Goal: Task Accomplishment & Management: Manage account settings

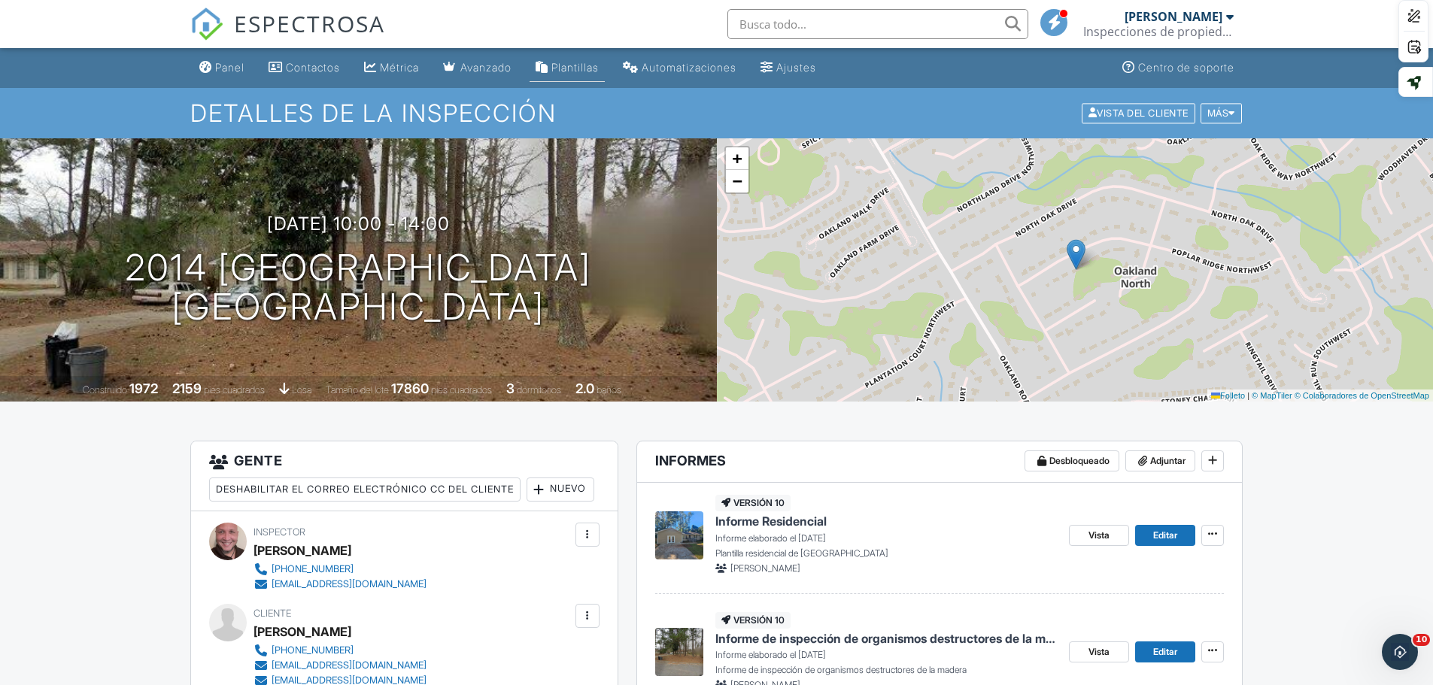
click at [578, 62] on font "Plantillas" at bounding box center [574, 67] width 47 height 13
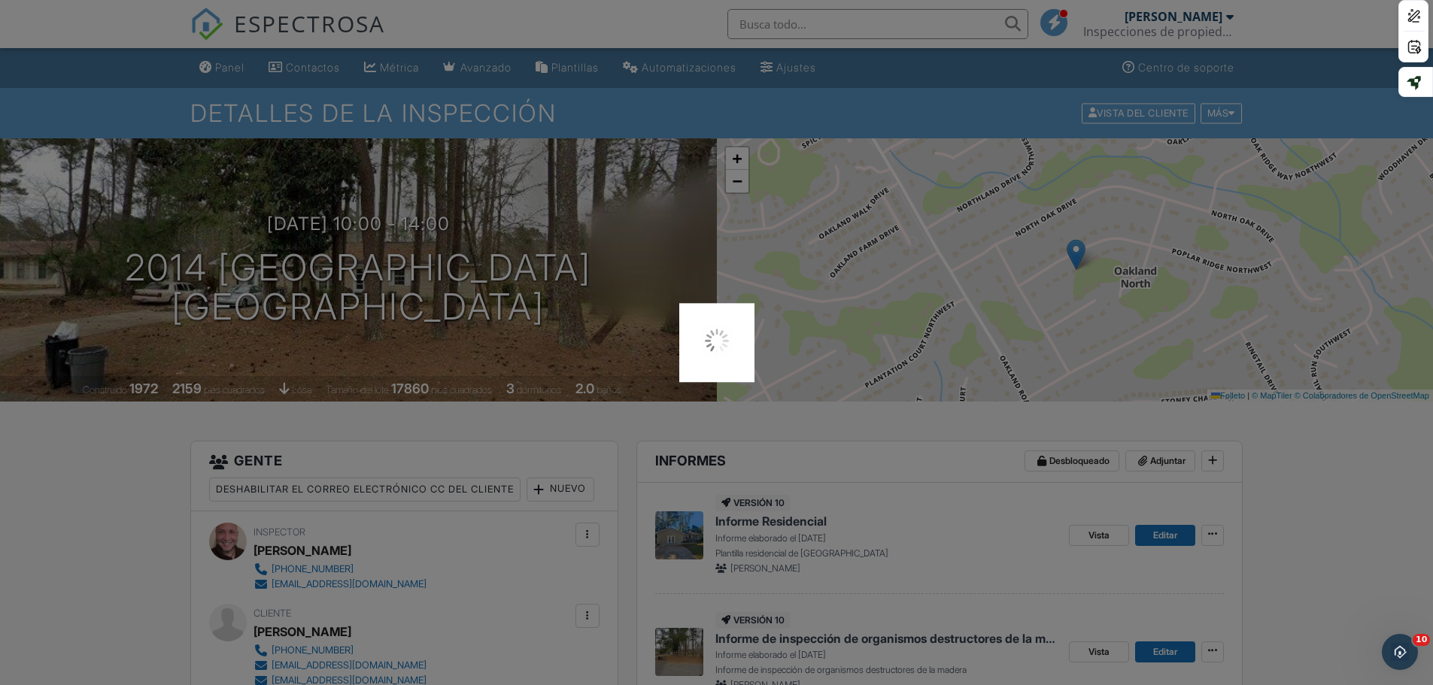
click at [1408, 324] on div at bounding box center [716, 342] width 1433 height 685
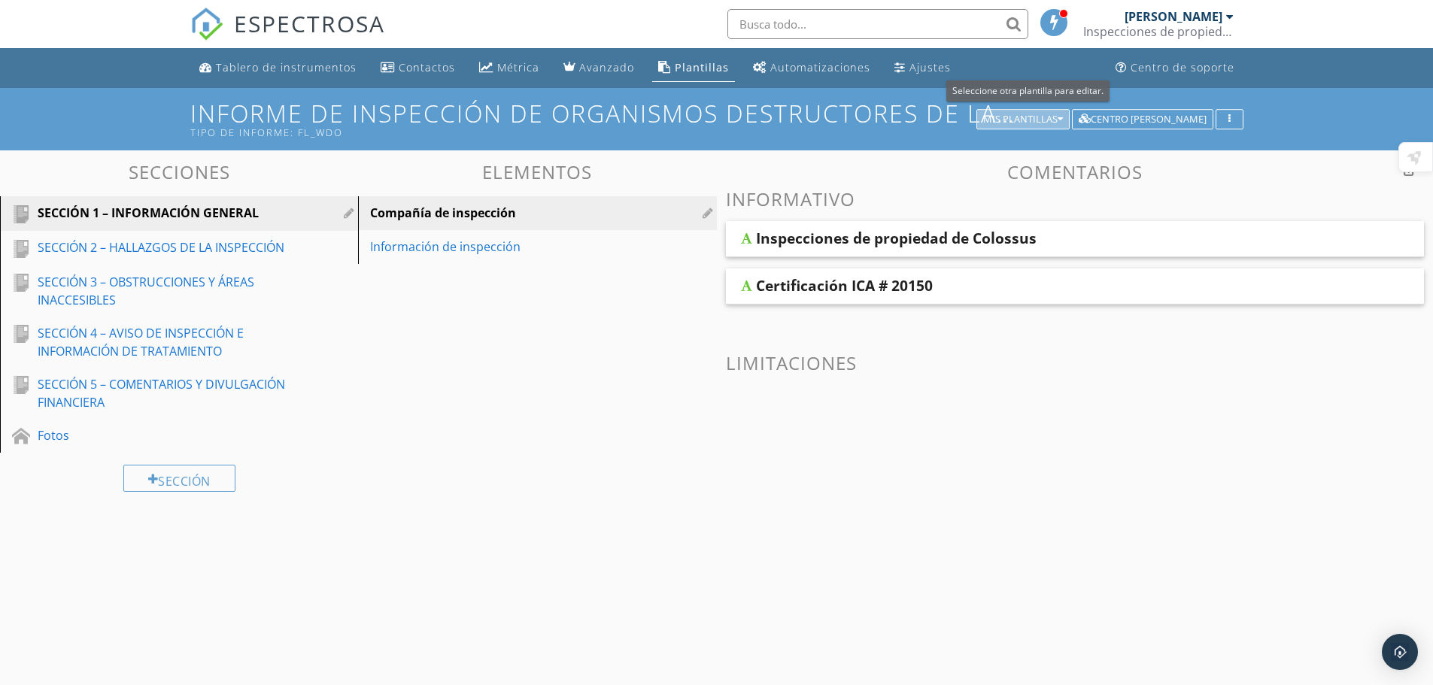
click at [1030, 114] on font "Mis plantillas" at bounding box center [1020, 119] width 74 height 14
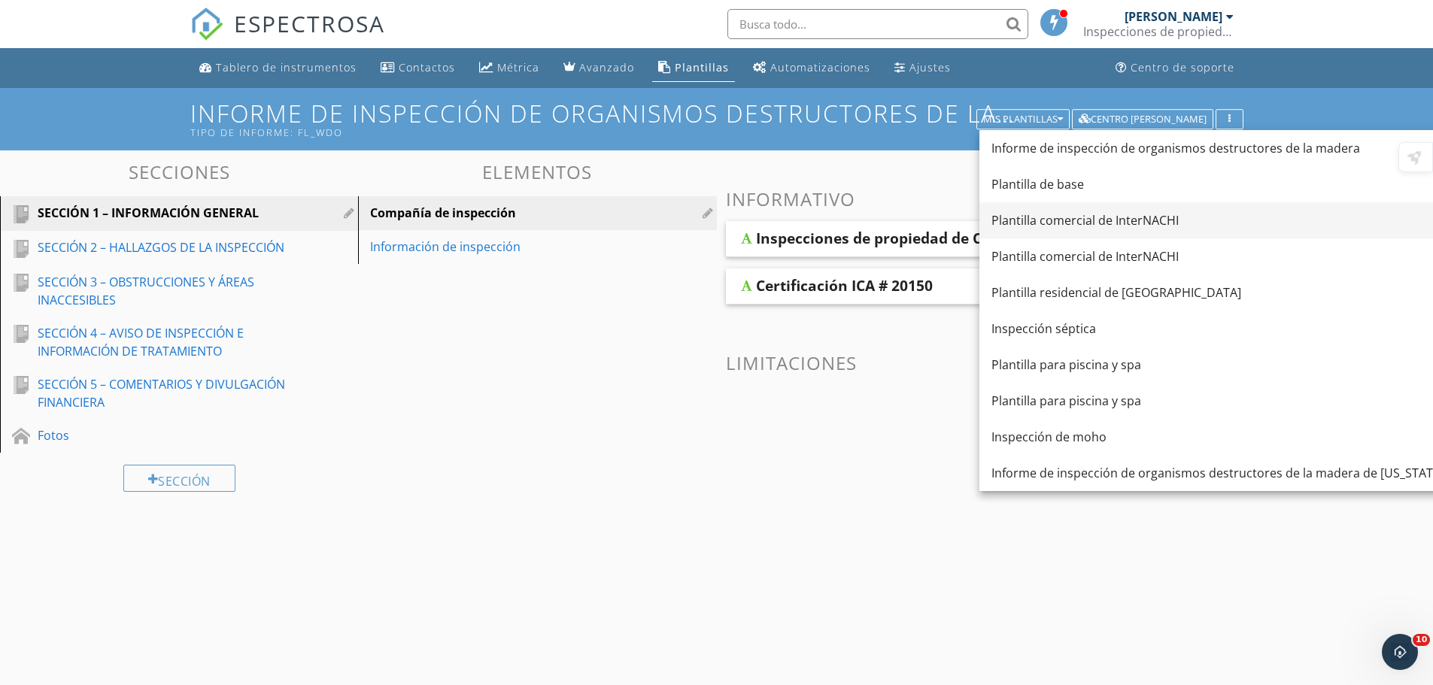
click at [1141, 207] on link "Plantilla comercial de InterNACHI" at bounding box center [1218, 220] width 476 height 36
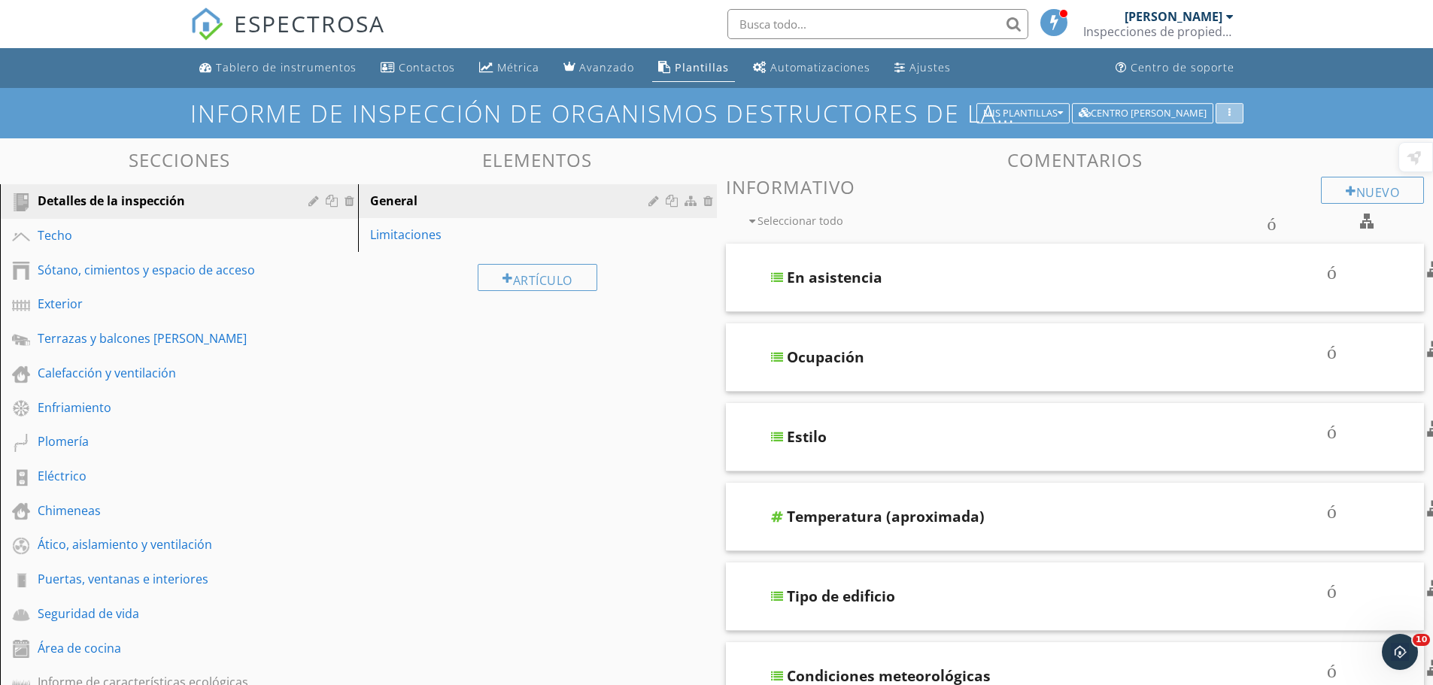
click at [1238, 101] on div "Informe de inspección de organismos destructores de la madera Mis plantillas Ce…" at bounding box center [716, 113] width 1053 height 26
click at [1229, 106] on button "button" at bounding box center [1230, 113] width 28 height 21
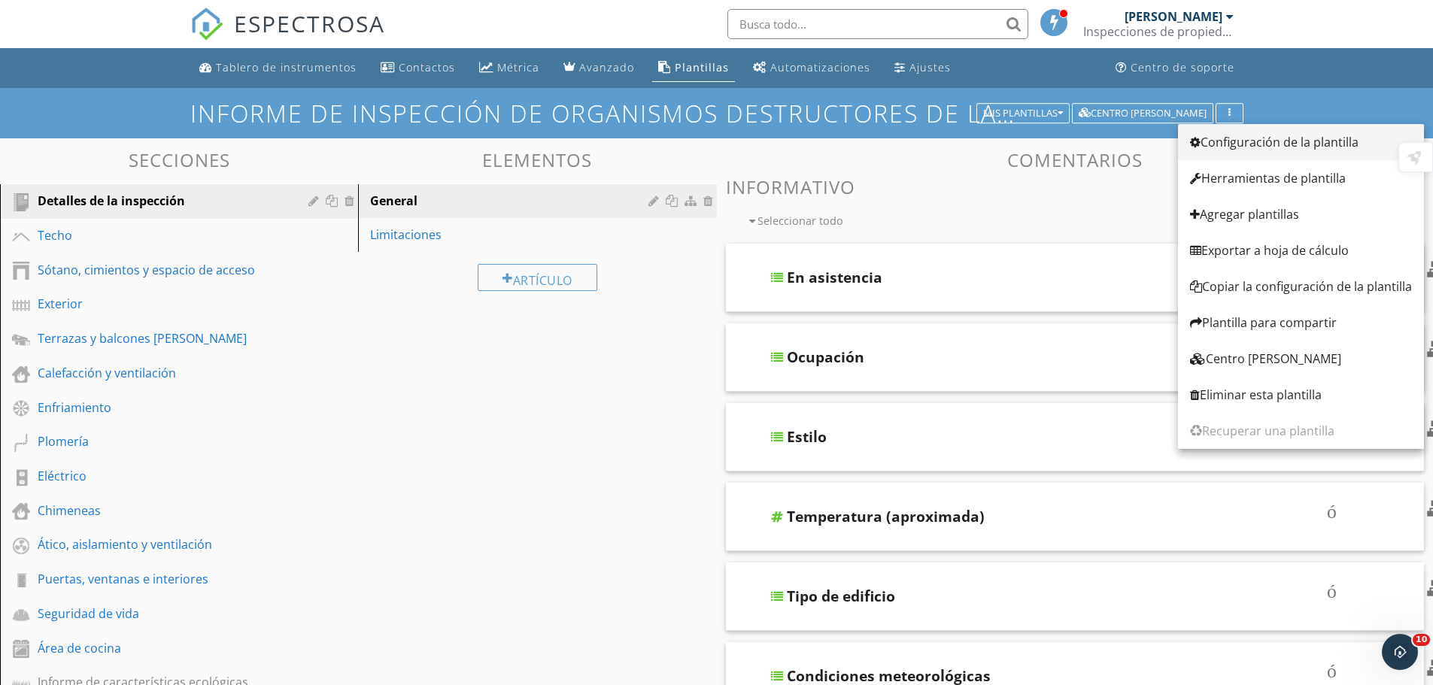
click at [1240, 148] on font "Configuración de la plantilla" at bounding box center [1280, 142] width 158 height 17
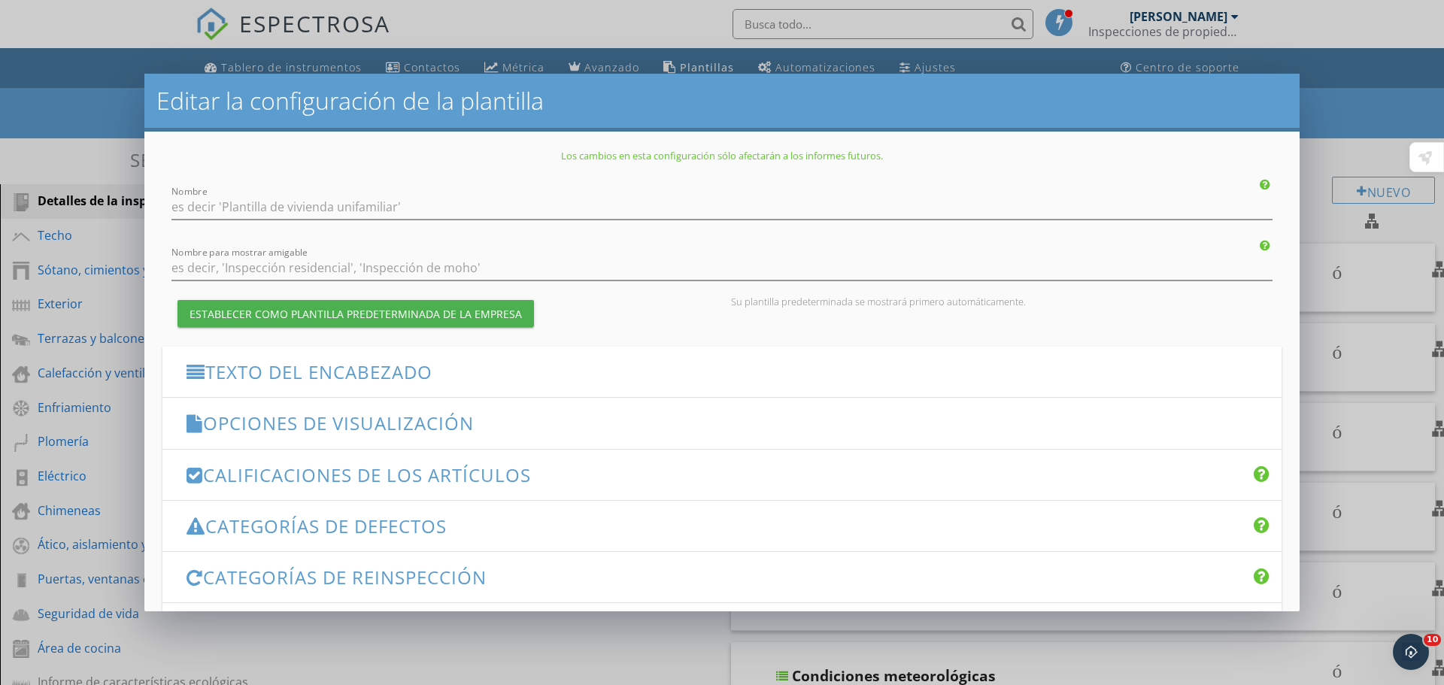
type input "InterNACHI Commercial Template"
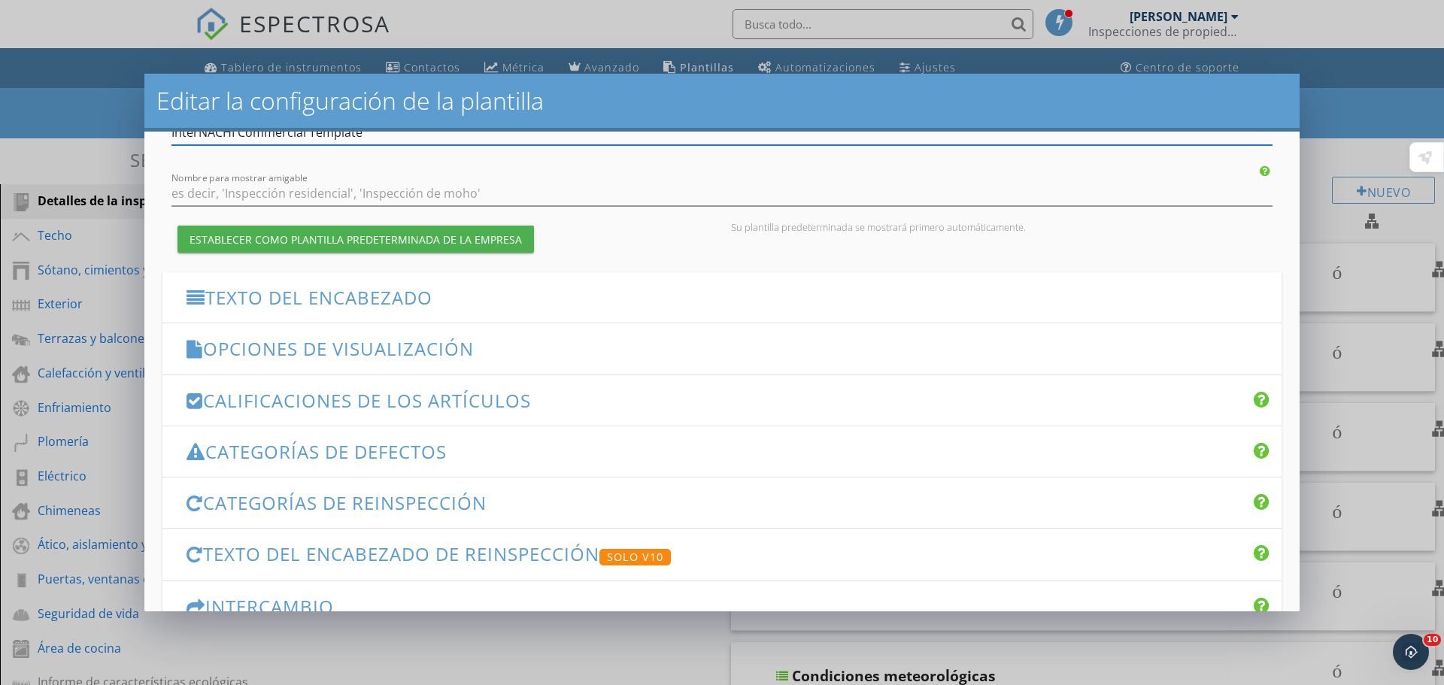
scroll to position [173, 0]
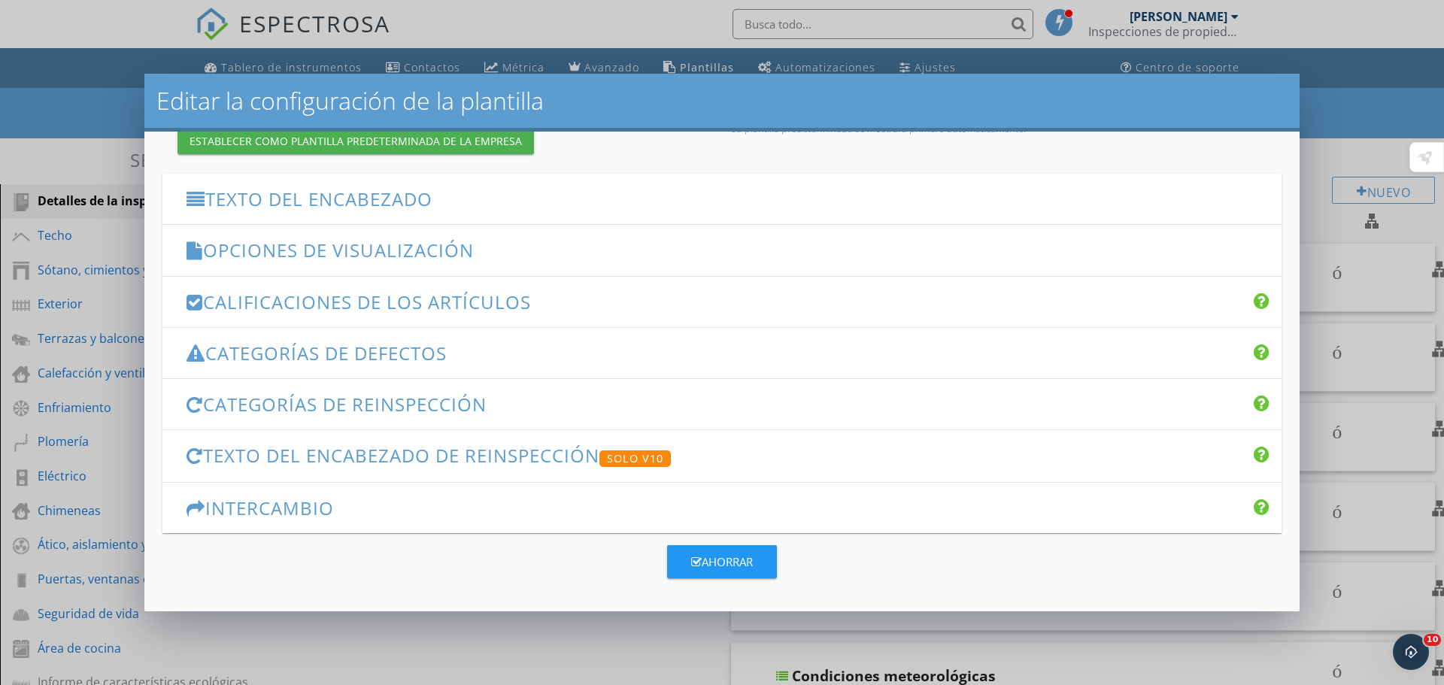
click at [380, 204] on font "Texto del encabezado" at bounding box center [318, 199] width 227 height 25
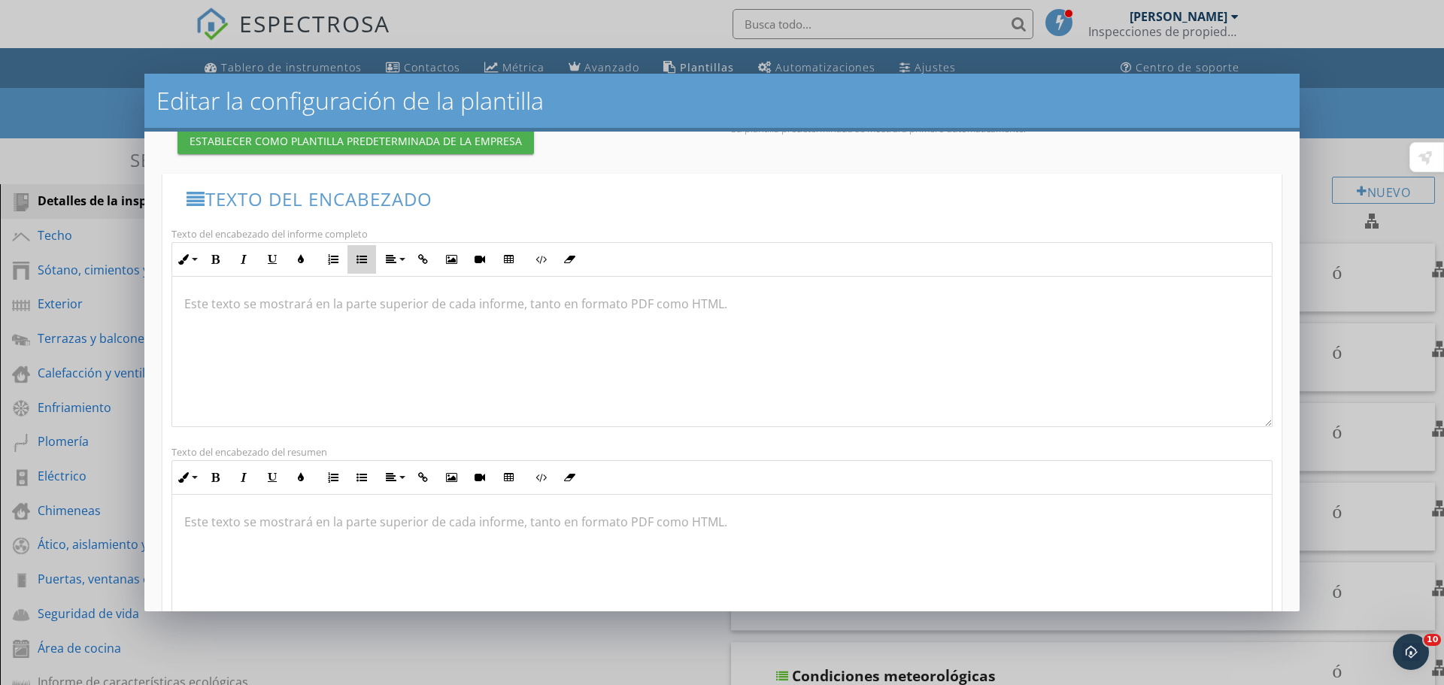
click at [358, 289] on div "Estilo en línea Extra grande Grande Normal Pequeño Luz Pequeño/Ligero Atrevido …" at bounding box center [722, 334] width 1101 height 185
drag, startPoint x: 439, startPoint y: 306, endPoint x: 739, endPoint y: 389, distance: 310.7
click at [634, 384] on div at bounding box center [722, 351] width 1100 height 150
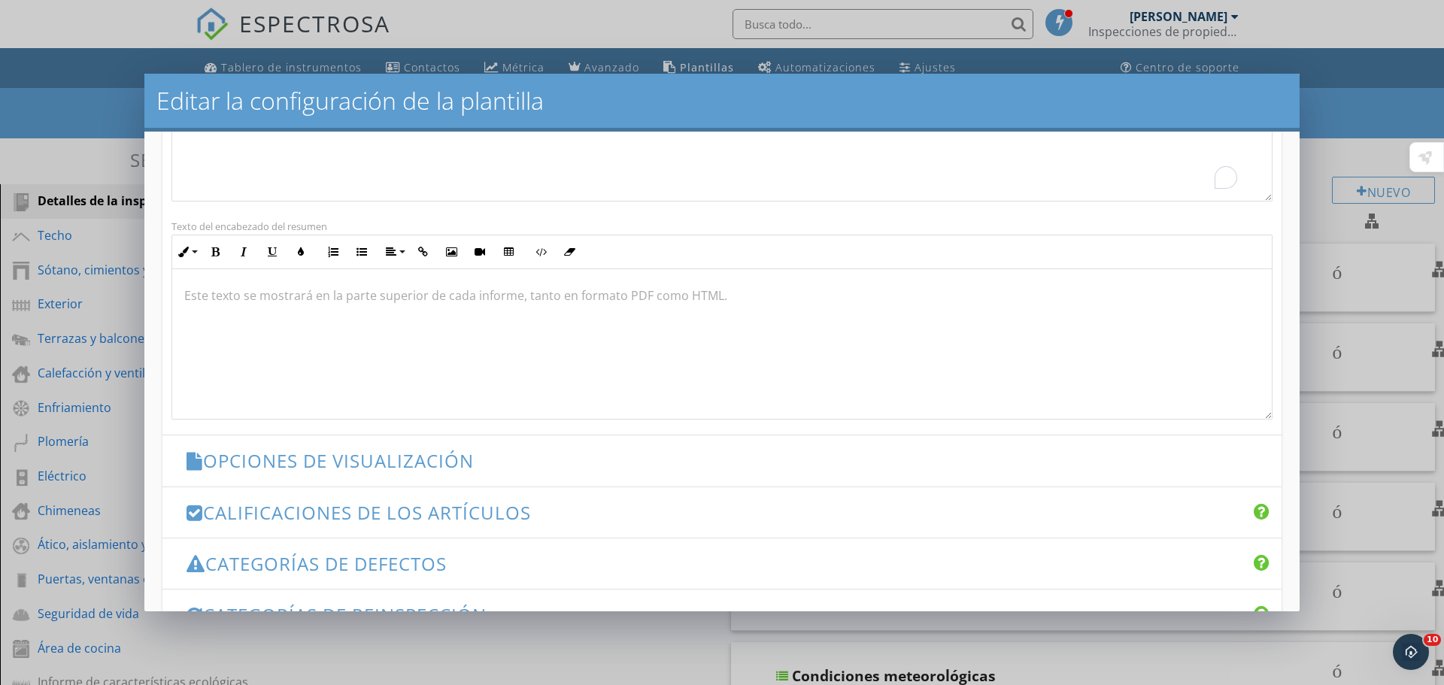
click at [421, 454] on font "Opciones de visualización" at bounding box center [338, 460] width 271 height 25
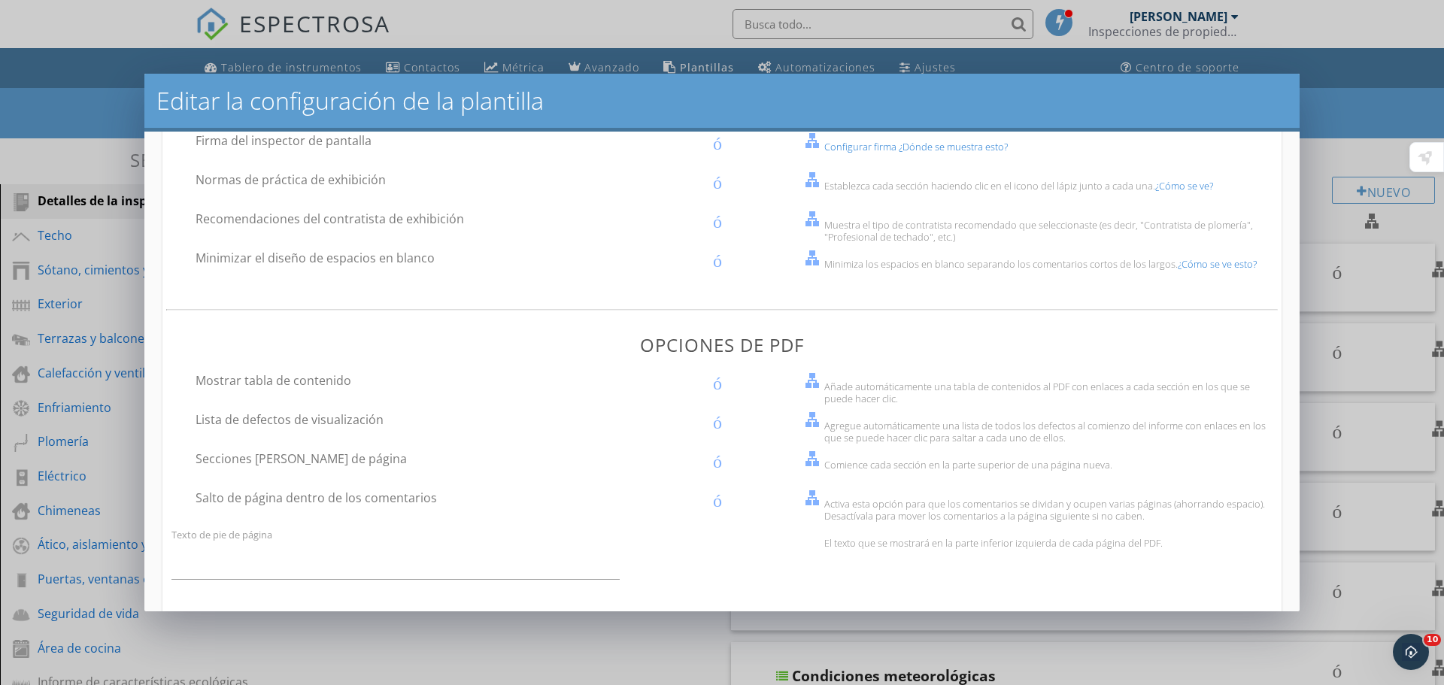
click at [418, 410] on div "contorno de casilla de verificación en blanco Lista de defectos de visualización" at bounding box center [489, 427] width 635 height 39
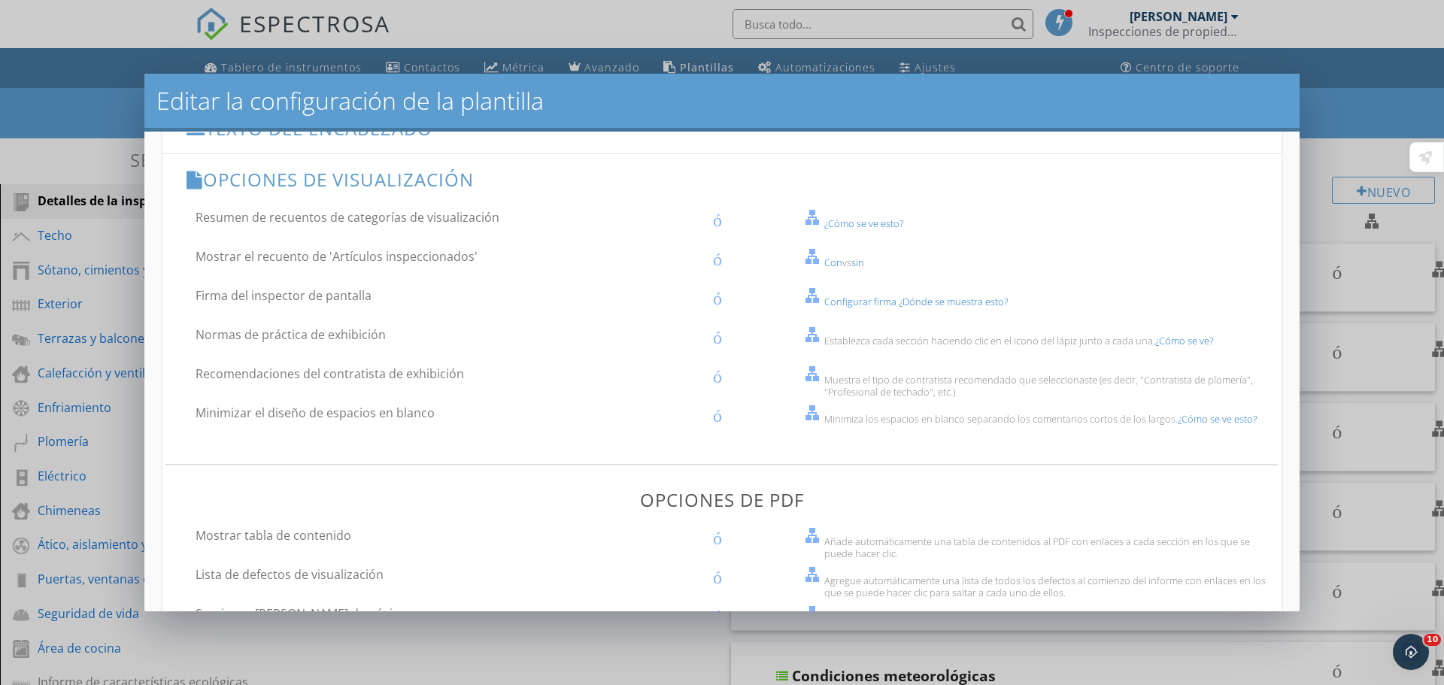
scroll to position [248, 0]
click at [873, 214] on font "¿Cómo se ve esto?" at bounding box center [864, 219] width 79 height 14
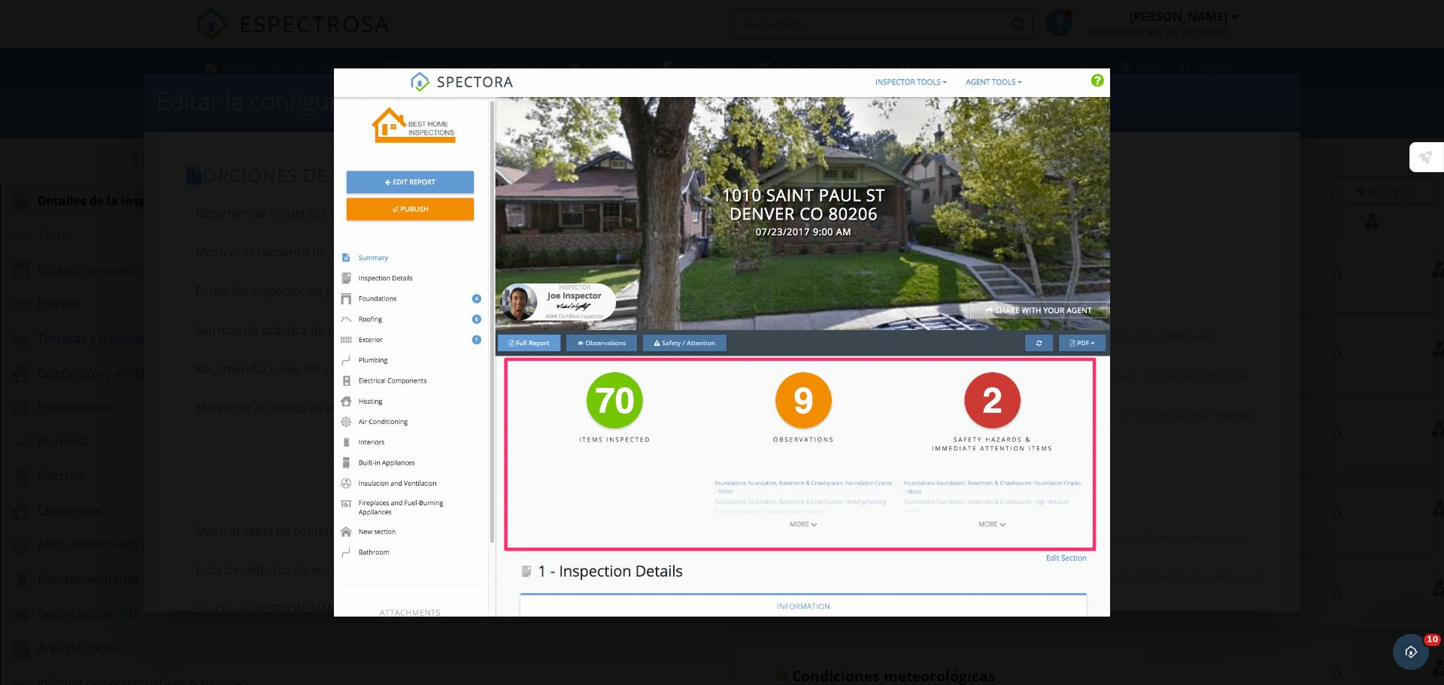
click at [1233, 296] on div at bounding box center [722, 342] width 1444 height 685
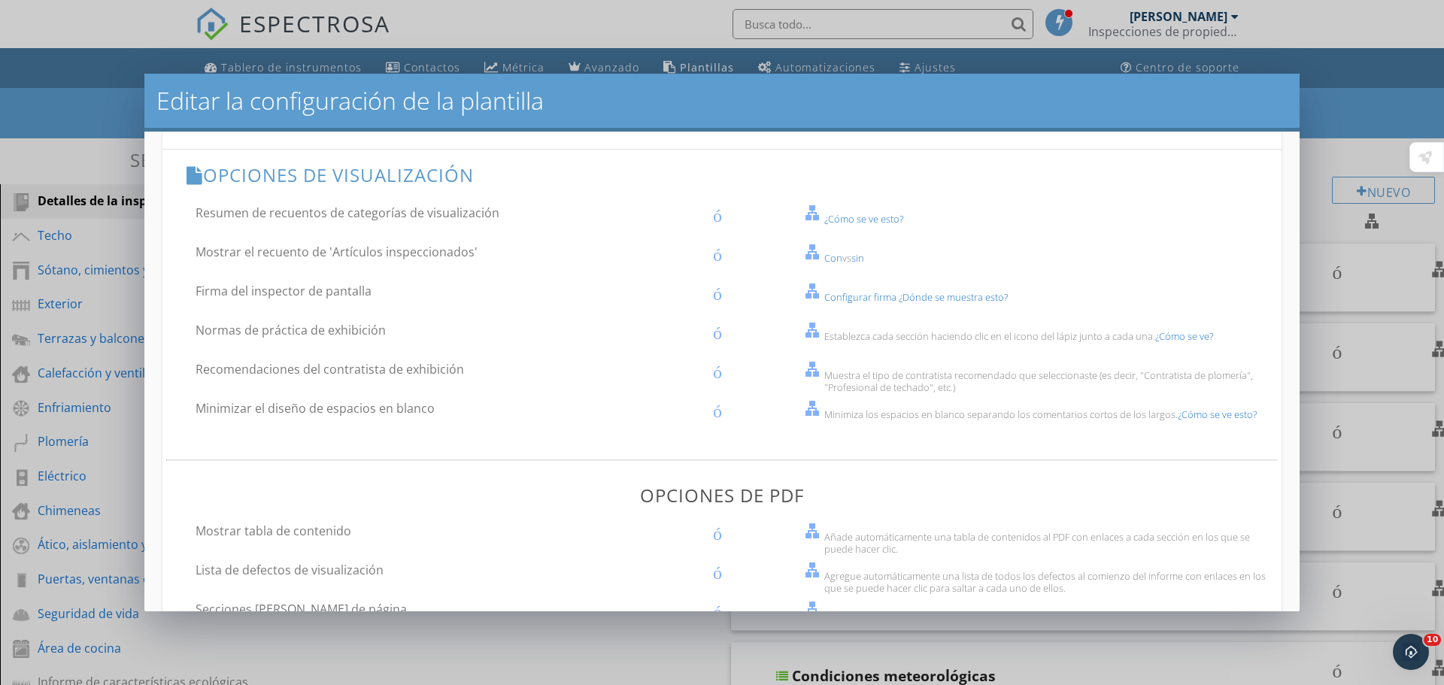
drag, startPoint x: 308, startPoint y: 406, endPoint x: 311, endPoint y: 395, distance: 11.9
click at [311, 395] on div "contorno de casilla de verificación en blanco Resumen de recuentos de categoría…" at bounding box center [722, 607] width 1119 height 813
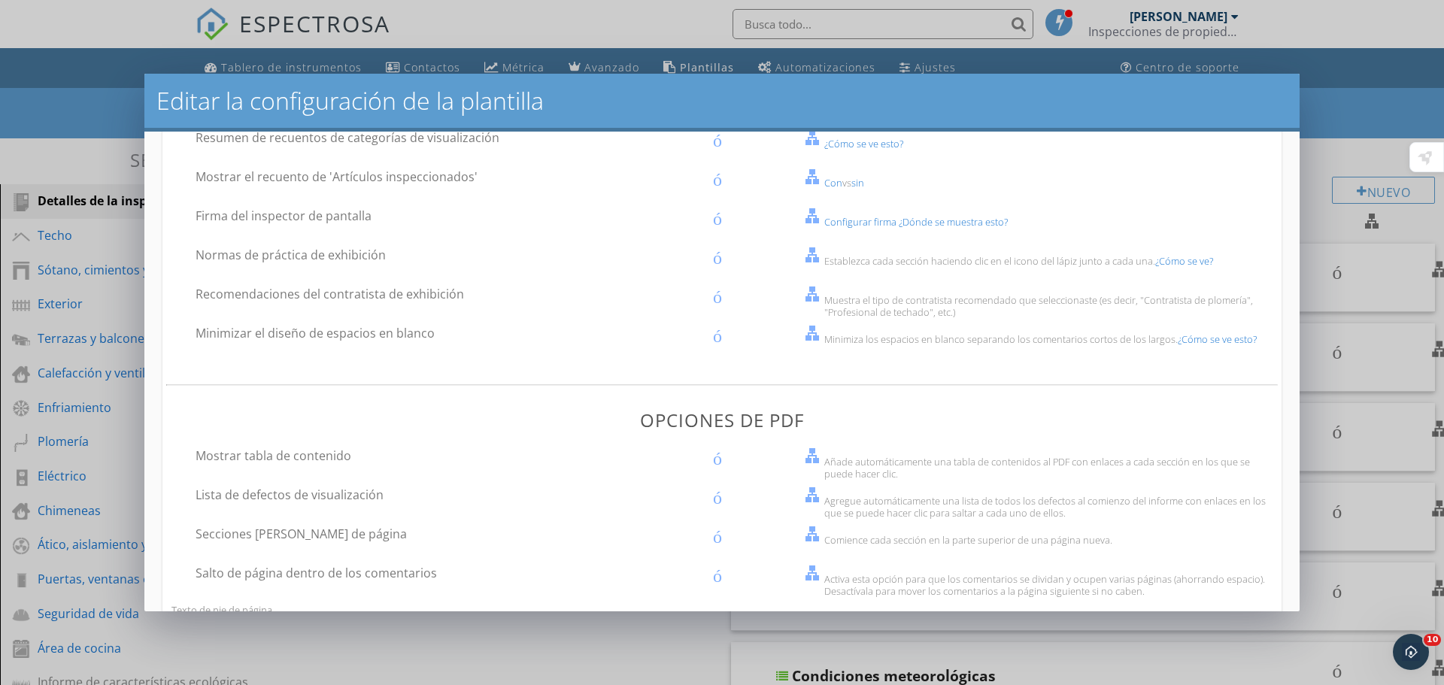
click at [314, 376] on div "contorno de casilla de verificación en blanco Resumen de recuentos de categoría…" at bounding box center [722, 532] width 1119 height 813
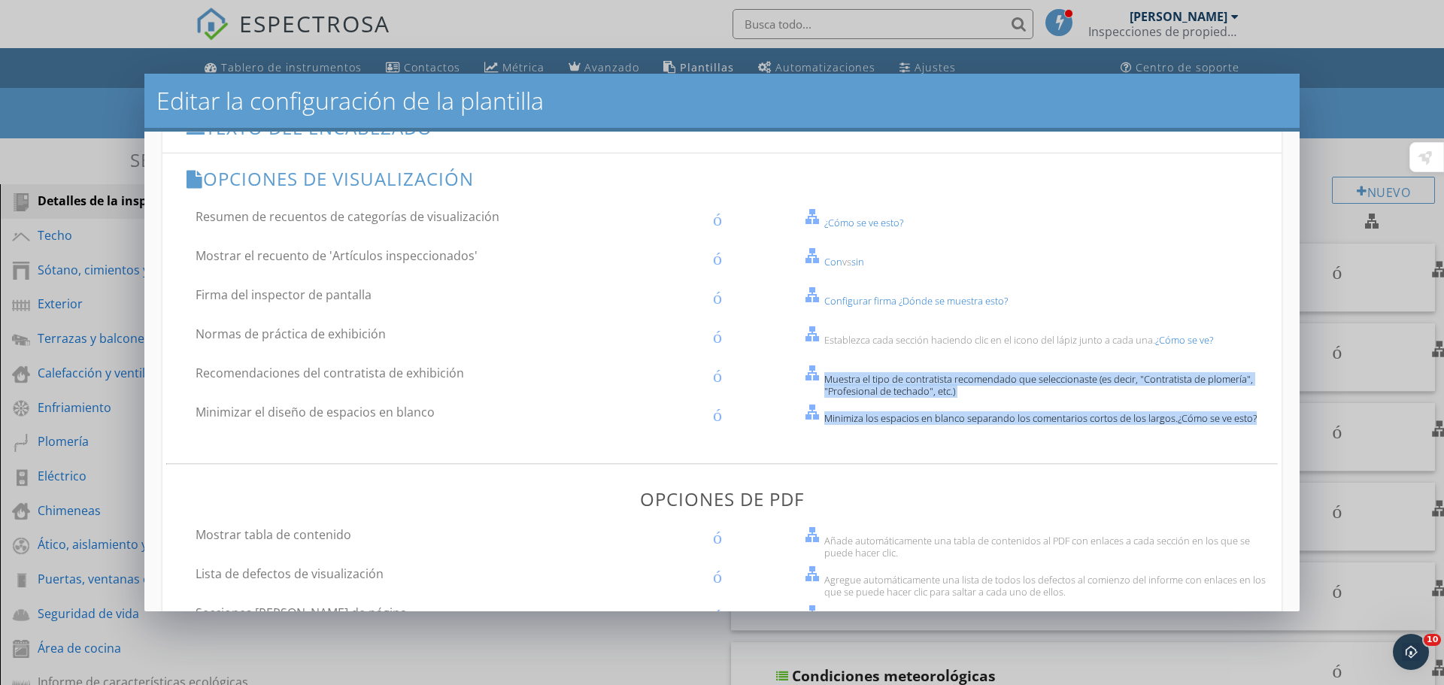
drag, startPoint x: 314, startPoint y: 376, endPoint x: 328, endPoint y: 369, distance: 16.2
click at [328, 369] on div "contorno de casilla de verificación en blanco Resumen de recuentos de categoría…" at bounding box center [722, 611] width 1119 height 813
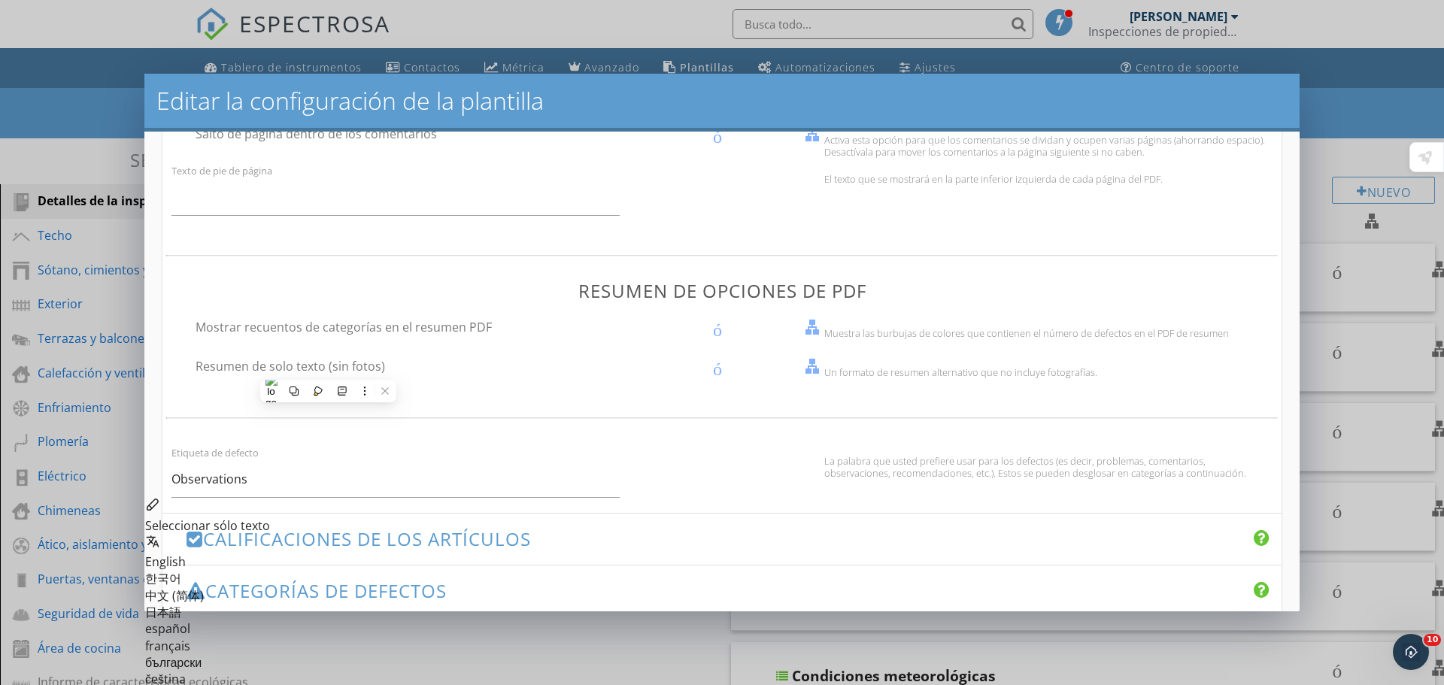
scroll to position [978, 0]
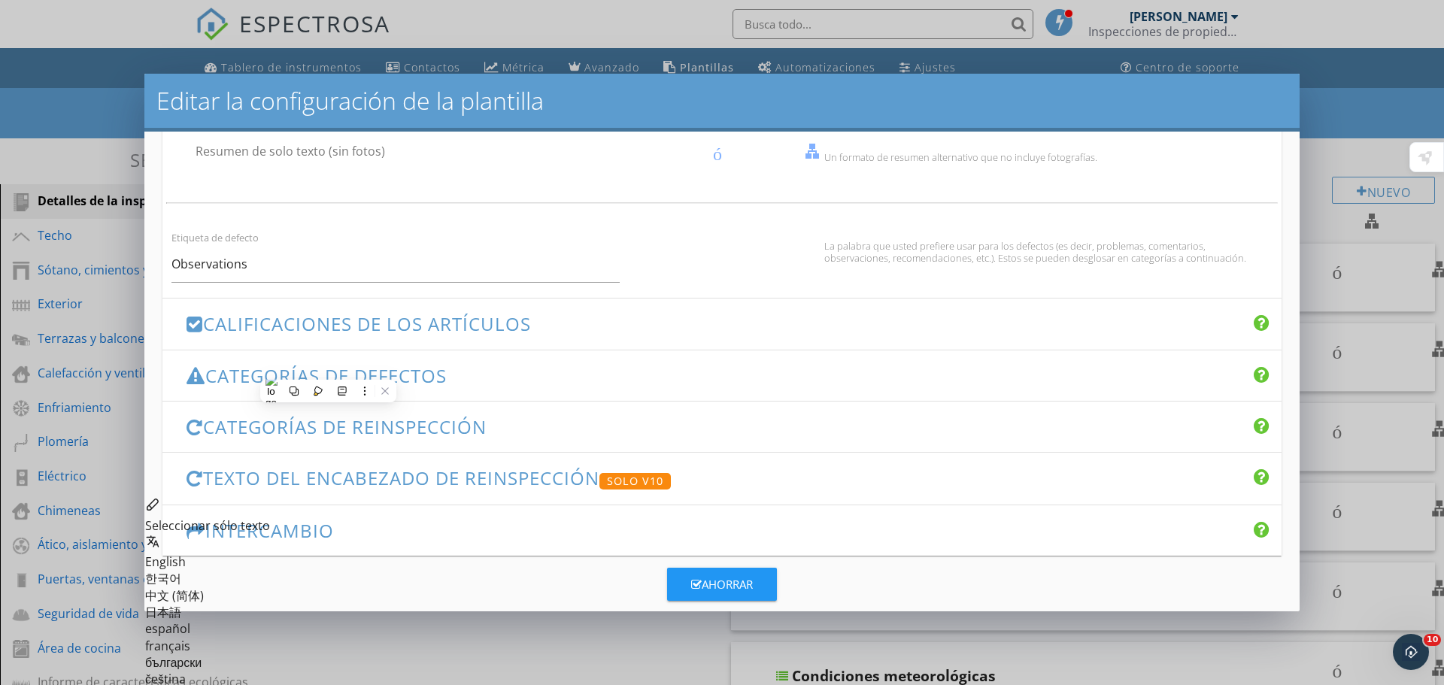
click at [412, 363] on font "Categorías de defectos" at bounding box center [326, 375] width 242 height 25
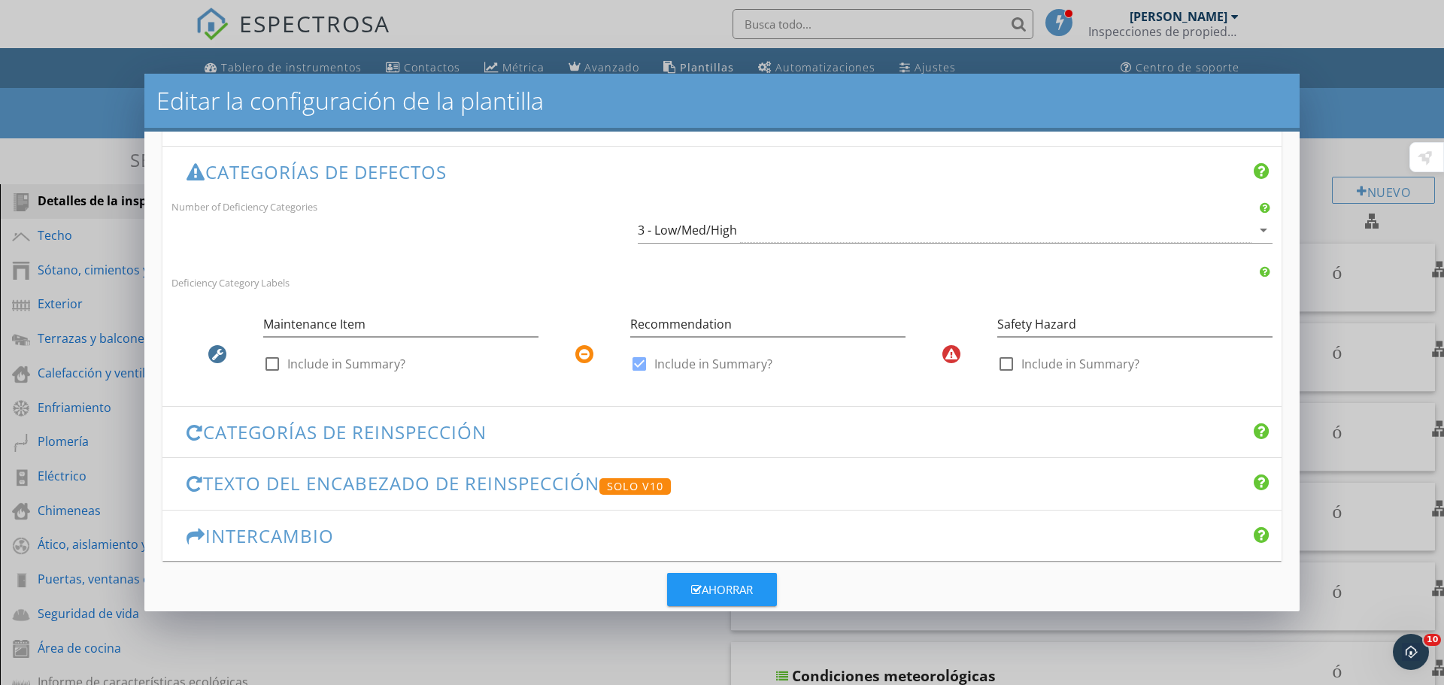
scroll to position [347, 0]
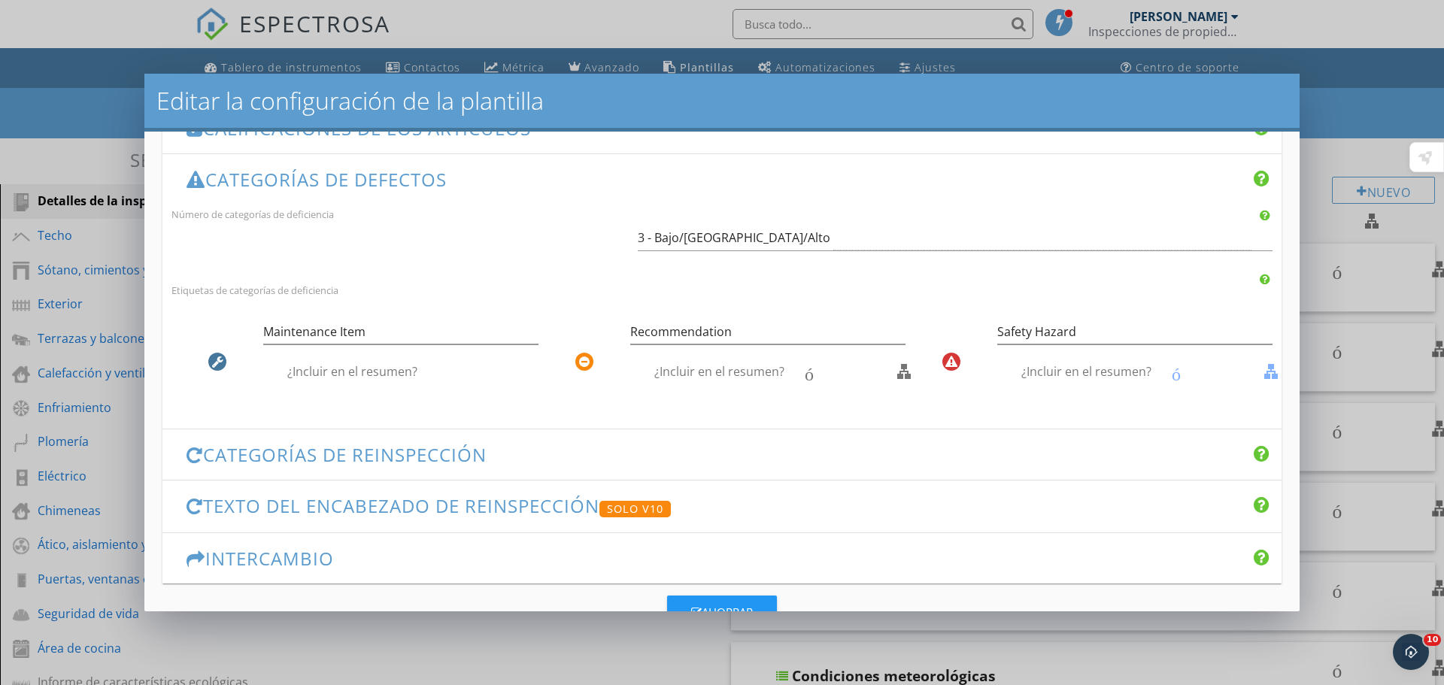
click at [1262, 373] on font "contorno de casilla de verificación en blanco" at bounding box center [1341, 372] width 686 height 18
drag, startPoint x: 737, startPoint y: 442, endPoint x: 636, endPoint y: 384, distance: 116.0
click at [670, 403] on ul "Texto del encabezado flecha_abajo_del_teclado Texto del encabezado del informe …" at bounding box center [722, 292] width 1119 height 584
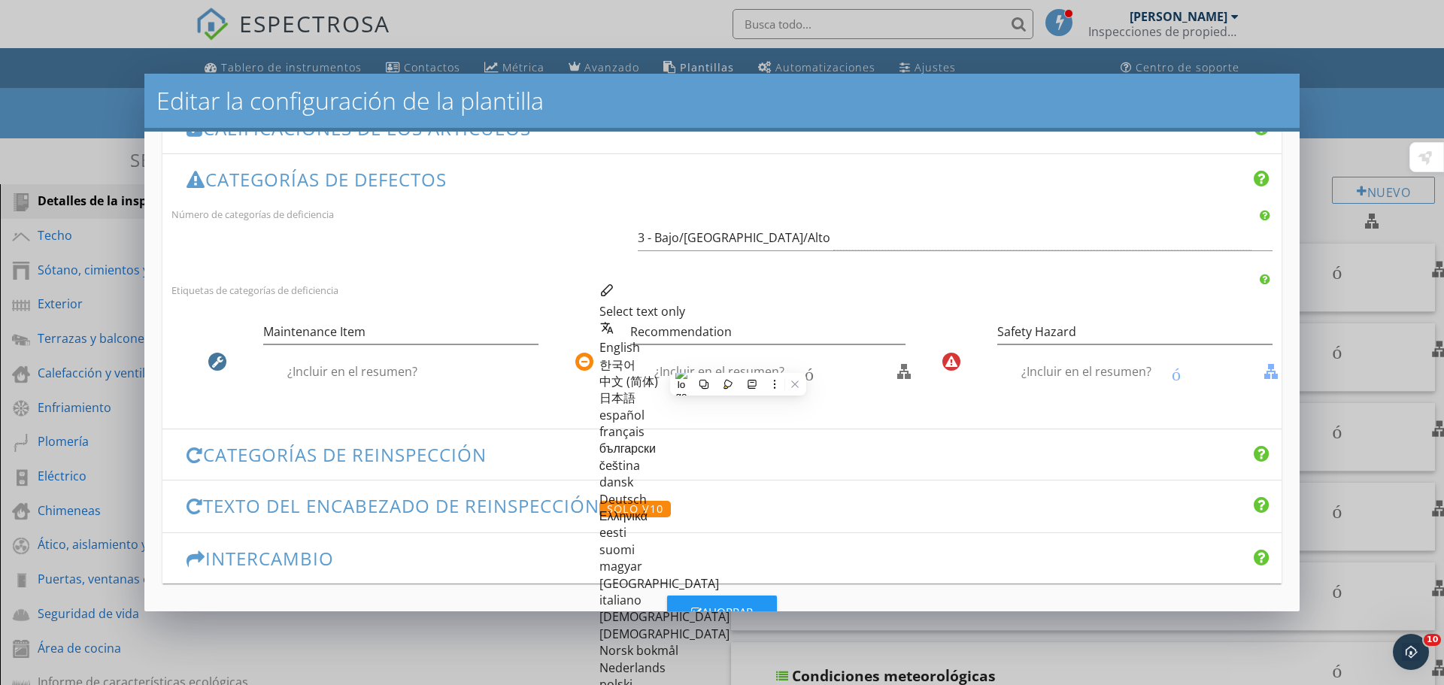
drag, startPoint x: 608, startPoint y: 375, endPoint x: 828, endPoint y: 395, distance: 220.6
click at [709, 384] on html "ESPECTROSA Víctor Ávila Inspecciones de propiedad Colossus, LLC Rol: Inspector …" at bounding box center [722, 519] width 1444 height 1038
drag, startPoint x: 453, startPoint y: 366, endPoint x: 465, endPoint y: 367, distance: 12.1
click at [453, 367] on font "contorno de casilla de verificación en blanco" at bounding box center [606, 372] width 686 height 18
click at [804, 377] on font "contorno de casilla de verificación en blanco" at bounding box center [973, 372] width 686 height 18
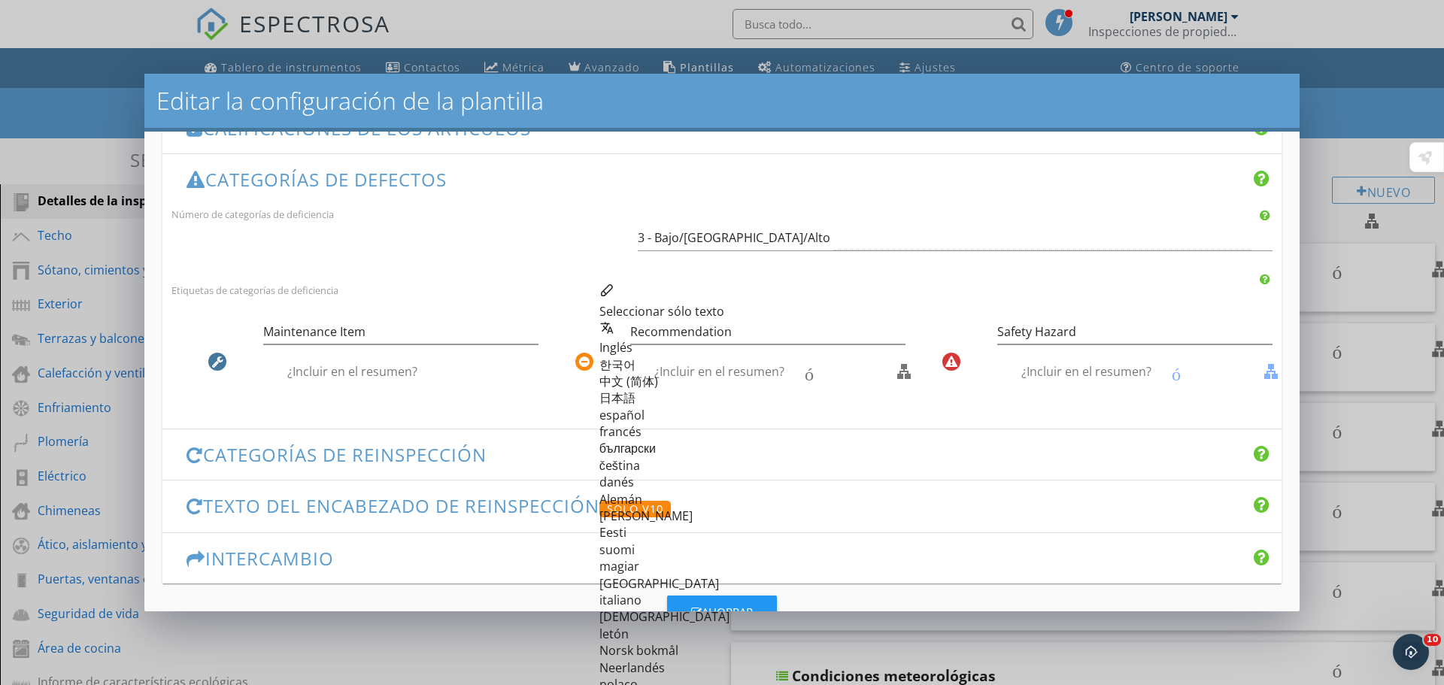
click at [906, 368] on div at bounding box center [952, 349] width 92 height 53
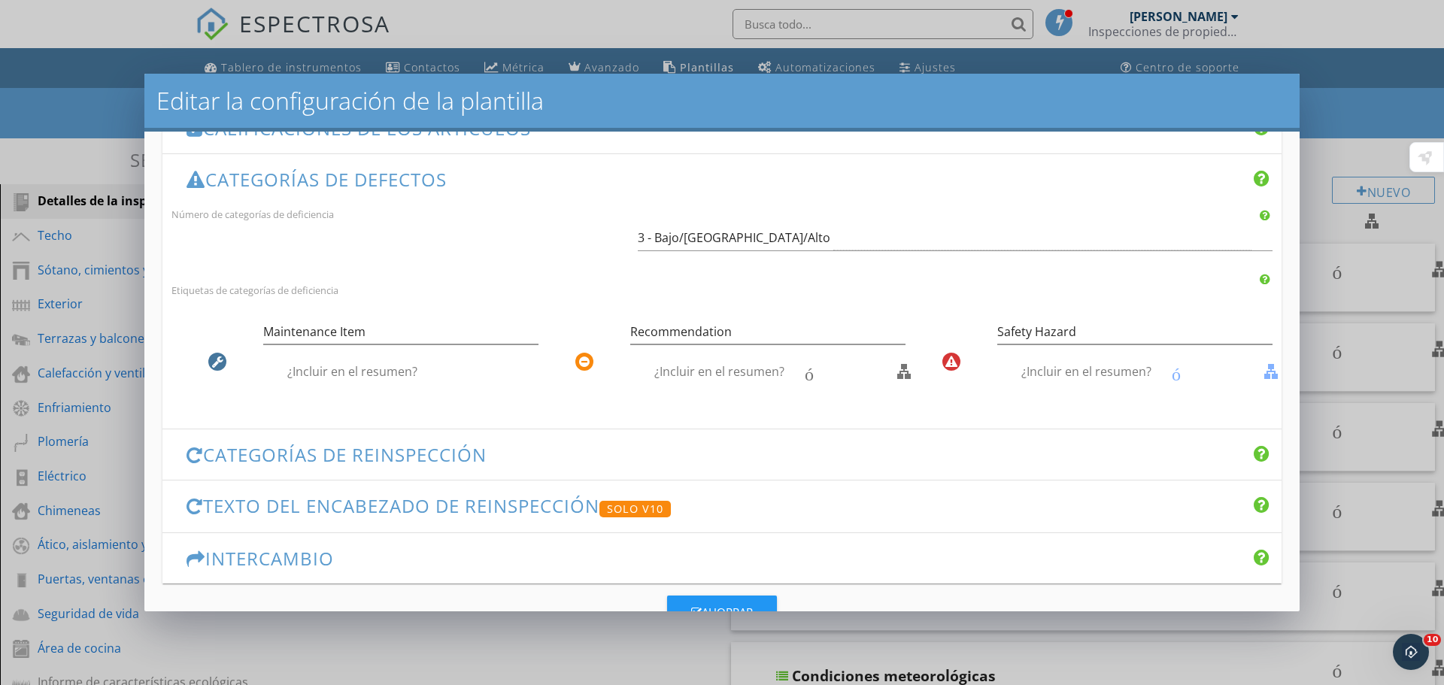
drag, startPoint x: 438, startPoint y: 340, endPoint x: 490, endPoint y: 357, distance: 54.7
click at [456, 345] on div "Maintenance Item contorno de casilla de verificación en blanco ¿Incluir en el r…" at bounding box center [400, 355] width 275 height 88
click at [433, 293] on div "Etiquetas de categorías de deficiencia" at bounding box center [722, 290] width 1119 height 18
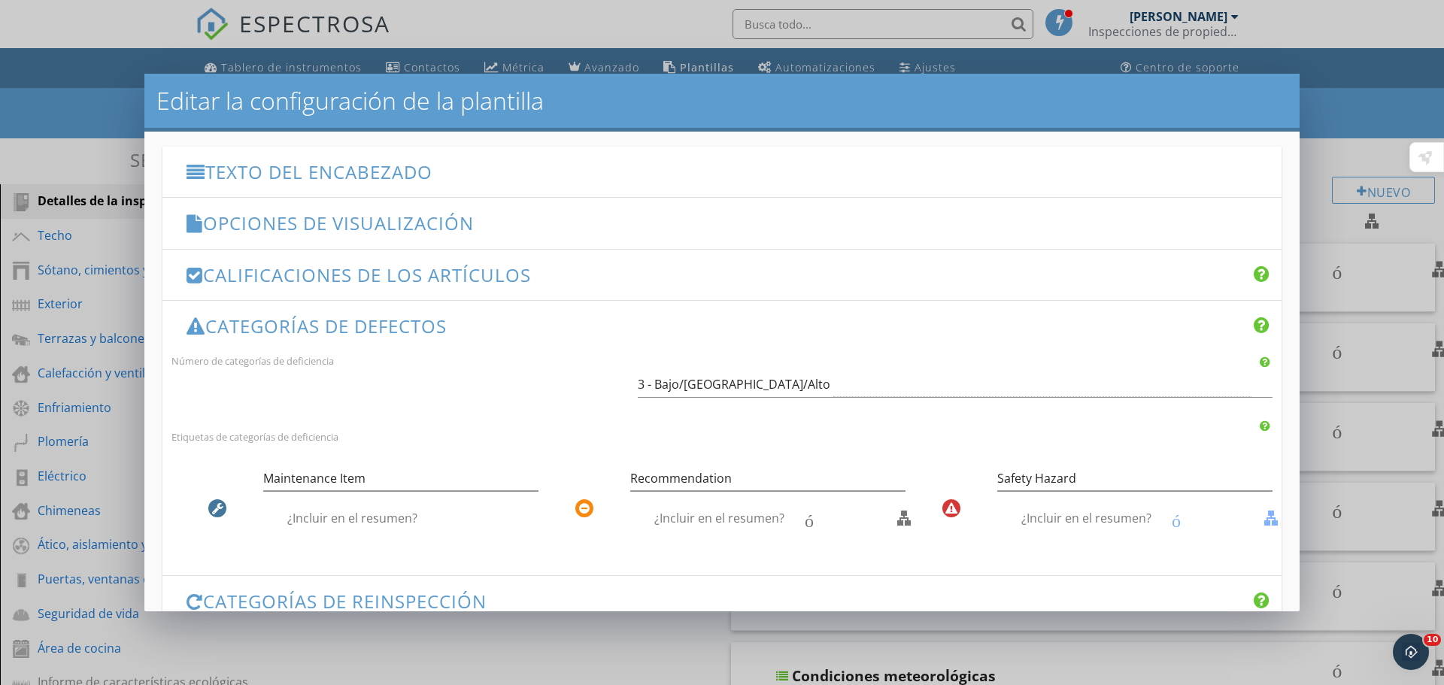
scroll to position [196, 0]
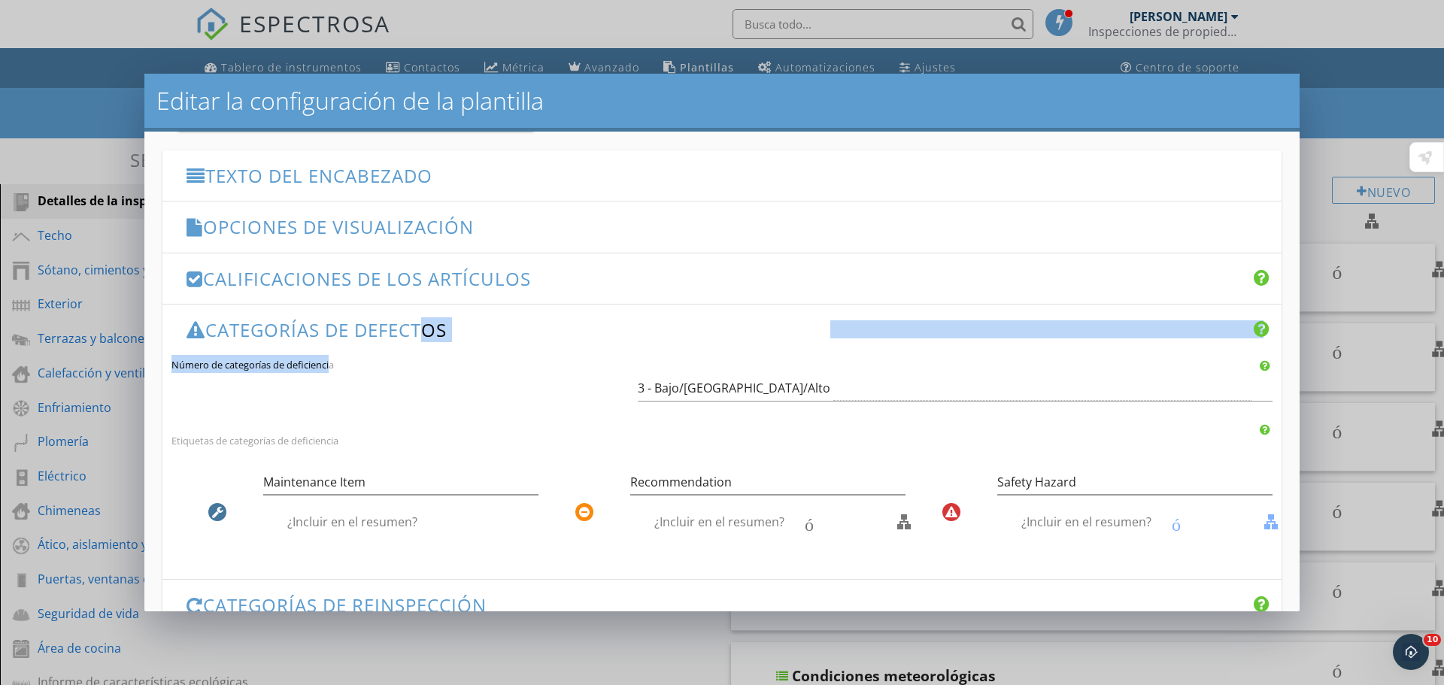
drag, startPoint x: 266, startPoint y: 340, endPoint x: 263, endPoint y: 359, distance: 19.2
click at [249, 365] on li "Categorías de defectos flecha_abajo_del_teclado Número de categorías de deficie…" at bounding box center [722, 441] width 1119 height 275
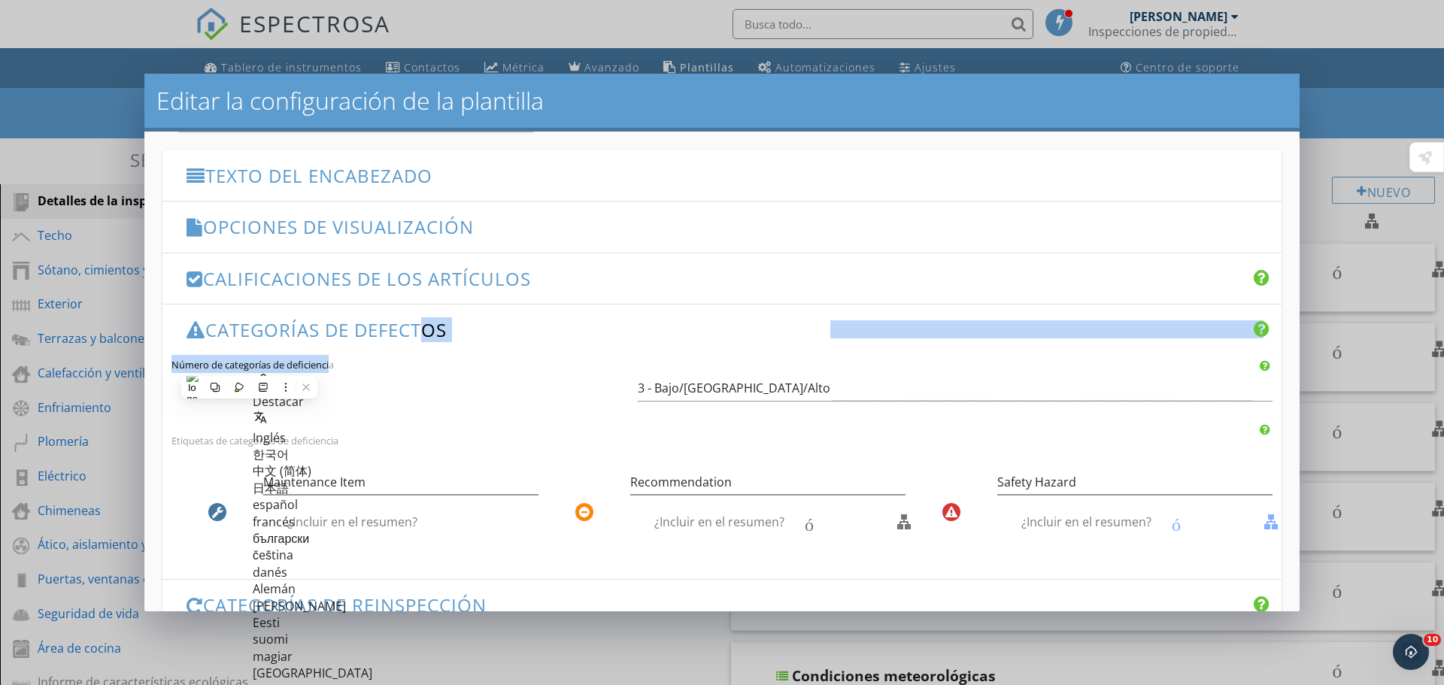
drag, startPoint x: 1025, startPoint y: 396, endPoint x: 881, endPoint y: 342, distance: 153.6
click at [1025, 396] on div "3 - Bajo/Medio/Alto" at bounding box center [945, 388] width 614 height 25
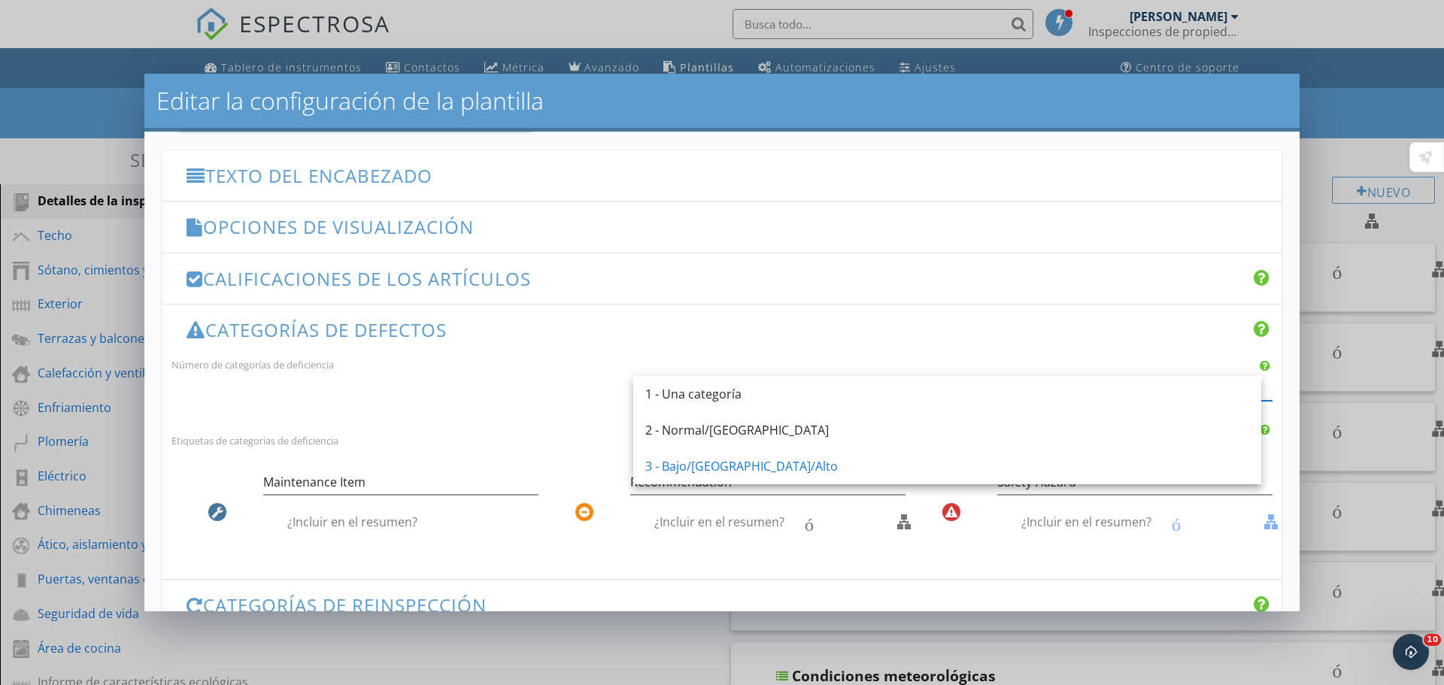
click at [807, 348] on div "Categorías de defectos flecha_abajo_del_teclado" at bounding box center [722, 330] width 1119 height 50
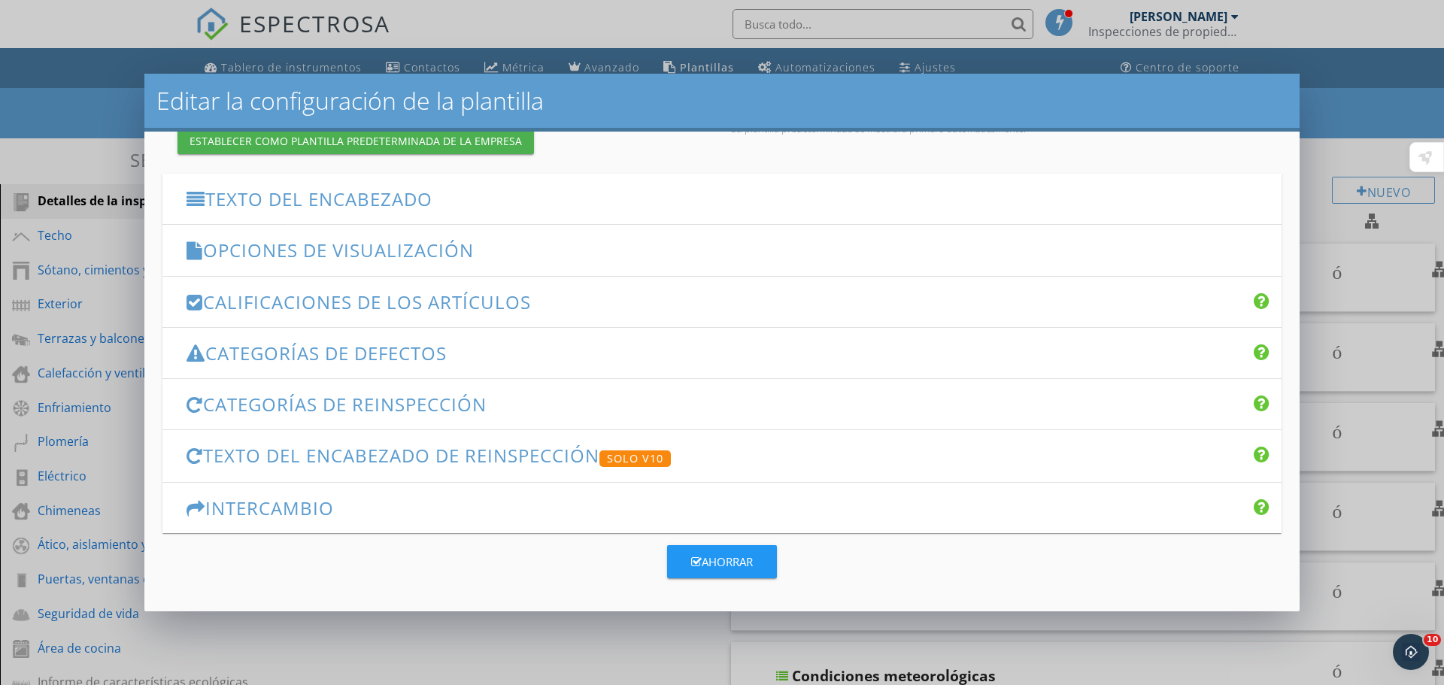
scroll to position [173, 0]
click at [385, 353] on font "Categorías de defectos" at bounding box center [326, 353] width 242 height 25
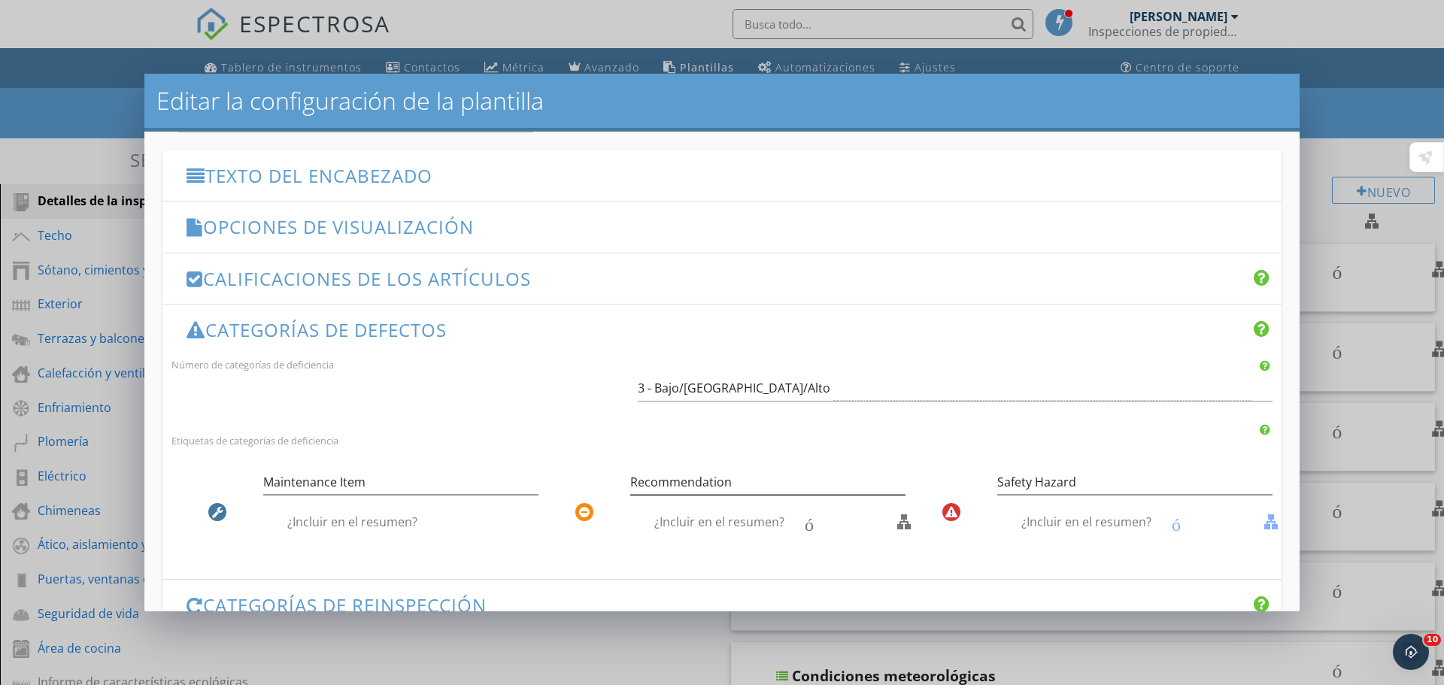
scroll to position [272, 0]
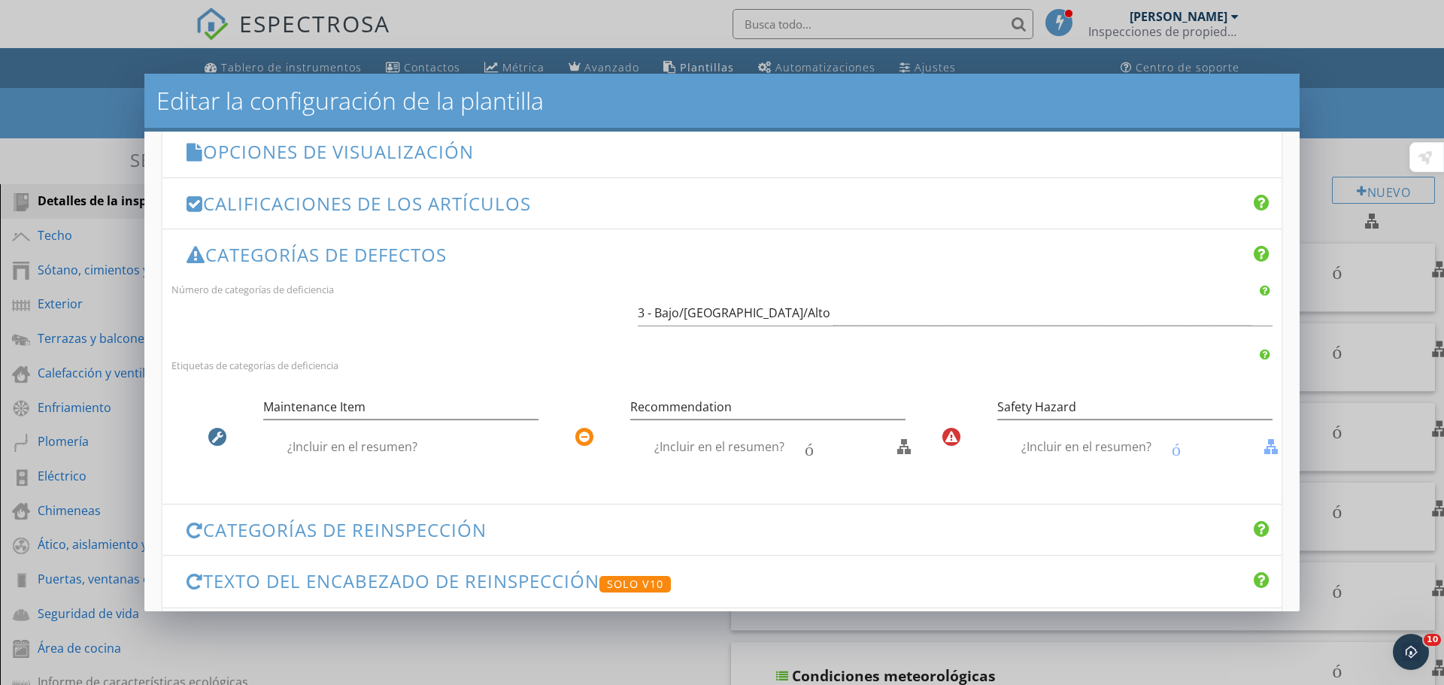
click at [375, 451] on font "¿Incluir en el resumen?" at bounding box center [352, 447] width 130 height 17
checkbox input "true"
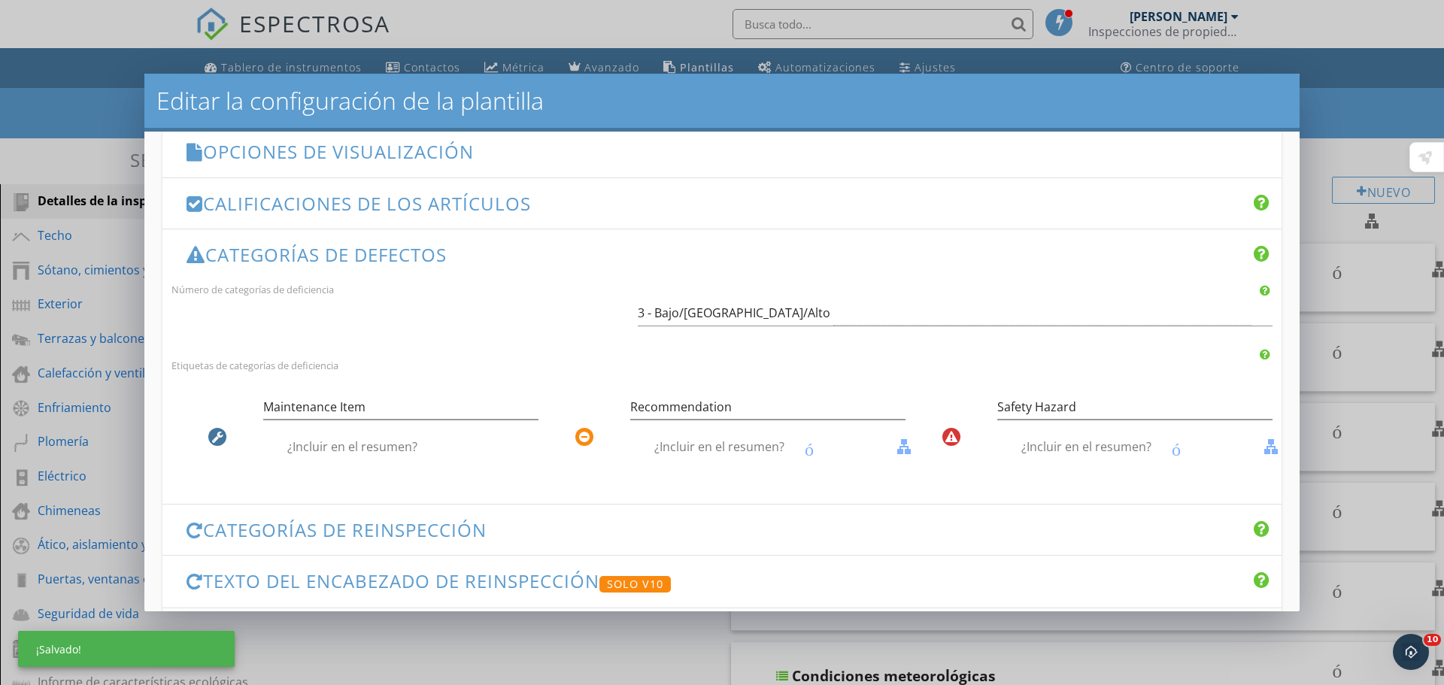
click at [721, 445] on font "¿Incluir en el resumen?" at bounding box center [720, 447] width 130 height 17
checkbox input "false"
click at [1062, 445] on font "¿Incluir en el resumen?" at bounding box center [1087, 447] width 130 height 17
checkbox input "true"
click at [1172, 451] on font "contorno de casilla de verificación en blanco" at bounding box center [1341, 447] width 686 height 18
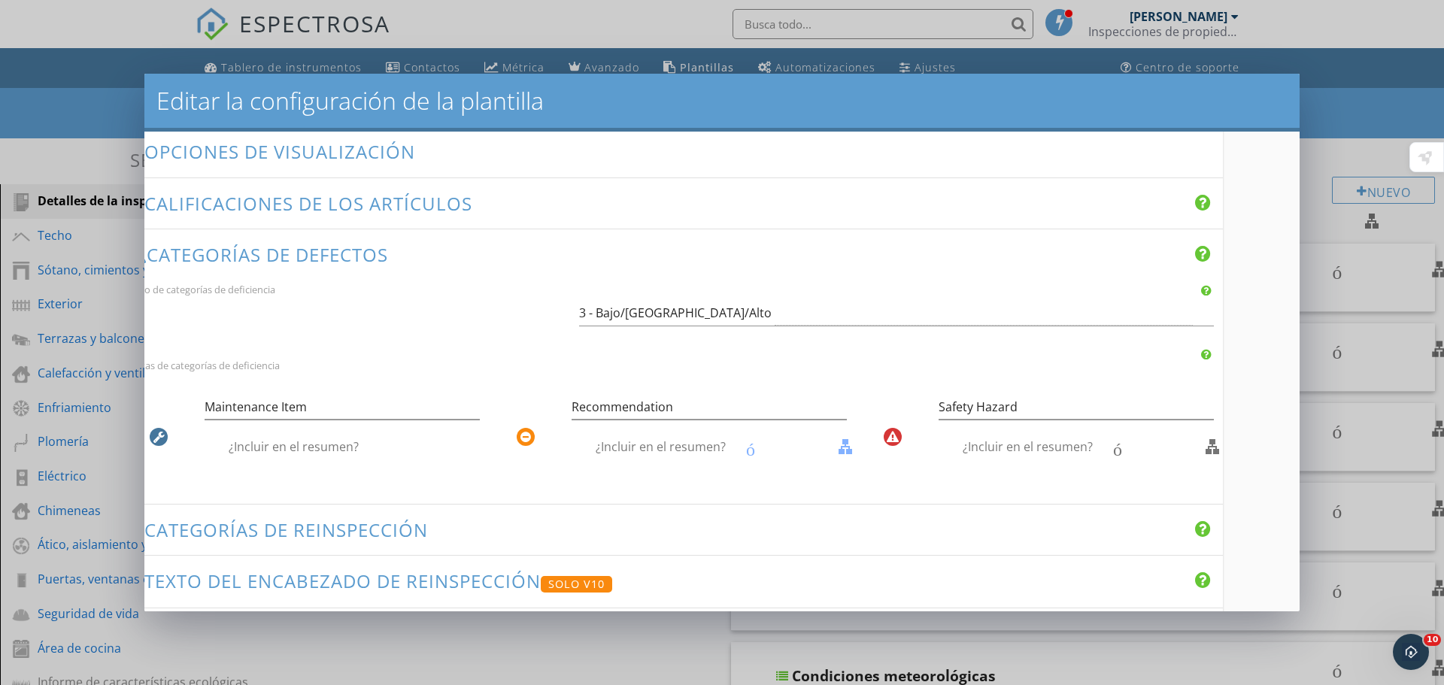
scroll to position [272, 87]
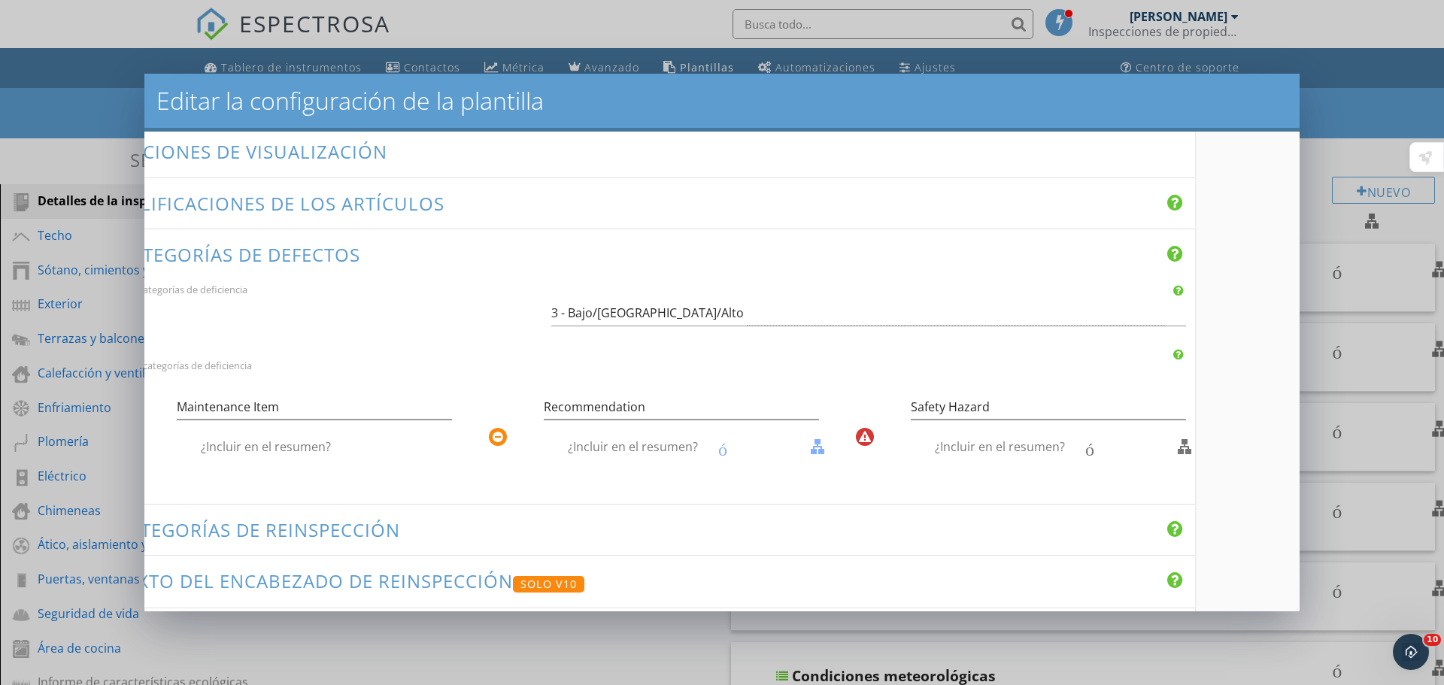
drag, startPoint x: 1086, startPoint y: 454, endPoint x: 1084, endPoint y: 482, distance: 27.9
click at [1084, 482] on div "Maintenance Item contorno de casilla de verificación en blanco ¿Incluir en el r…" at bounding box center [635, 431] width 1119 height 115
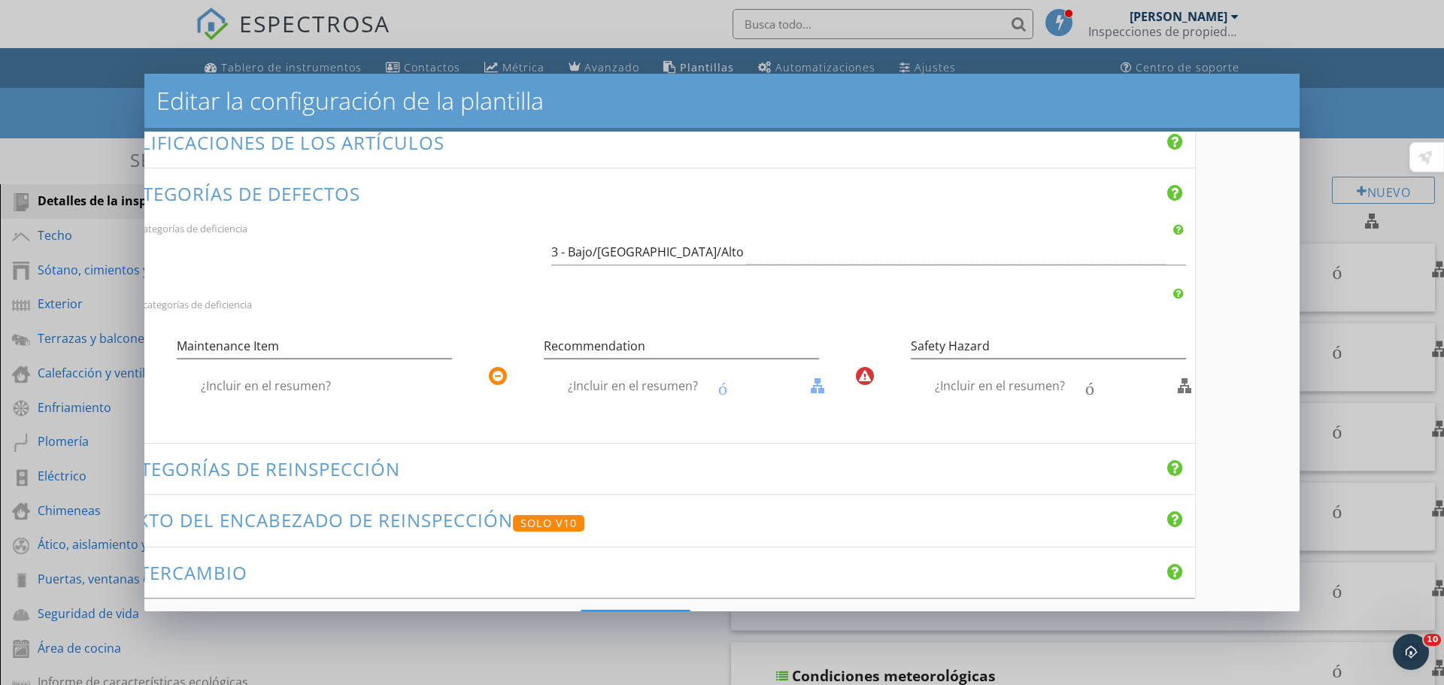
scroll to position [409, 87]
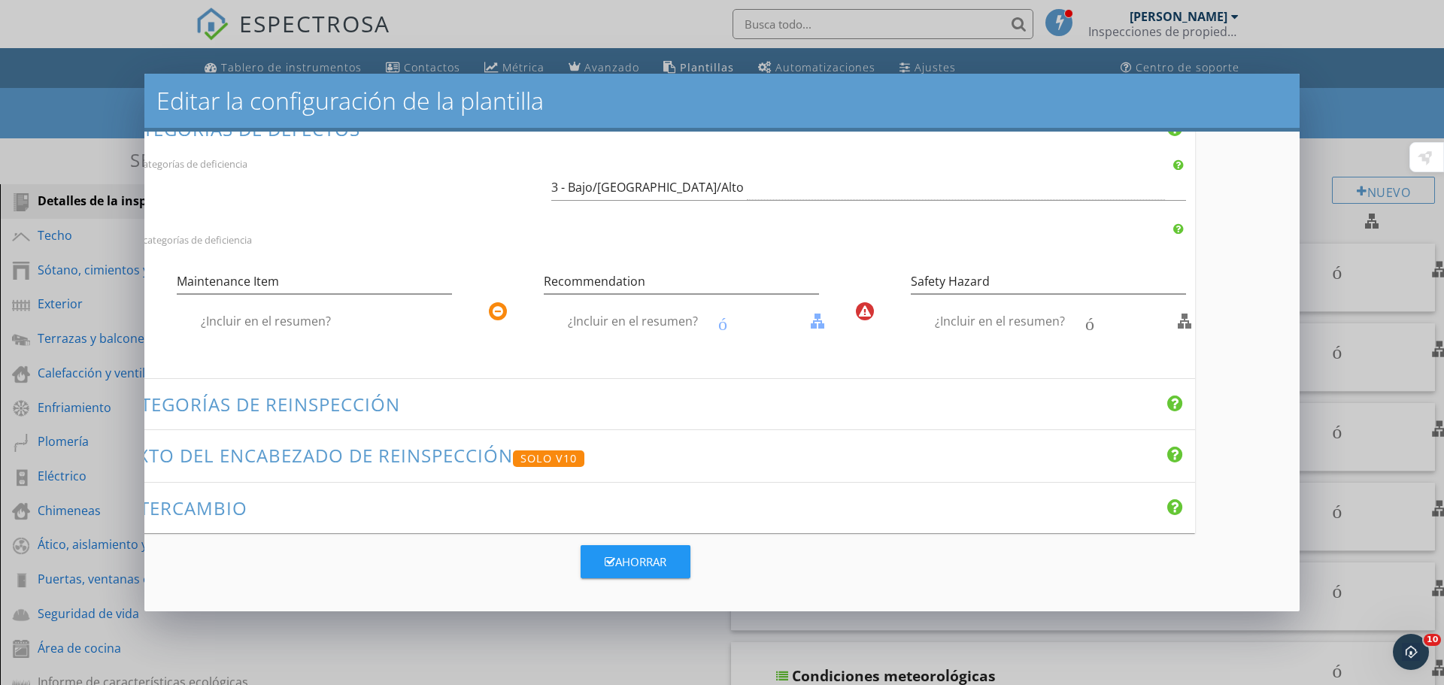
click at [779, 597] on div "Los cambios en esta configuración sólo afectarán a los informes futuros. Nombre…" at bounding box center [722, 372] width 1156 height 480
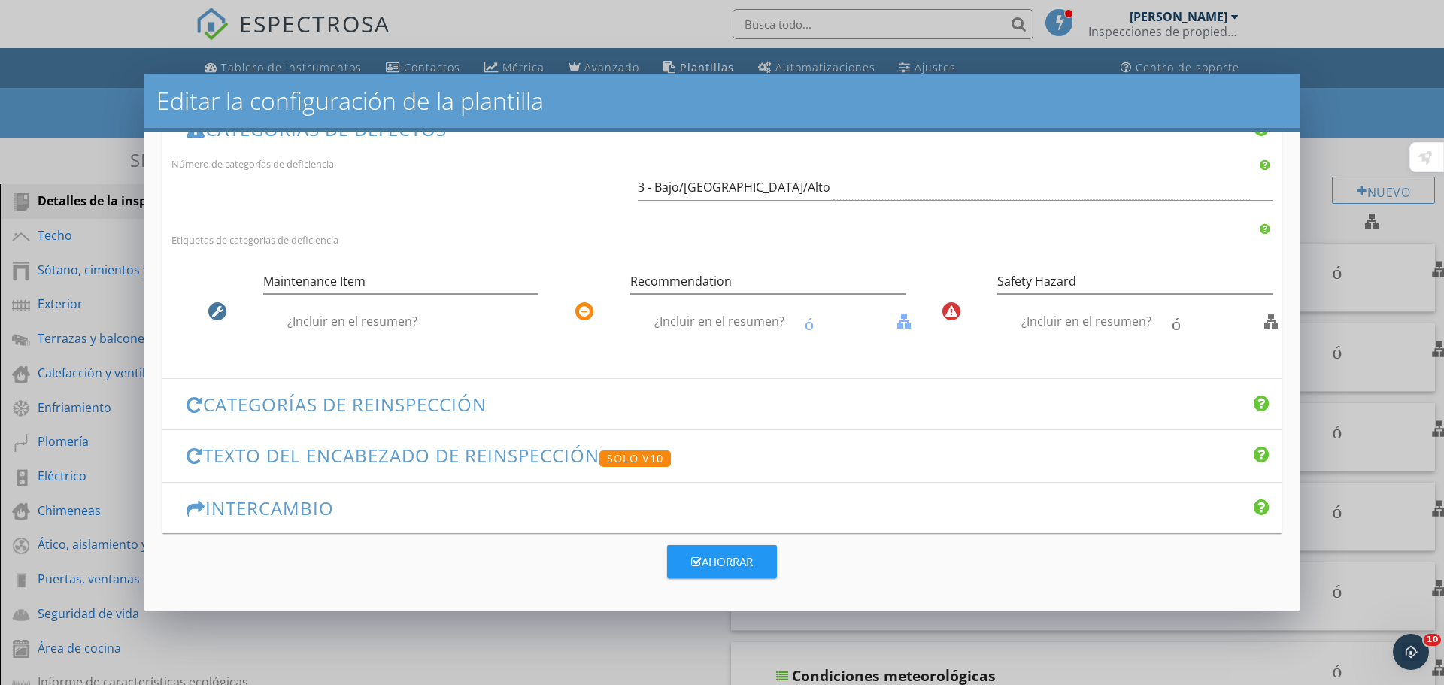
click at [375, 397] on font "Categorías de reinspección" at bounding box center [345, 404] width 284 height 25
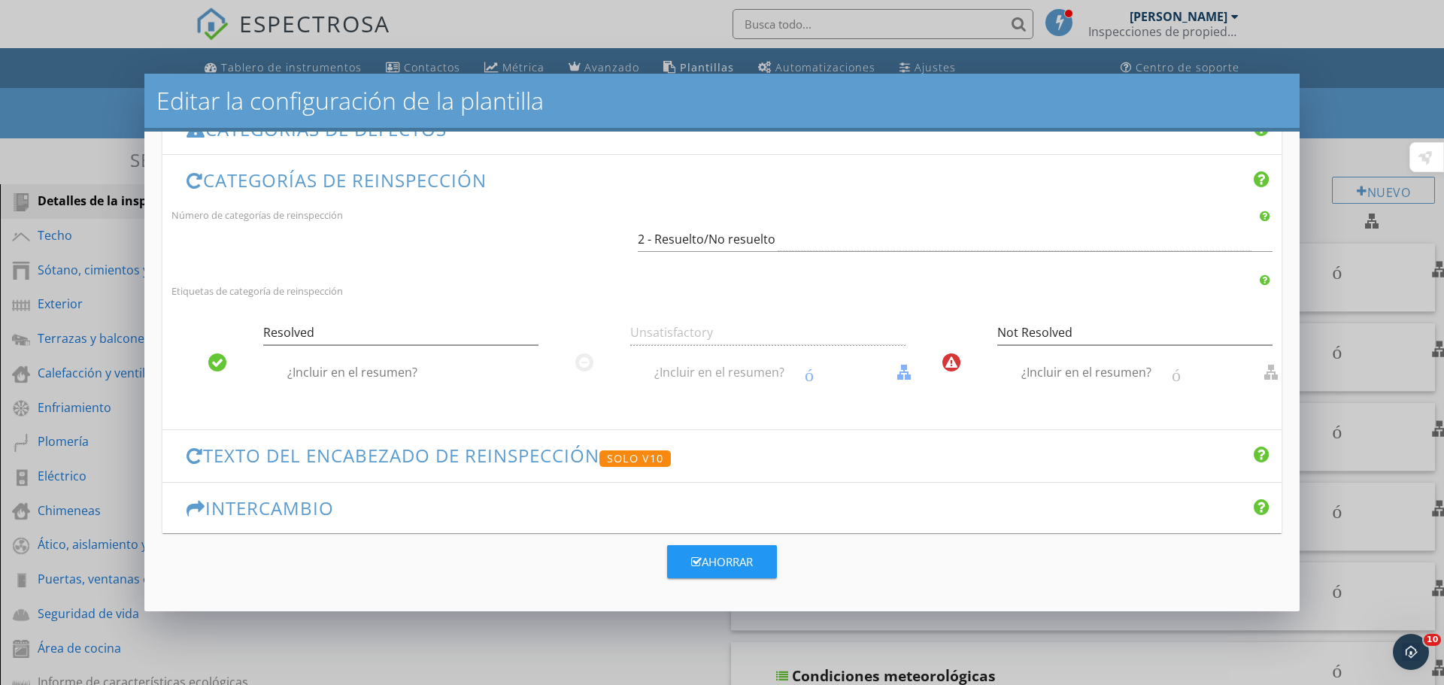
click at [357, 364] on font "¿Incluir en el resumen?" at bounding box center [352, 372] width 130 height 17
checkbox input "false"
click at [1068, 364] on font "¿Incluir en el resumen?" at bounding box center [1087, 372] width 130 height 17
checkbox input "false"
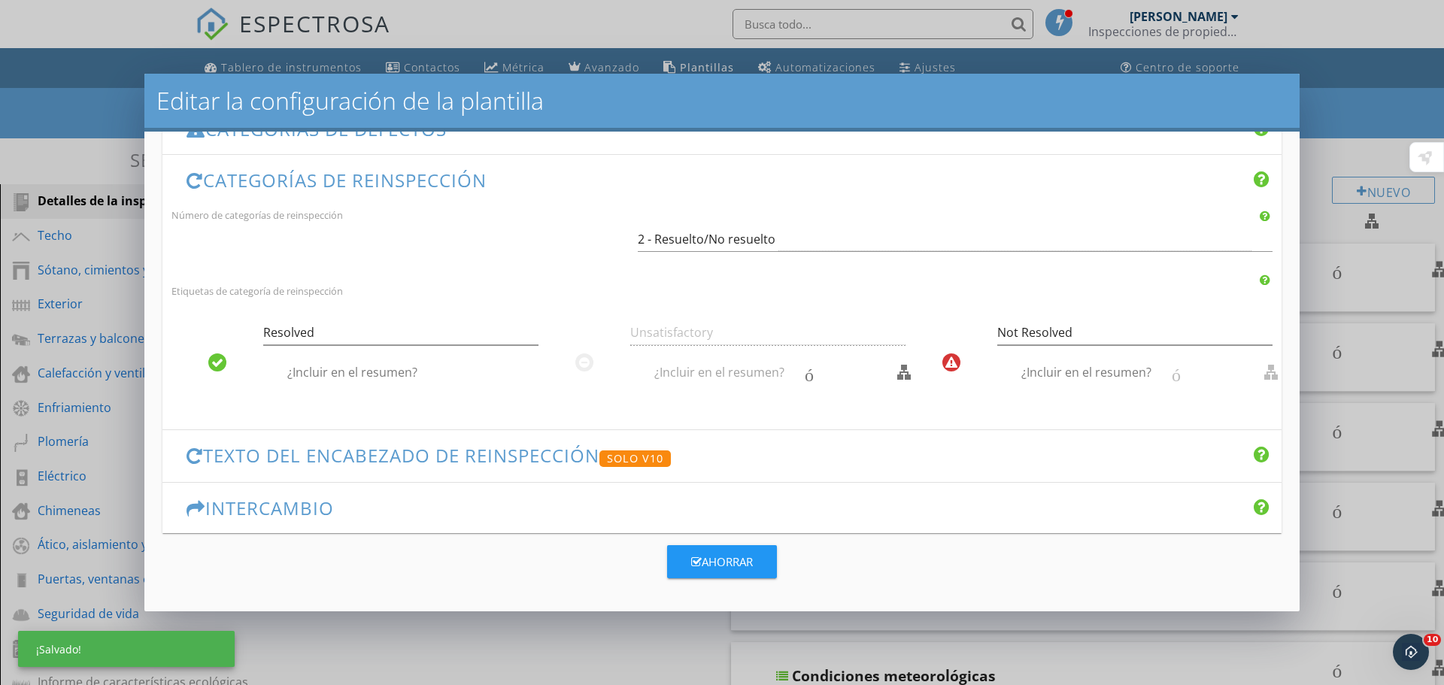
click at [734, 363] on font "contorno de casilla de verificación en blanco" at bounding box center [606, 372] width 686 height 18
click at [321, 449] on font "Texto del encabezado de reinspección" at bounding box center [401, 455] width 396 height 25
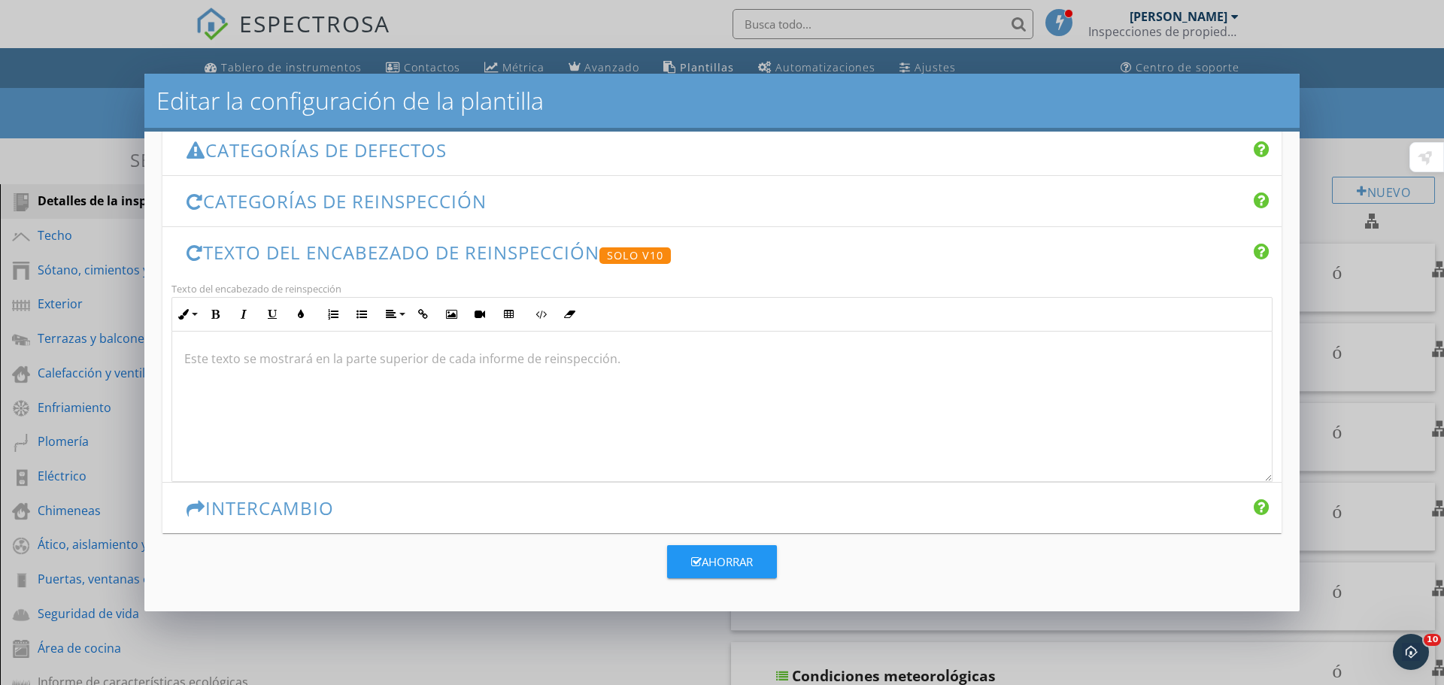
scroll to position [391, 0]
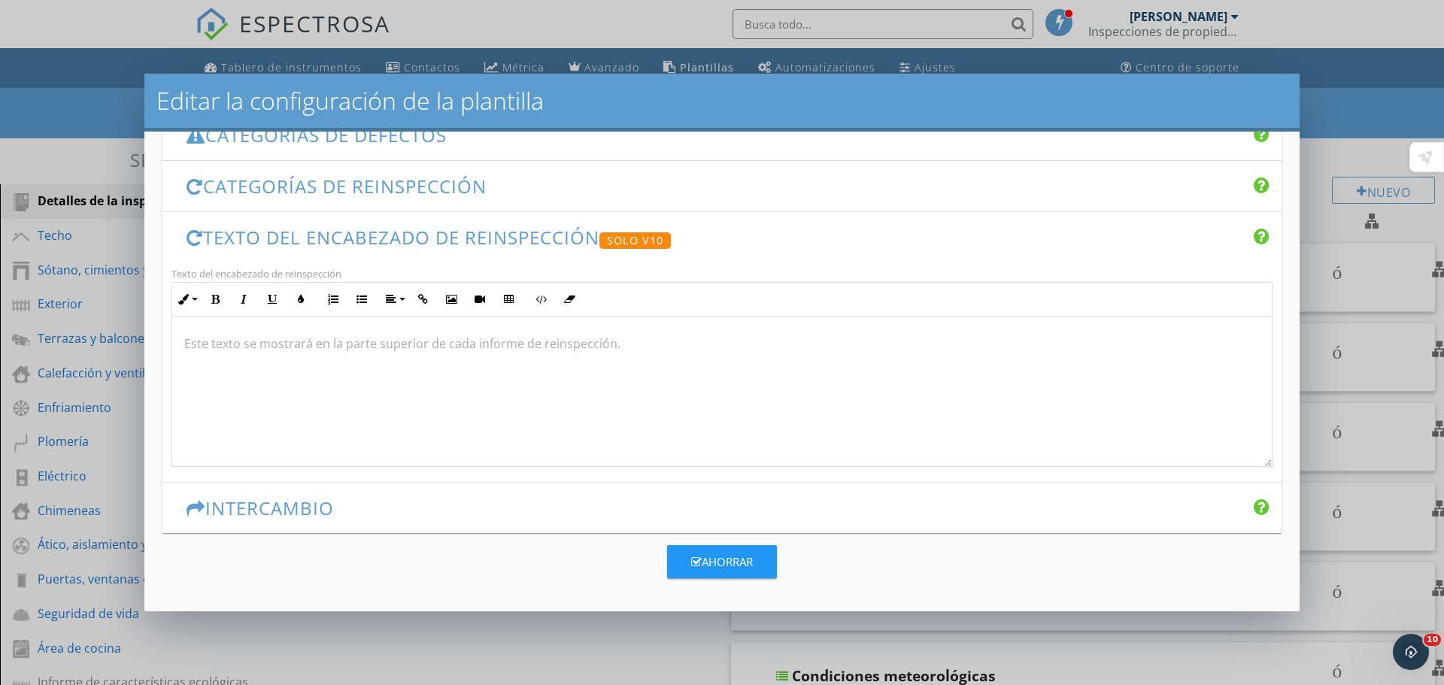
click at [317, 512] on font "Intercambio" at bounding box center [269, 508] width 129 height 25
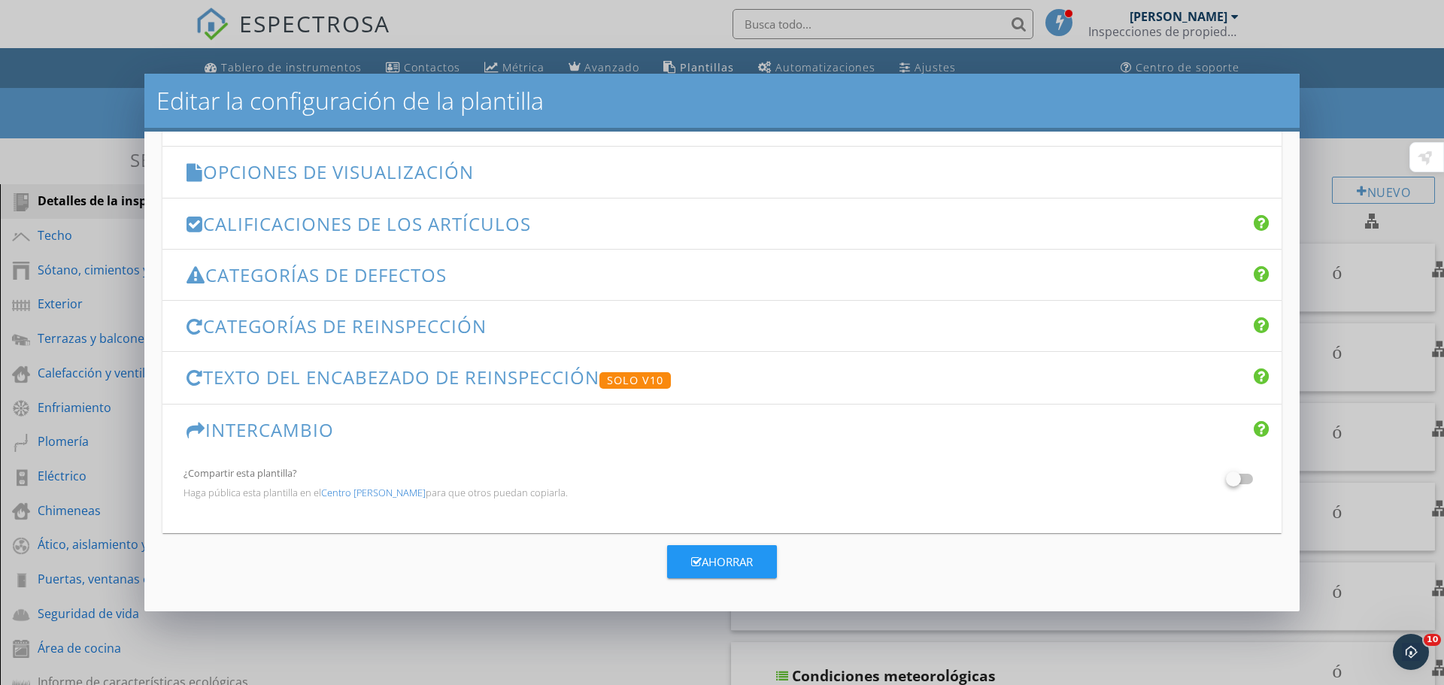
scroll to position [251, 0]
drag, startPoint x: 621, startPoint y: 475, endPoint x: 709, endPoint y: 465, distance: 88.7
click at [670, 477] on p "¿Compartir esta plantilla?" at bounding box center [631, 473] width 895 height 12
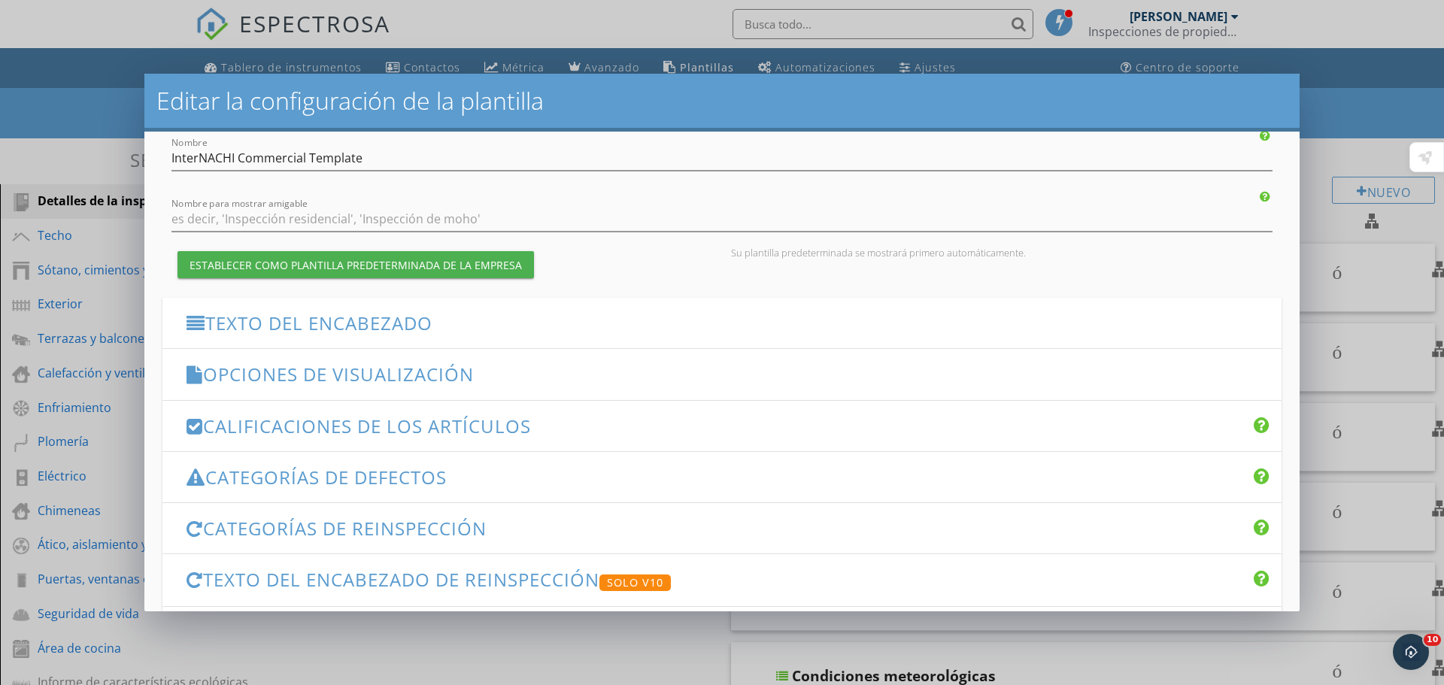
scroll to position [26, 0]
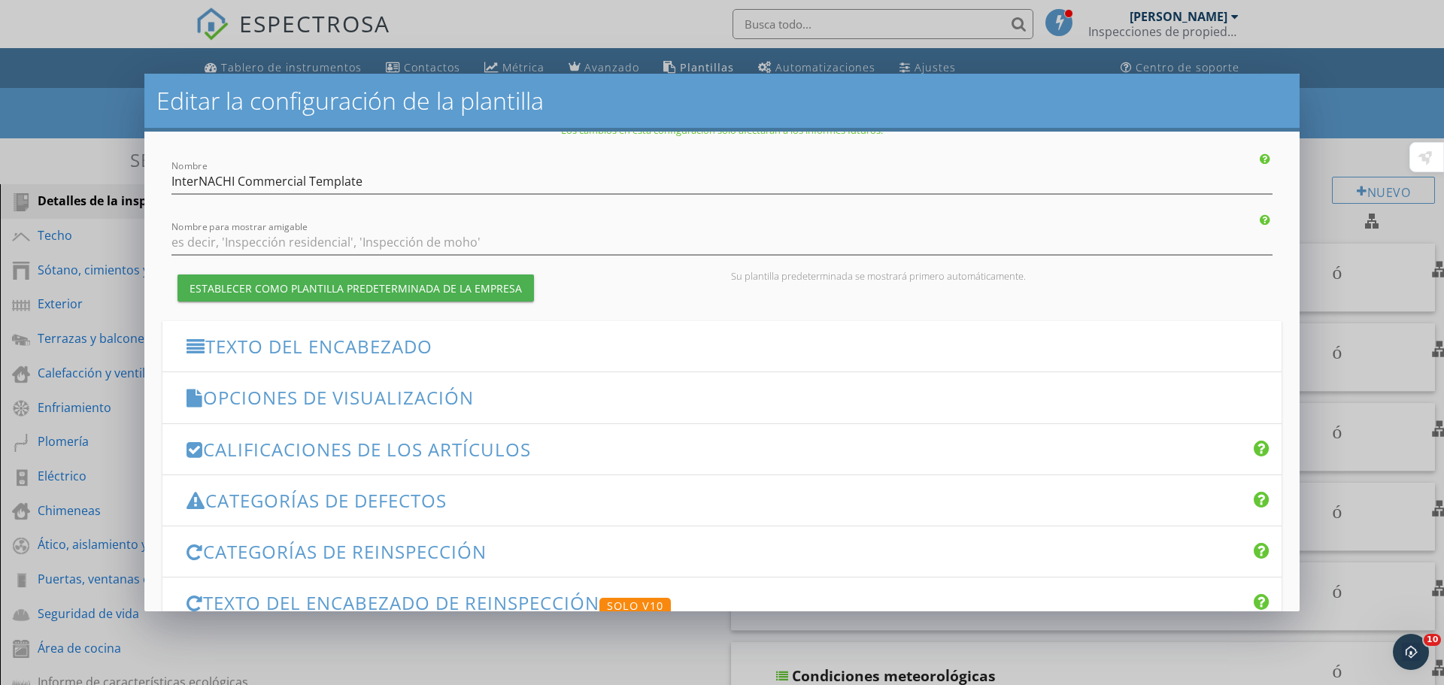
click at [384, 356] on font "Texto del encabezado" at bounding box center [318, 346] width 227 height 25
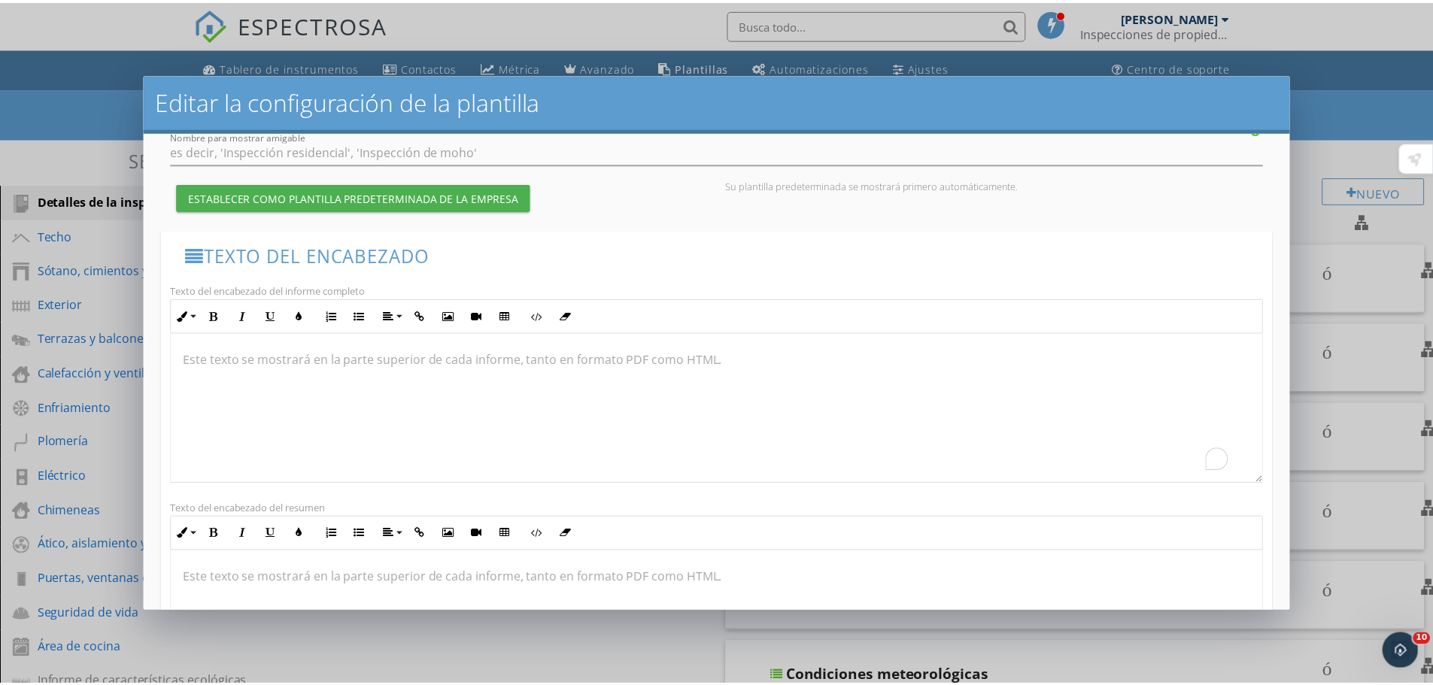
scroll to position [226, 0]
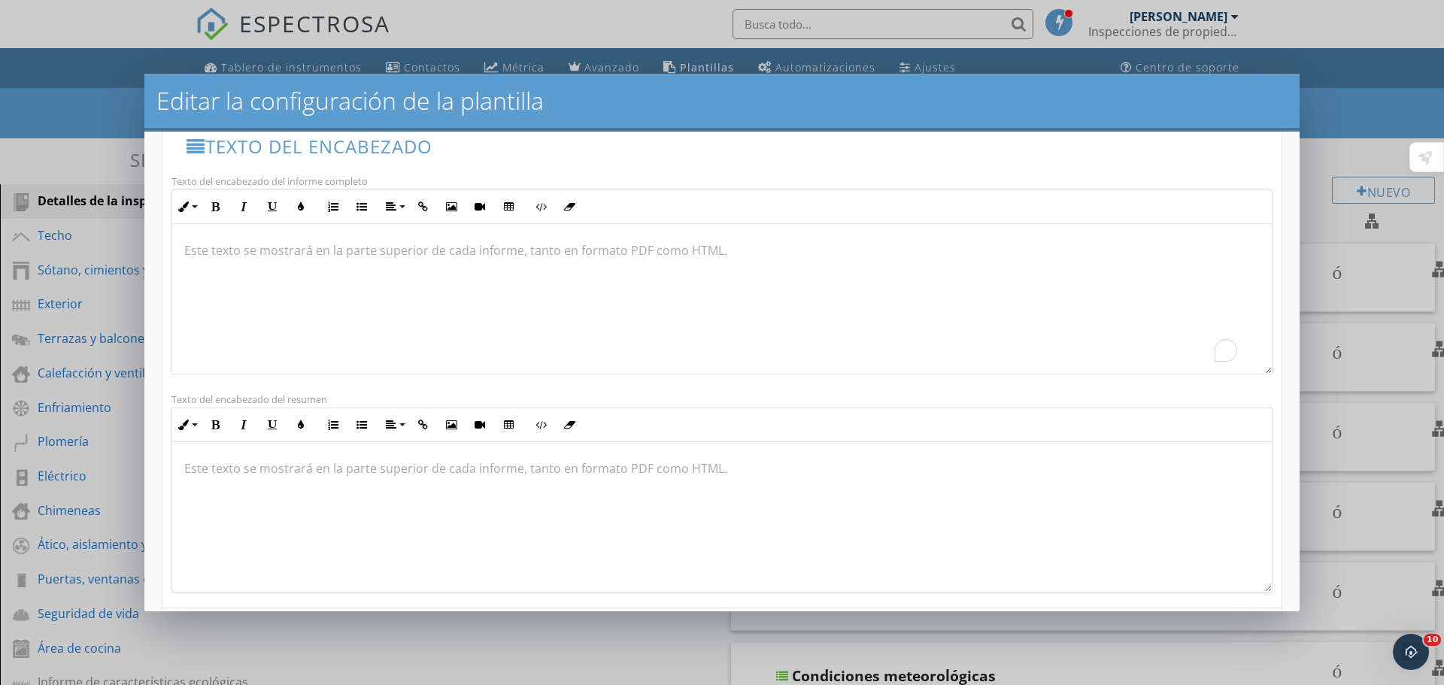
click at [1321, 177] on div "Editar la configuración de la plantilla Los cambios en esta configuración sólo …" at bounding box center [722, 342] width 1444 height 685
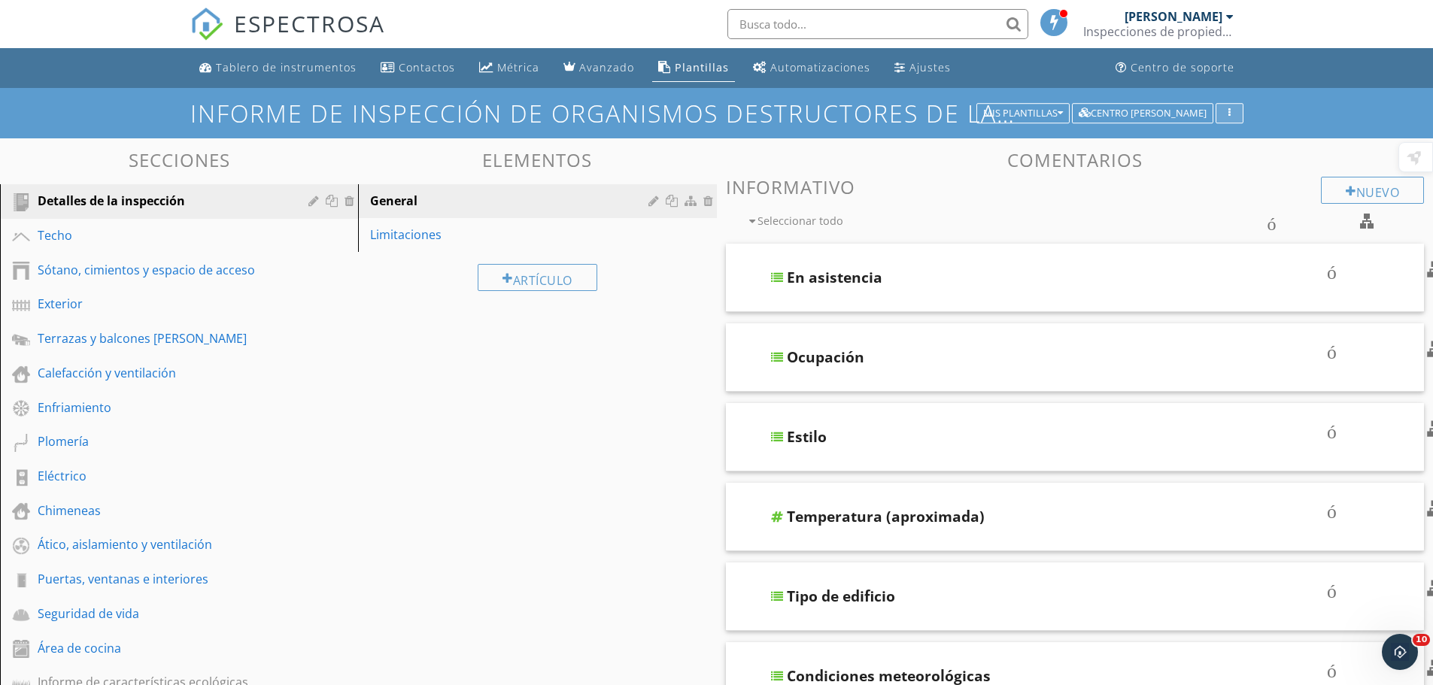
click at [1230, 116] on icon "button" at bounding box center [1230, 113] width 2 height 11
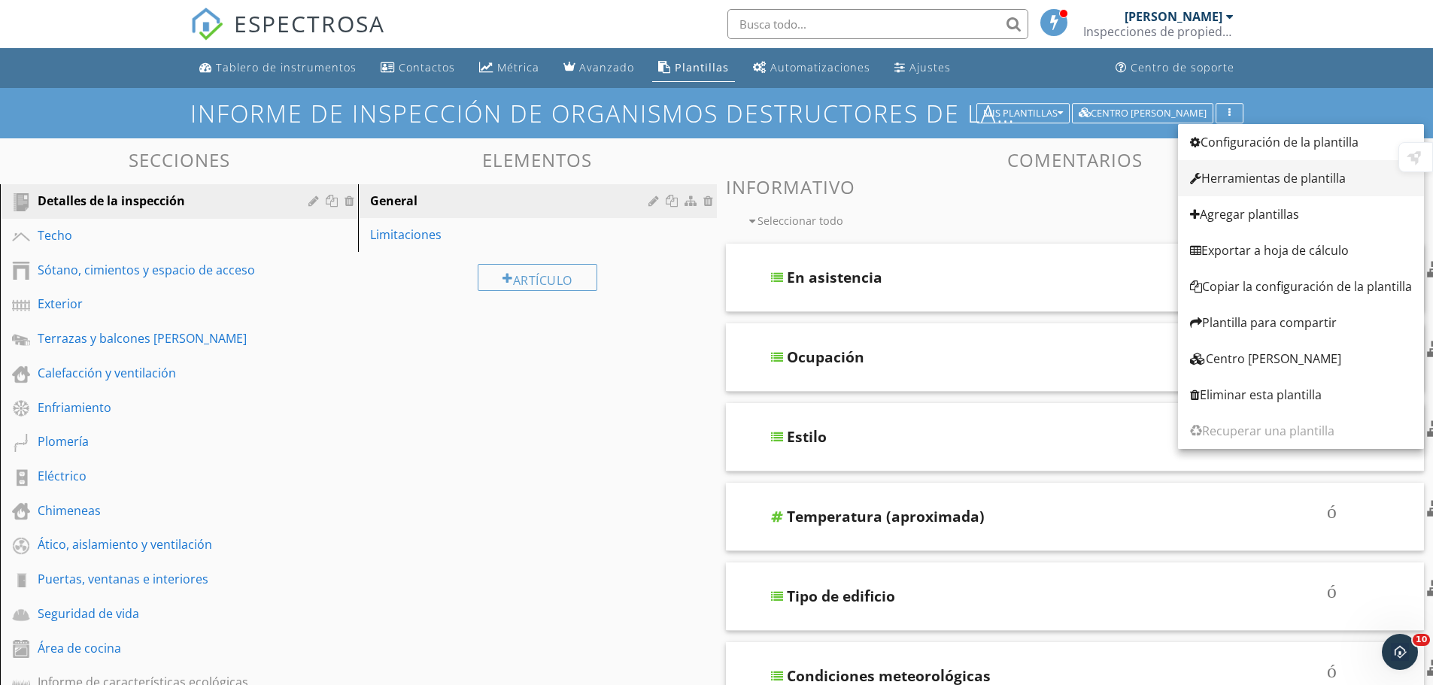
click at [1303, 179] on font "Herramientas de plantilla" at bounding box center [1273, 178] width 144 height 17
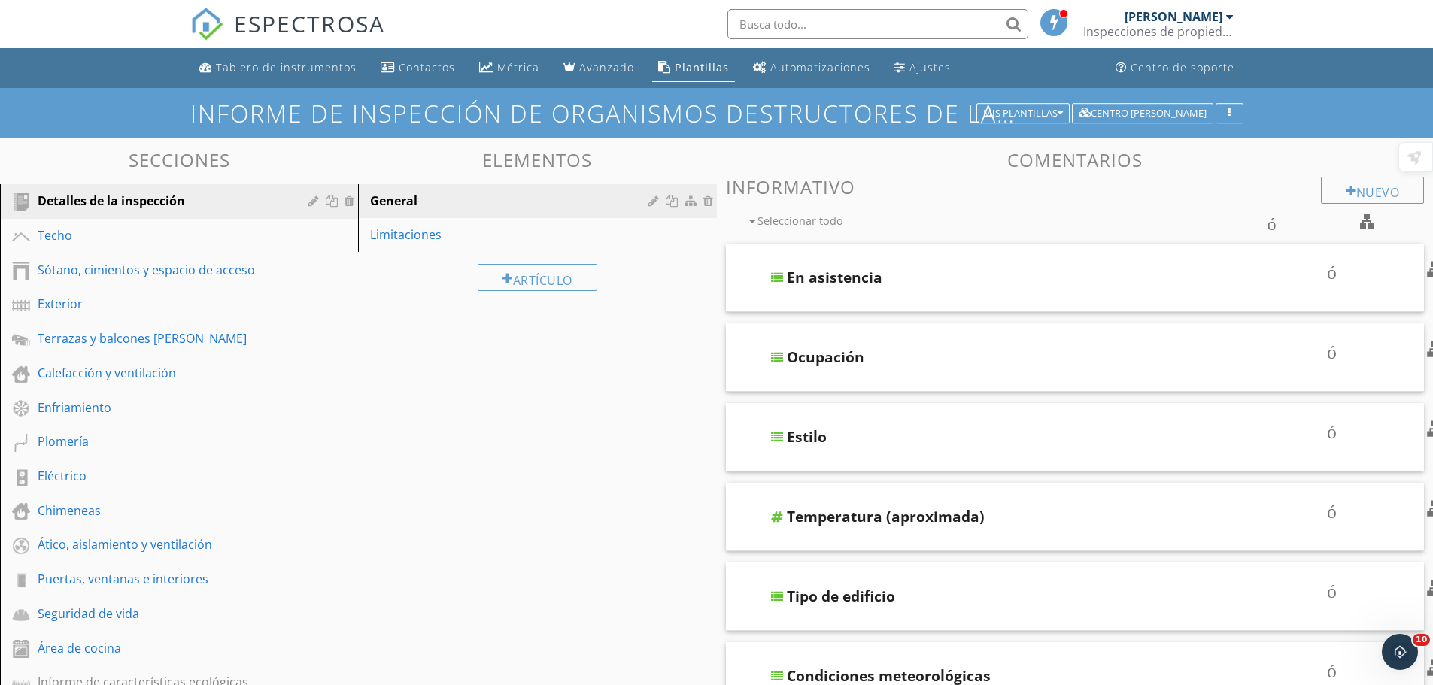
click at [1195, 274] on div at bounding box center [716, 342] width 1433 height 685
click at [1229, 118] on icon "button" at bounding box center [1230, 113] width 2 height 11
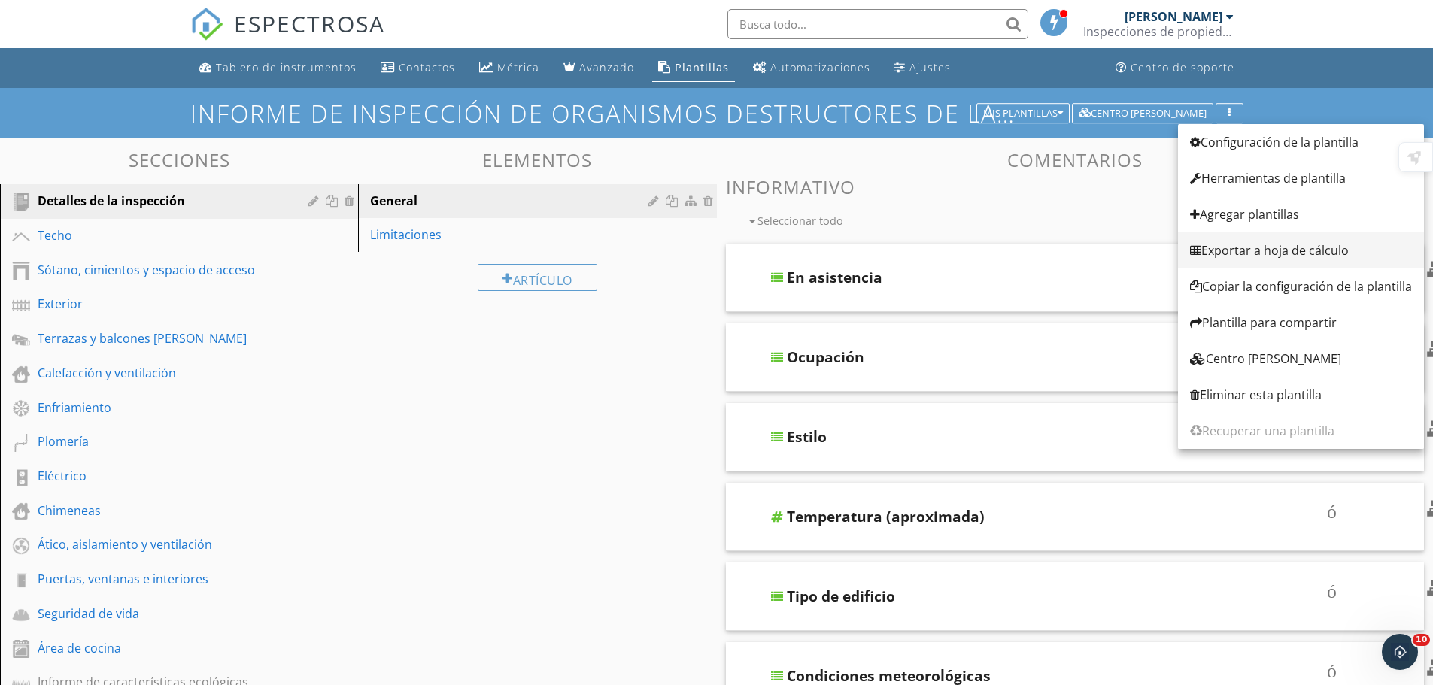
click at [1241, 246] on font "Exportar a hoja de cálculo" at bounding box center [1274, 250] width 147 height 17
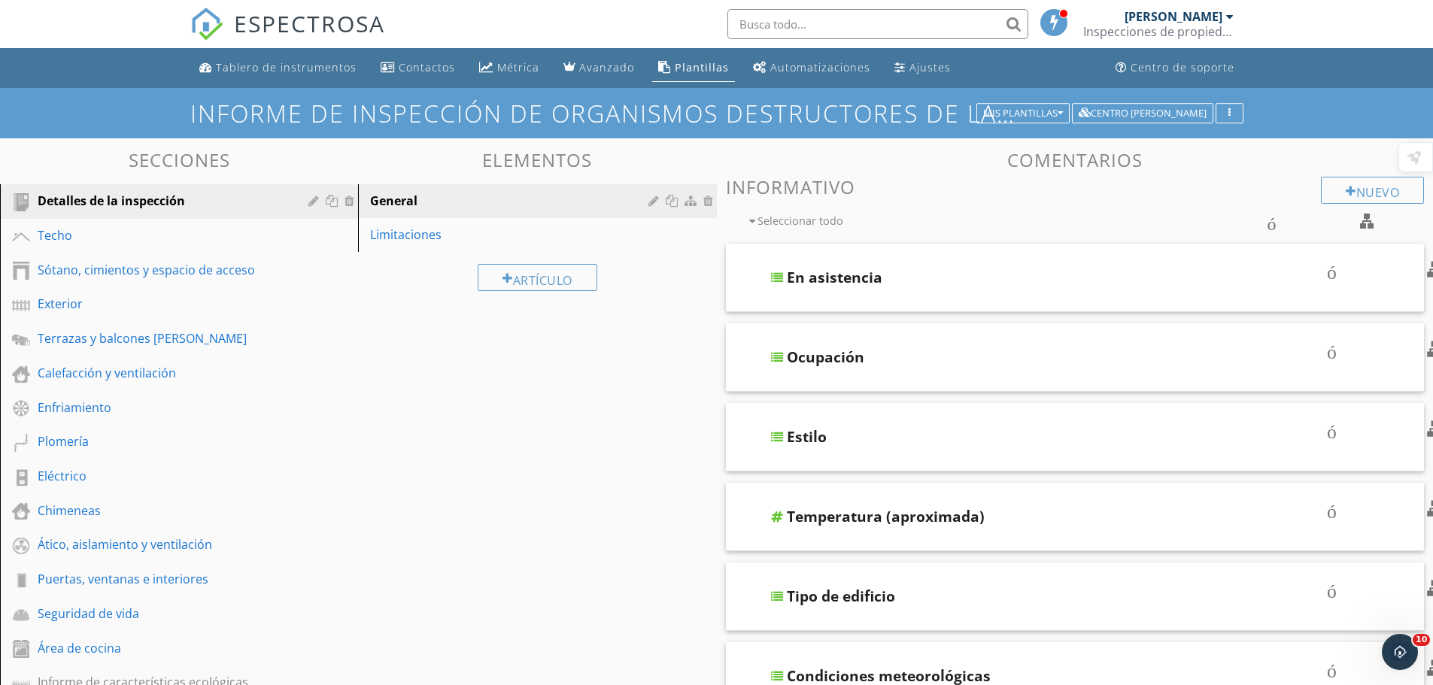
click at [1234, 169] on div at bounding box center [716, 342] width 1433 height 685
click at [1227, 109] on div "button" at bounding box center [1230, 113] width 14 height 11
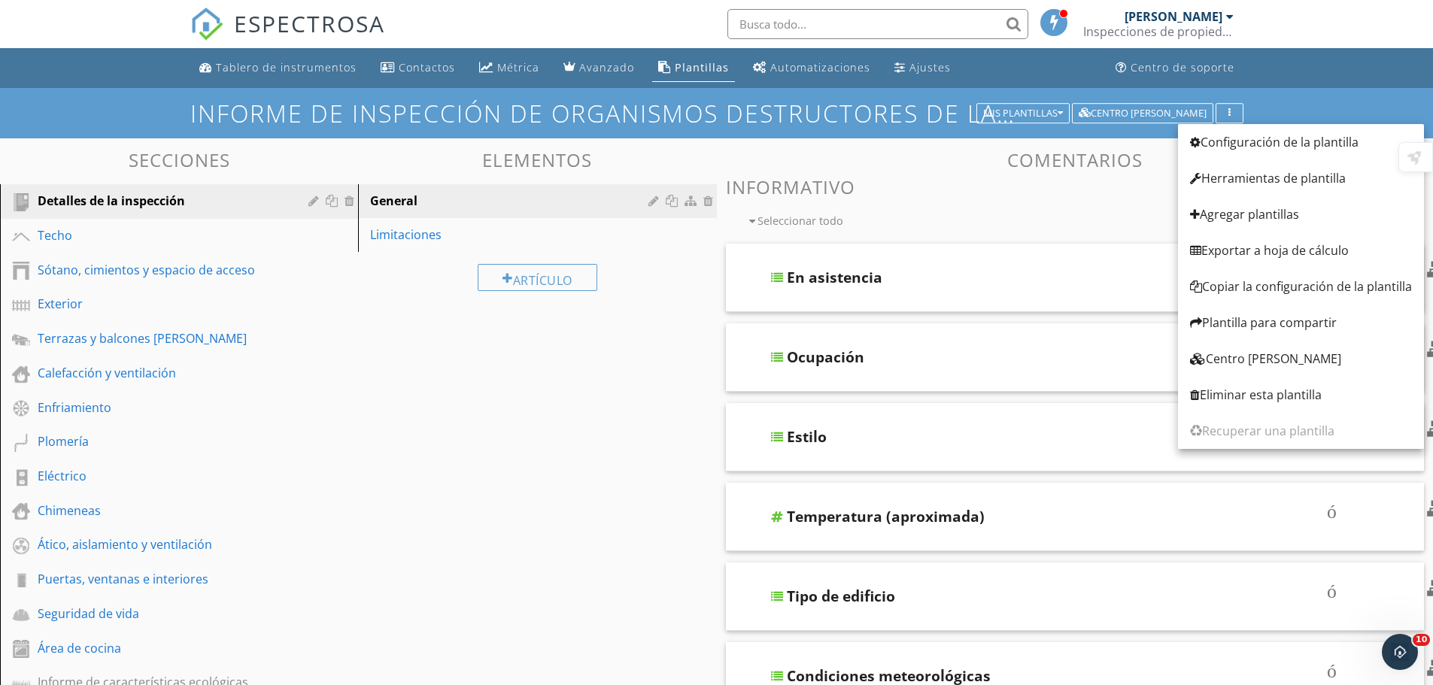
click at [1088, 209] on div "contorno de casilla de verificación en blanco Seleccionar todo" at bounding box center [1024, 217] width 596 height 29
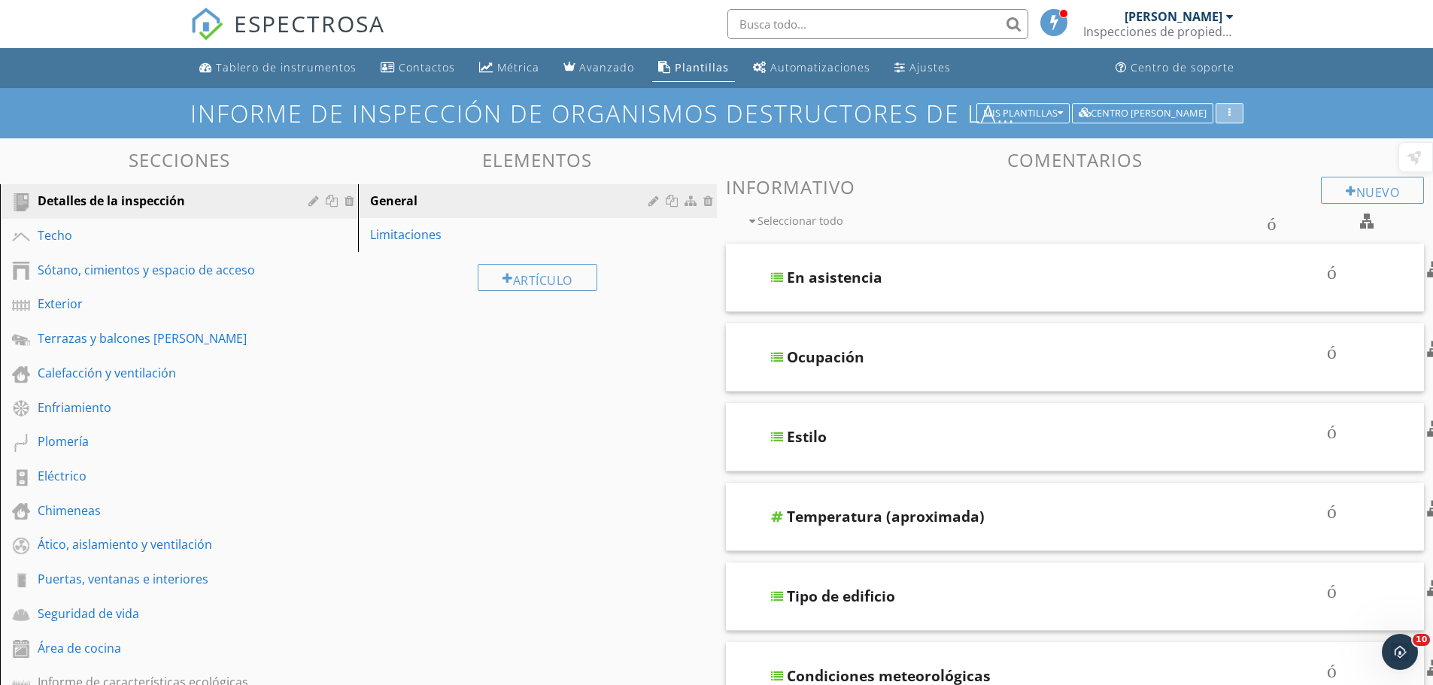
click at [1231, 107] on button "button" at bounding box center [1230, 113] width 28 height 21
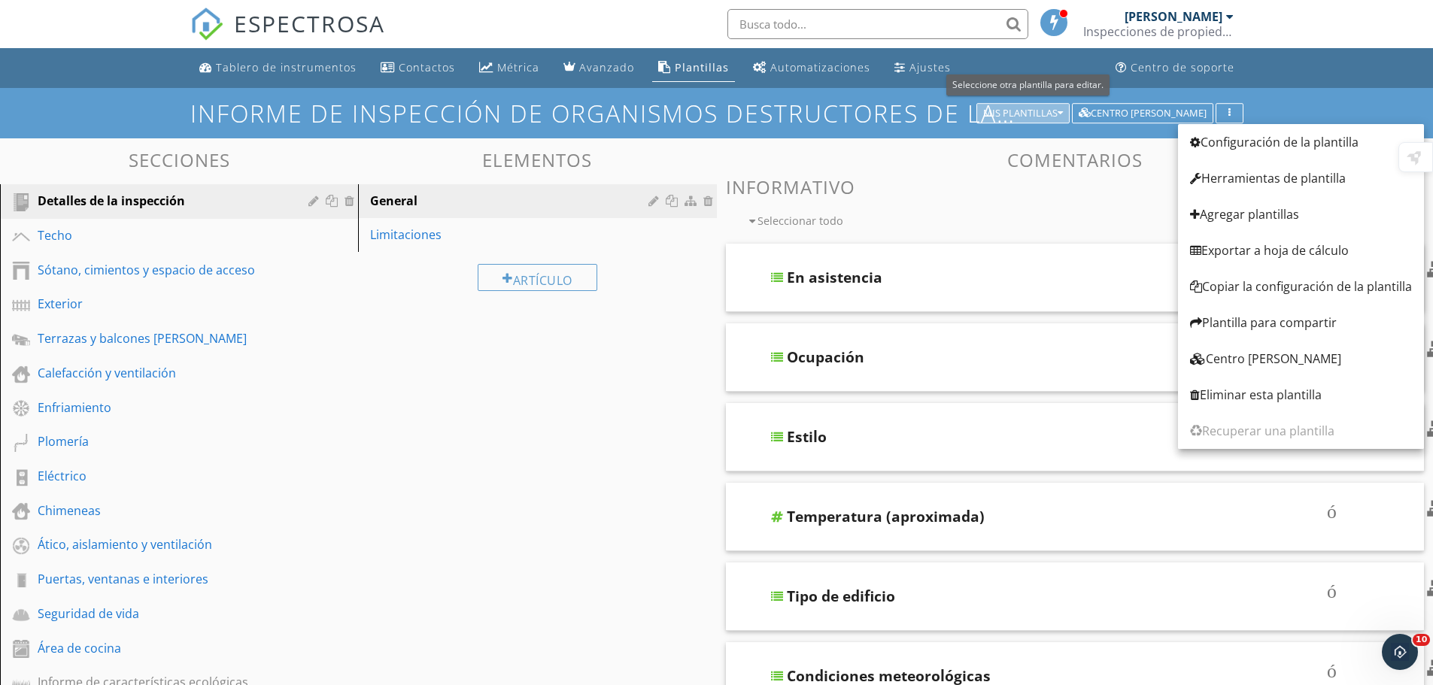
click at [1020, 107] on font "Mis plantillas" at bounding box center [1020, 113] width 74 height 14
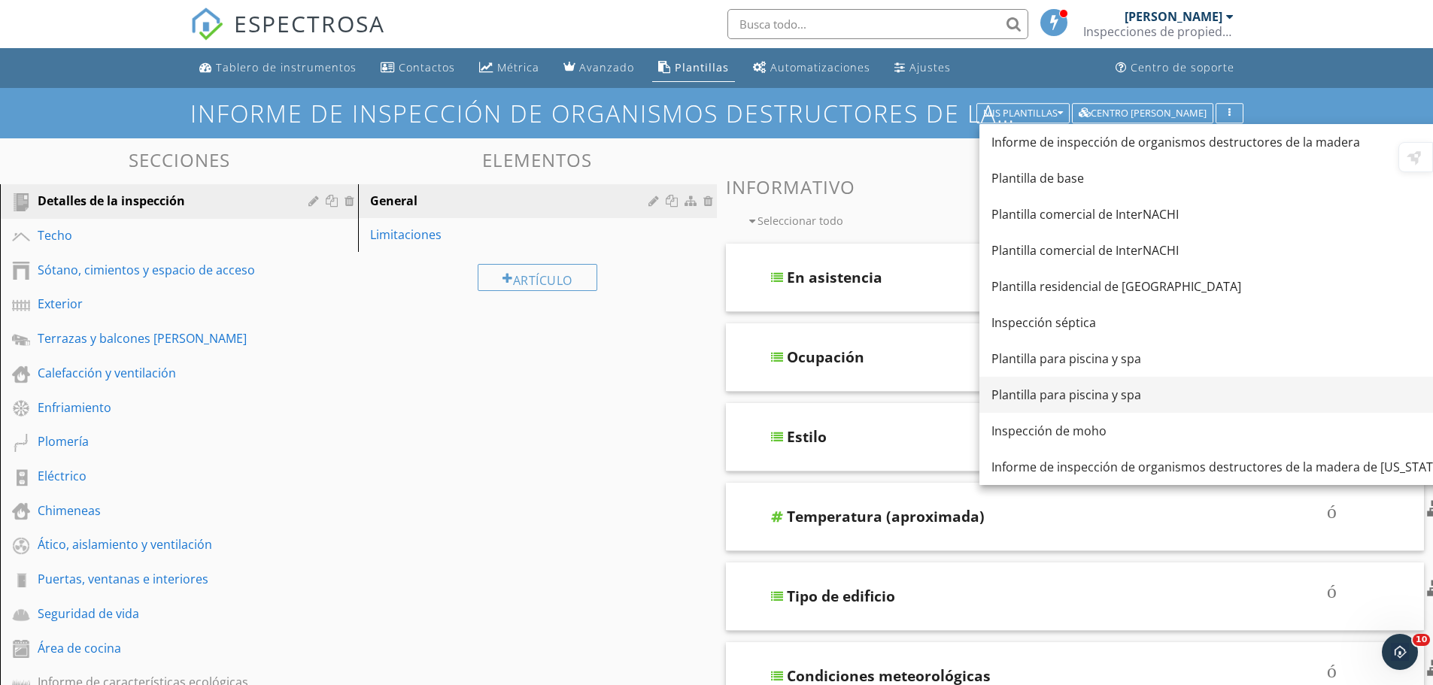
click at [1135, 398] on font "Plantilla para piscina y spa" at bounding box center [1067, 395] width 150 height 17
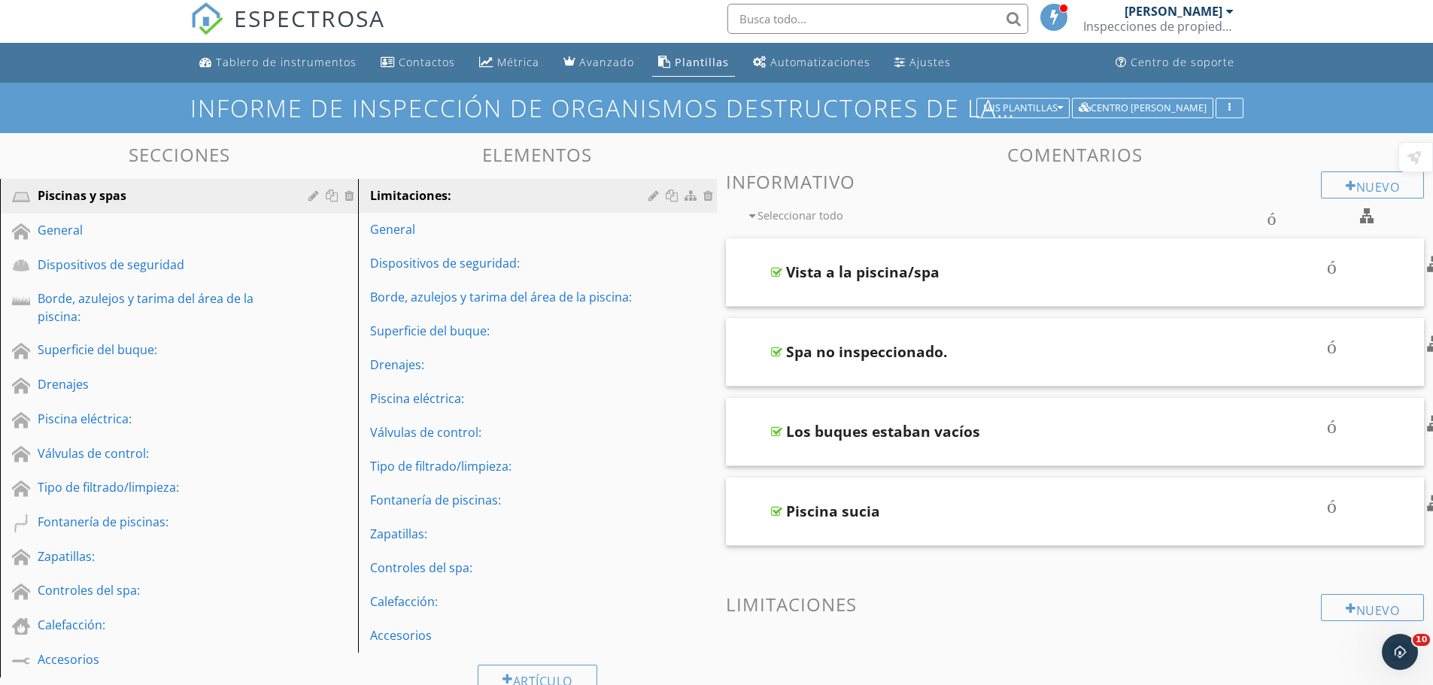
scroll to position [0, 0]
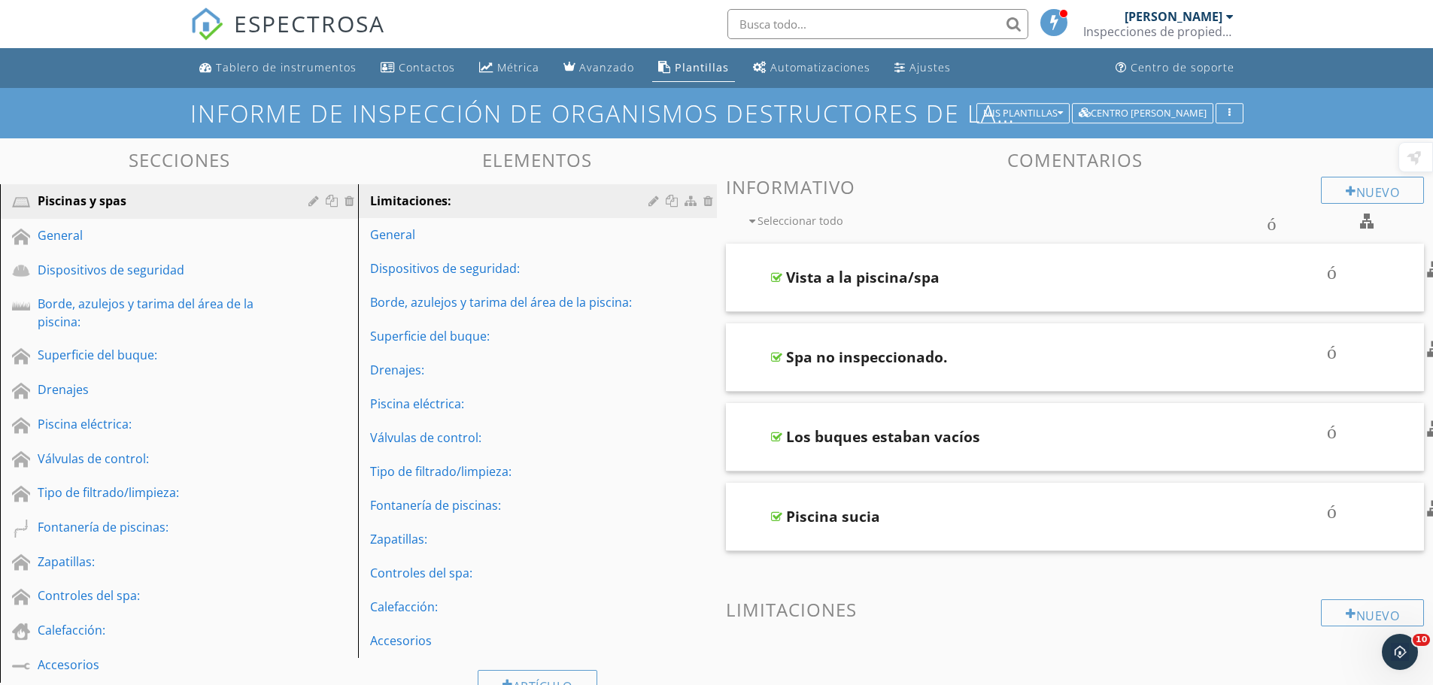
click at [1232, 22] on div at bounding box center [1230, 17] width 8 height 12
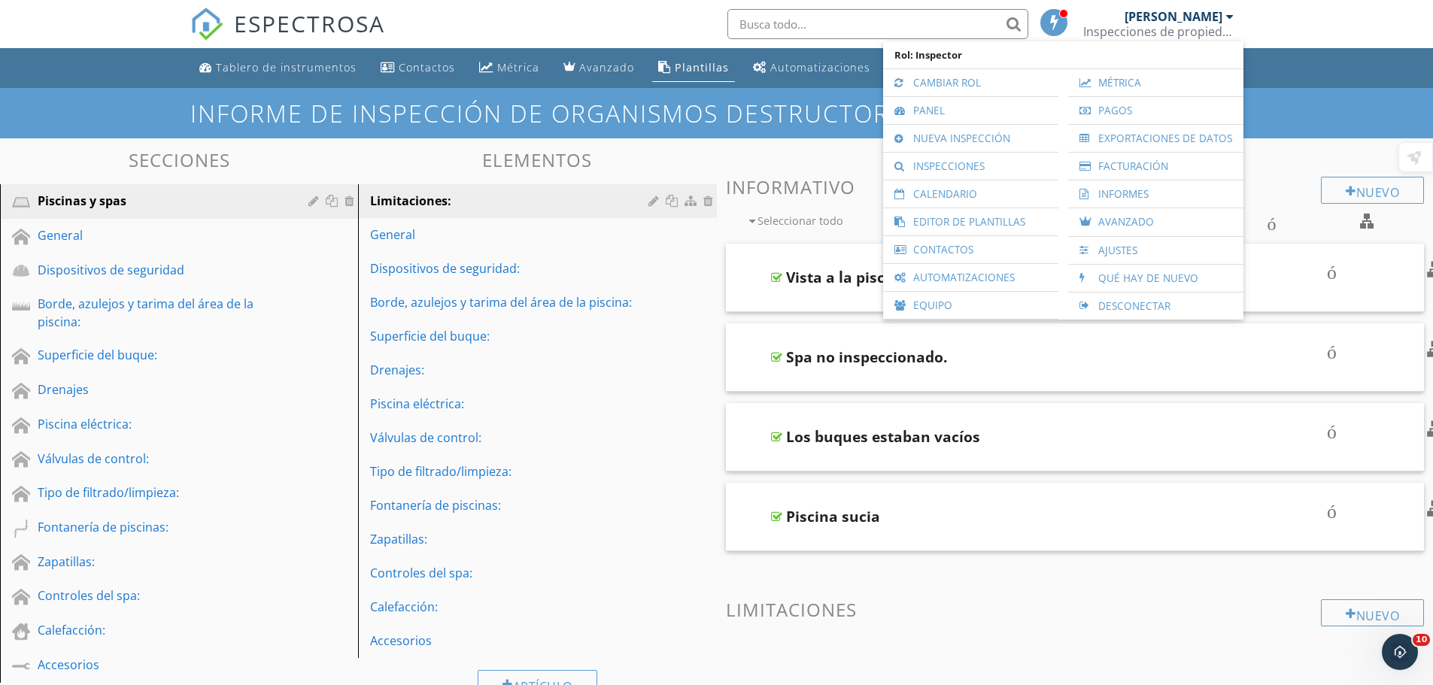
click at [1232, 22] on div at bounding box center [1230, 17] width 8 height 12
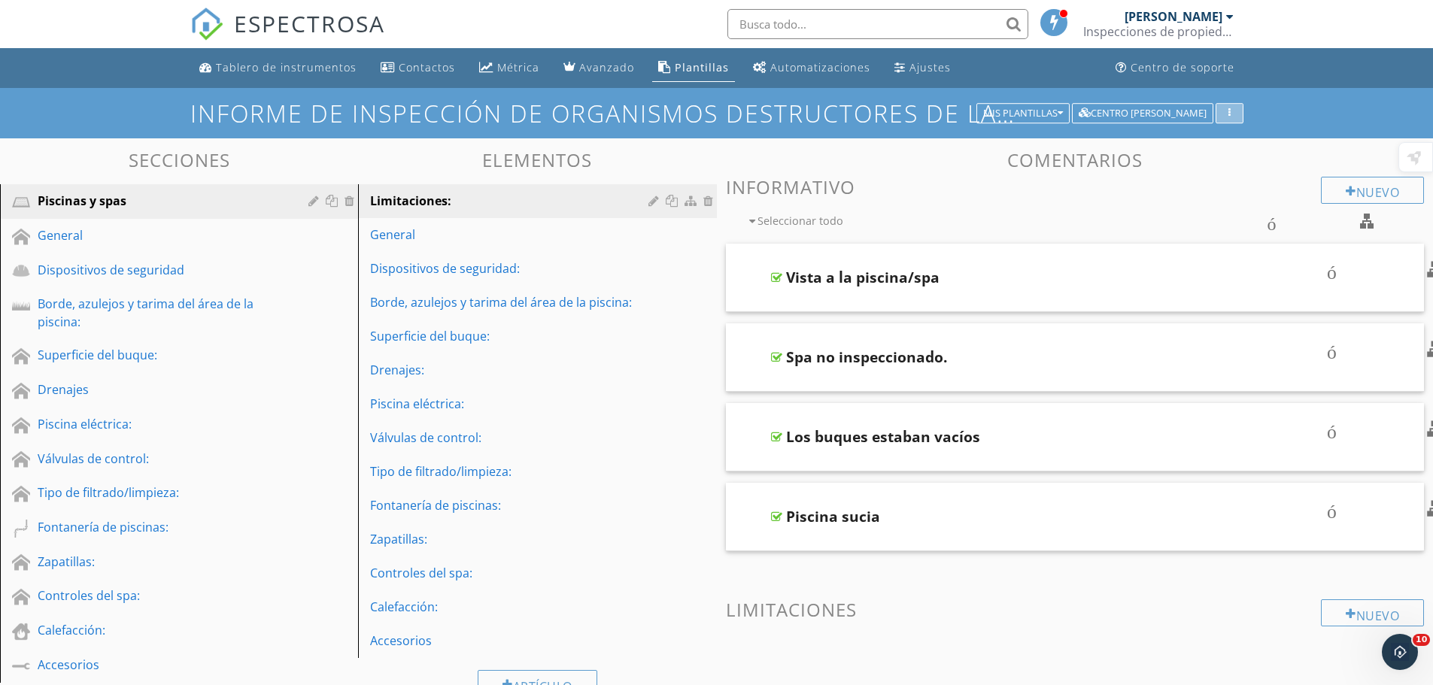
click at [1226, 108] on div "button" at bounding box center [1230, 113] width 14 height 11
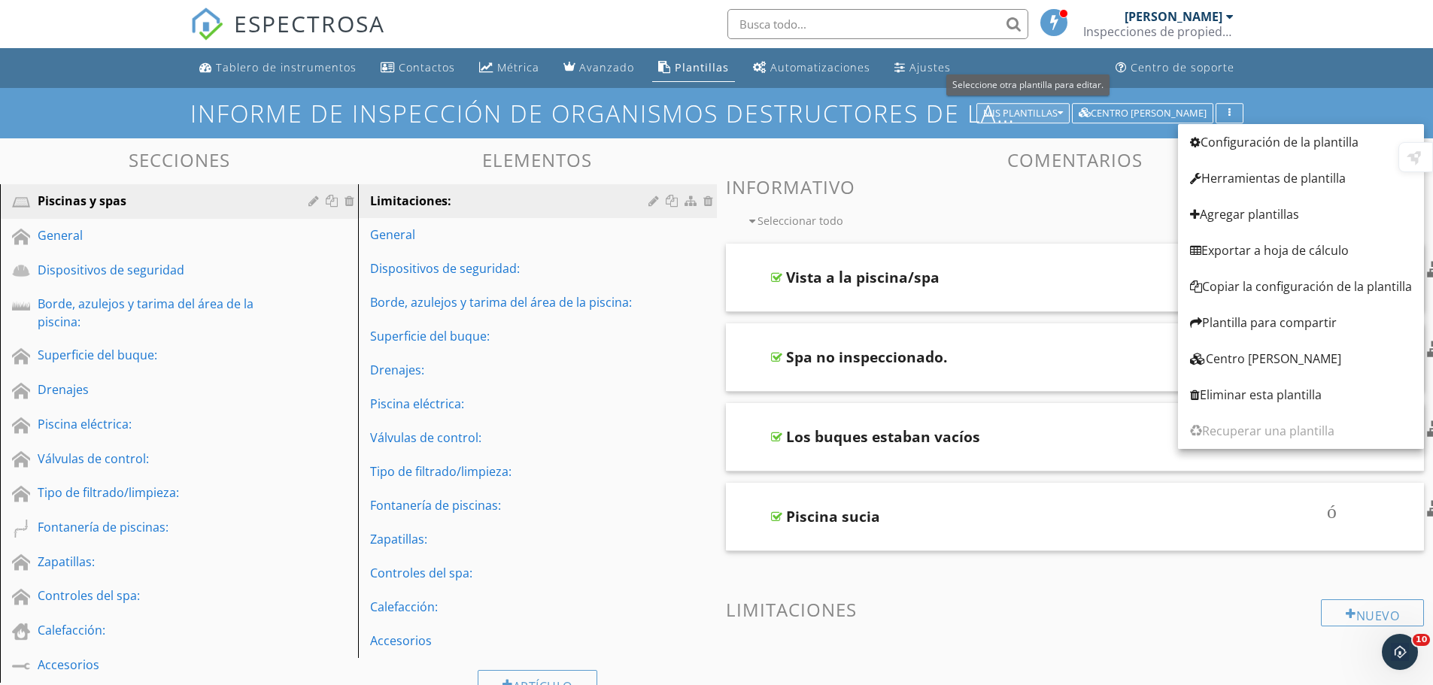
click at [1043, 111] on font "Mis plantillas" at bounding box center [1020, 113] width 74 height 14
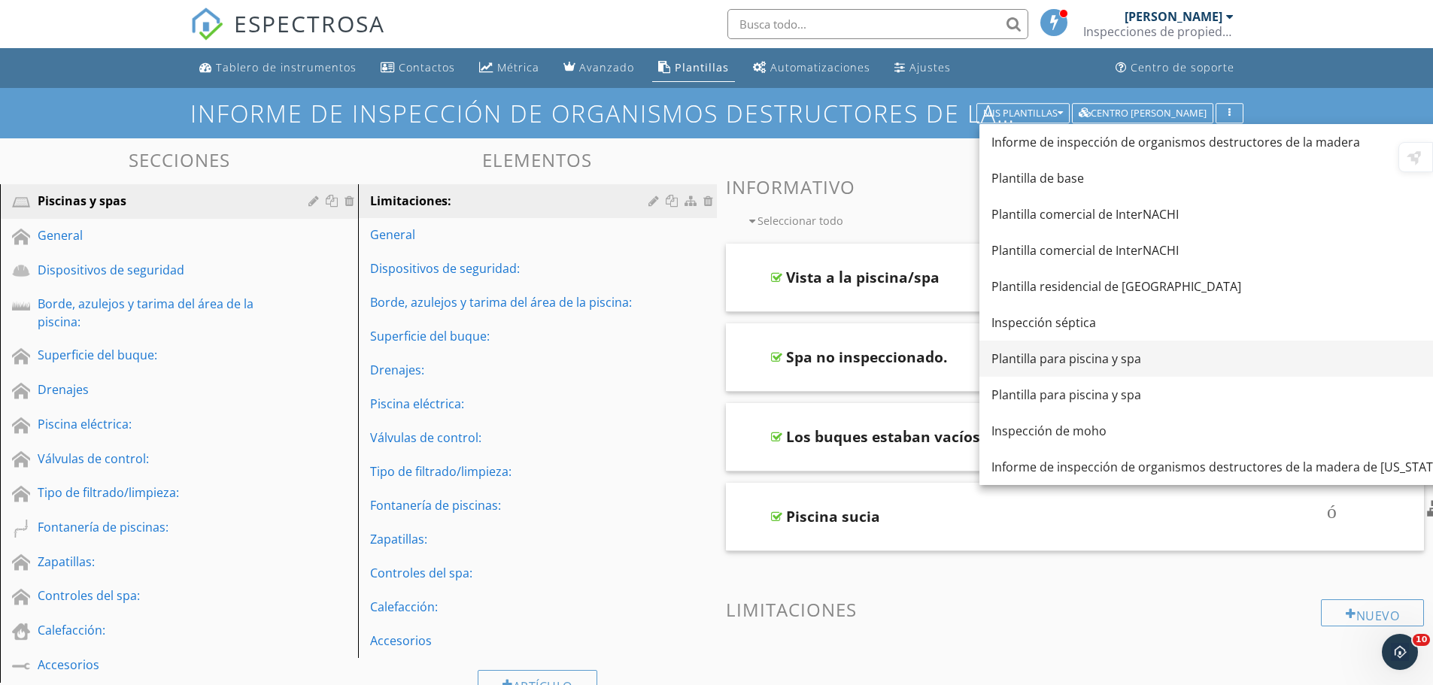
click at [1074, 357] on font "Plantilla para piscina y spa" at bounding box center [1067, 359] width 150 height 17
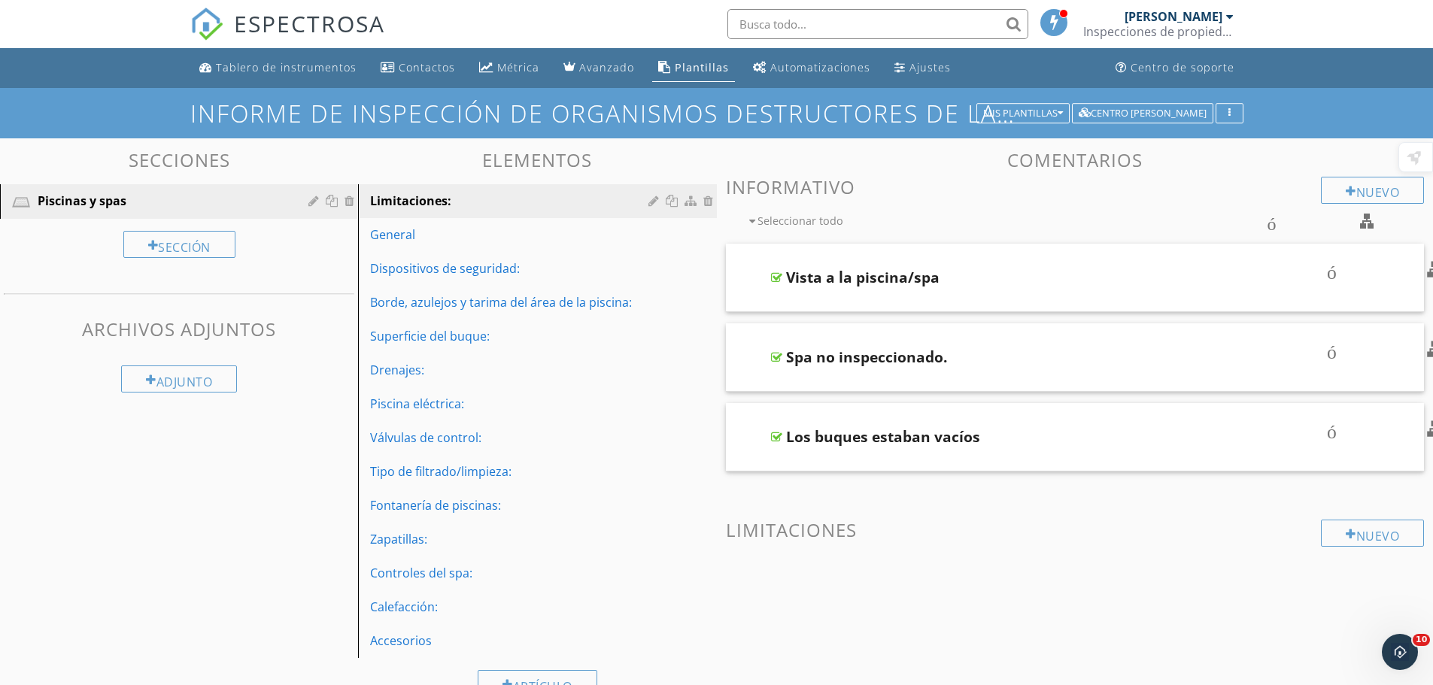
click at [1233, 18] on div at bounding box center [1230, 17] width 8 height 12
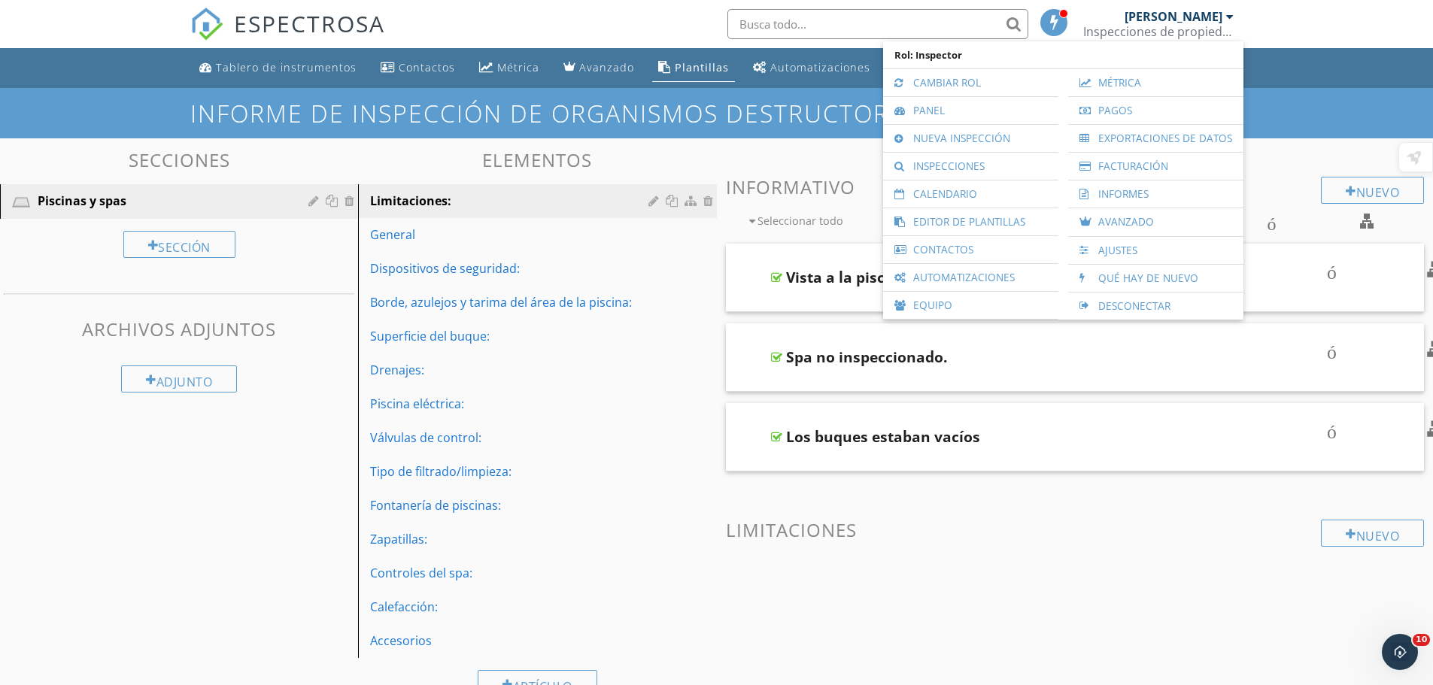
click at [1233, 18] on div at bounding box center [1230, 17] width 8 height 12
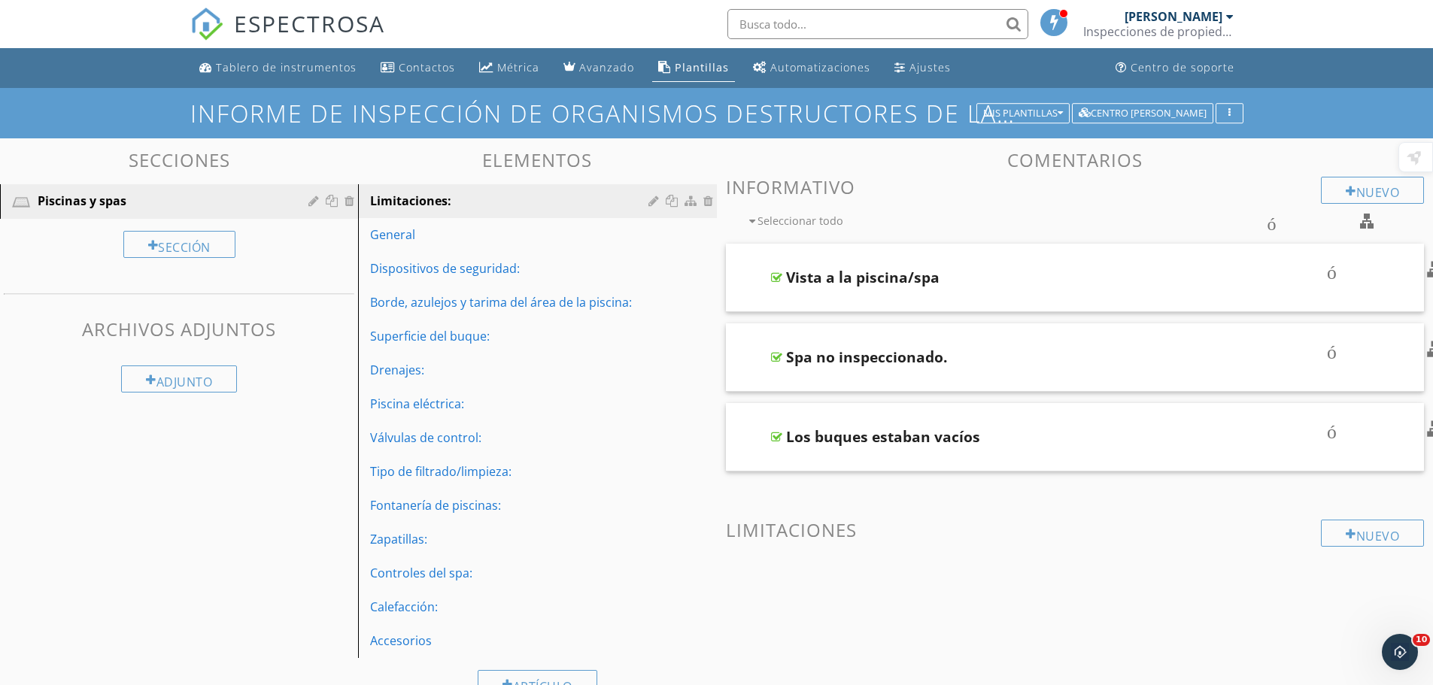
click at [1231, 23] on div "Víctor Ávila" at bounding box center [1179, 16] width 109 height 15
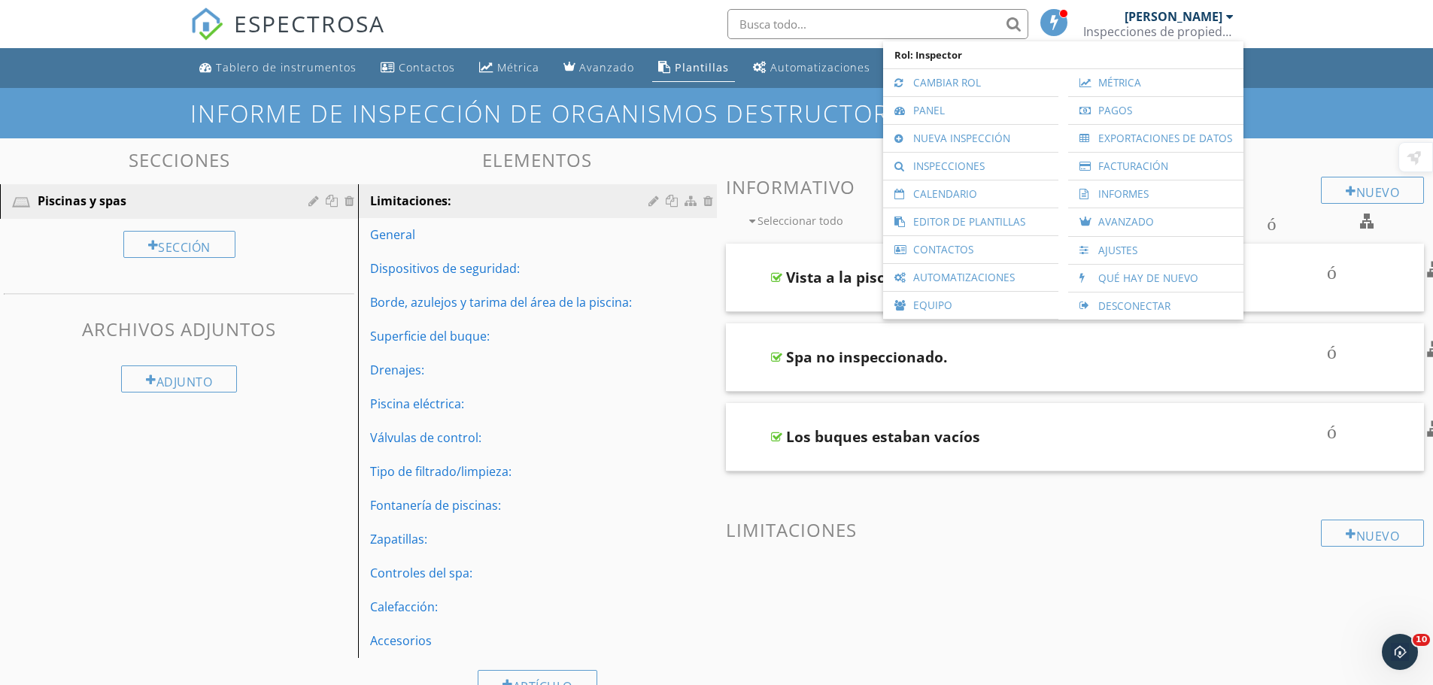
click at [1320, 89] on div "Informe de inspección de organismos destructores de la madera Mis plantillas Ce…" at bounding box center [716, 113] width 1433 height 50
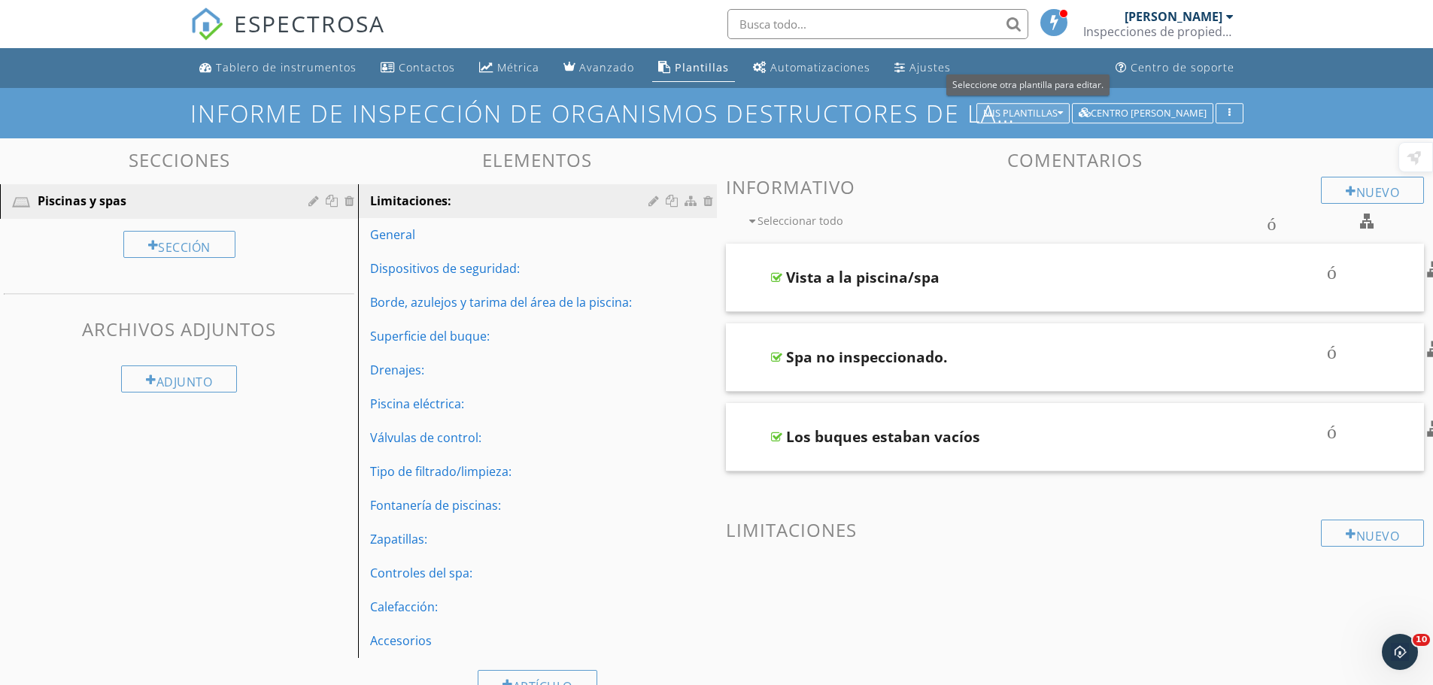
click at [1058, 120] on font "Mis plantillas" at bounding box center [1020, 113] width 74 height 14
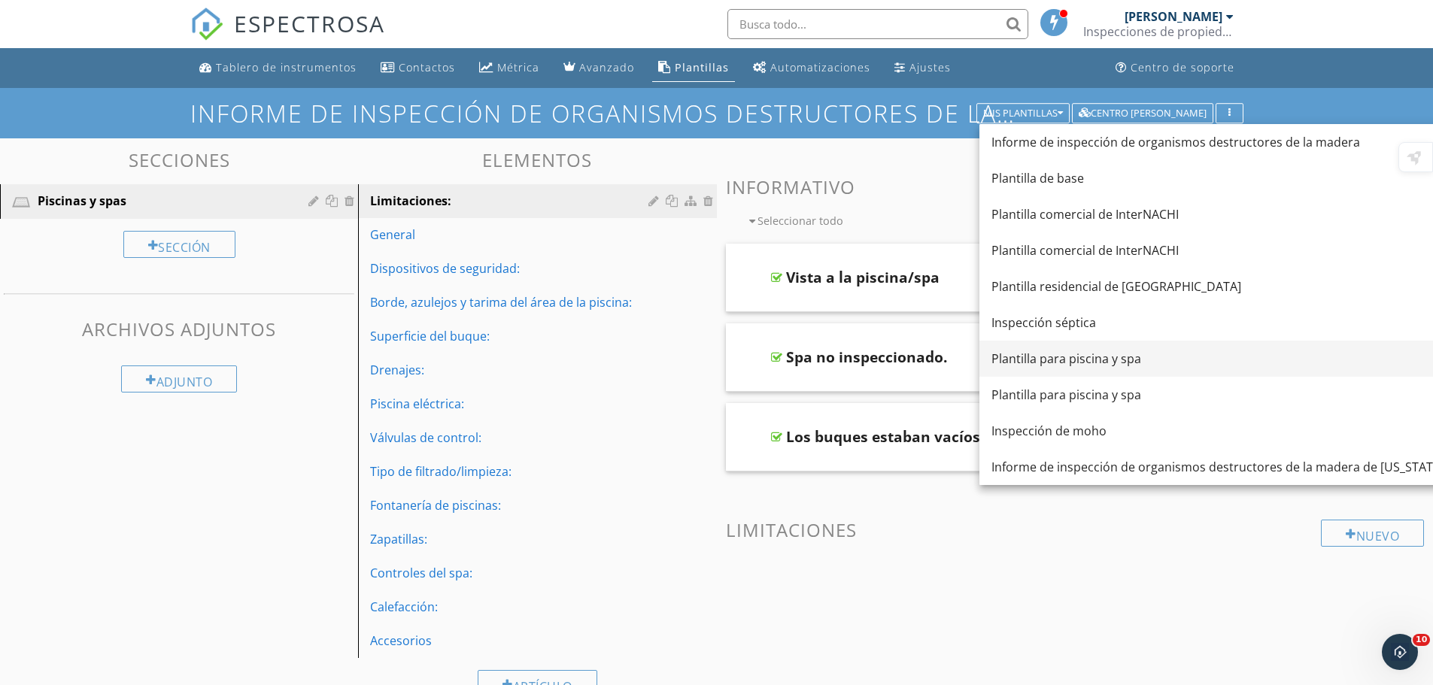
click at [1107, 349] on link "Plantilla para piscina y spa" at bounding box center [1218, 359] width 476 height 36
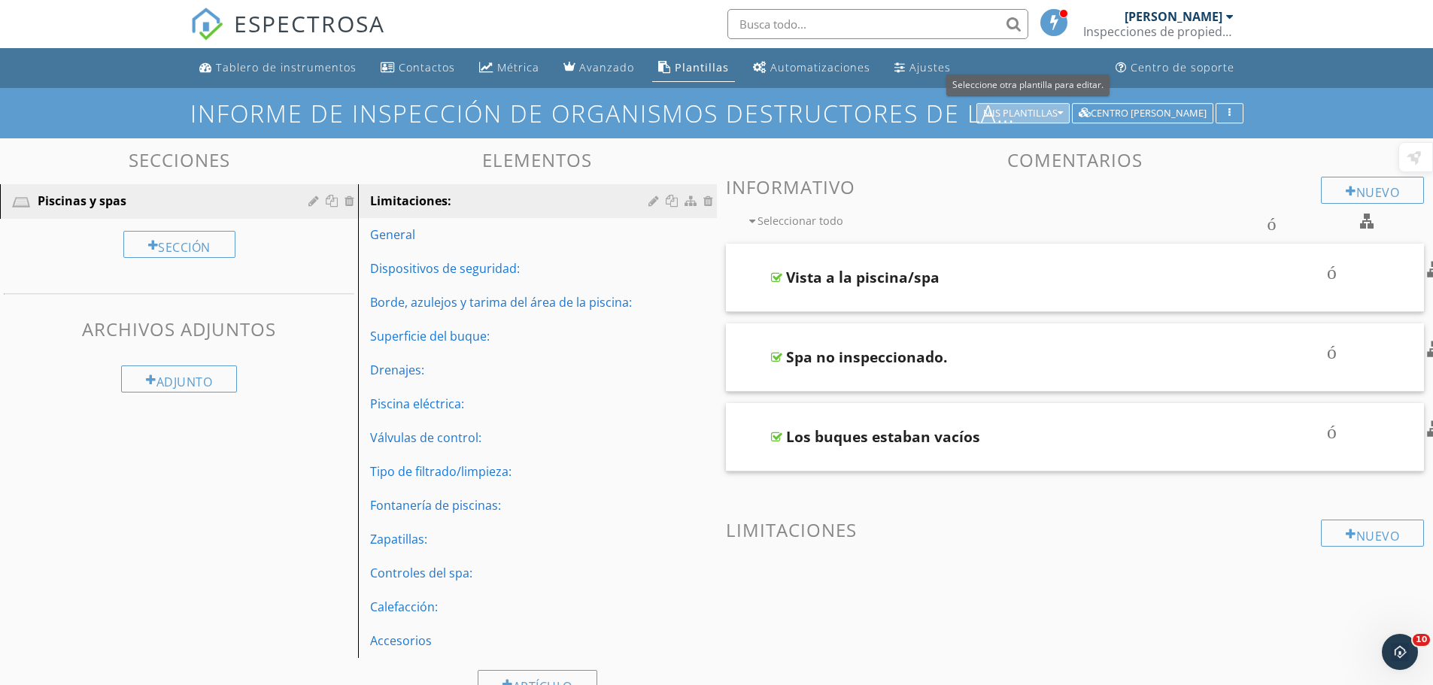
click at [1058, 111] on font "Mis plantillas" at bounding box center [1020, 113] width 74 height 14
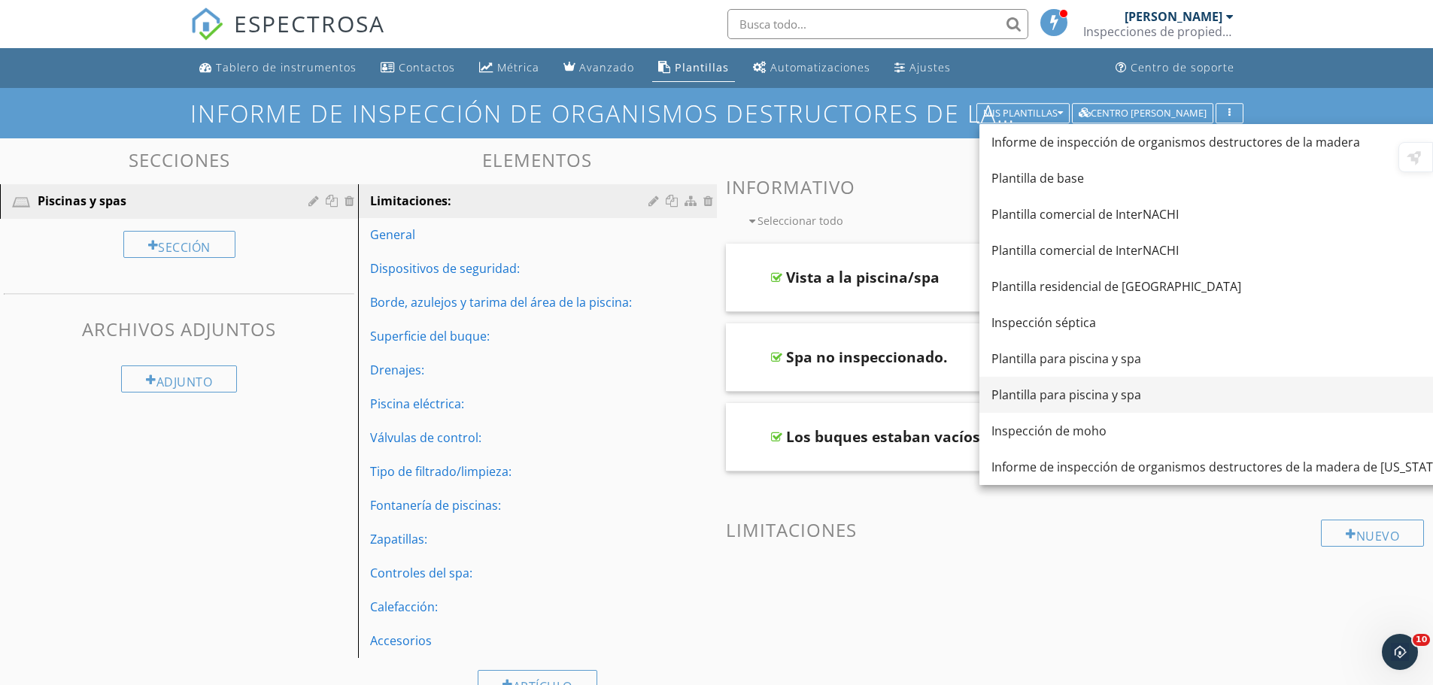
click at [1080, 389] on font "Plantilla para piscina y spa" at bounding box center [1067, 395] width 150 height 17
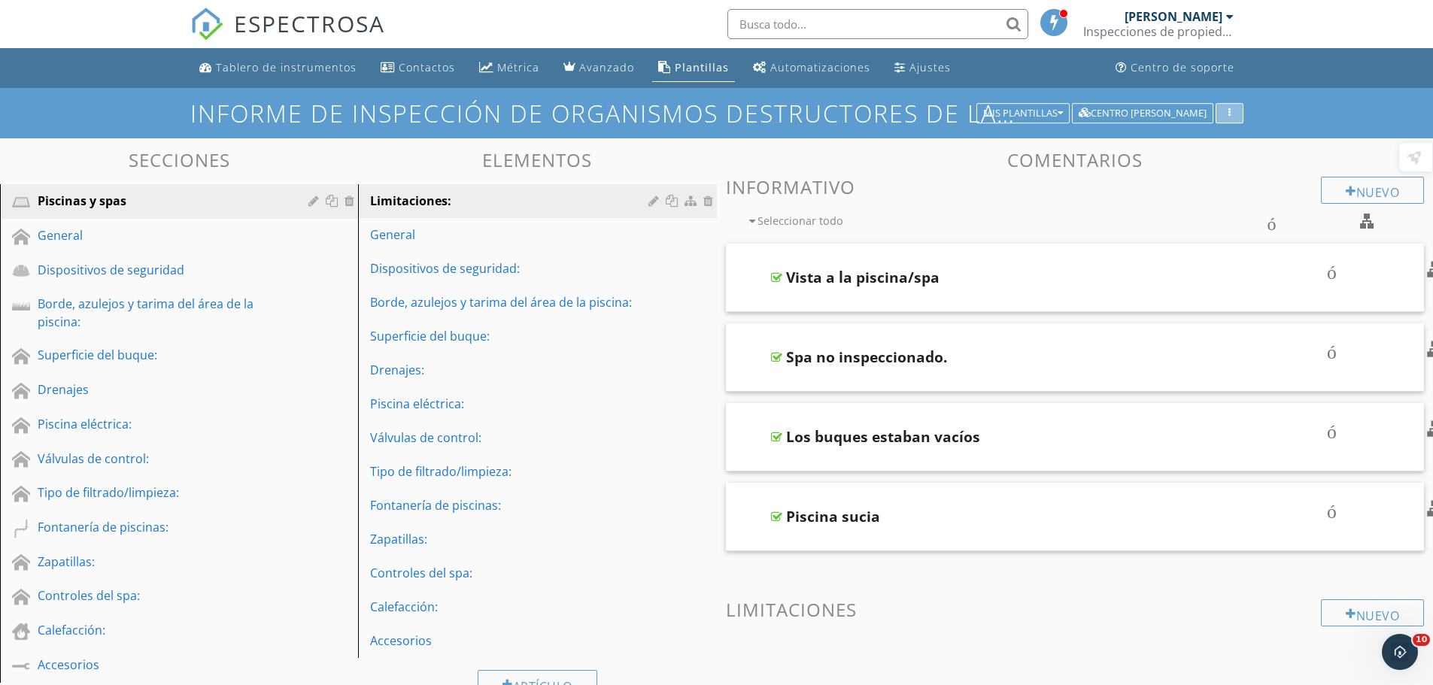
click at [1227, 115] on div "button" at bounding box center [1230, 113] width 14 height 11
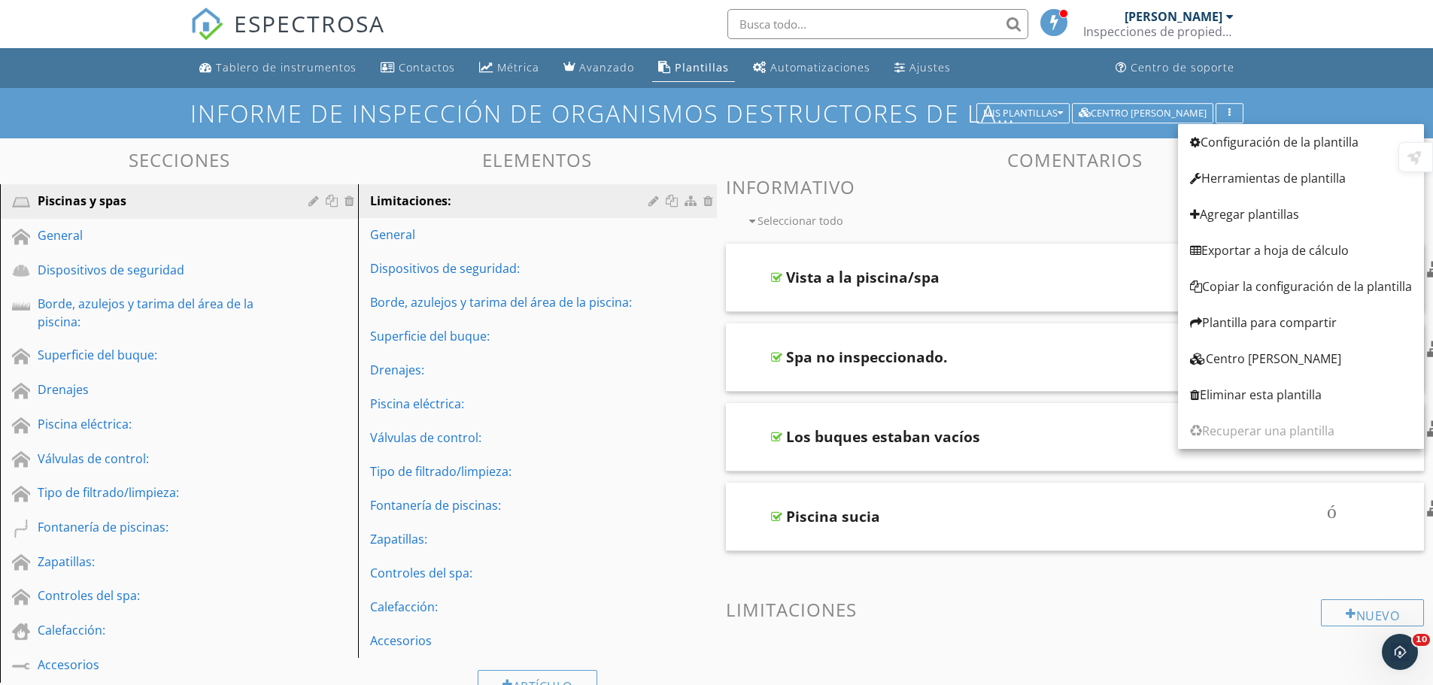
click at [1229, 14] on div at bounding box center [1230, 17] width 8 height 12
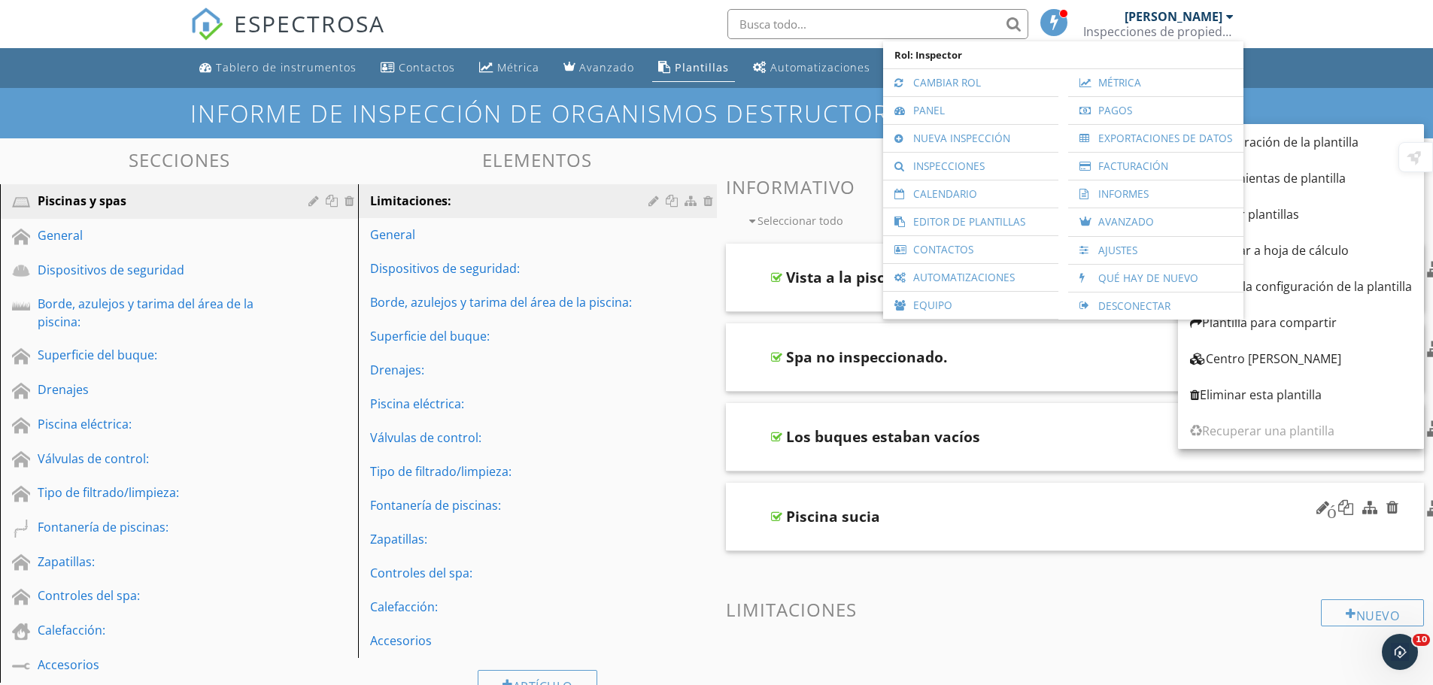
click at [1177, 524] on div "Piscina sucia" at bounding box center [1036, 517] width 501 height 18
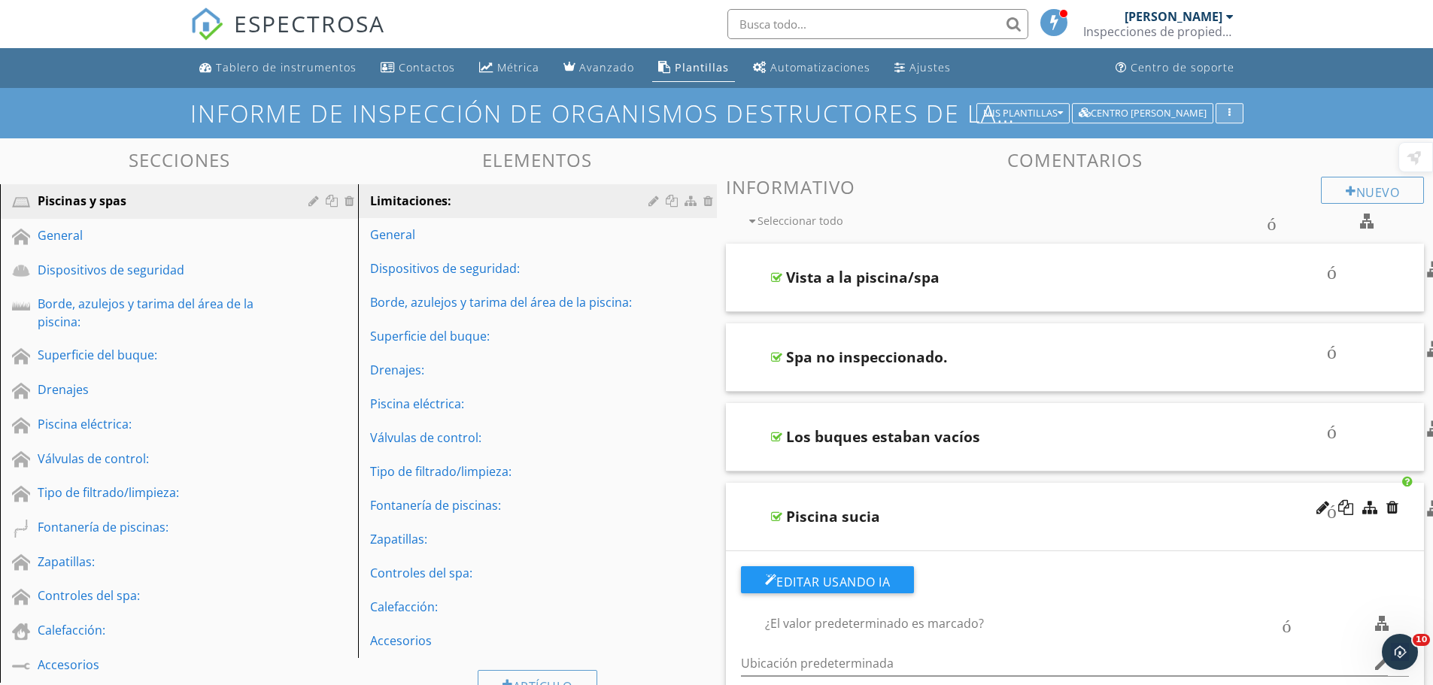
click at [1227, 117] on div "button" at bounding box center [1230, 113] width 14 height 11
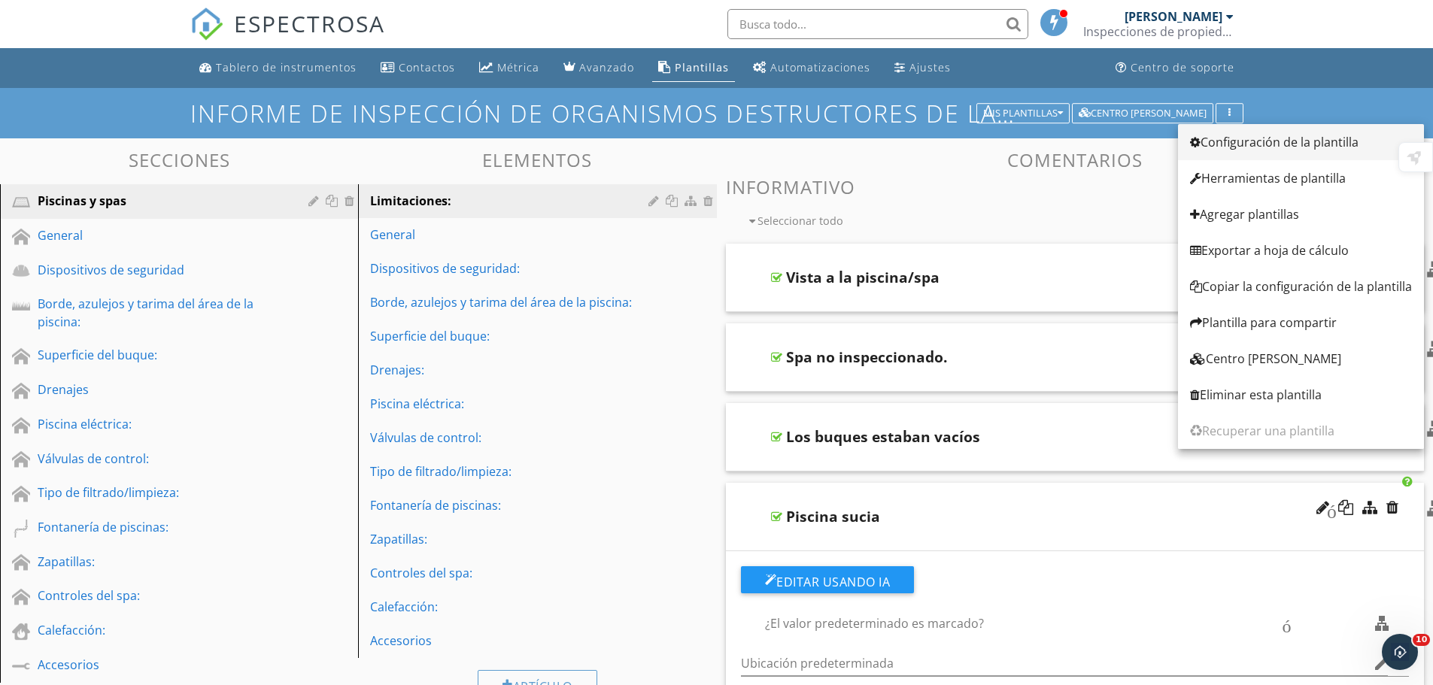
click at [1268, 135] on font "Configuración de la plantilla" at bounding box center [1280, 142] width 158 height 17
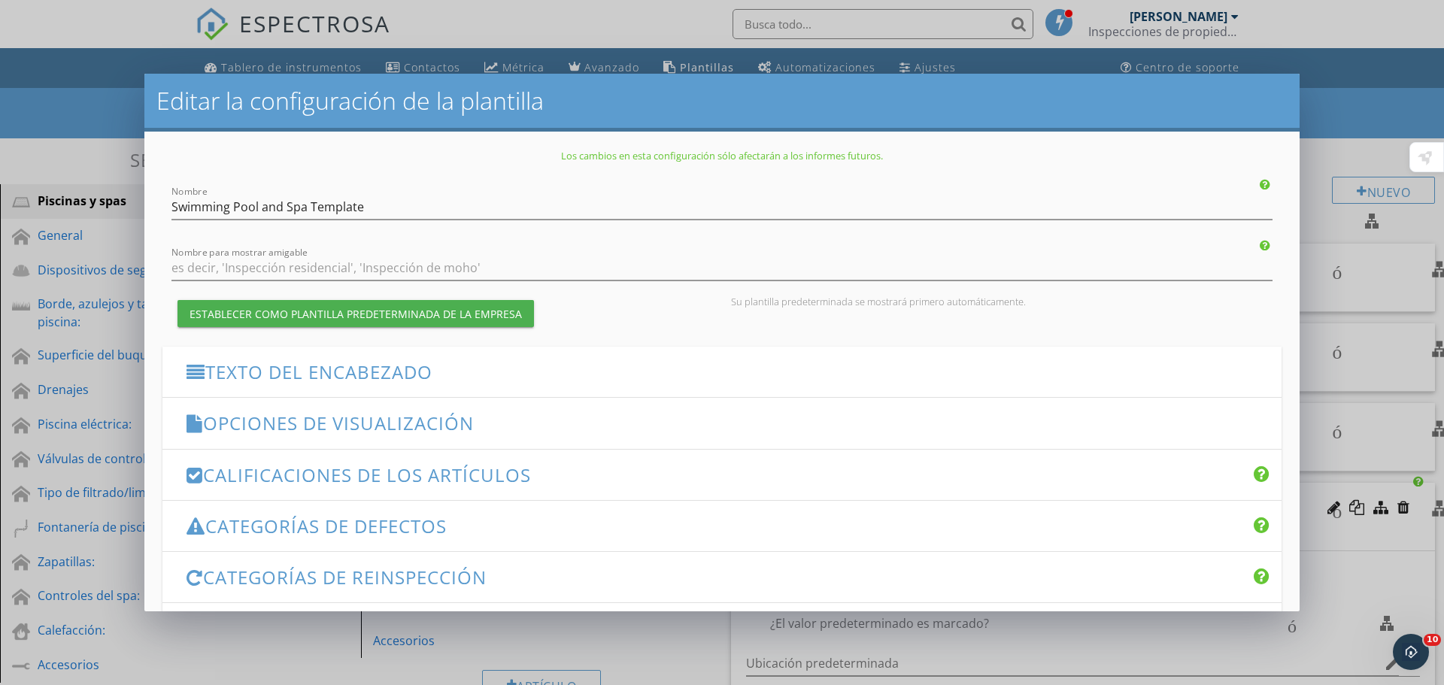
click at [364, 417] on font "Opciones de visualización" at bounding box center [338, 423] width 271 height 25
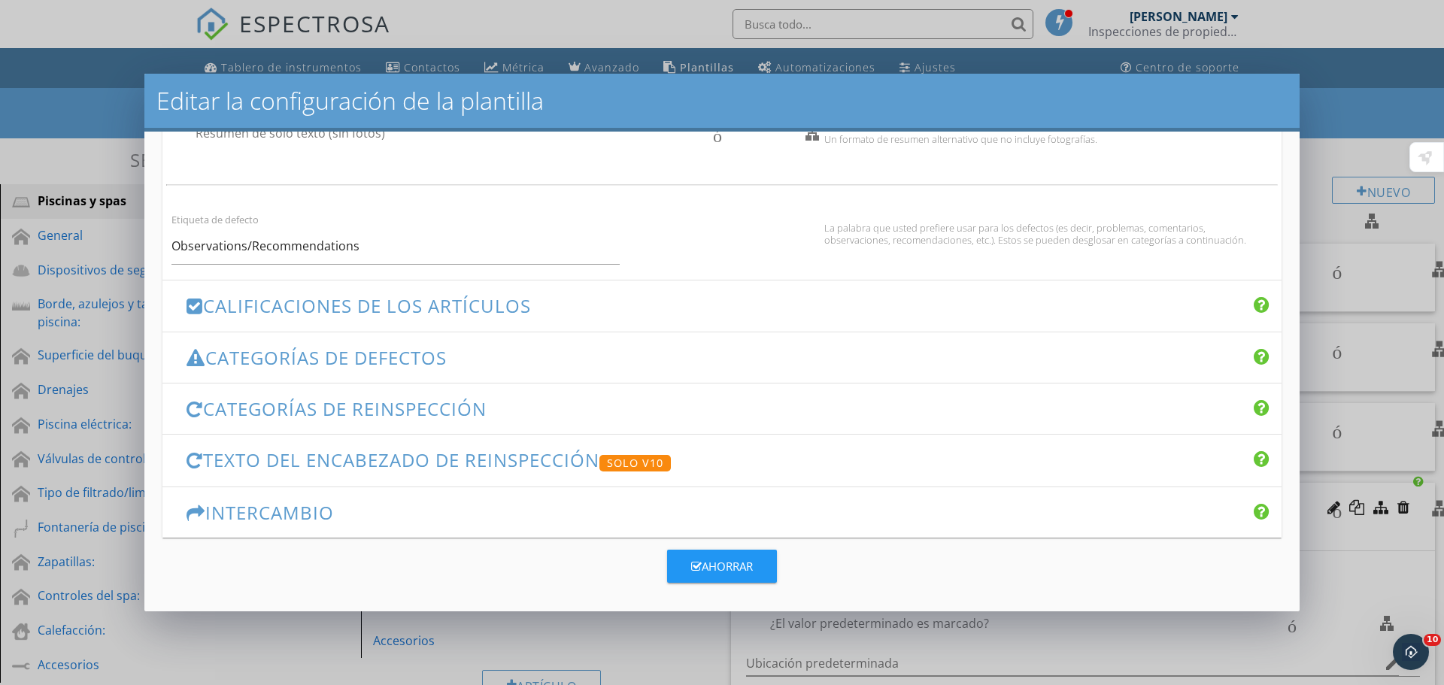
scroll to position [1001, 0]
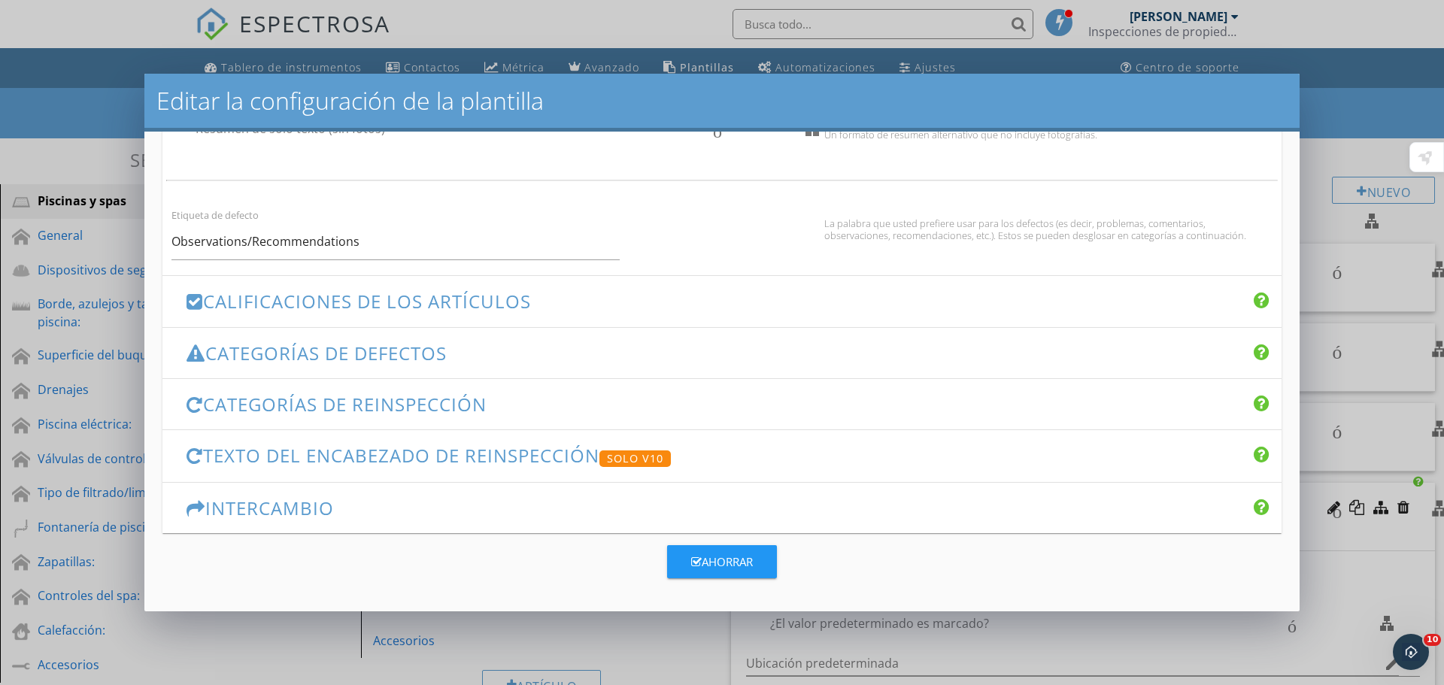
click at [375, 362] on font "Categorías de defectos" at bounding box center [326, 353] width 242 height 25
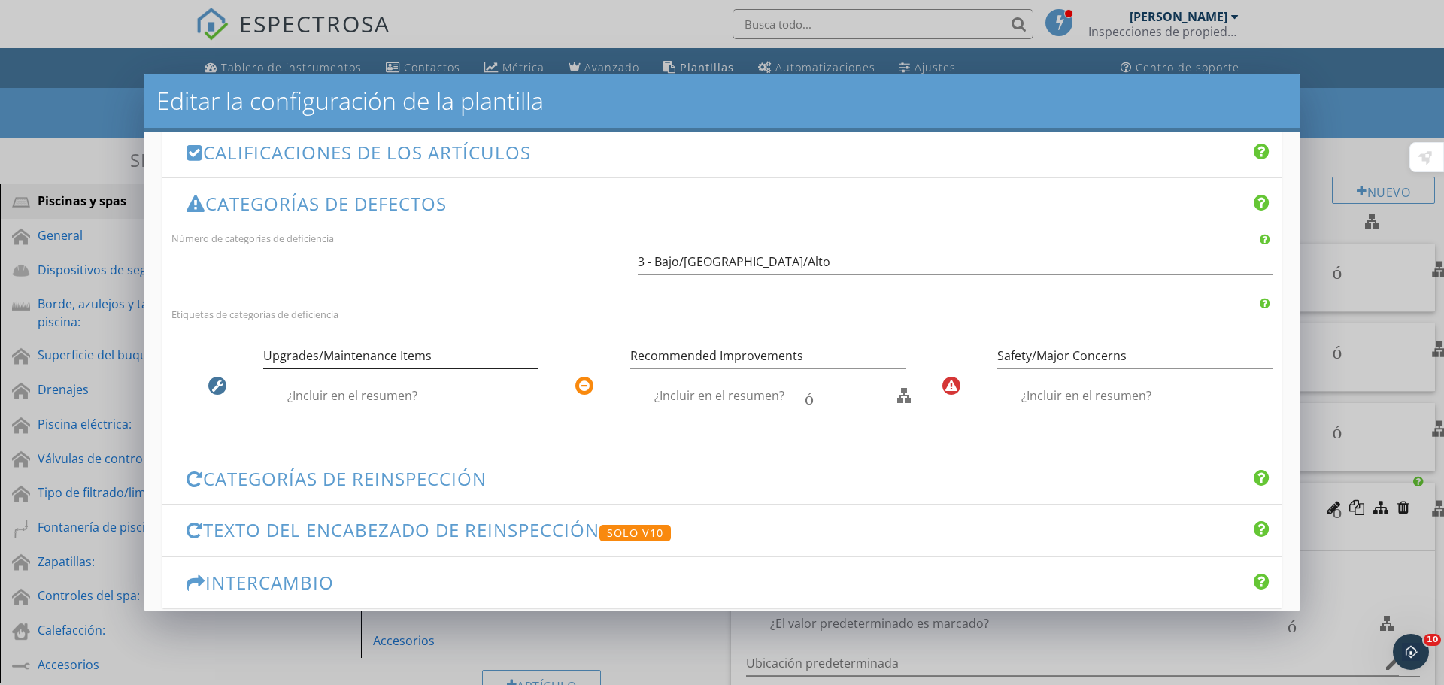
scroll to position [409, 0]
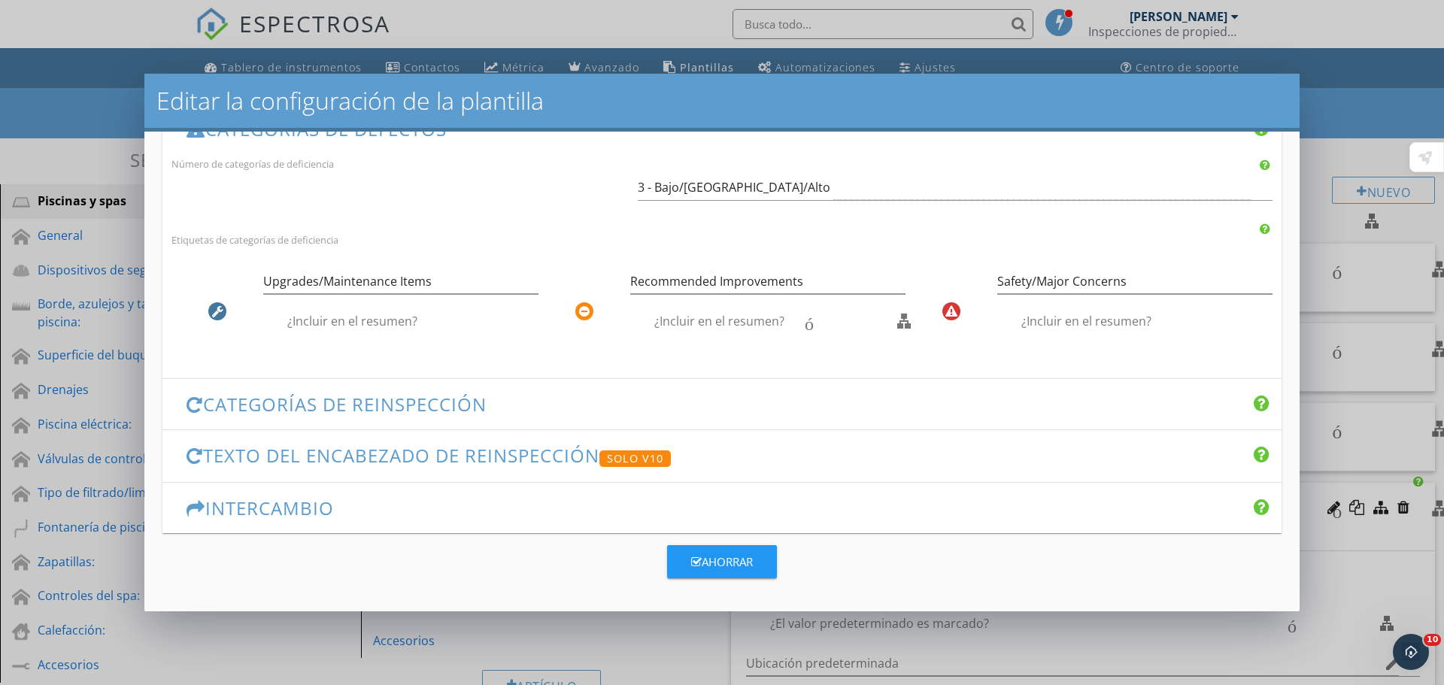
click at [407, 399] on font "Categorías de reinspección" at bounding box center [345, 404] width 284 height 25
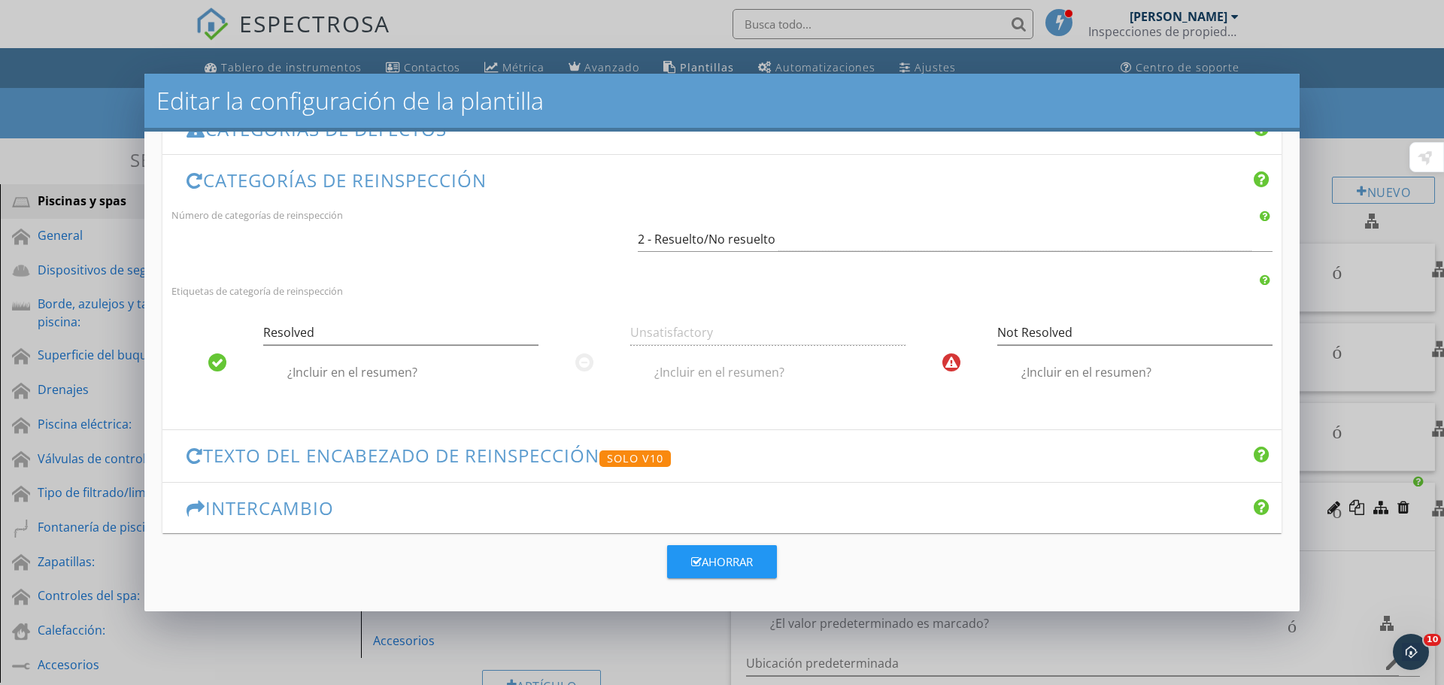
click at [1332, 158] on div "Editar la configuración de la plantilla Los cambios en esta configuración sólo …" at bounding box center [722, 342] width 1444 height 685
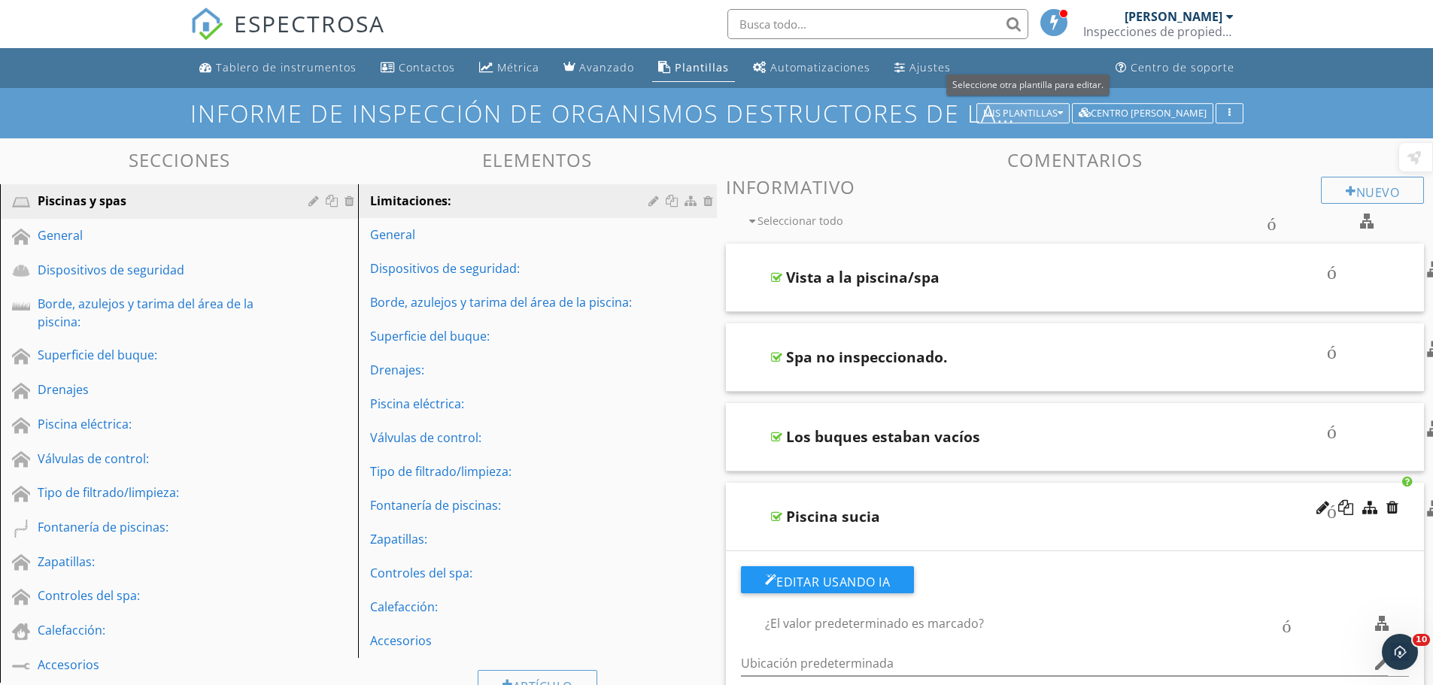
click at [1051, 115] on font "Mis plantillas" at bounding box center [1020, 113] width 74 height 14
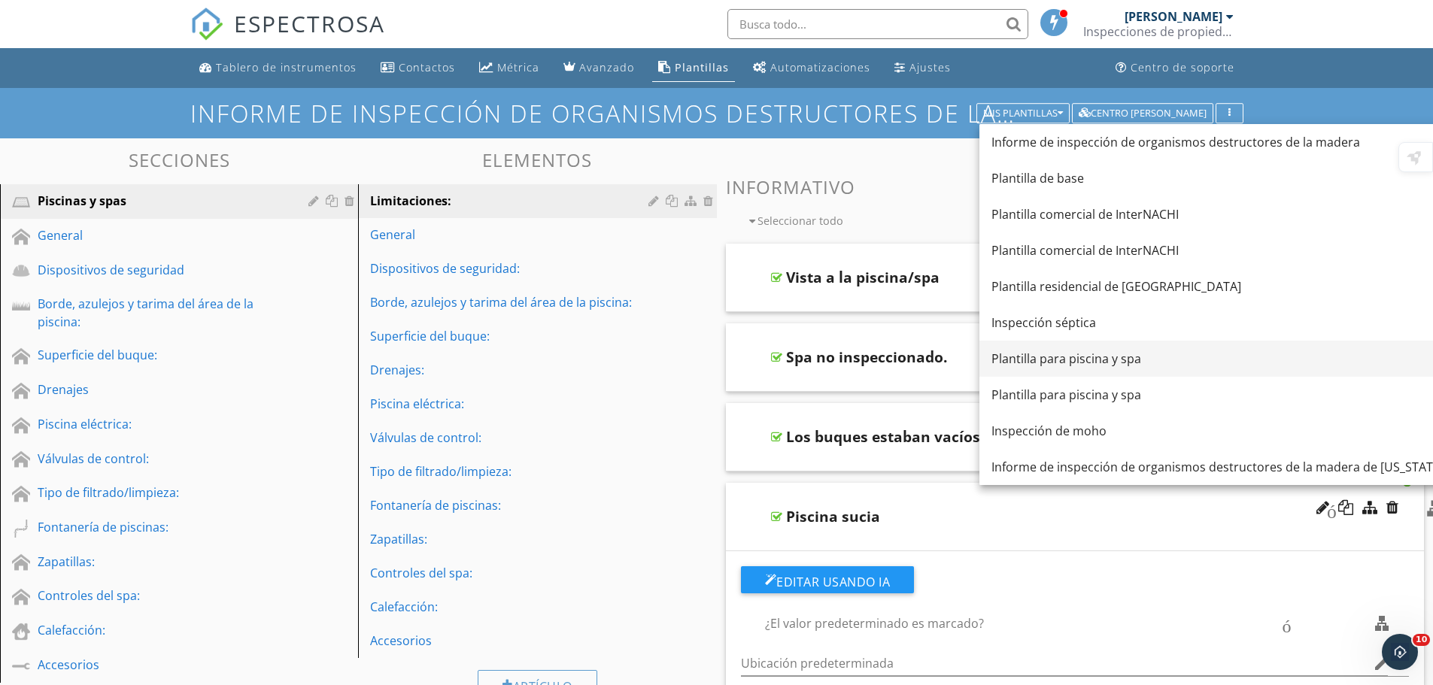
click at [1066, 356] on font "Plantilla para piscina y spa" at bounding box center [1067, 359] width 150 height 17
type textarea "<p fr-original-style=""><font dir="auto" style="vertical-align: inherit;"><font…"
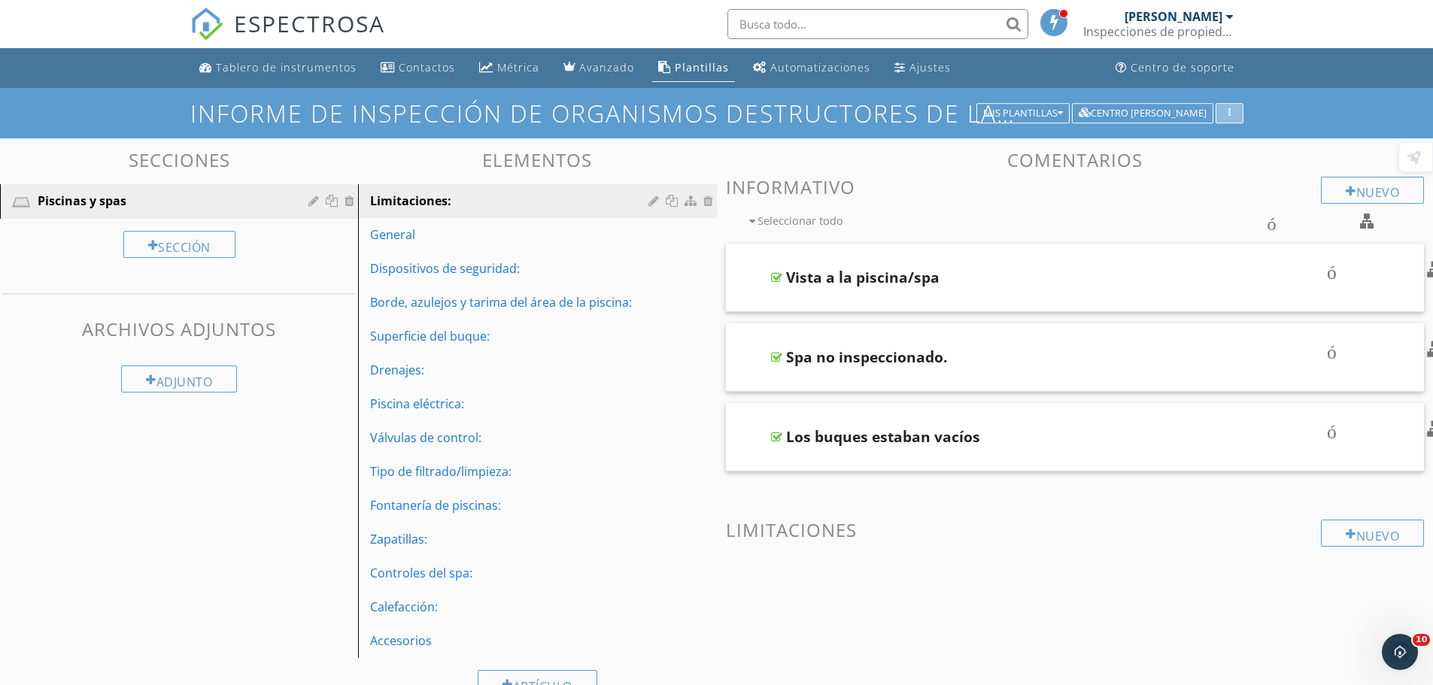
click at [1232, 111] on div "button" at bounding box center [1230, 113] width 14 height 11
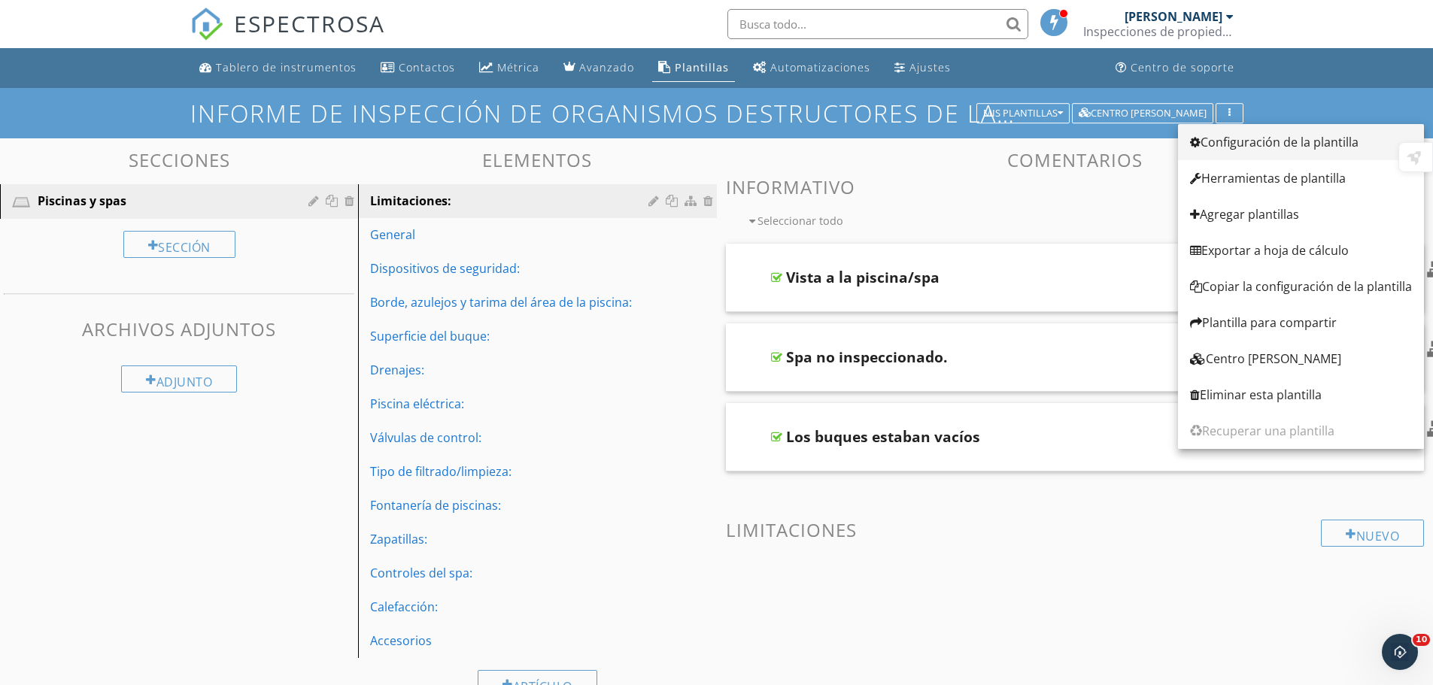
click at [1262, 139] on font "Configuración de la plantilla" at bounding box center [1280, 142] width 158 height 17
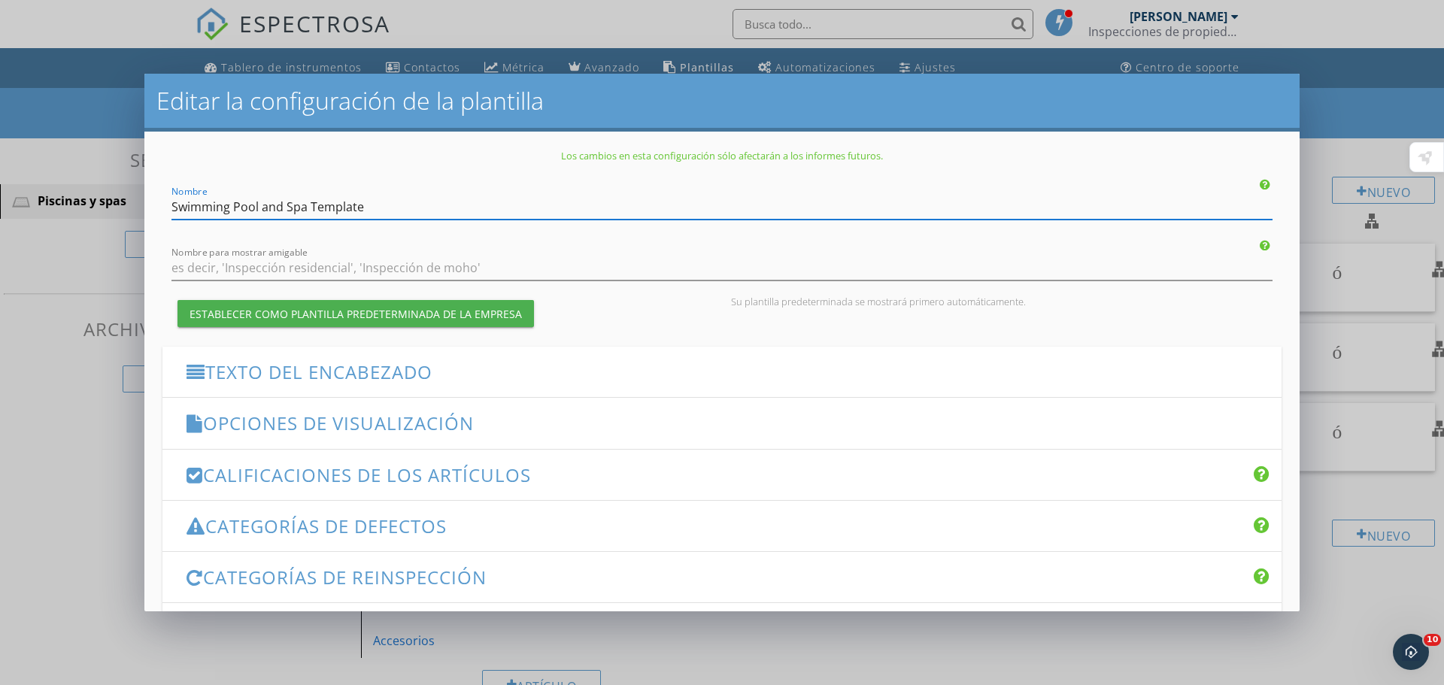
click at [467, 369] on h3 "Texto del encabezado" at bounding box center [506, 372] width 638 height 20
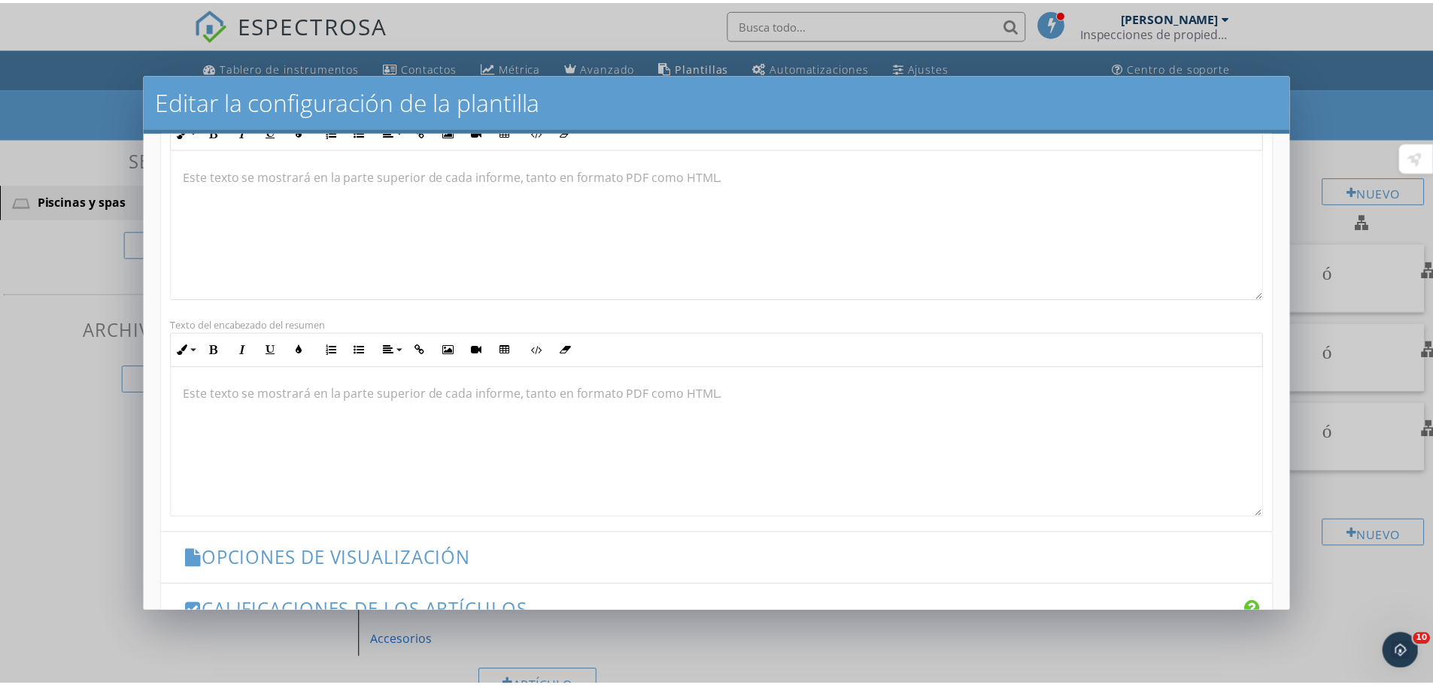
scroll to position [0, 0]
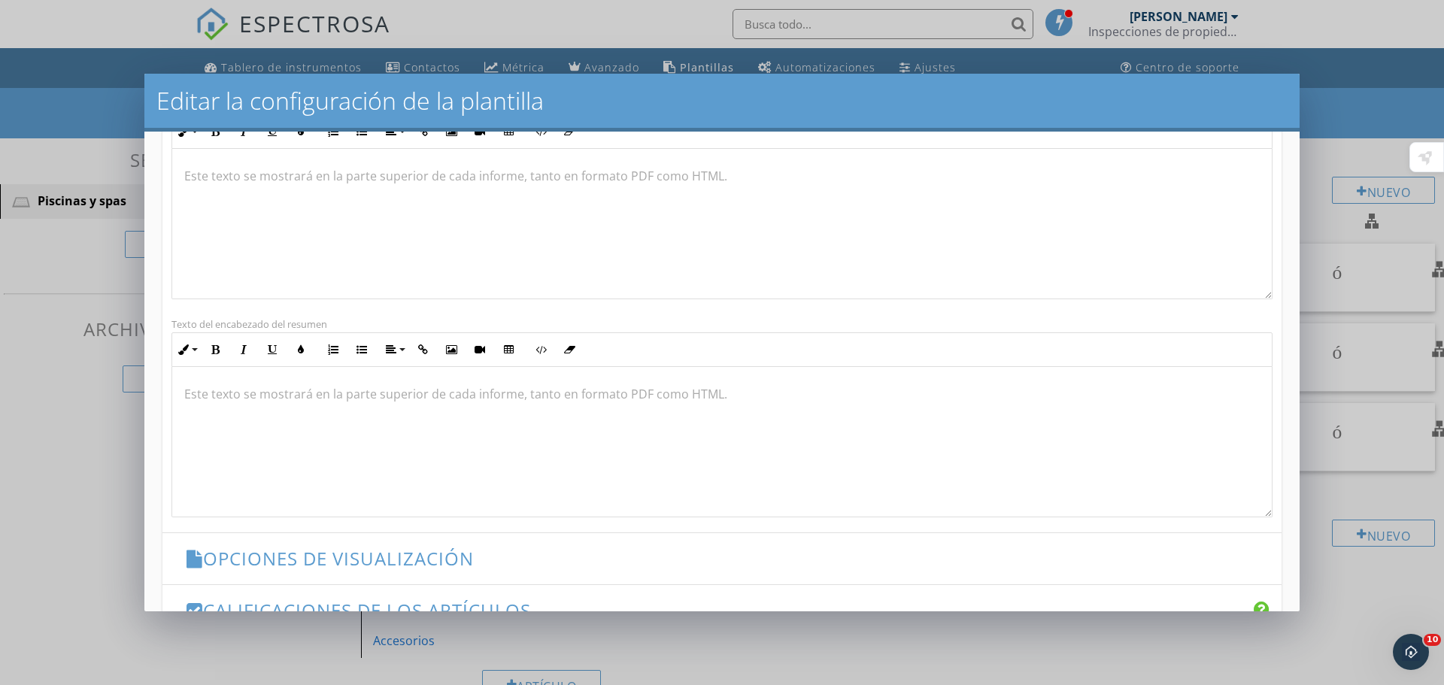
click at [1329, 142] on div "Editar la configuración de la plantilla Los cambios en esta configuración sólo …" at bounding box center [722, 342] width 1444 height 685
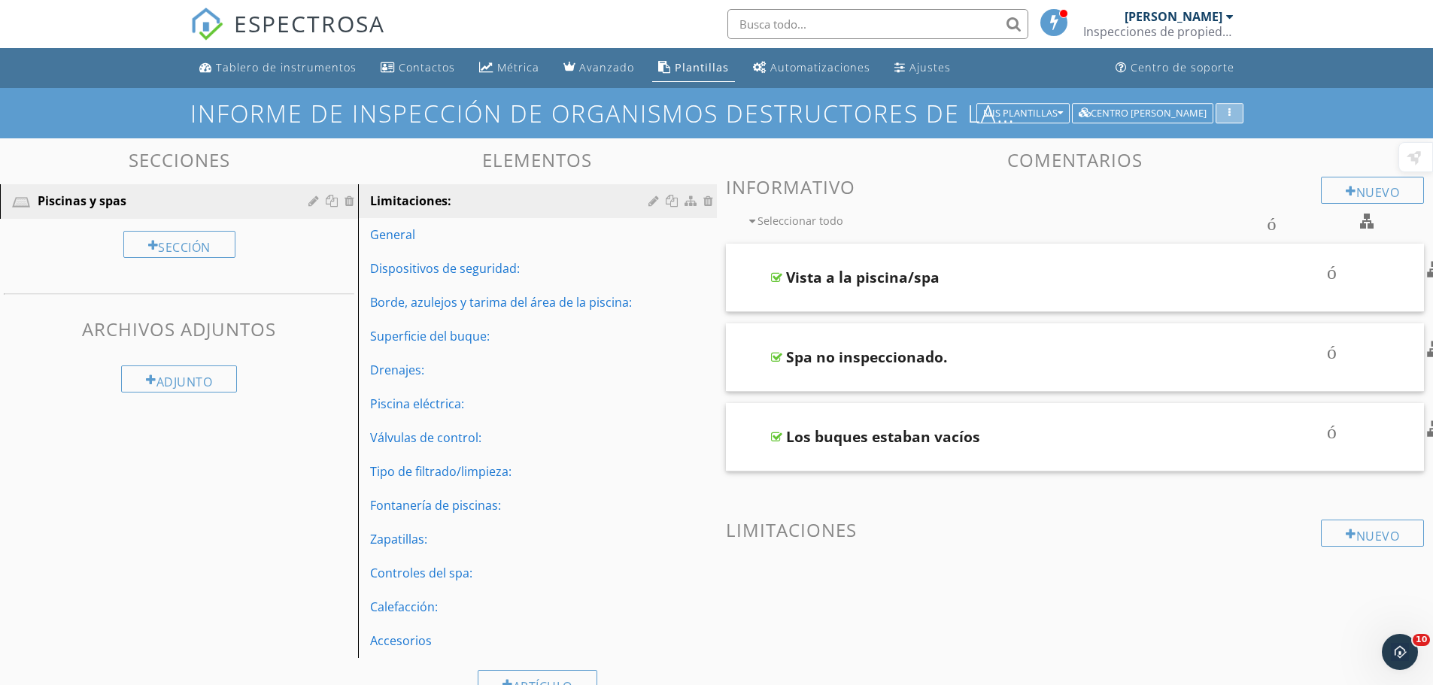
click at [1229, 111] on icon "button" at bounding box center [1230, 113] width 2 height 11
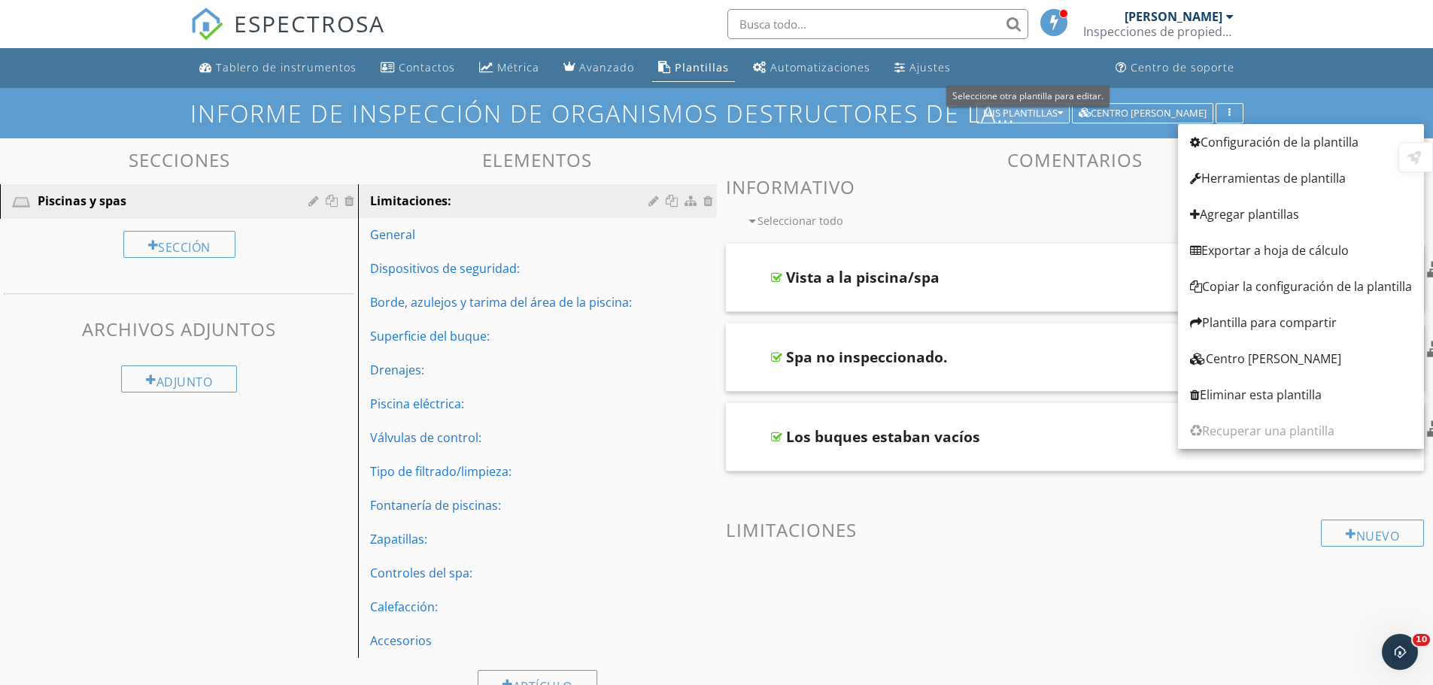
click at [1029, 107] on font "Mis plantillas" at bounding box center [1020, 113] width 74 height 14
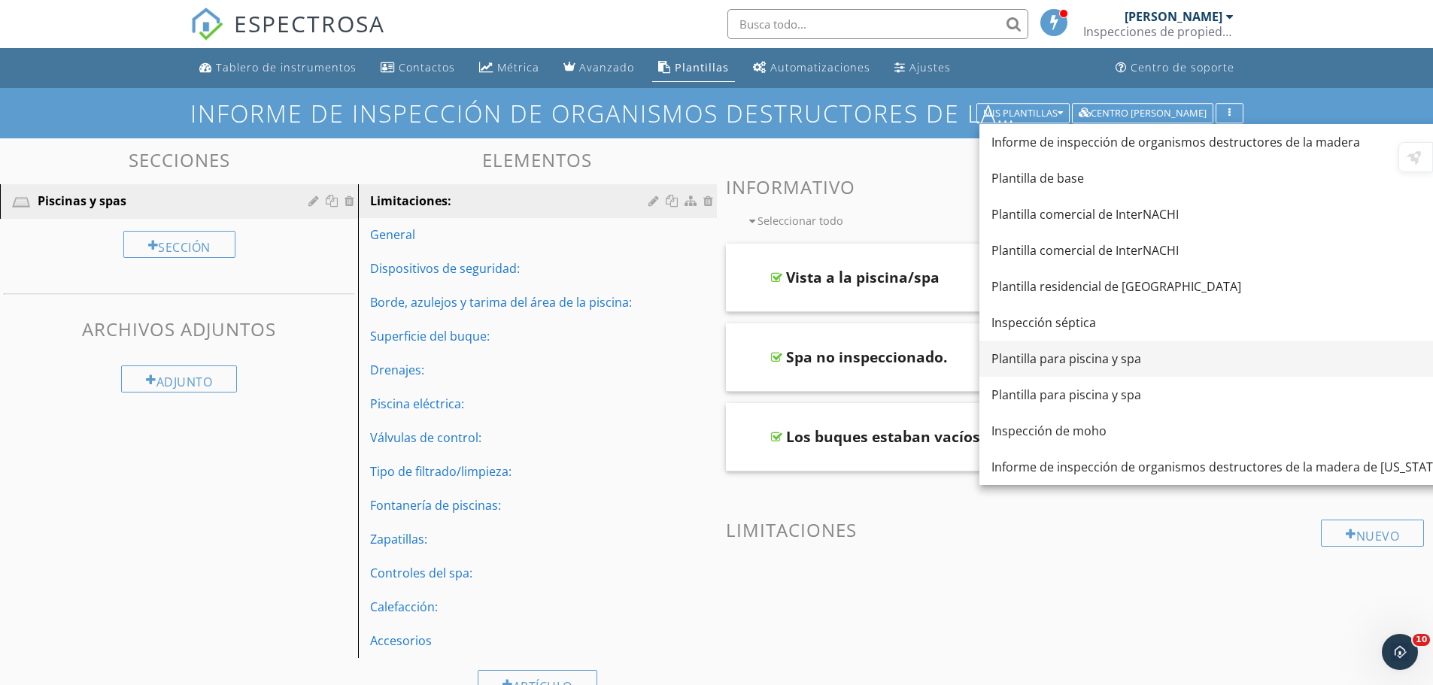
click at [1084, 352] on font "Plantilla para piscina y spa" at bounding box center [1067, 359] width 150 height 17
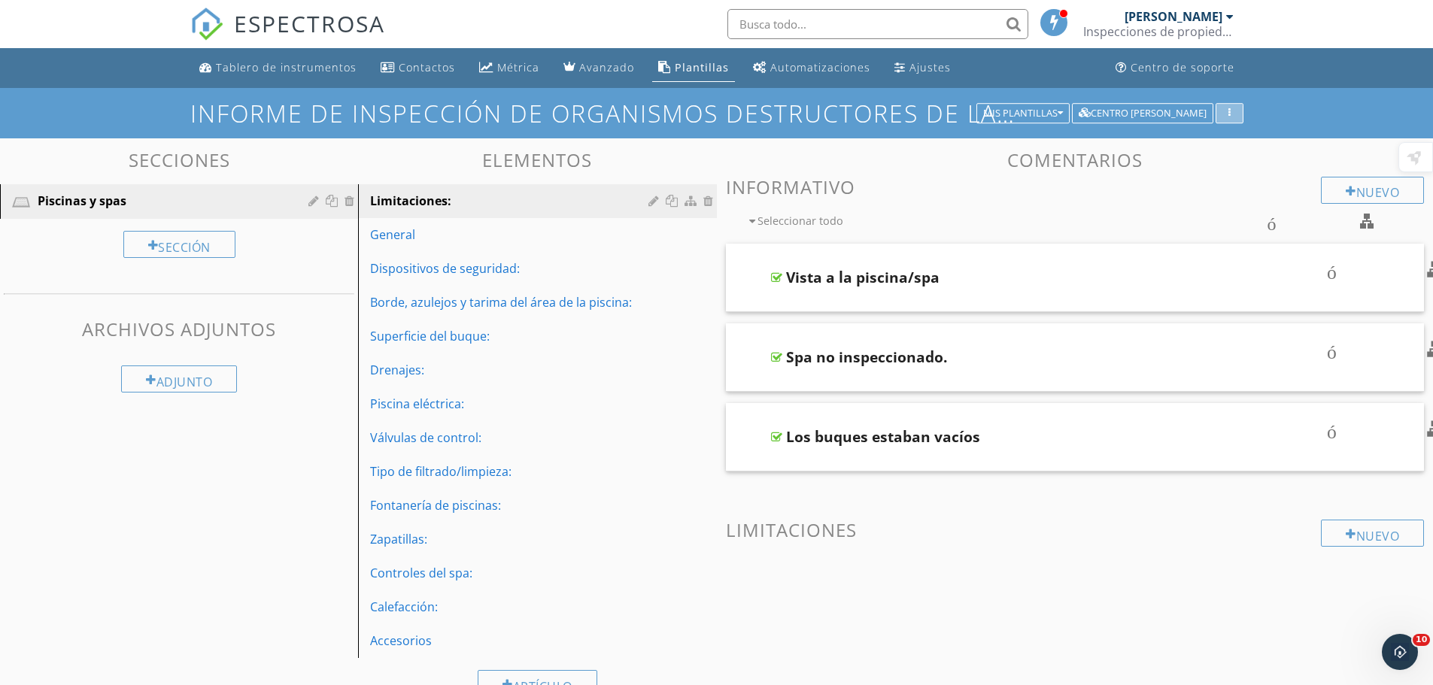
click at [1231, 113] on div "button" at bounding box center [1230, 113] width 14 height 11
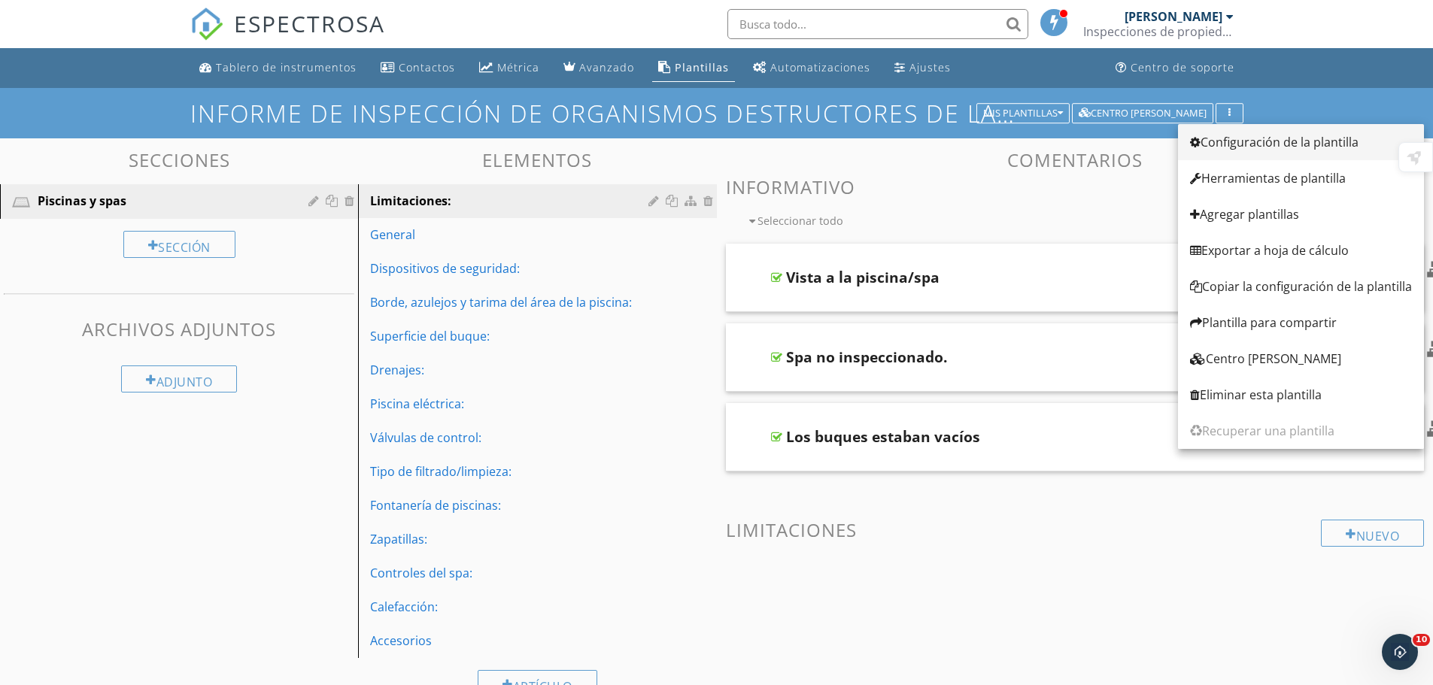
click at [1277, 137] on font "Configuración de la plantilla" at bounding box center [1280, 142] width 158 height 17
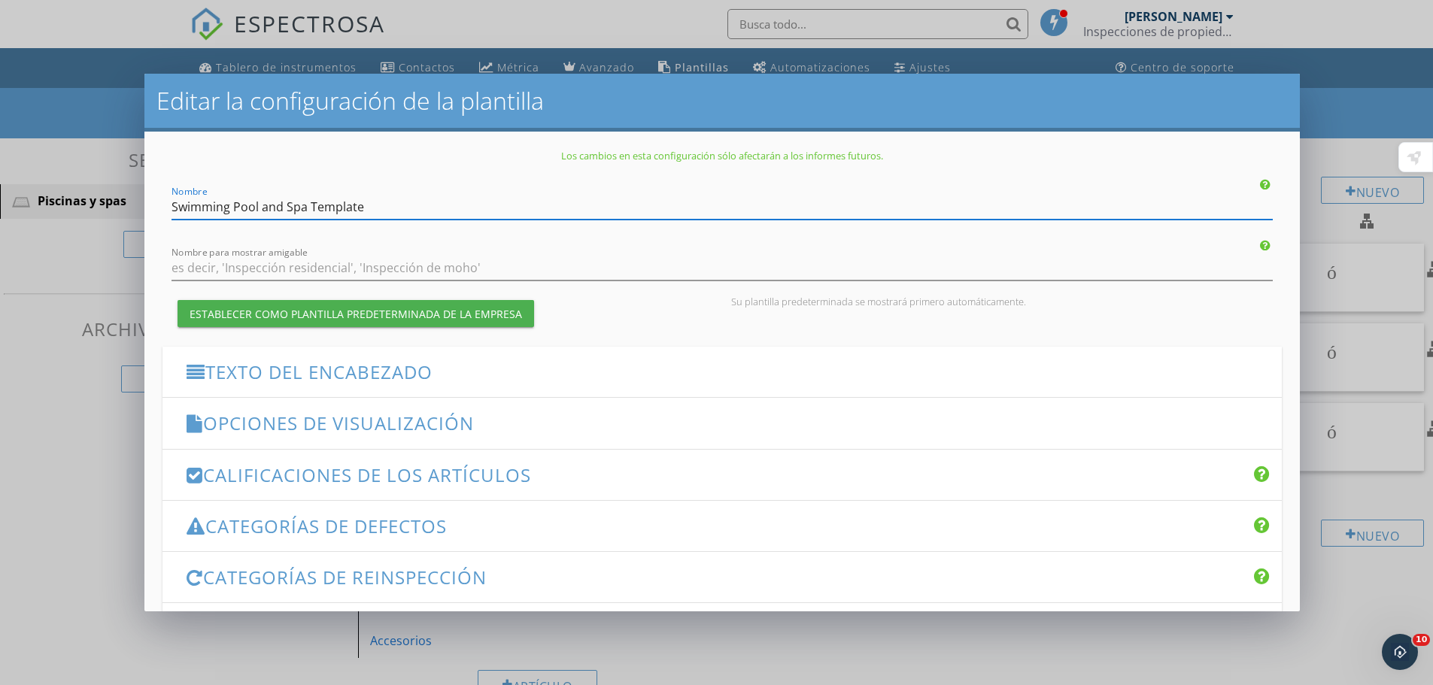
click at [1342, 95] on div "Editar la configuración de la plantilla Los cambios en esta configuración sólo …" at bounding box center [716, 342] width 1433 height 685
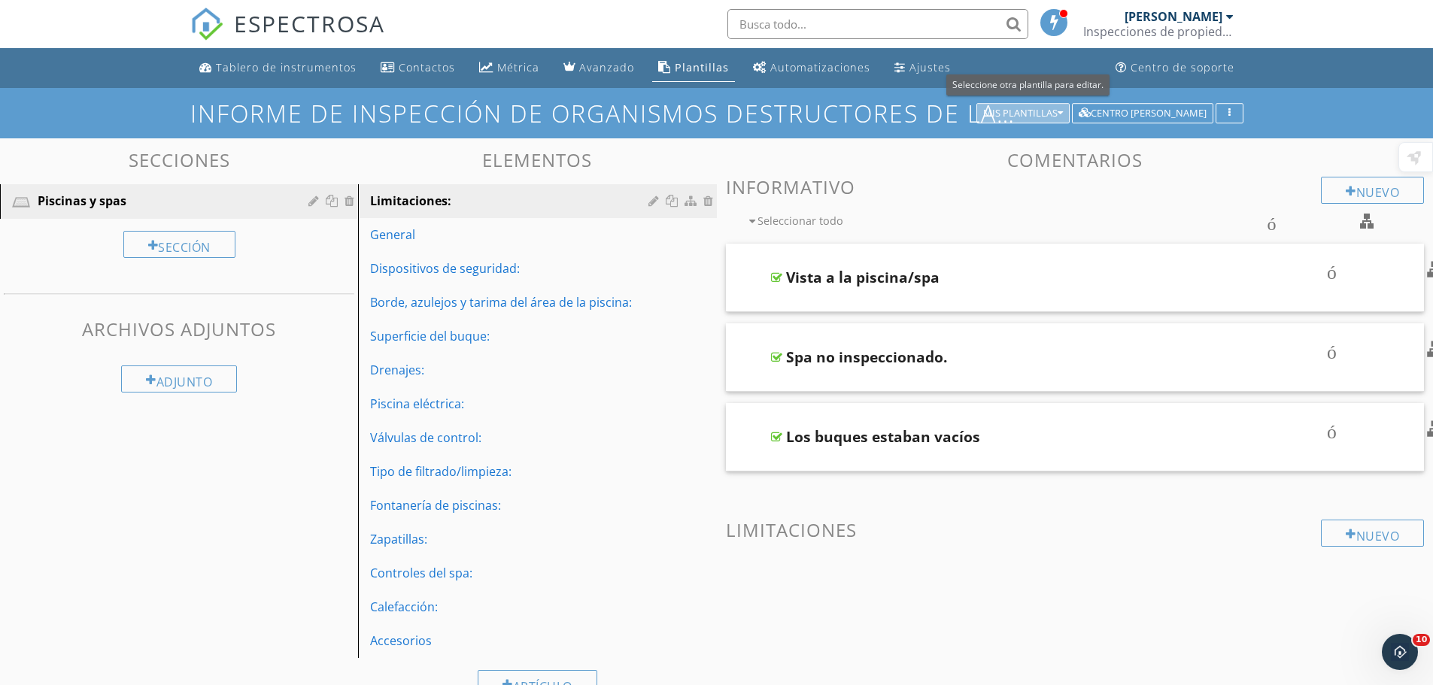
click at [1063, 117] on icon "button" at bounding box center [1060, 113] width 5 height 11
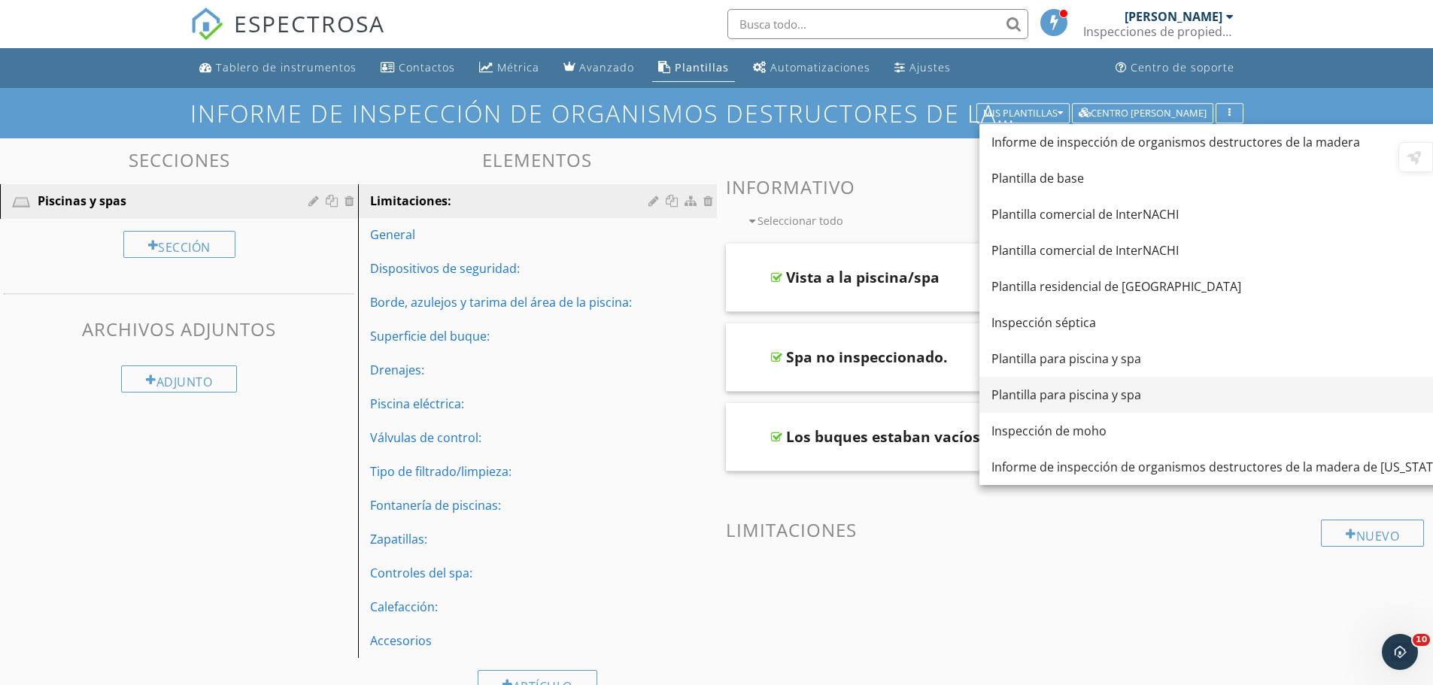
click at [1095, 395] on font "Plantilla para piscina y spa" at bounding box center [1067, 395] width 150 height 17
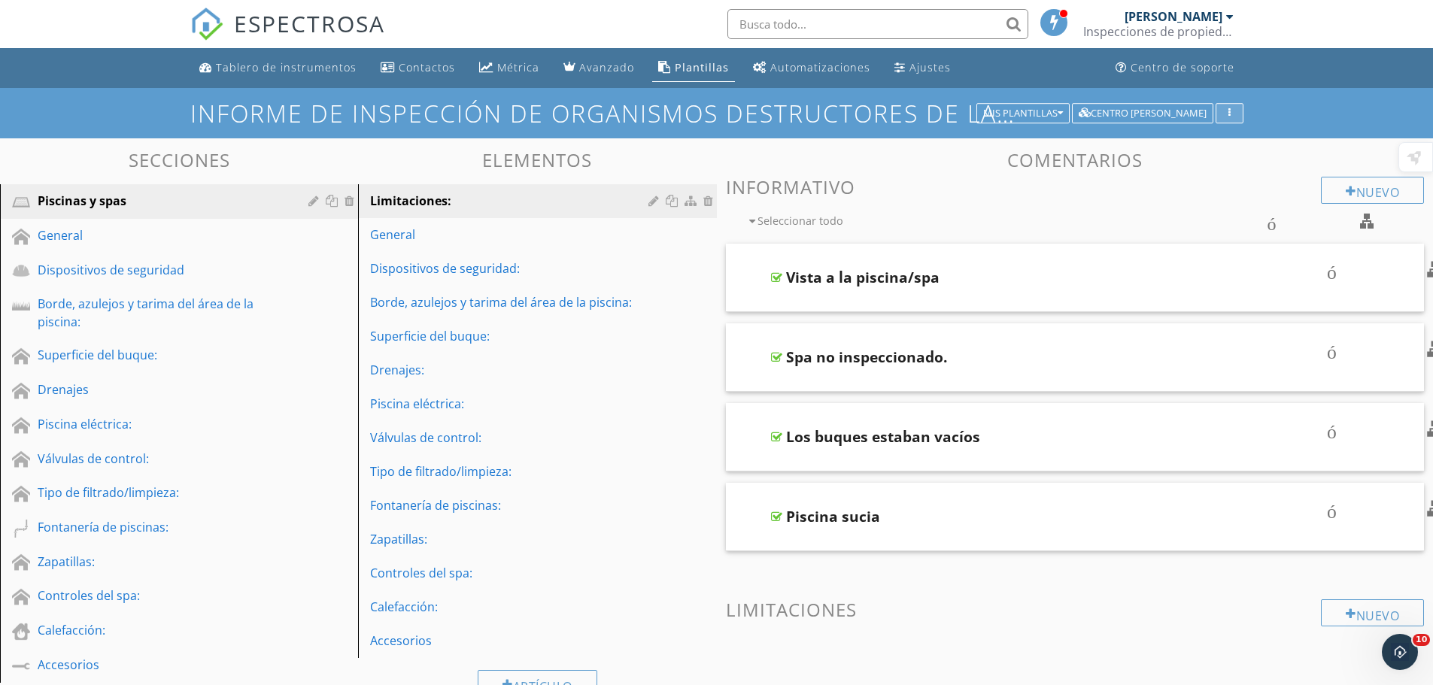
click at [1235, 114] on div "button" at bounding box center [1230, 113] width 14 height 11
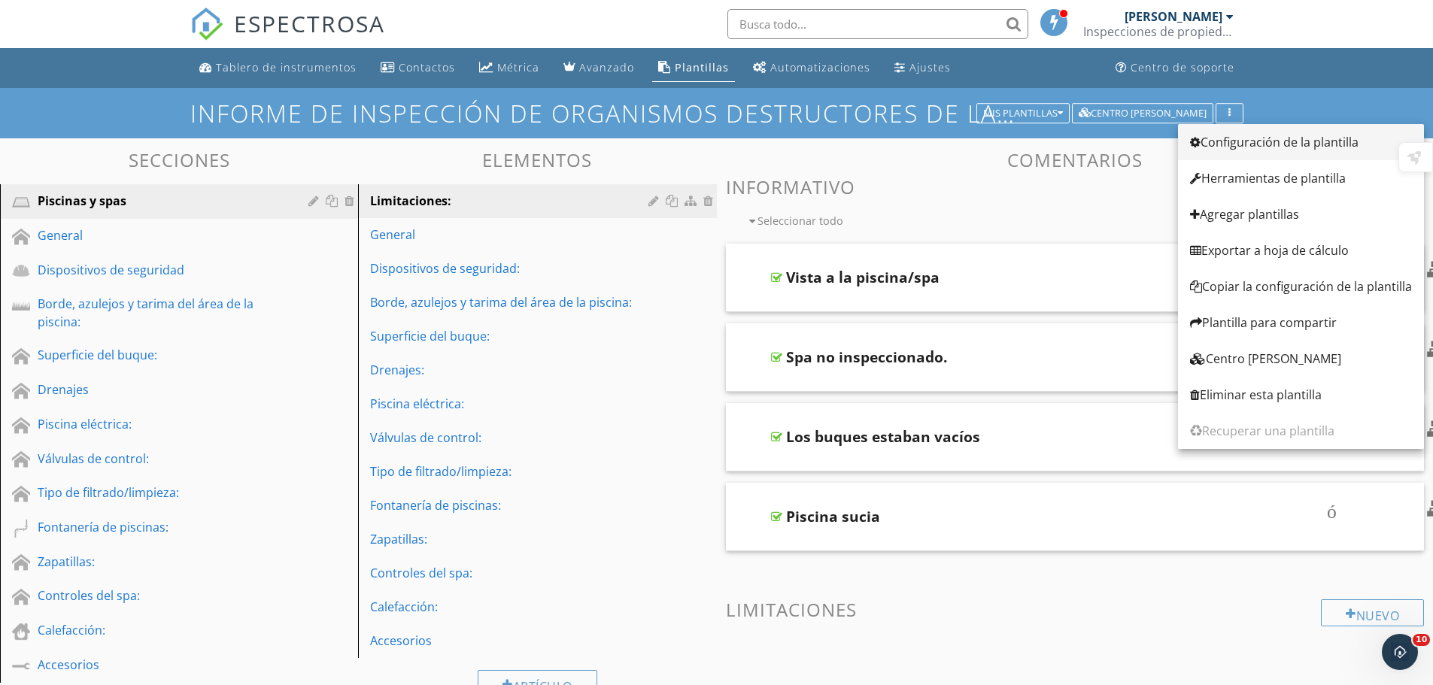
click at [1245, 139] on font "Configuración de la plantilla" at bounding box center [1280, 142] width 158 height 17
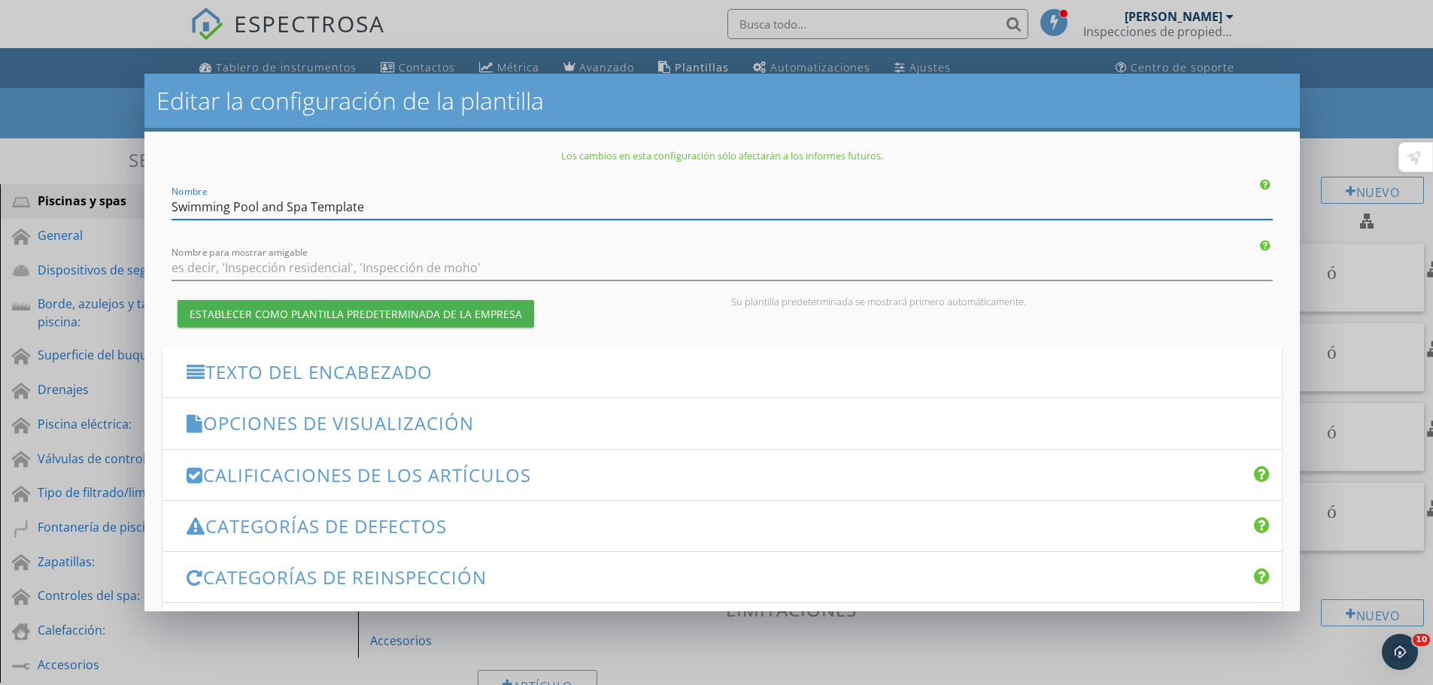
click at [1338, 158] on div "Editar la configuración de la plantilla Los cambios en esta configuración sólo …" at bounding box center [716, 342] width 1433 height 685
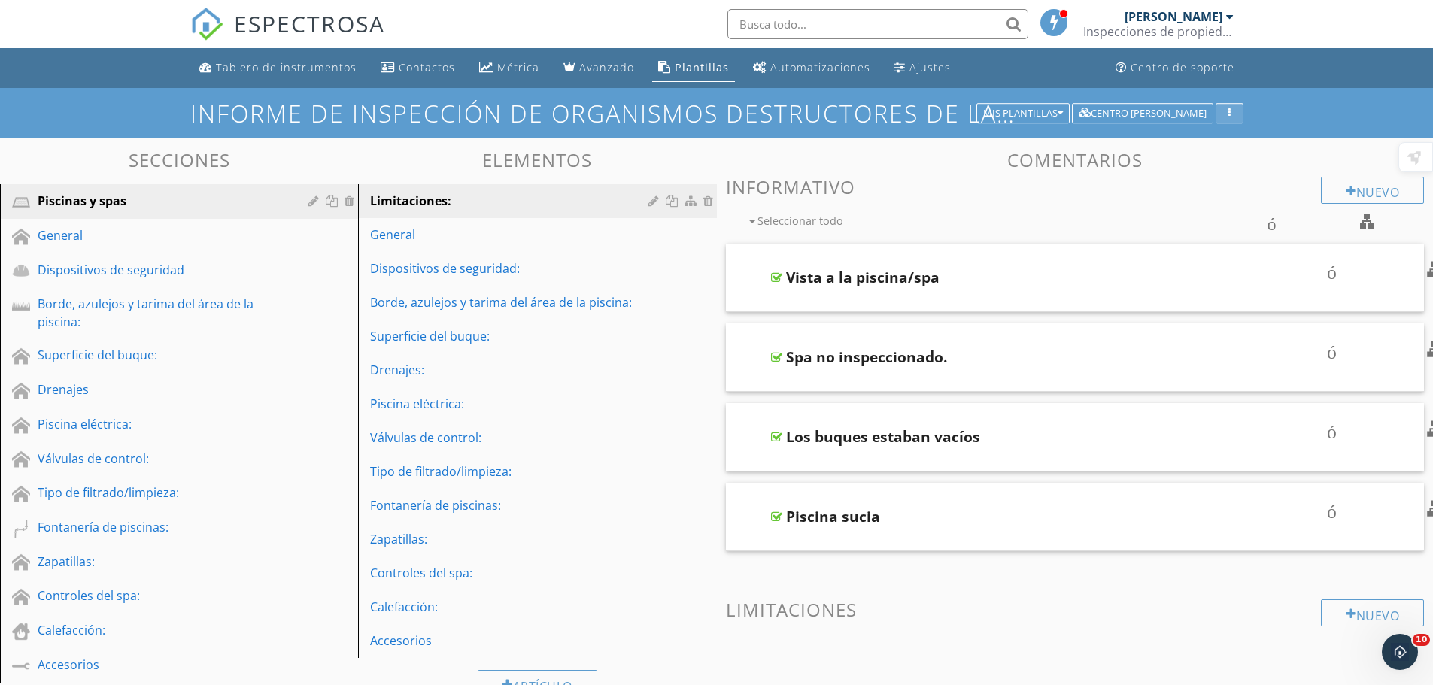
click at [1233, 111] on div "button" at bounding box center [1230, 113] width 14 height 11
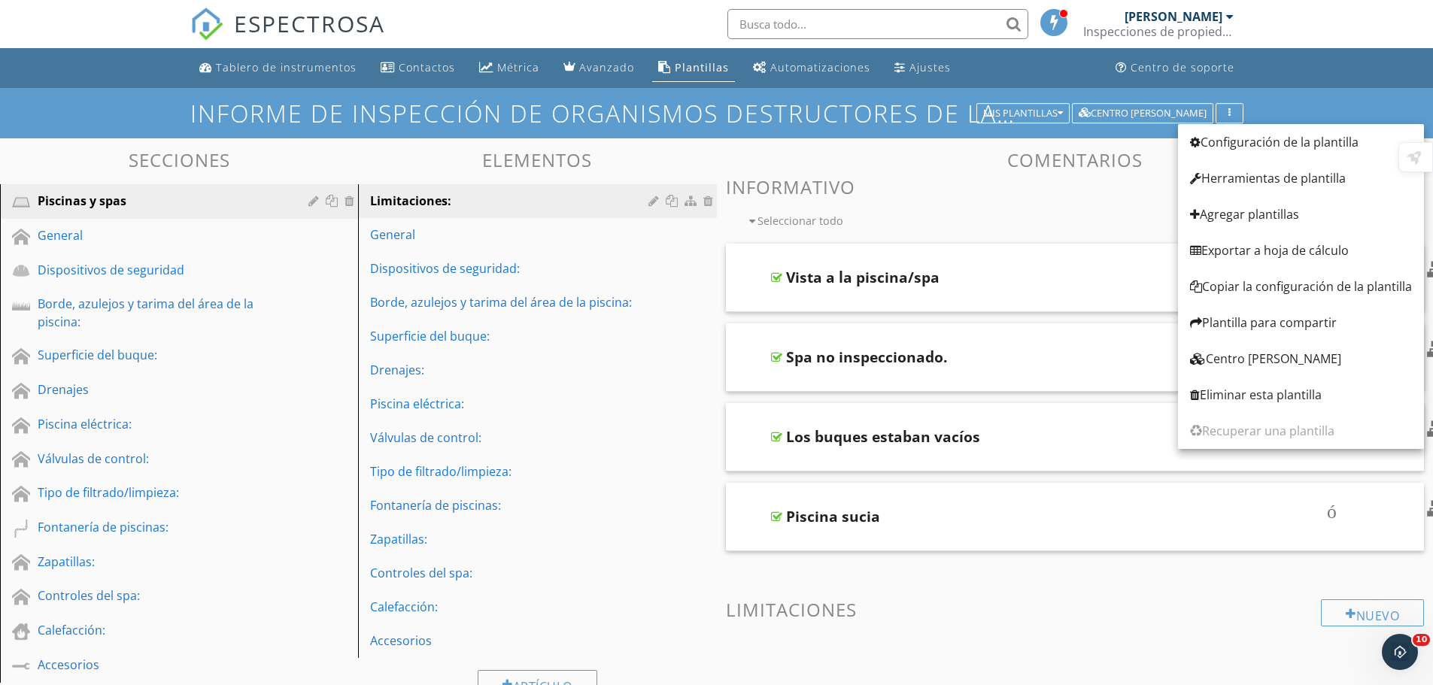
click at [1230, 23] on div "Víctor Ávila" at bounding box center [1179, 16] width 109 height 15
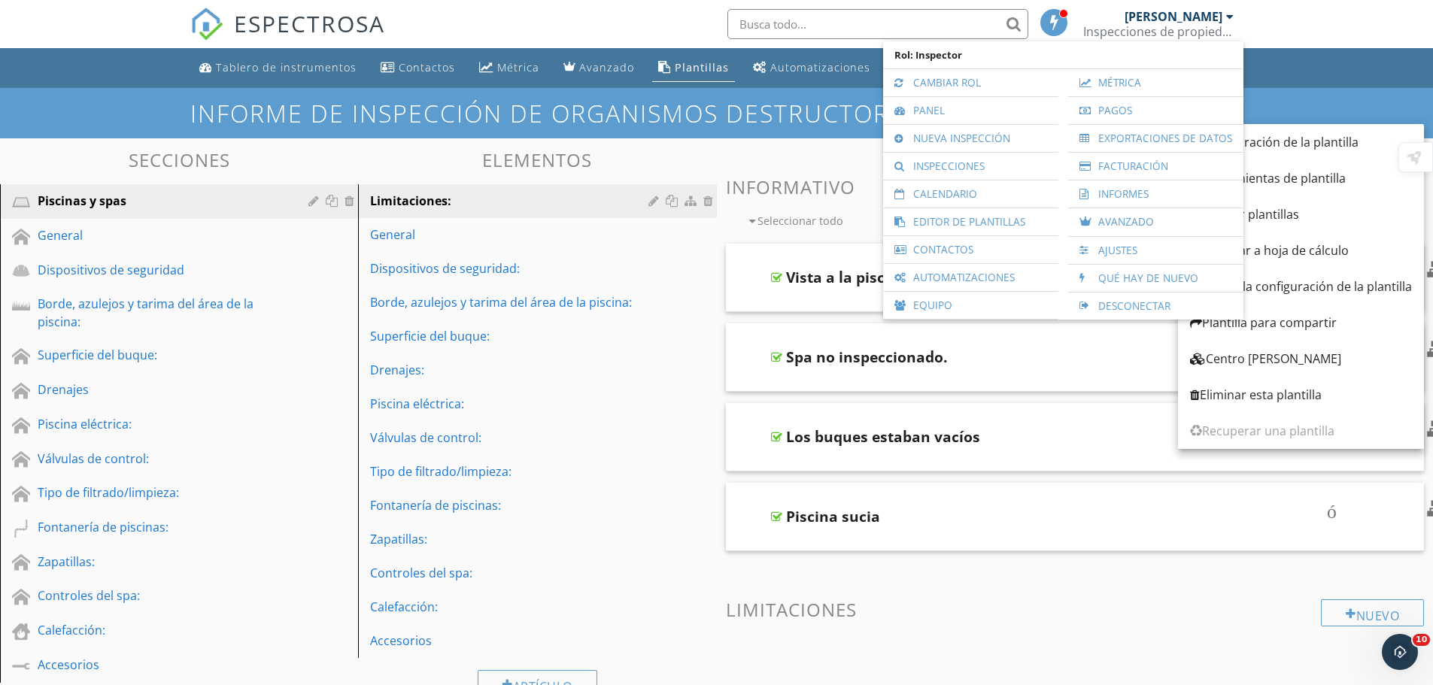
click at [1286, 97] on div "Informe de inspección de organismos destructores de la madera Mis plantillas Ce…" at bounding box center [716, 113] width 1433 height 50
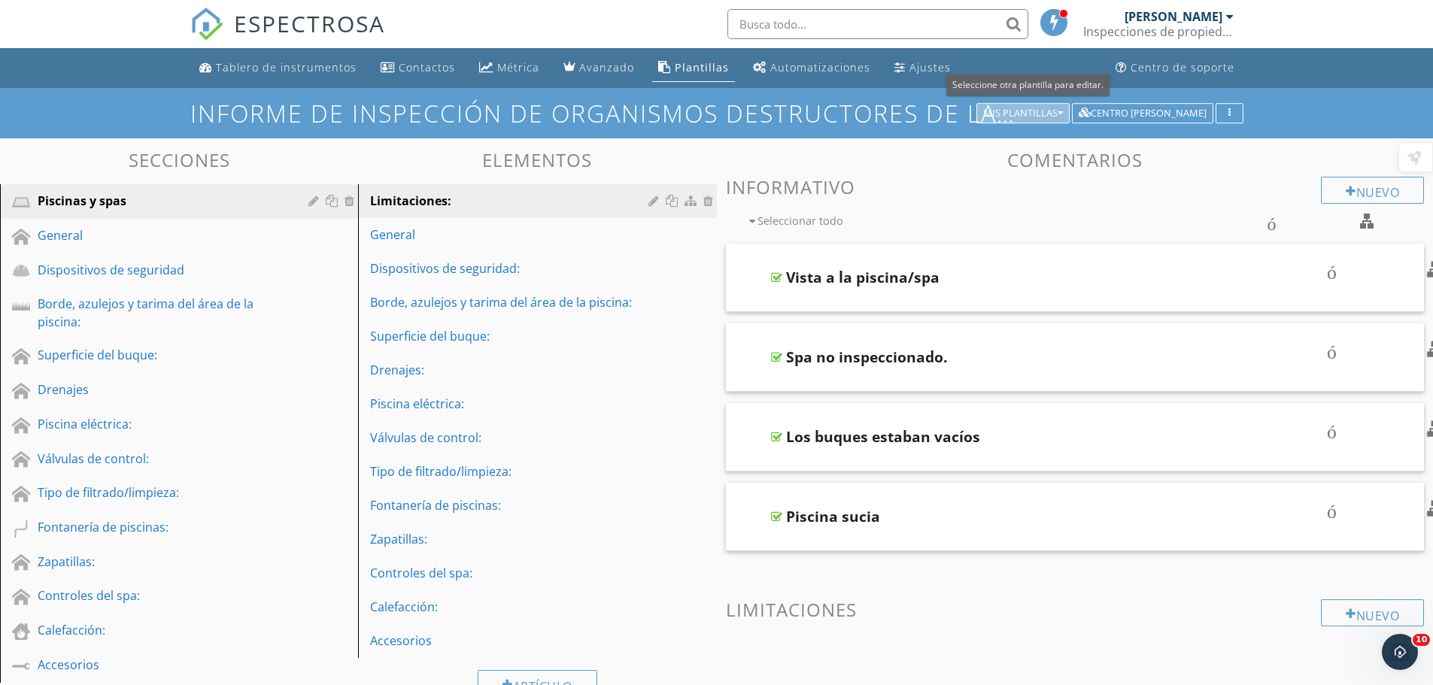
click at [1058, 108] on font "Mis plantillas" at bounding box center [1020, 113] width 74 height 14
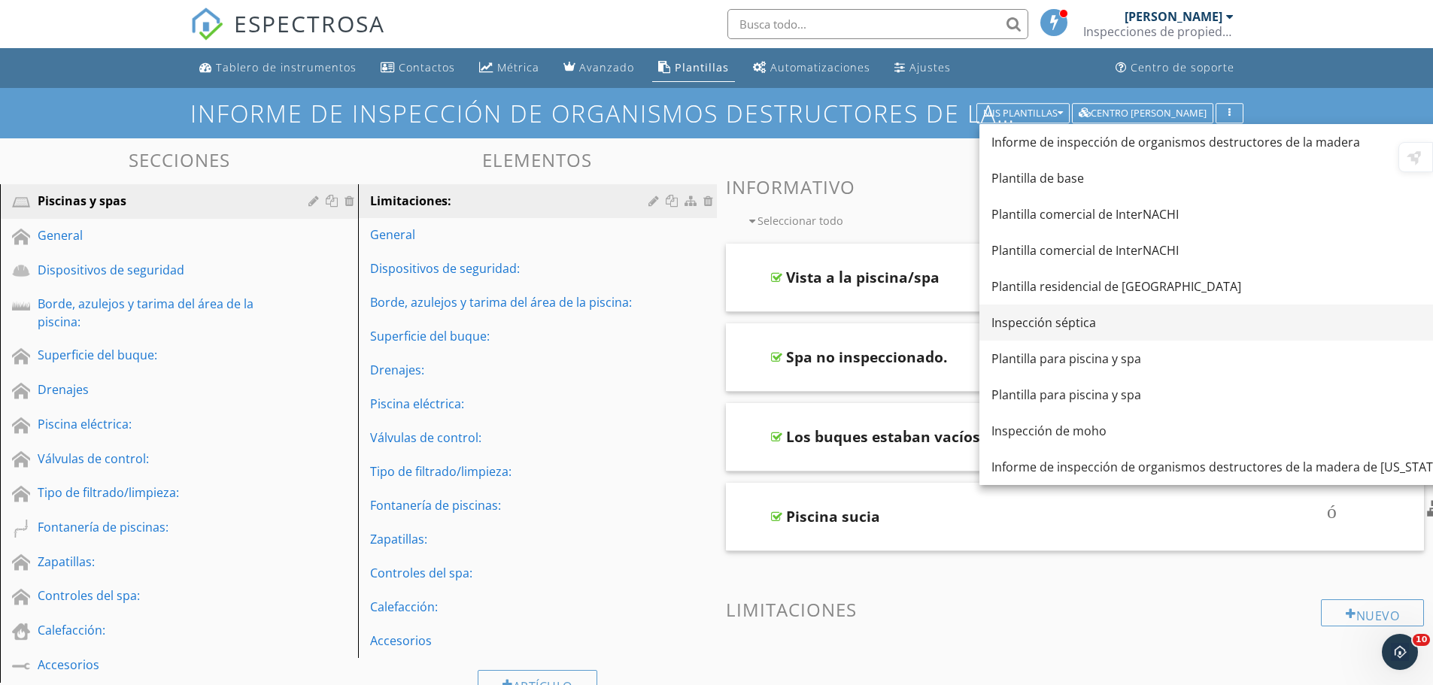
click at [1059, 316] on font "Inspección séptica" at bounding box center [1044, 322] width 105 height 17
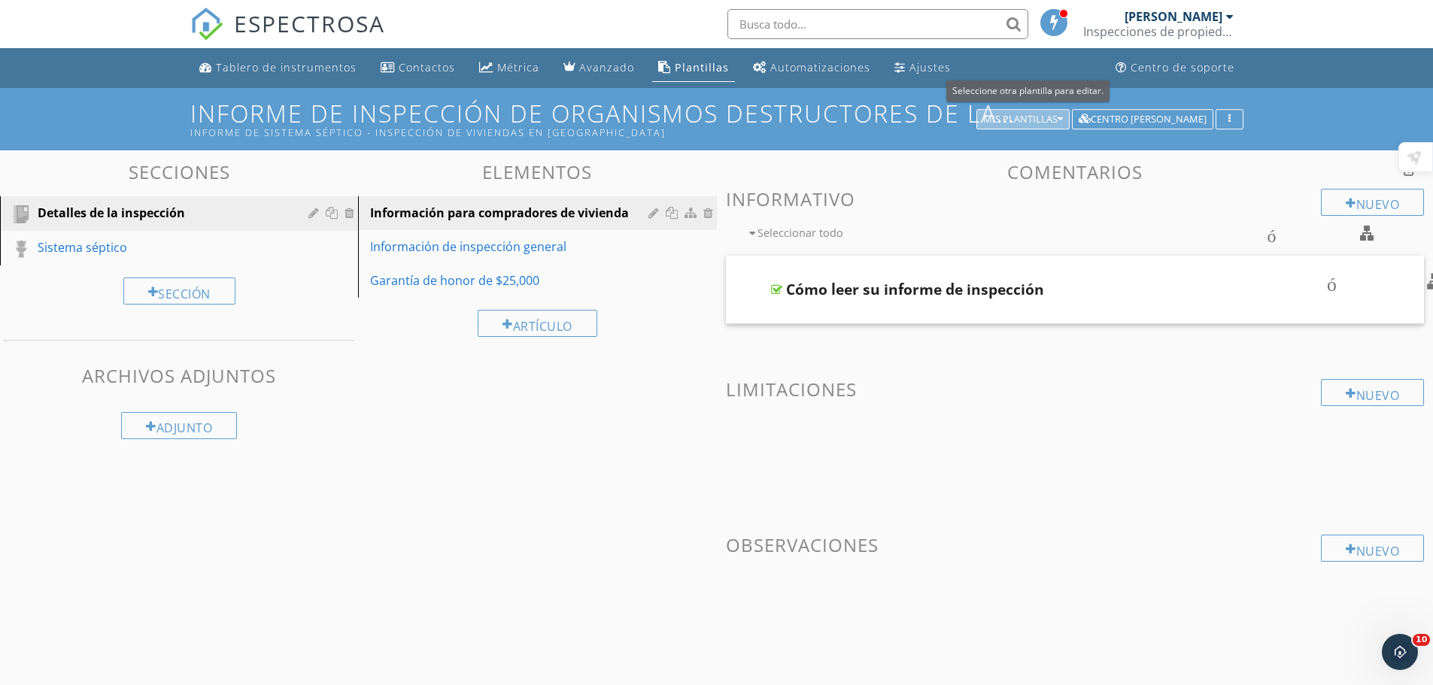
click at [1063, 121] on icon "button" at bounding box center [1060, 119] width 5 height 11
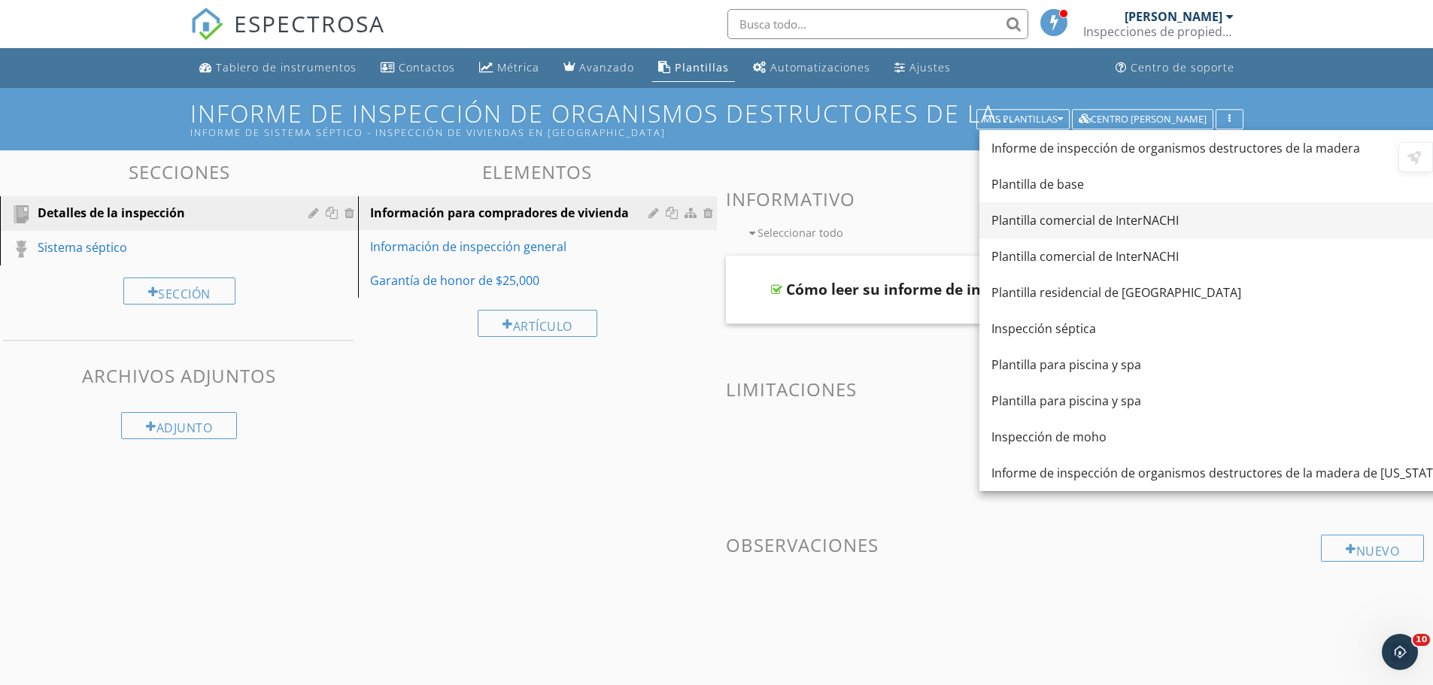
click at [1085, 225] on font "Plantilla comercial de InterNACHI" at bounding box center [1085, 220] width 187 height 17
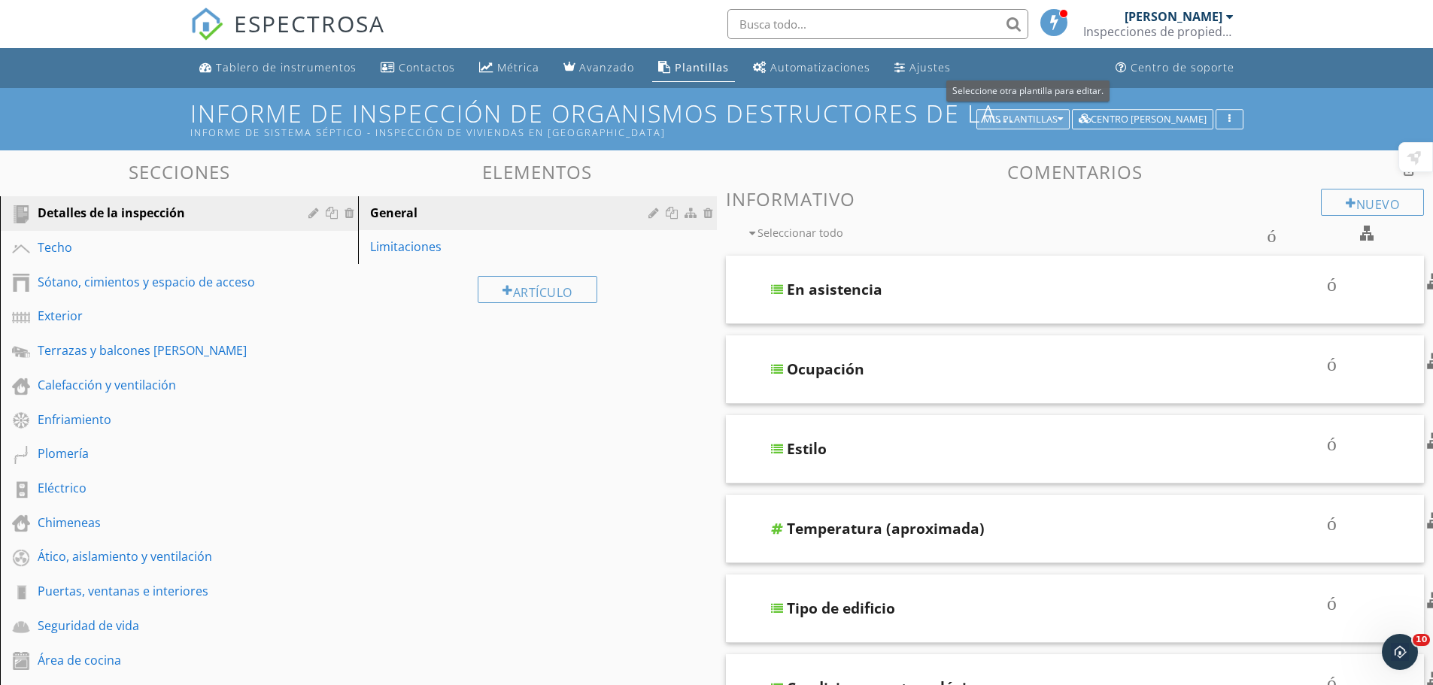
click at [1058, 114] on font "Mis plantillas" at bounding box center [1020, 119] width 74 height 14
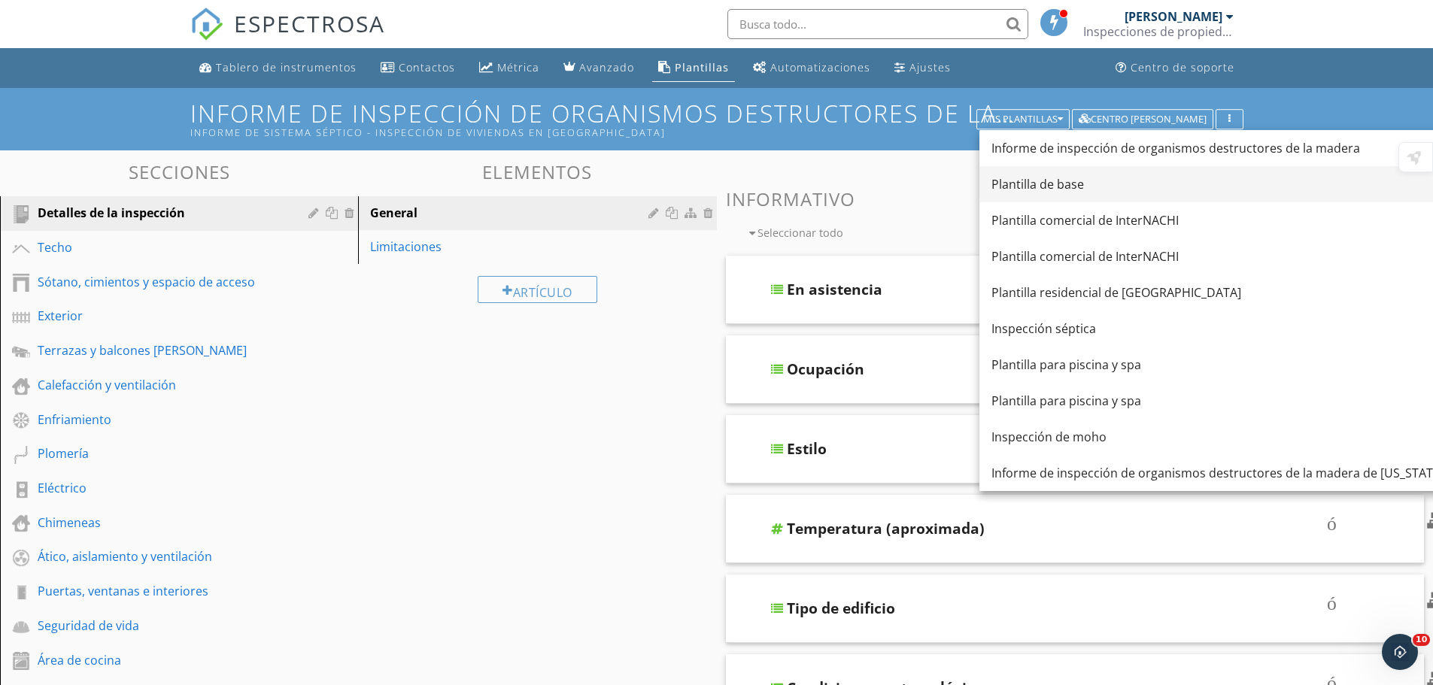
click at [1050, 182] on font "Plantilla de base" at bounding box center [1038, 184] width 93 height 17
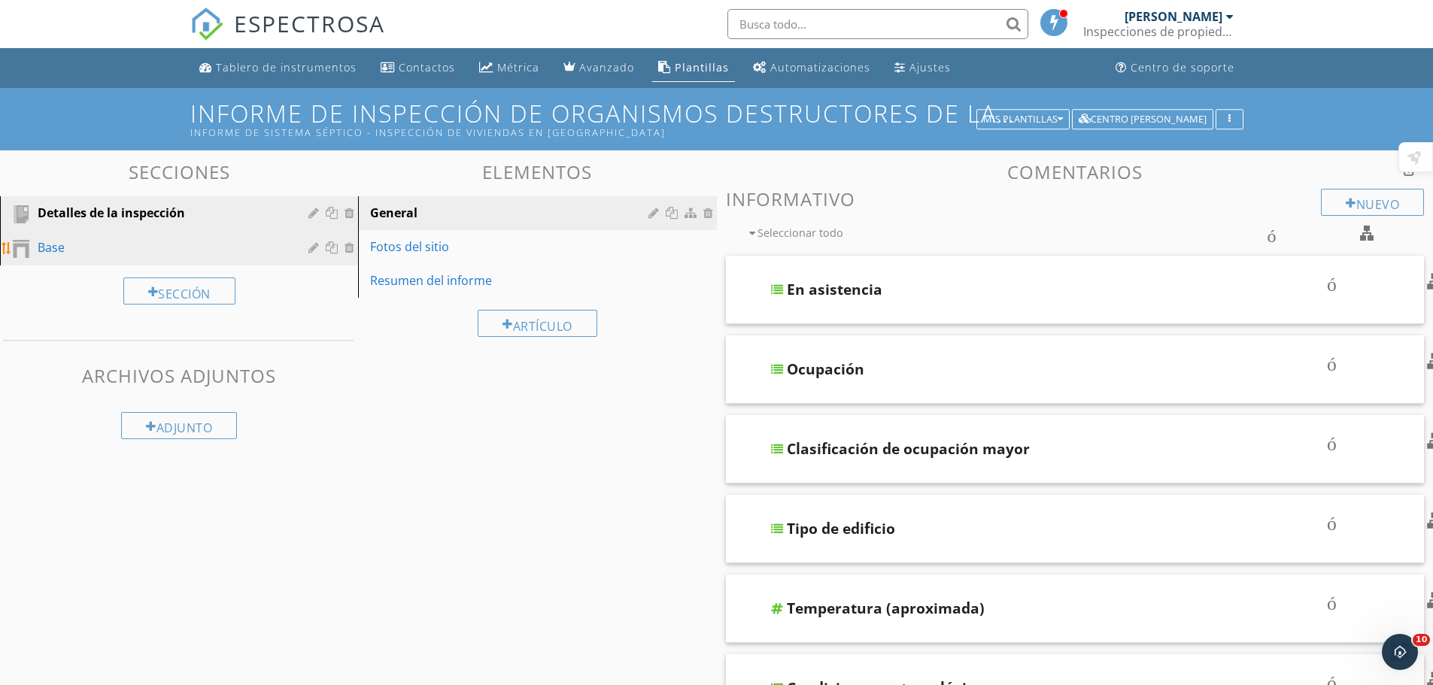
click at [55, 244] on font "Base" at bounding box center [51, 247] width 27 height 17
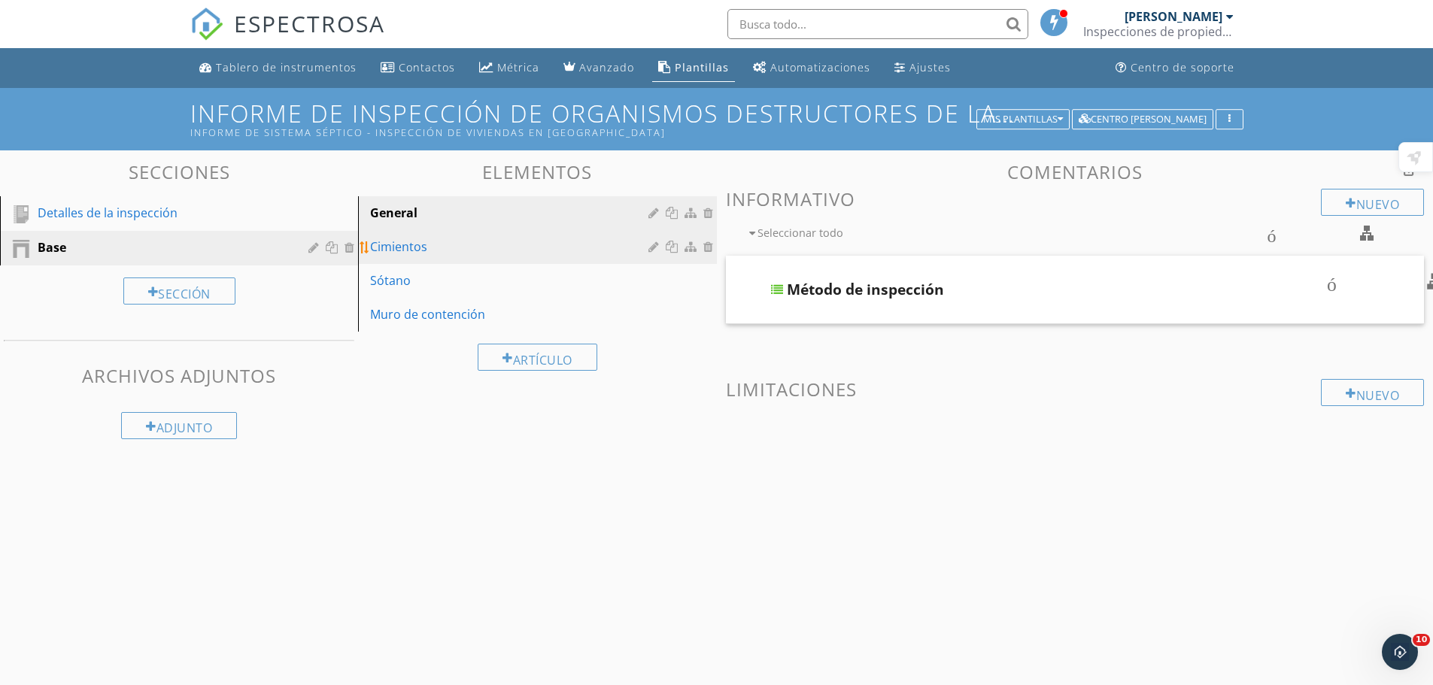
click at [413, 246] on font "Cimientos" at bounding box center [398, 246] width 57 height 17
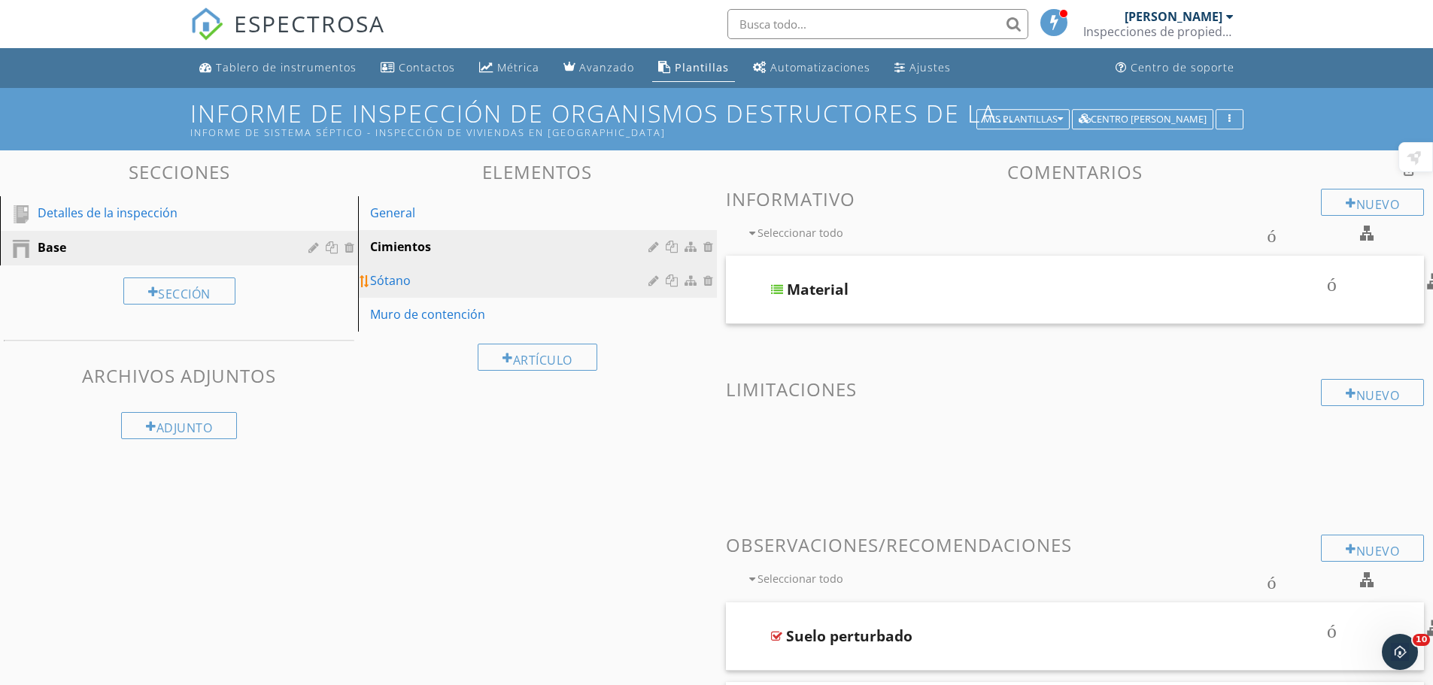
click at [399, 284] on font "Sótano" at bounding box center [390, 280] width 41 height 17
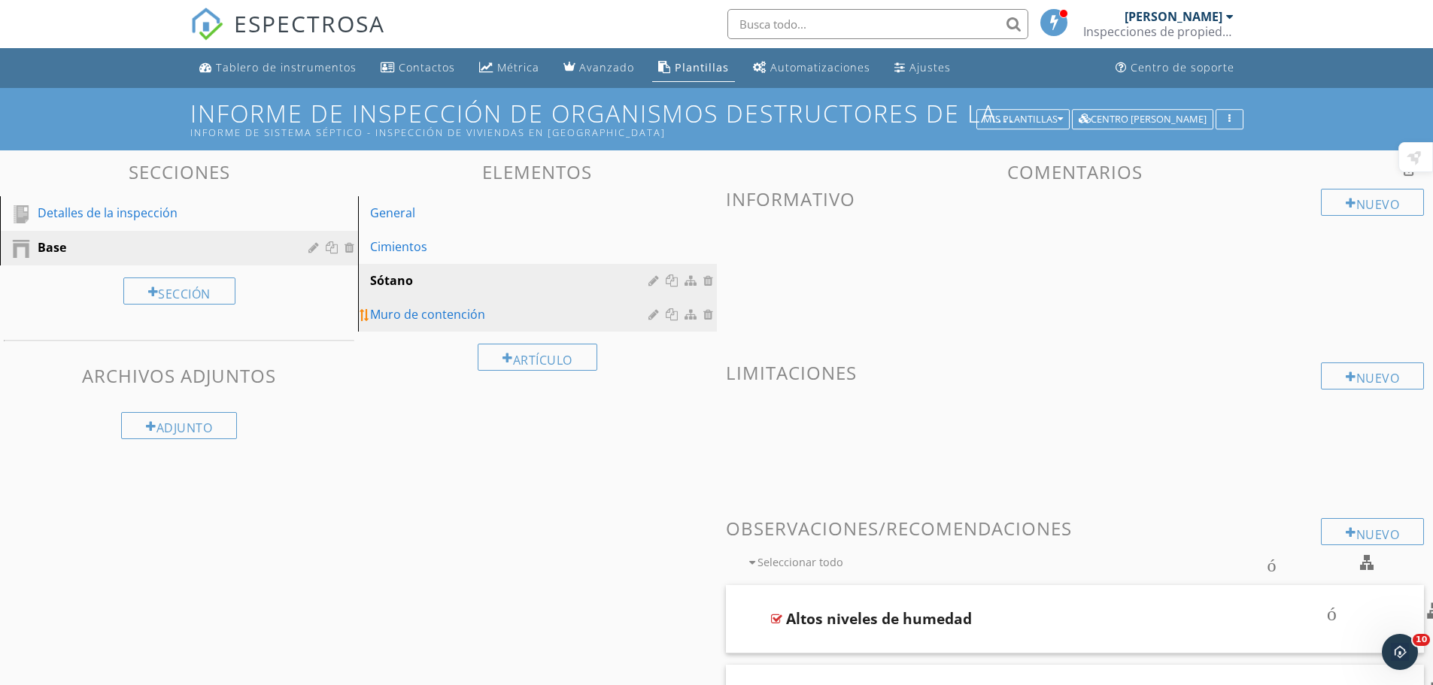
click at [395, 312] on font "Muro de contención" at bounding box center [427, 314] width 115 height 17
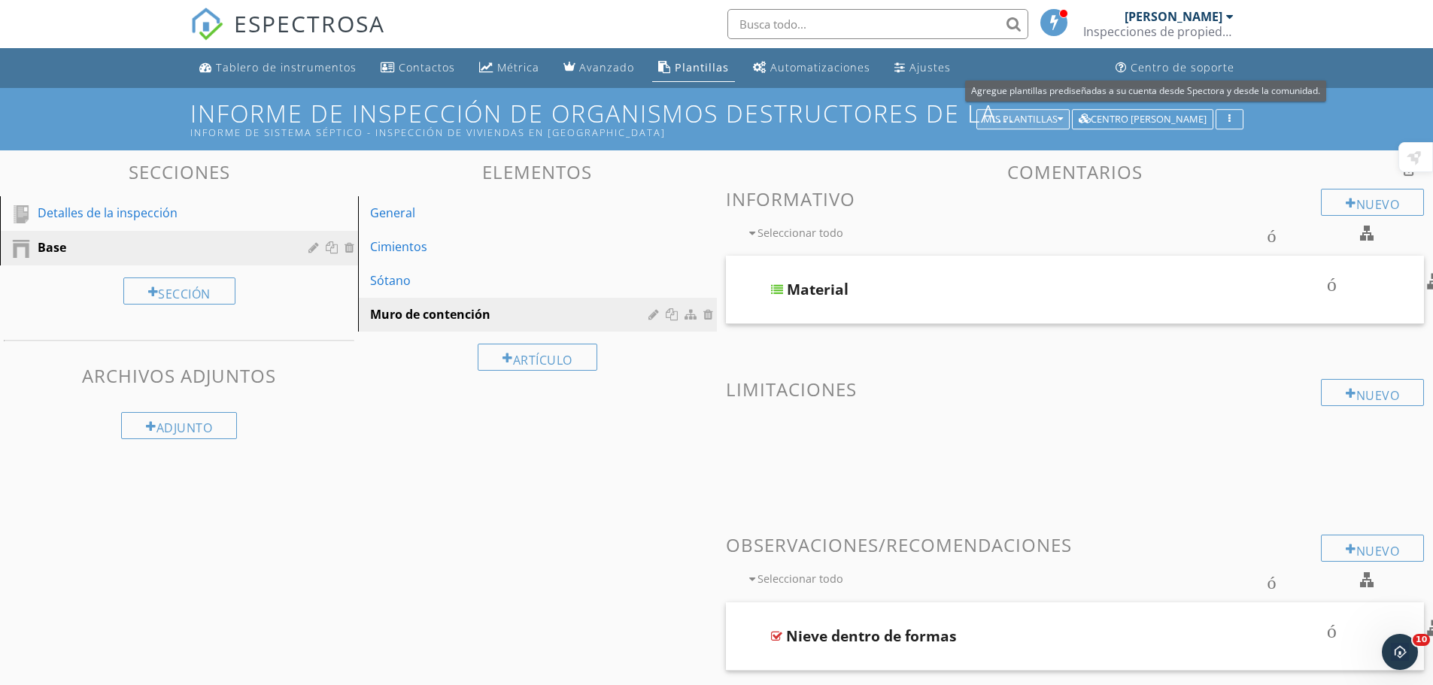
click at [1063, 114] on icon "button" at bounding box center [1060, 119] width 5 height 11
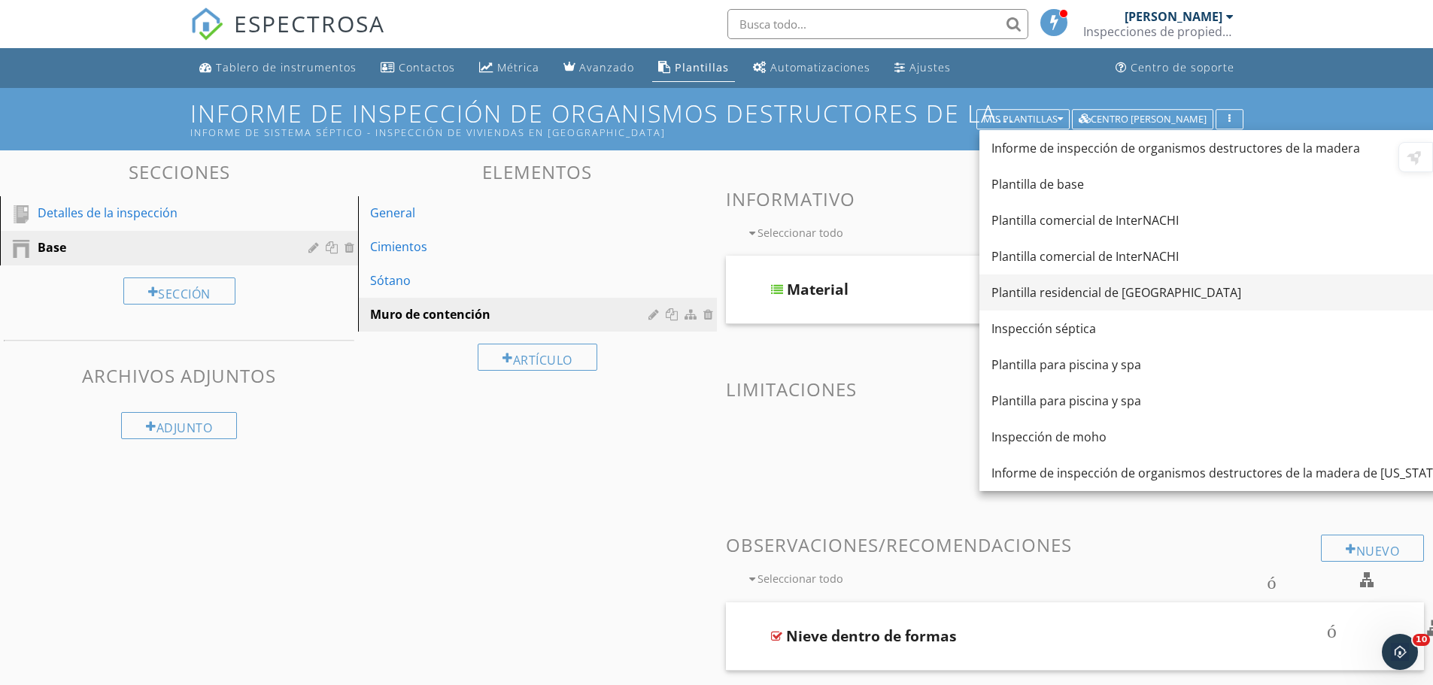
click at [1089, 288] on font "Plantilla residencial de InterNACHI" at bounding box center [1117, 292] width 250 height 17
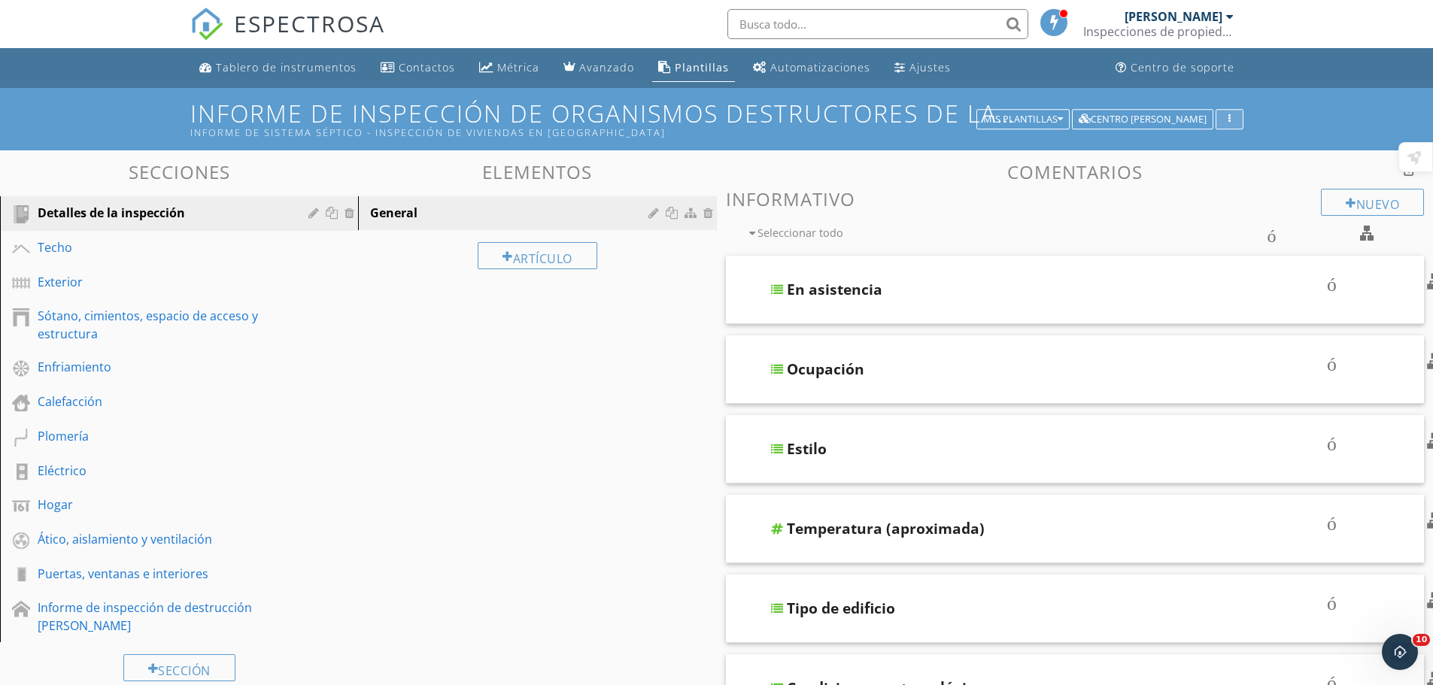
click at [1225, 116] on div "button" at bounding box center [1230, 119] width 14 height 11
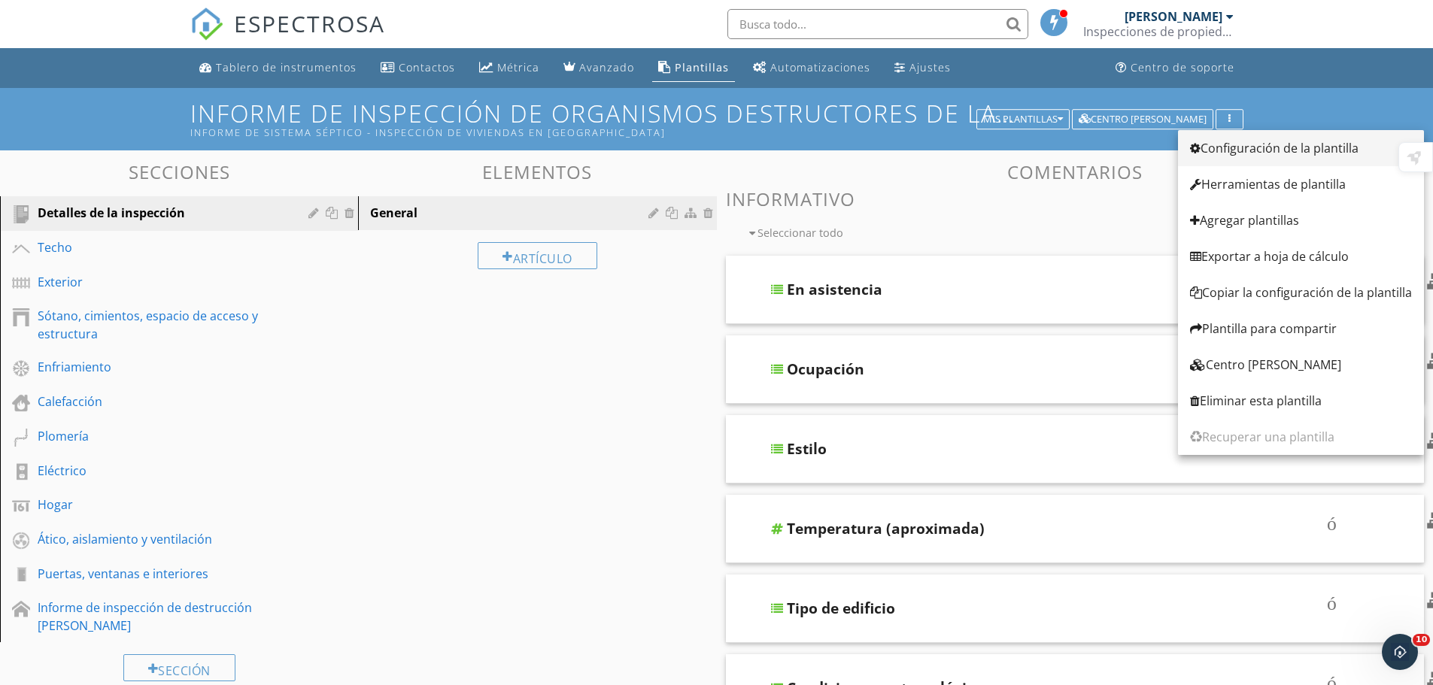
click at [1227, 143] on font "Configuración de la plantilla" at bounding box center [1280, 148] width 158 height 17
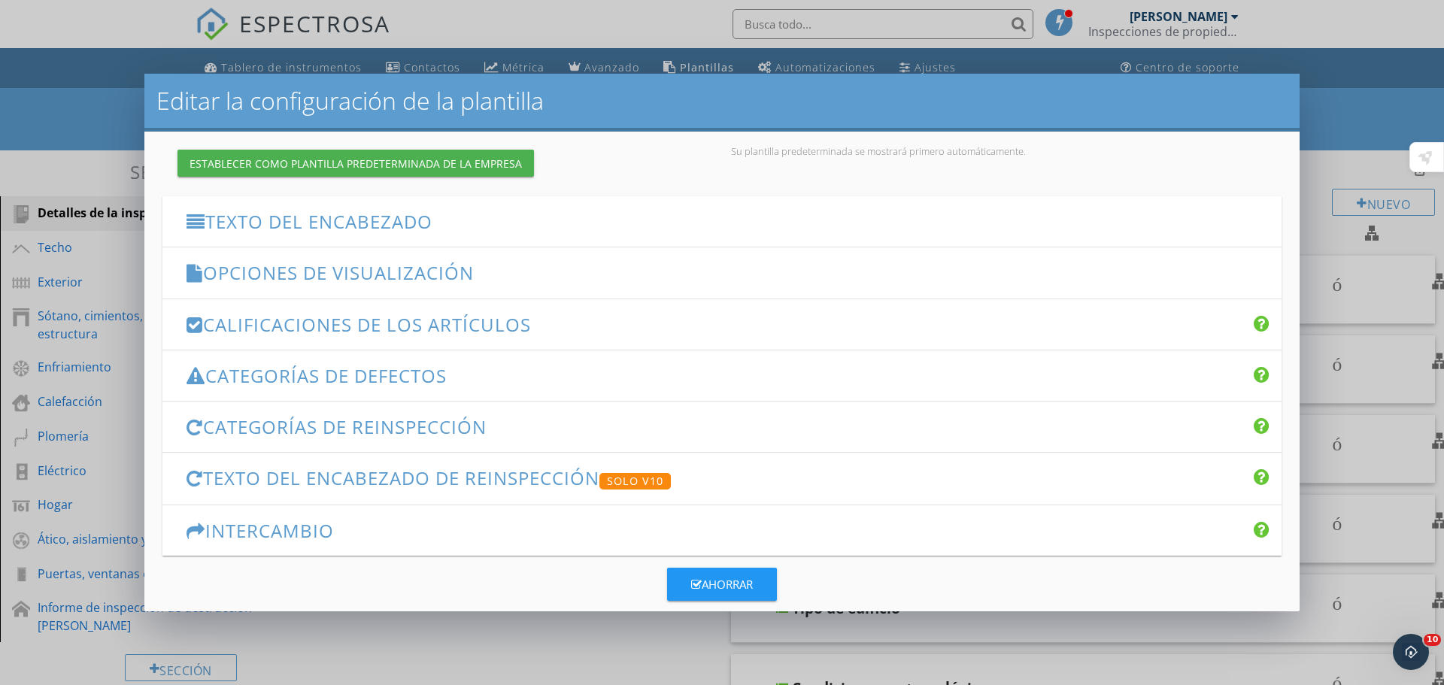
scroll to position [173, 0]
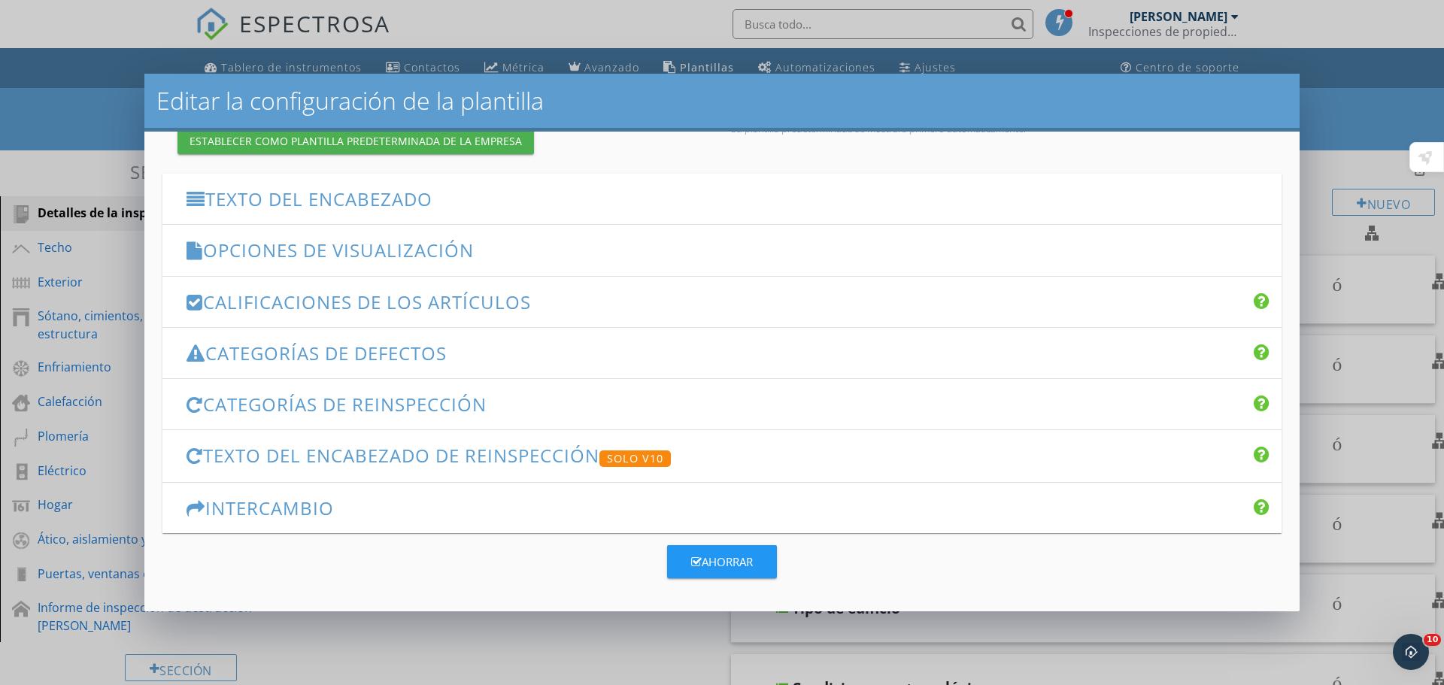
click at [345, 351] on font "Categorías de defectos" at bounding box center [326, 353] width 242 height 25
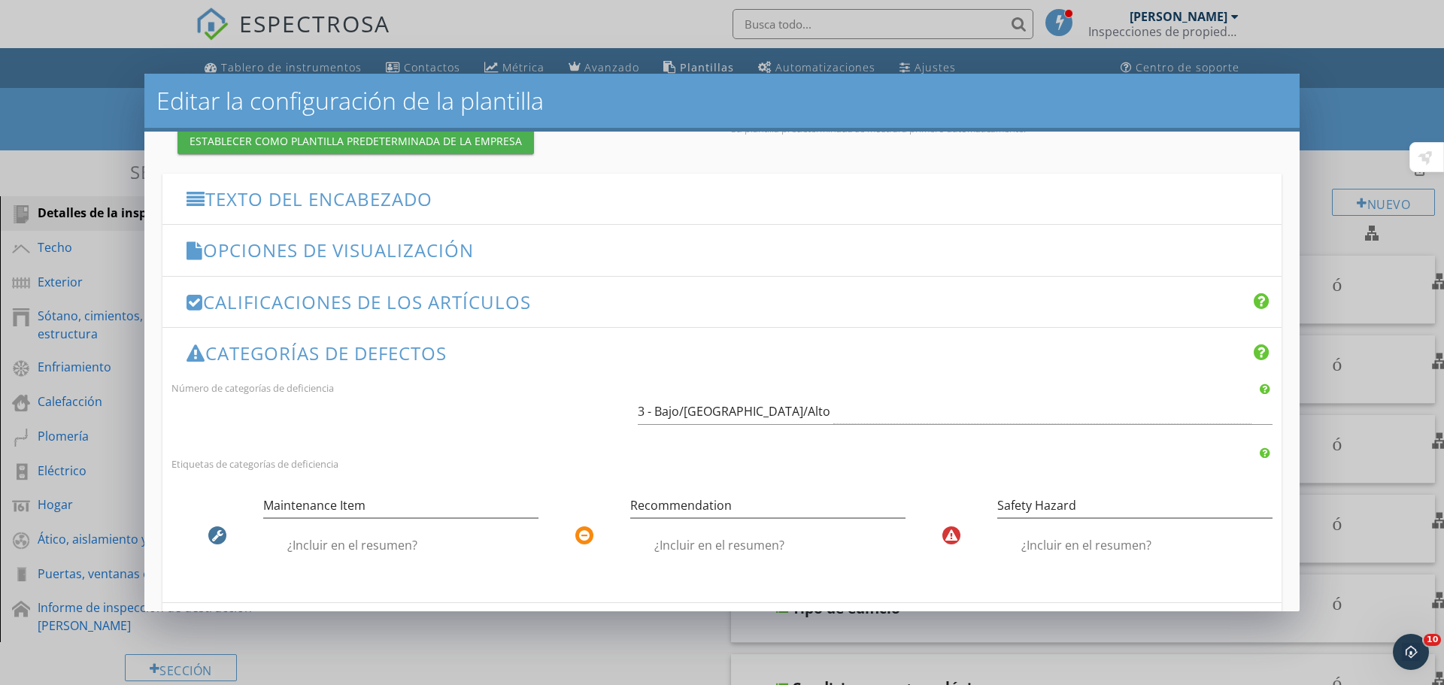
click at [356, 245] on font "Opciones de visualización" at bounding box center [338, 250] width 271 height 25
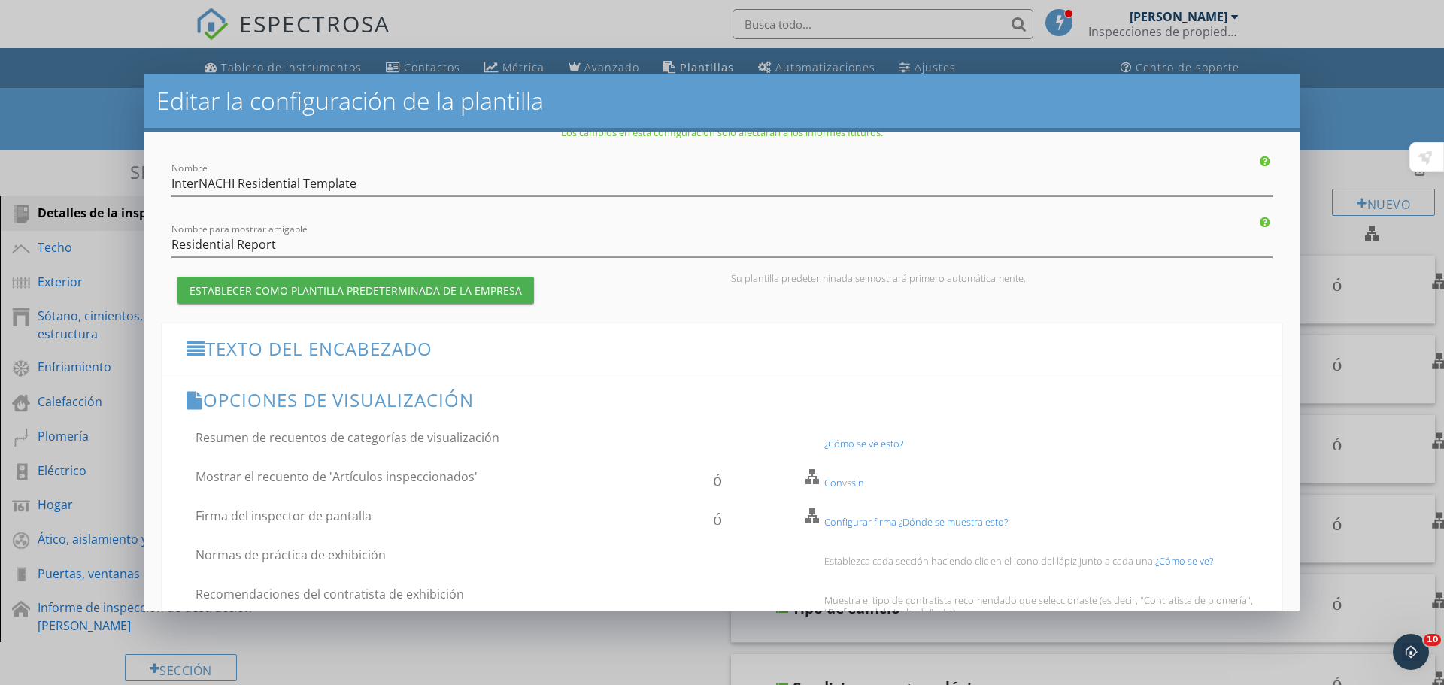
scroll to position [23, 0]
click at [1362, 290] on div "Editar la configuración de la plantilla Los cambios en esta configuración sólo …" at bounding box center [722, 342] width 1444 height 685
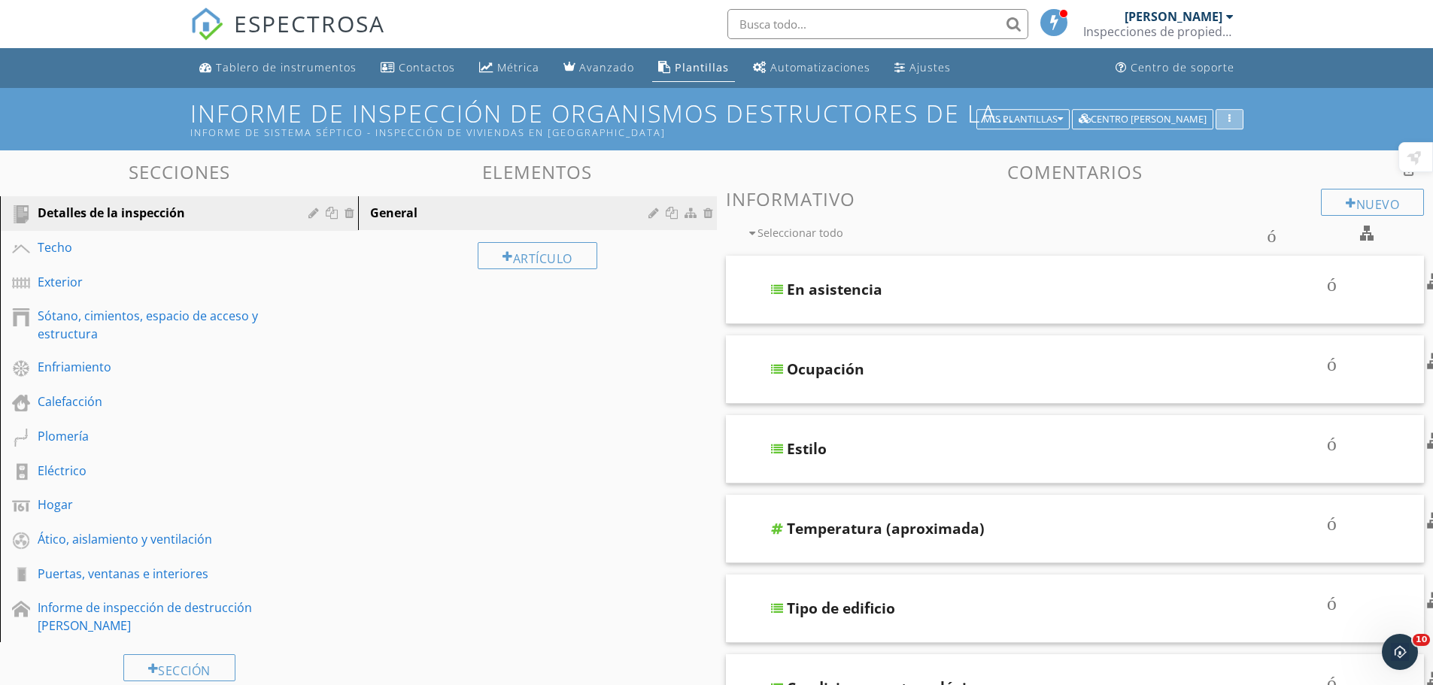
click at [1229, 123] on icon "button" at bounding box center [1230, 119] width 2 height 11
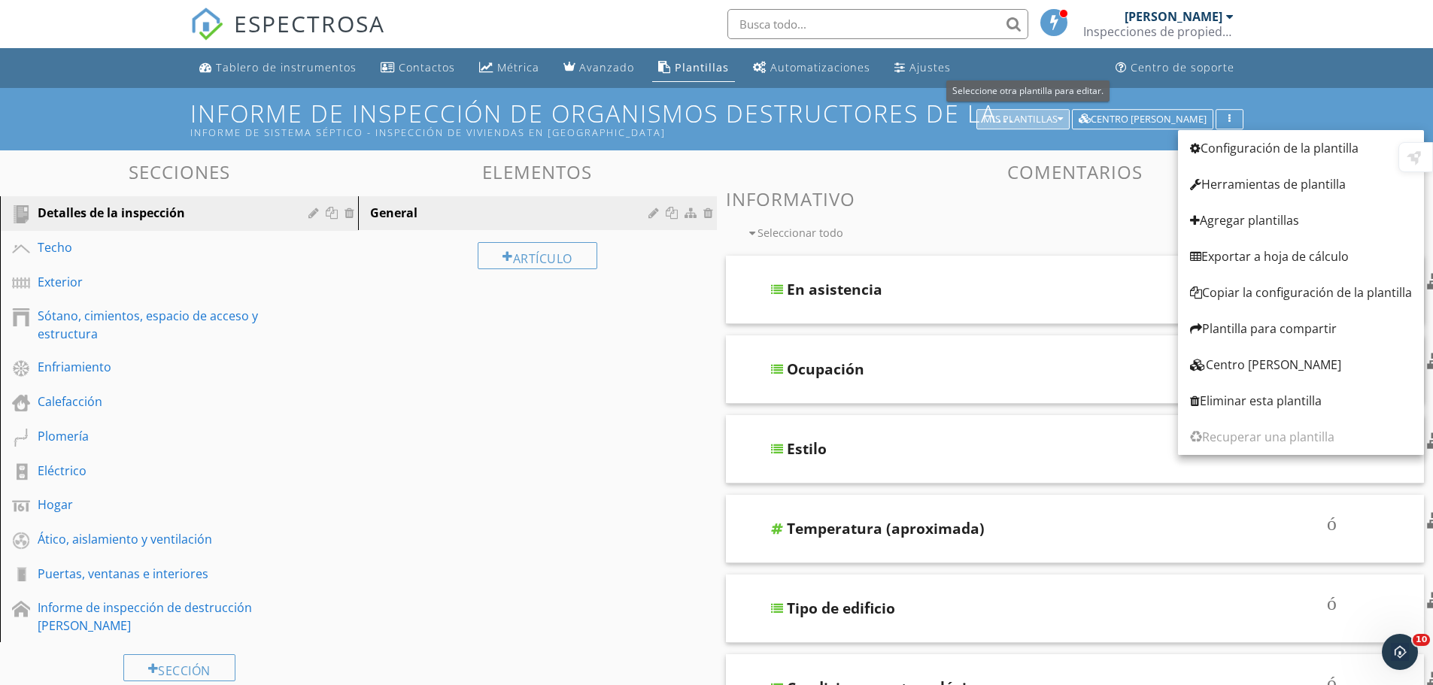
click at [1063, 115] on icon "button" at bounding box center [1060, 119] width 5 height 11
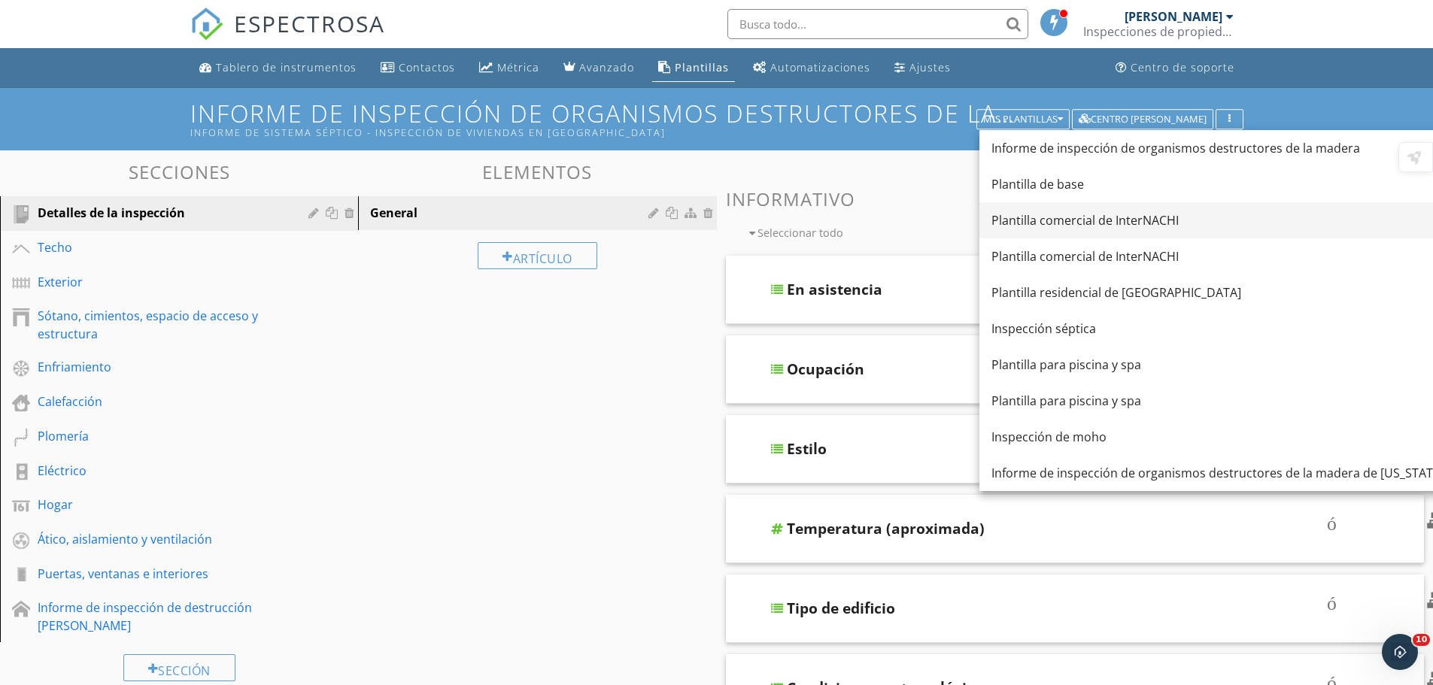
click at [1088, 222] on font "Plantilla comercial de InterNACHI" at bounding box center [1085, 220] width 187 height 17
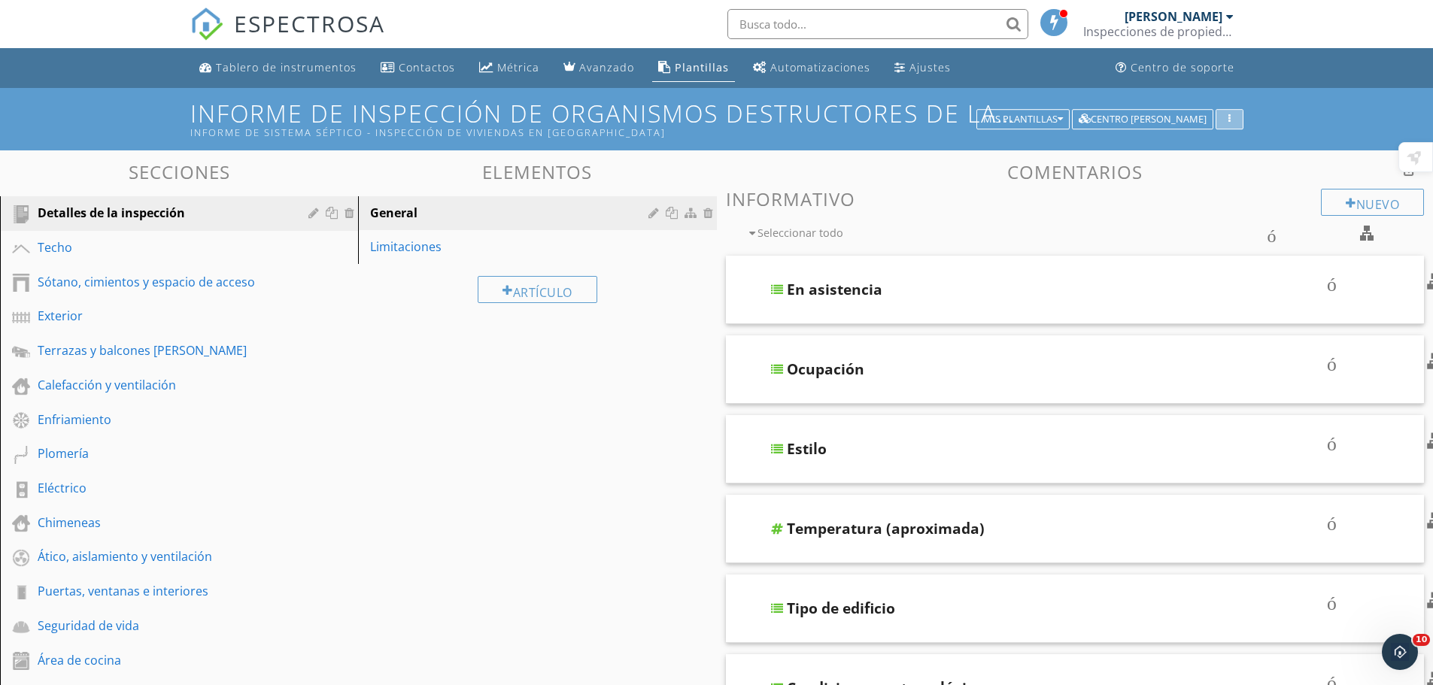
click at [1226, 111] on button "button" at bounding box center [1230, 119] width 28 height 21
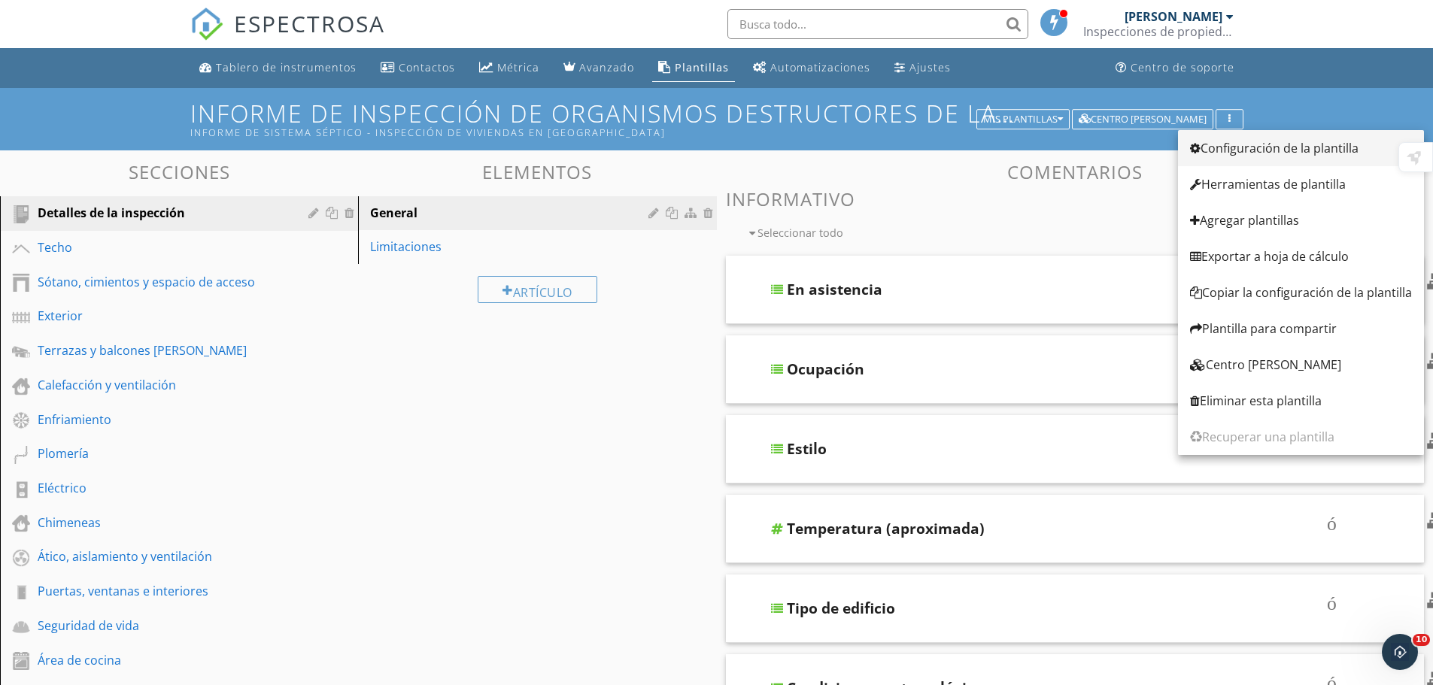
click at [1238, 150] on font "Configuración de la plantilla" at bounding box center [1280, 148] width 158 height 17
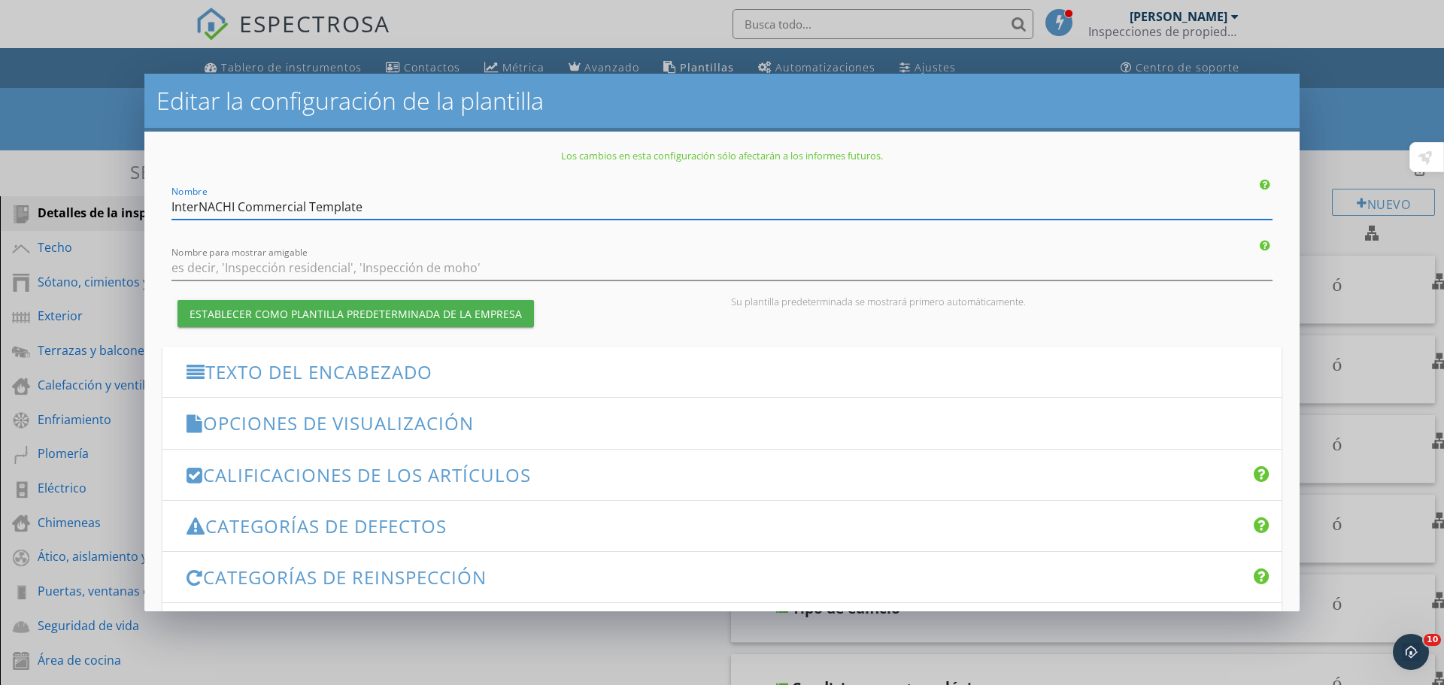
click at [319, 412] on font "Opciones de visualización" at bounding box center [338, 423] width 271 height 25
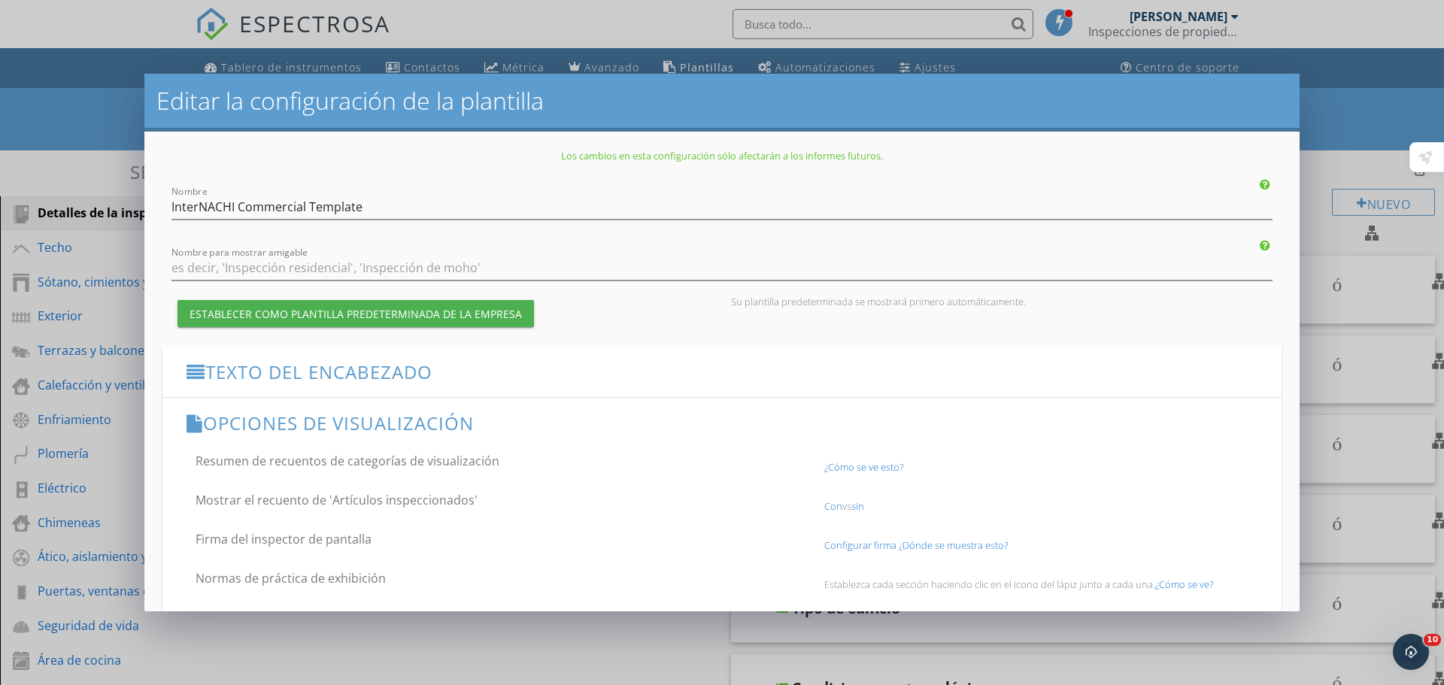
click at [825, 506] on font "Con" at bounding box center [834, 507] width 18 height 14
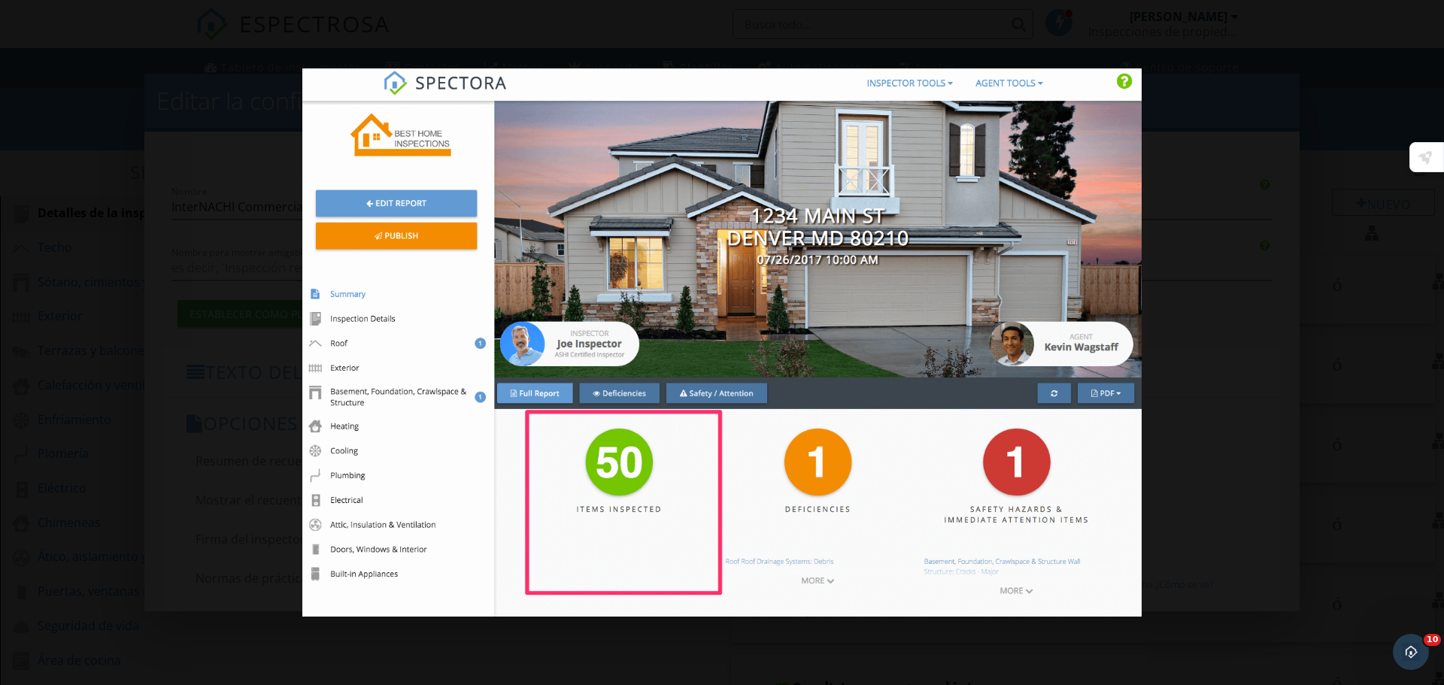
click at [1280, 431] on div at bounding box center [722, 342] width 1444 height 685
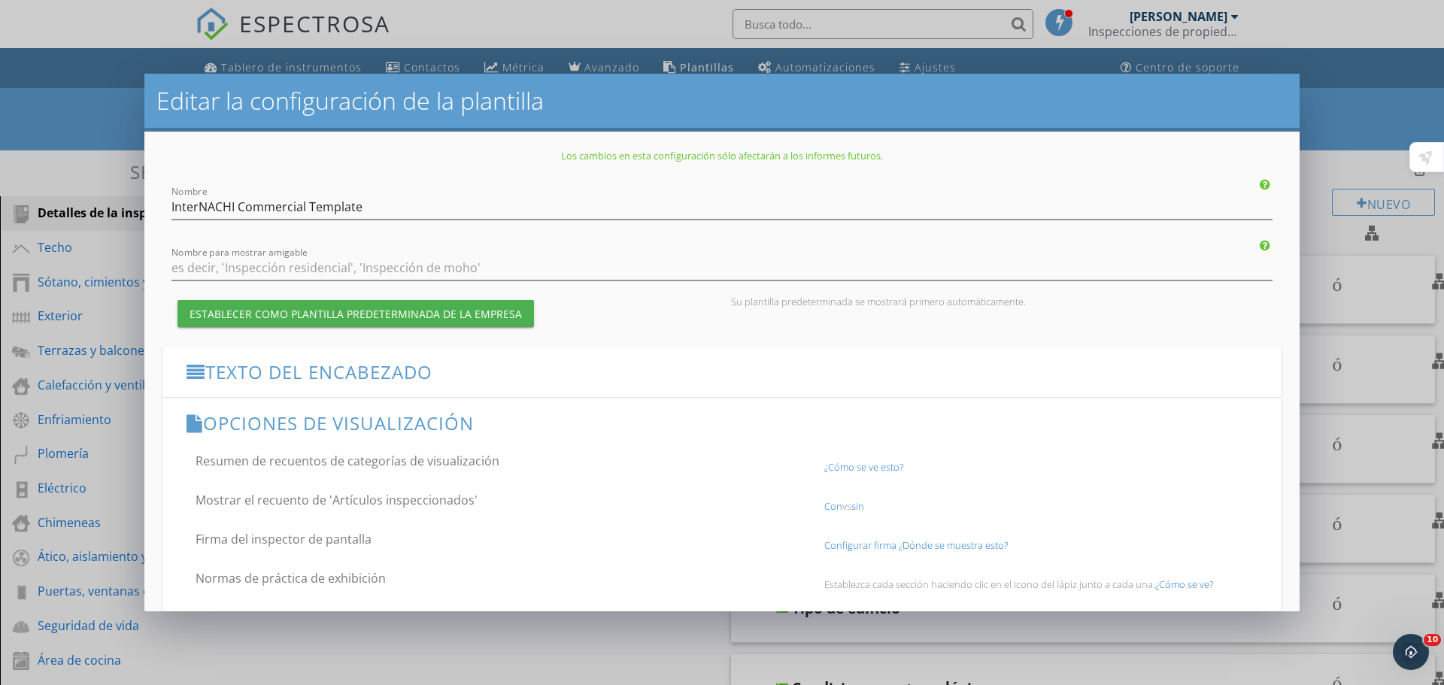
click at [858, 509] on font "sin" at bounding box center [858, 507] width 13 height 14
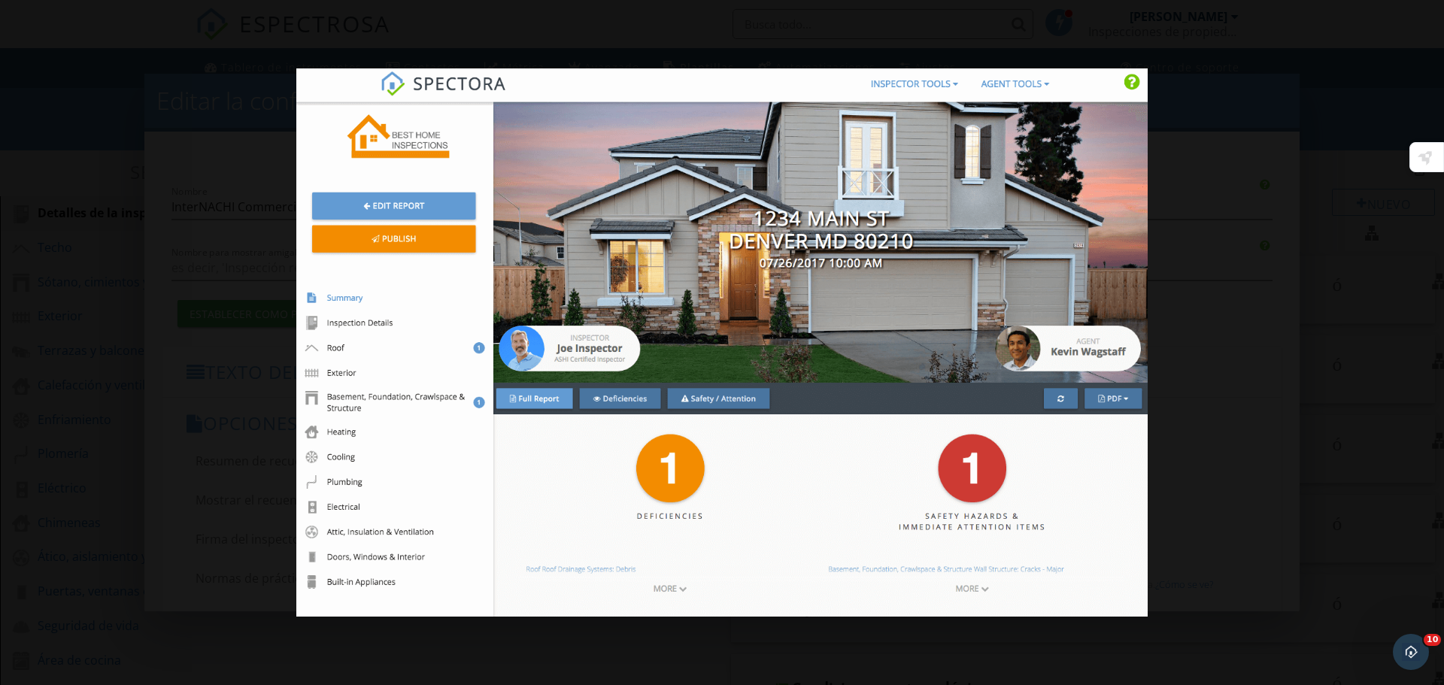
click at [1272, 473] on div at bounding box center [722, 342] width 1444 height 685
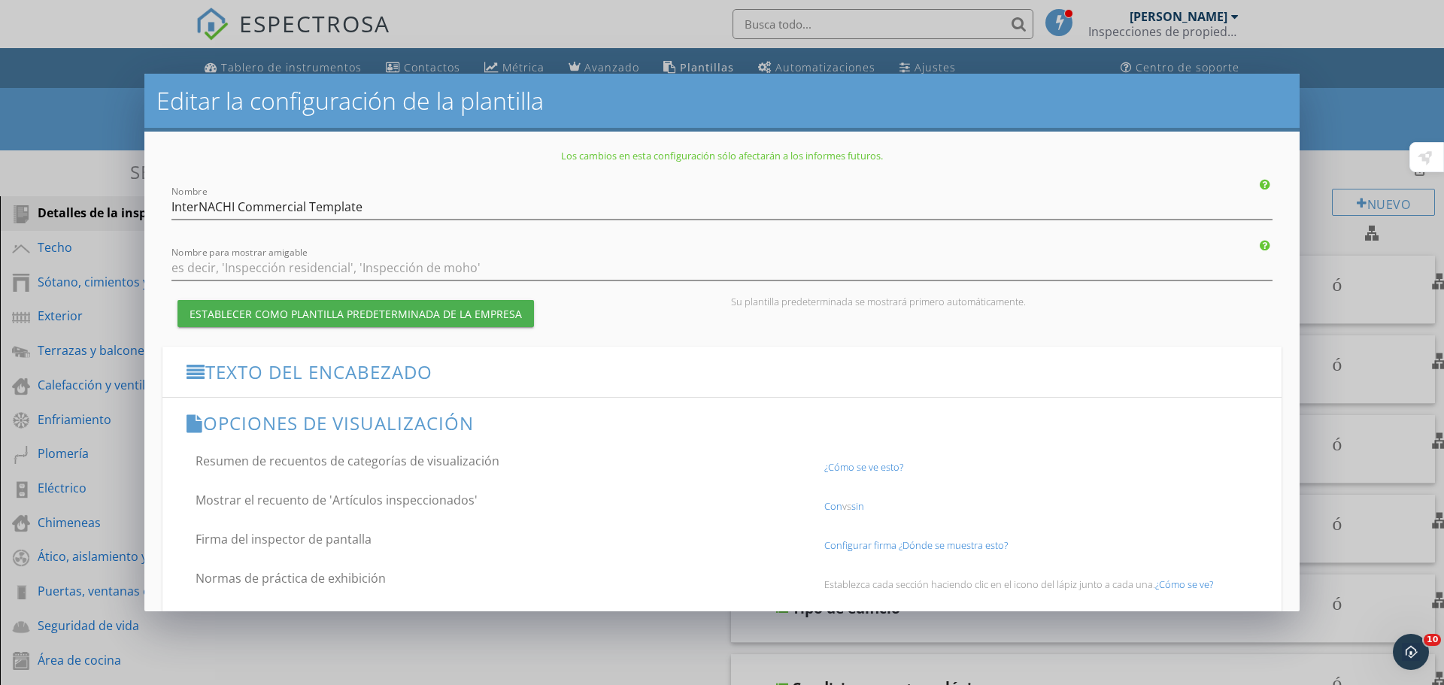
click at [268, 495] on font "Mostrar el recuento de 'Artículos inspeccionados'" at bounding box center [337, 500] width 282 height 17
checkbox input "false"
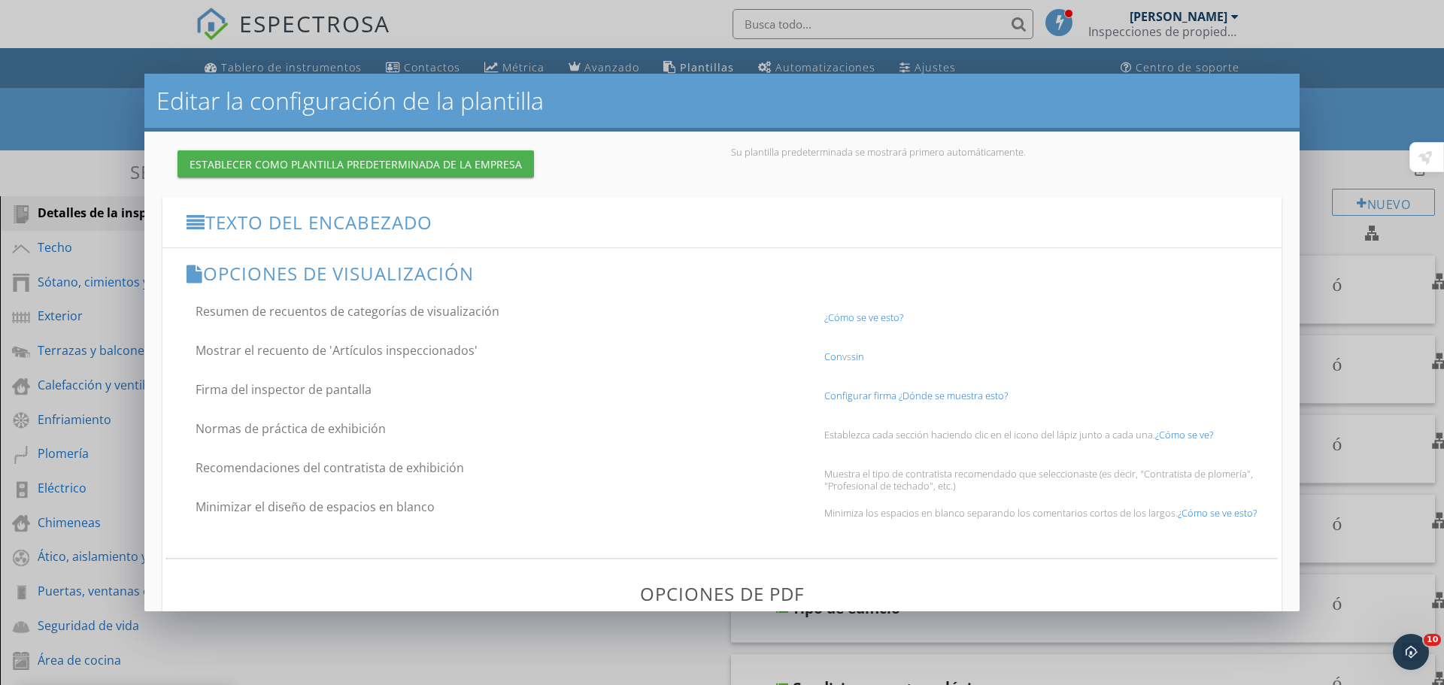
scroll to position [150, 0]
click at [841, 396] on font "Configurar firma" at bounding box center [861, 395] width 72 height 14
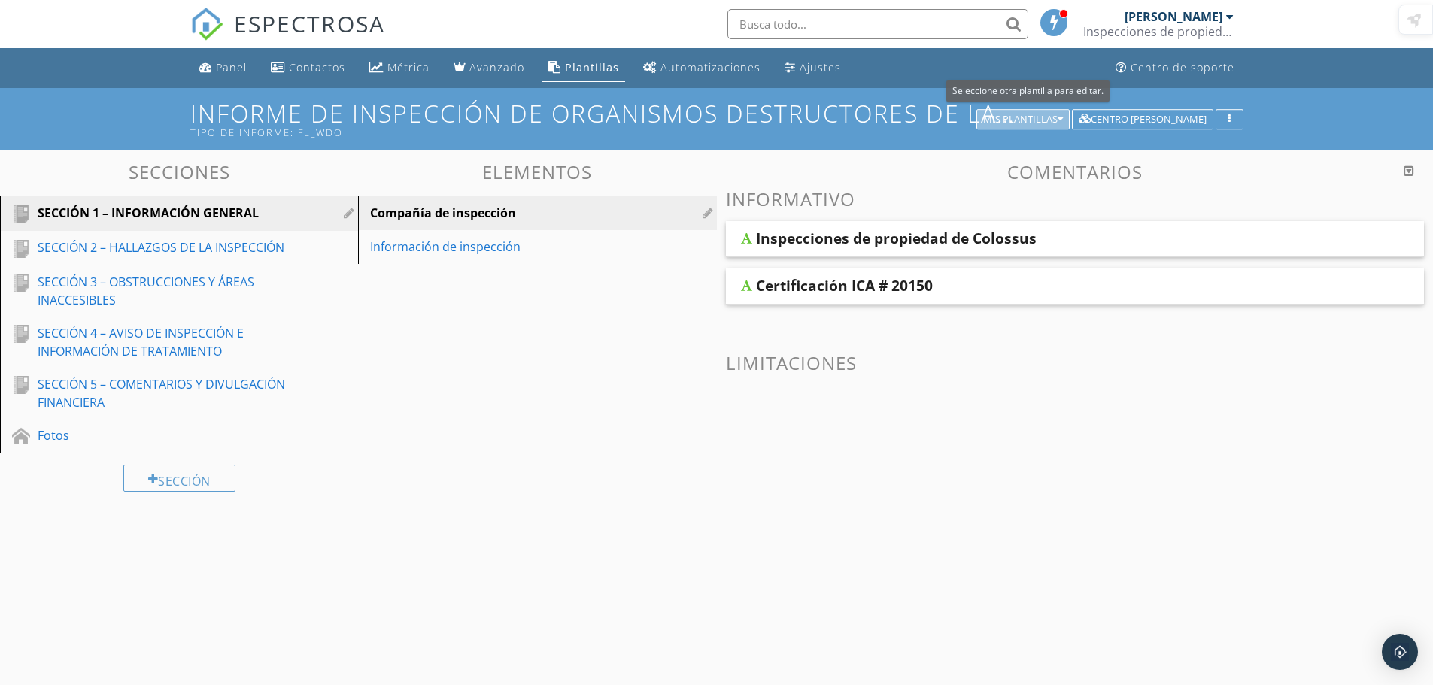
click at [1065, 112] on button "Mis plantillas" at bounding box center [1023, 119] width 93 height 21
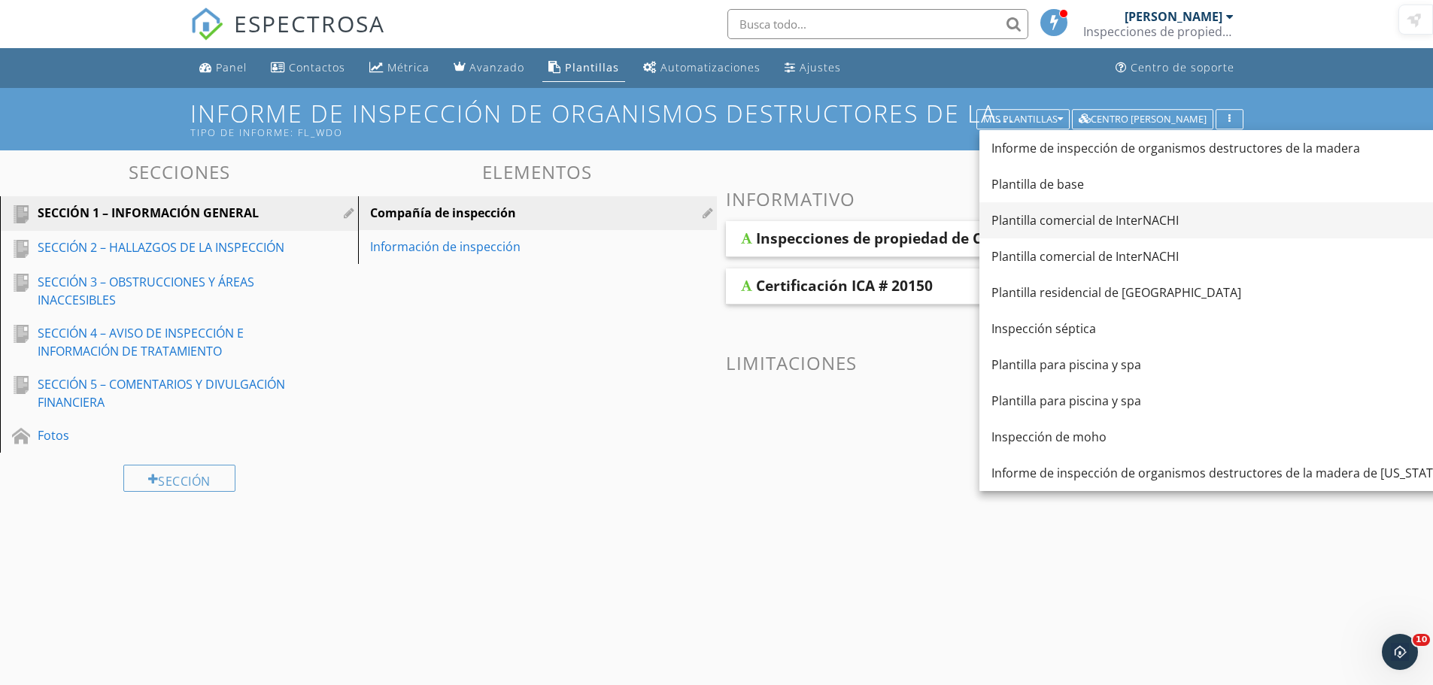
click at [1086, 217] on font "Plantilla comercial de InterNACHI" at bounding box center [1085, 220] width 187 height 17
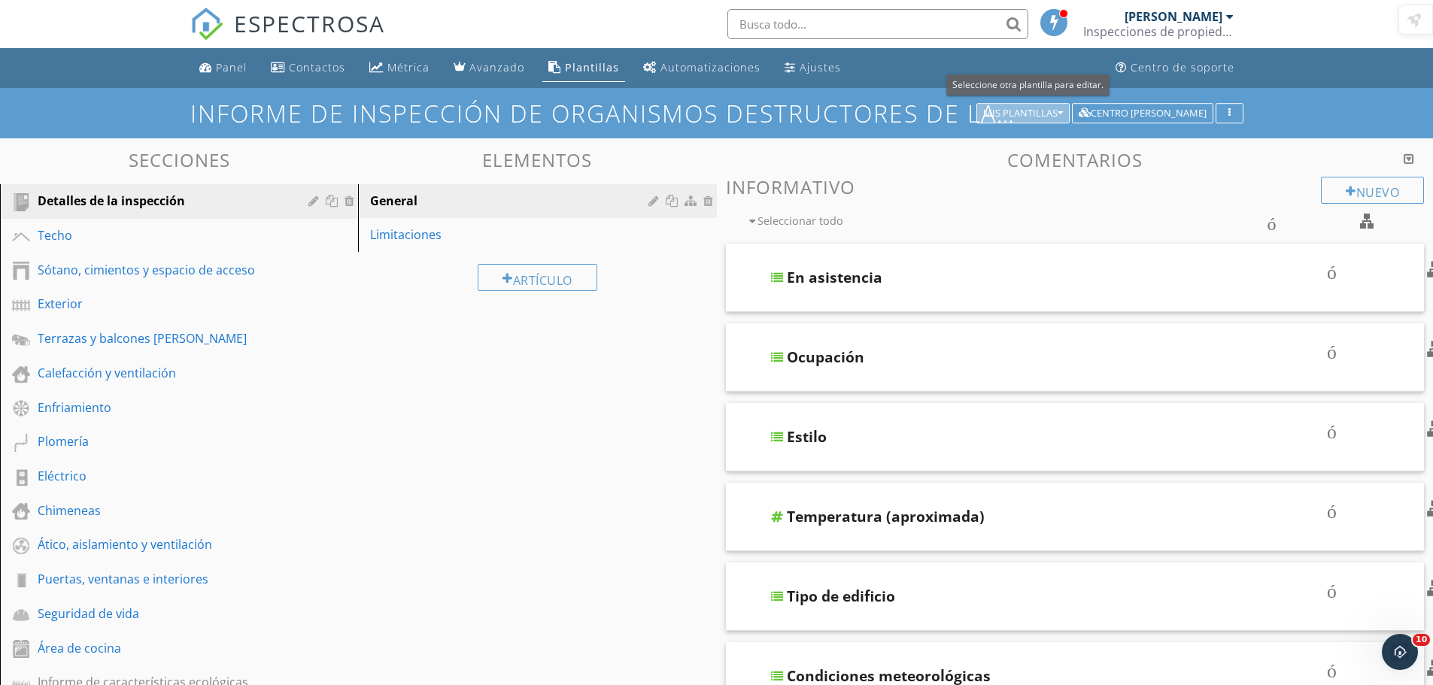
click at [1058, 111] on font "Mis plantillas" at bounding box center [1020, 113] width 74 height 14
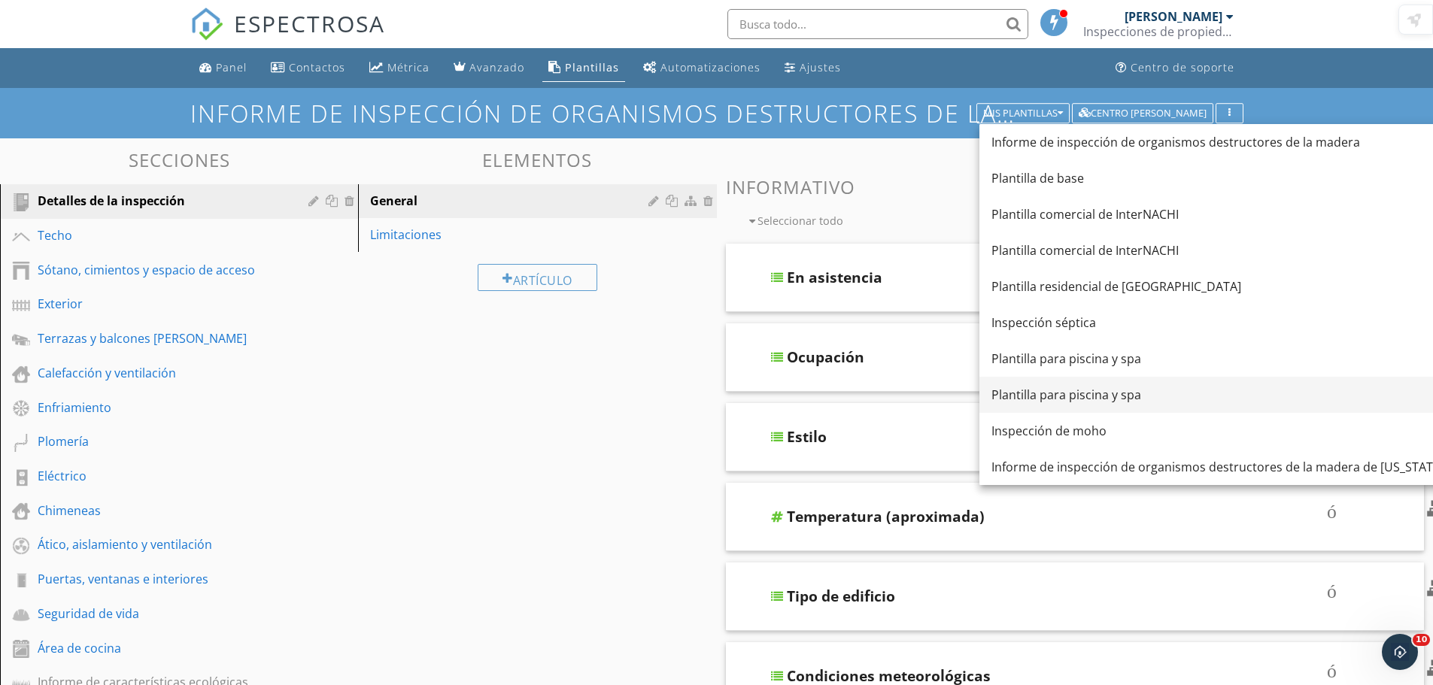
click at [1135, 389] on font "Plantilla para piscina y spa" at bounding box center [1067, 395] width 150 height 17
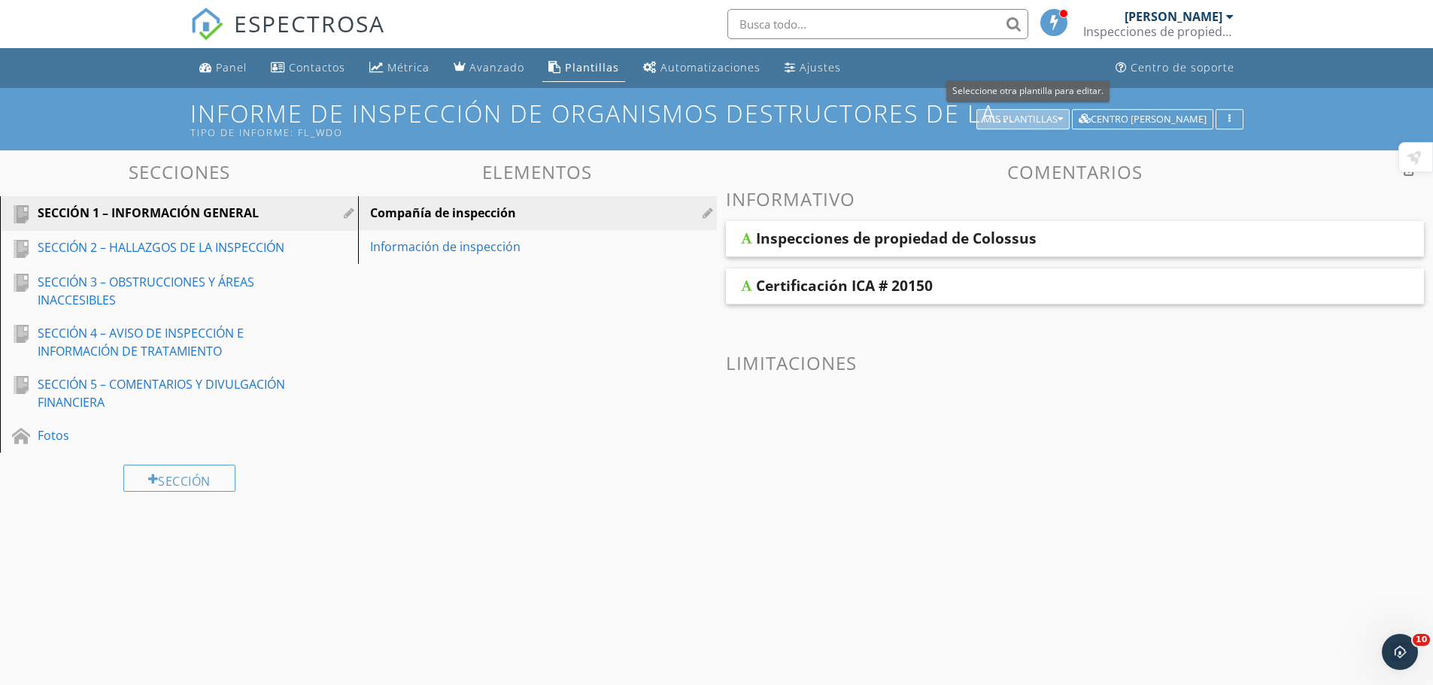
click at [1055, 117] on font "Mis plantillas" at bounding box center [1020, 119] width 74 height 14
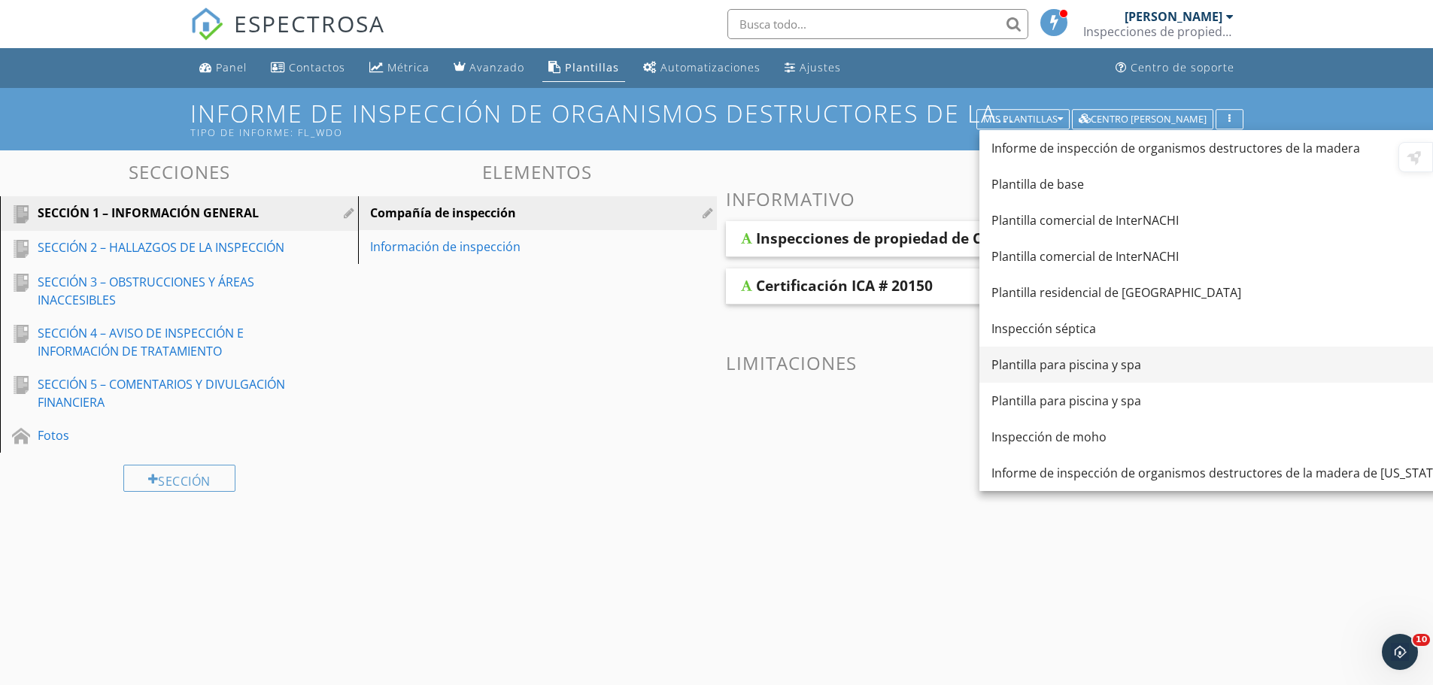
click at [1088, 369] on font "Plantilla para piscina y spa" at bounding box center [1067, 365] width 150 height 17
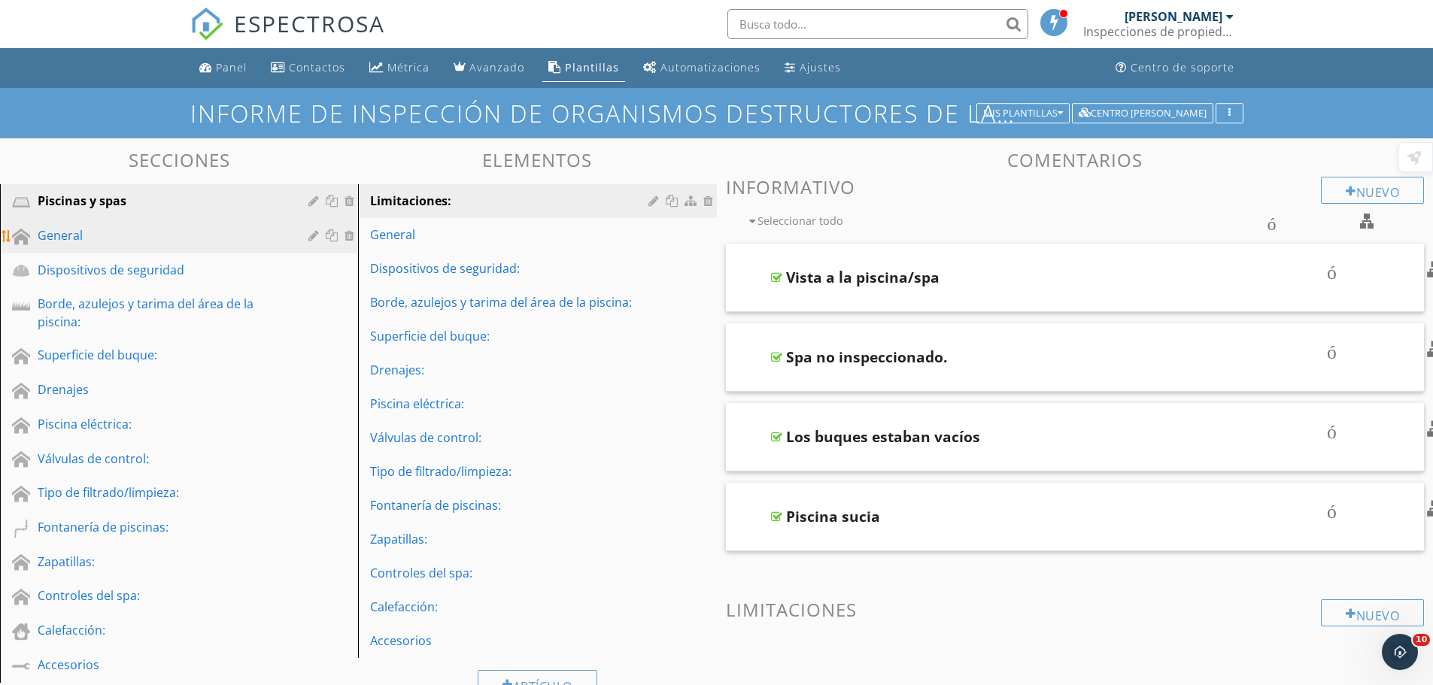
click at [74, 227] on font "General" at bounding box center [60, 235] width 45 height 17
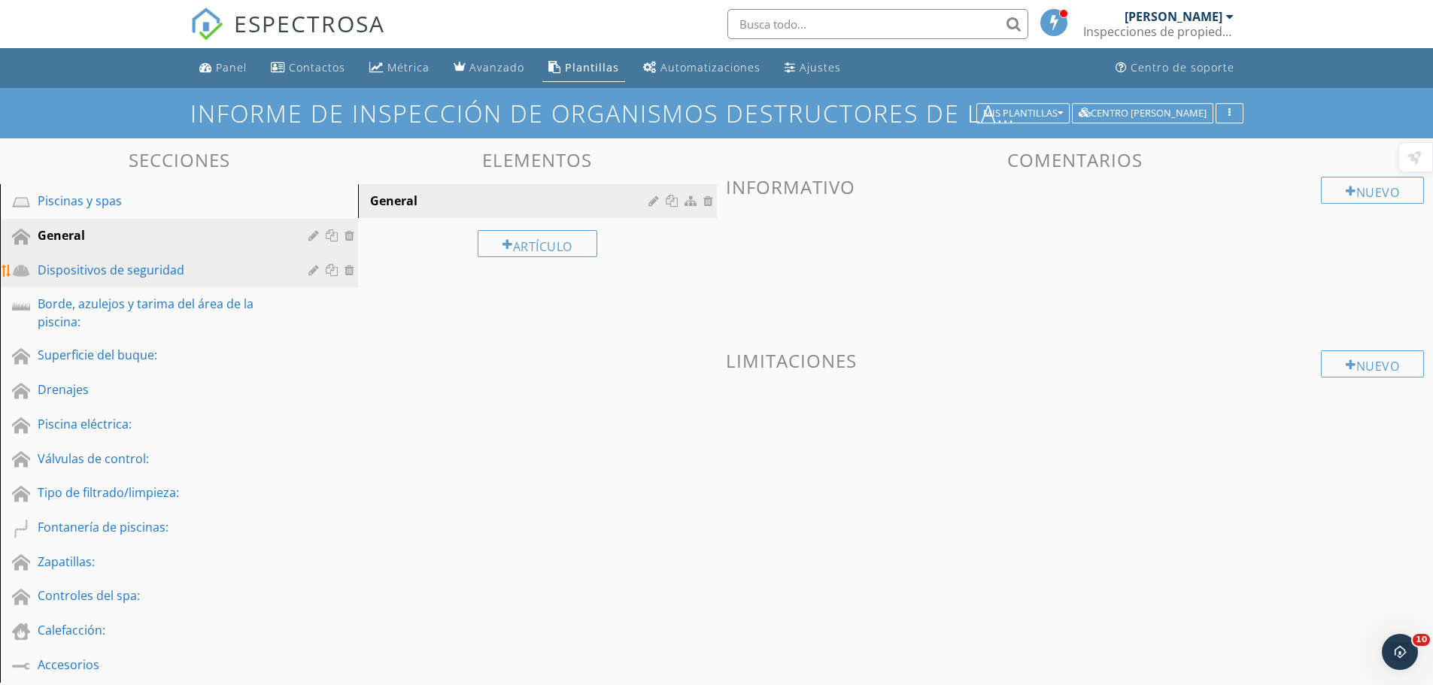
click at [53, 265] on font "Dispositivos de seguridad" at bounding box center [111, 270] width 147 height 17
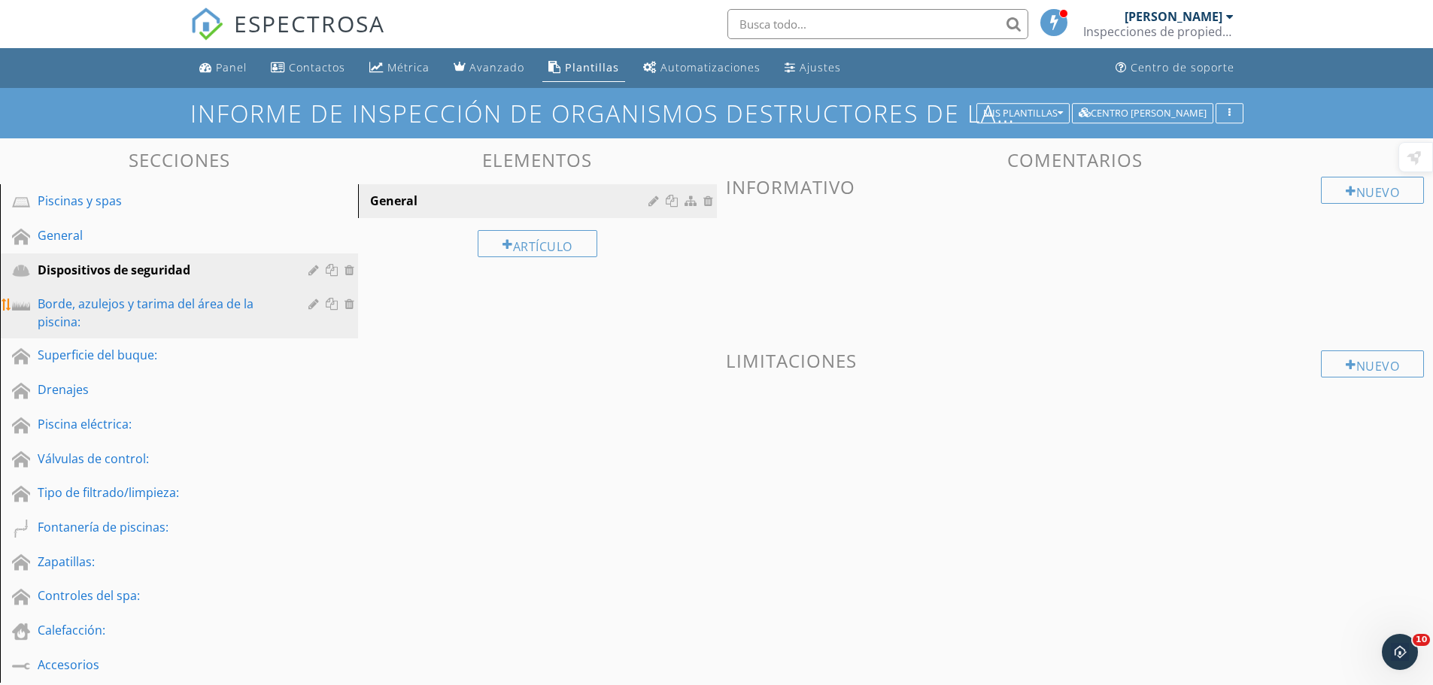
click at [62, 300] on font "Borde, azulejos y tarima del área de la piscina:" at bounding box center [146, 313] width 216 height 35
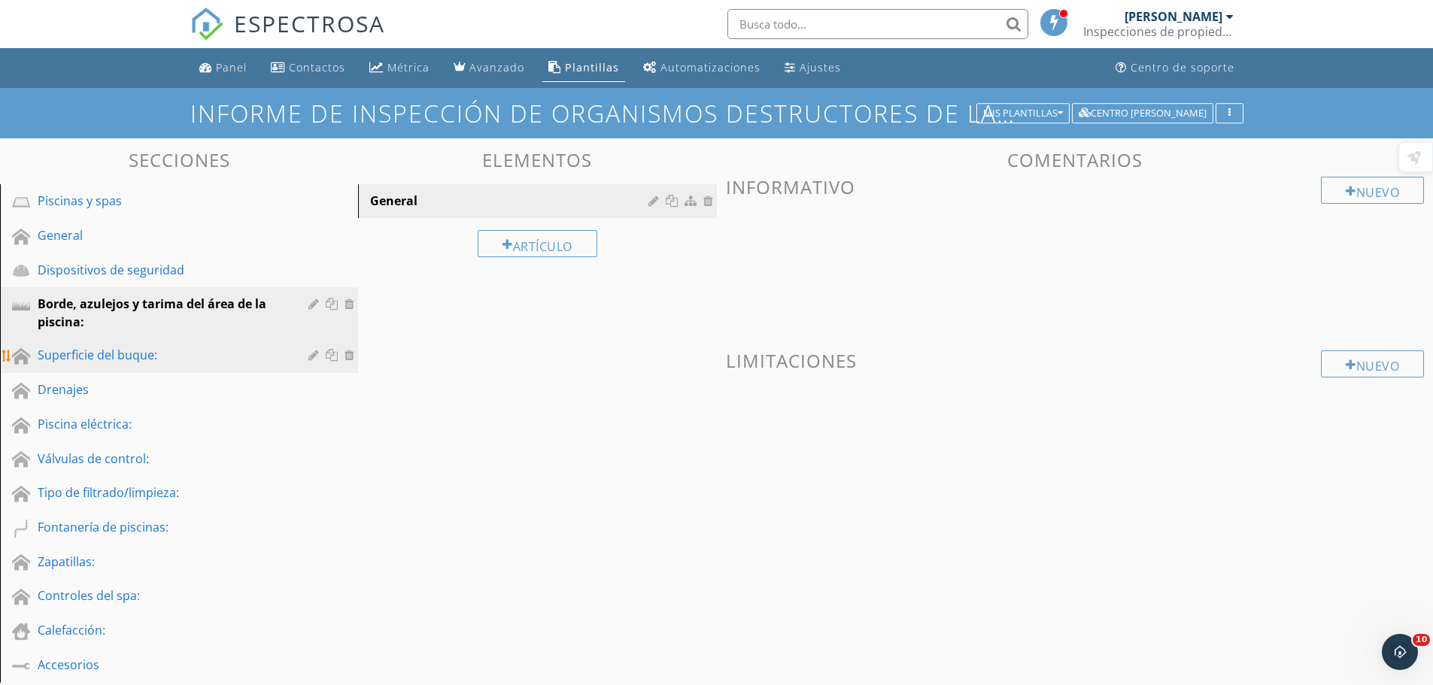
click at [62, 353] on font "Superficie del buque:" at bounding box center [98, 355] width 120 height 17
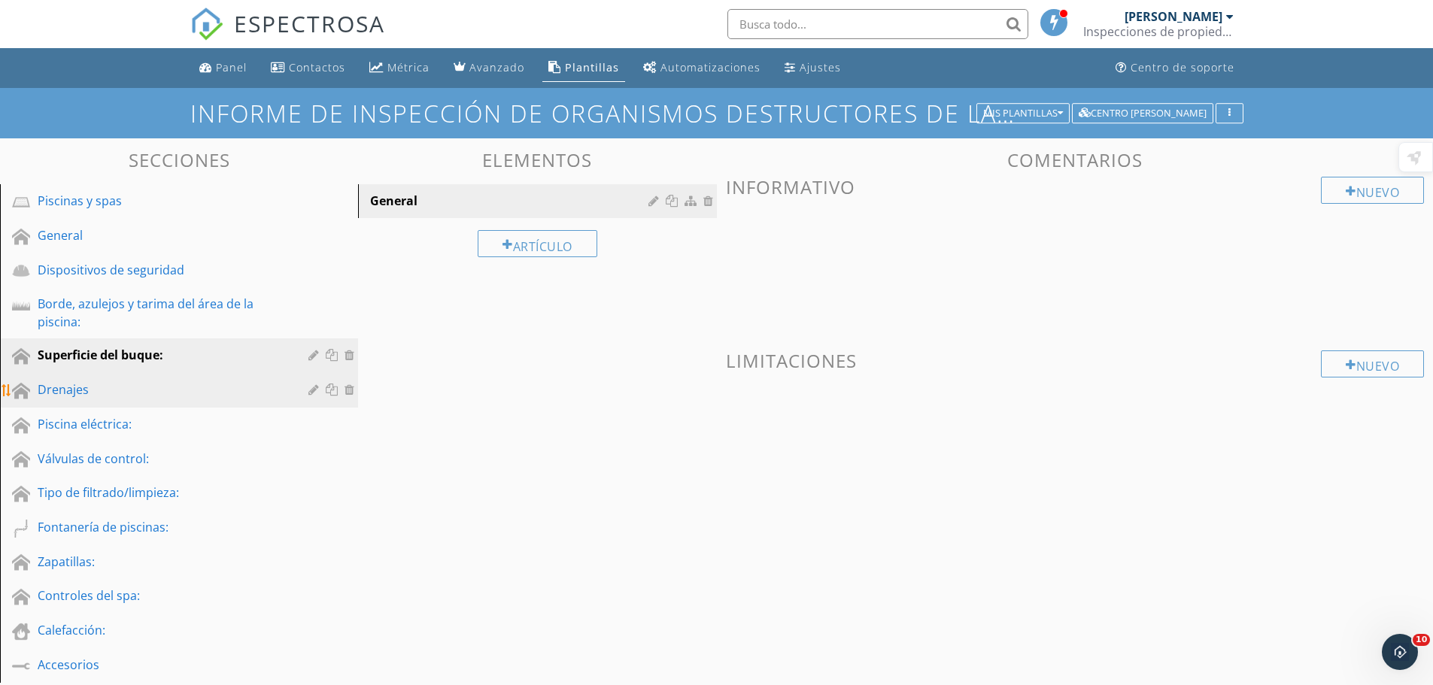
click at [58, 390] on font "Drenajes" at bounding box center [63, 389] width 51 height 17
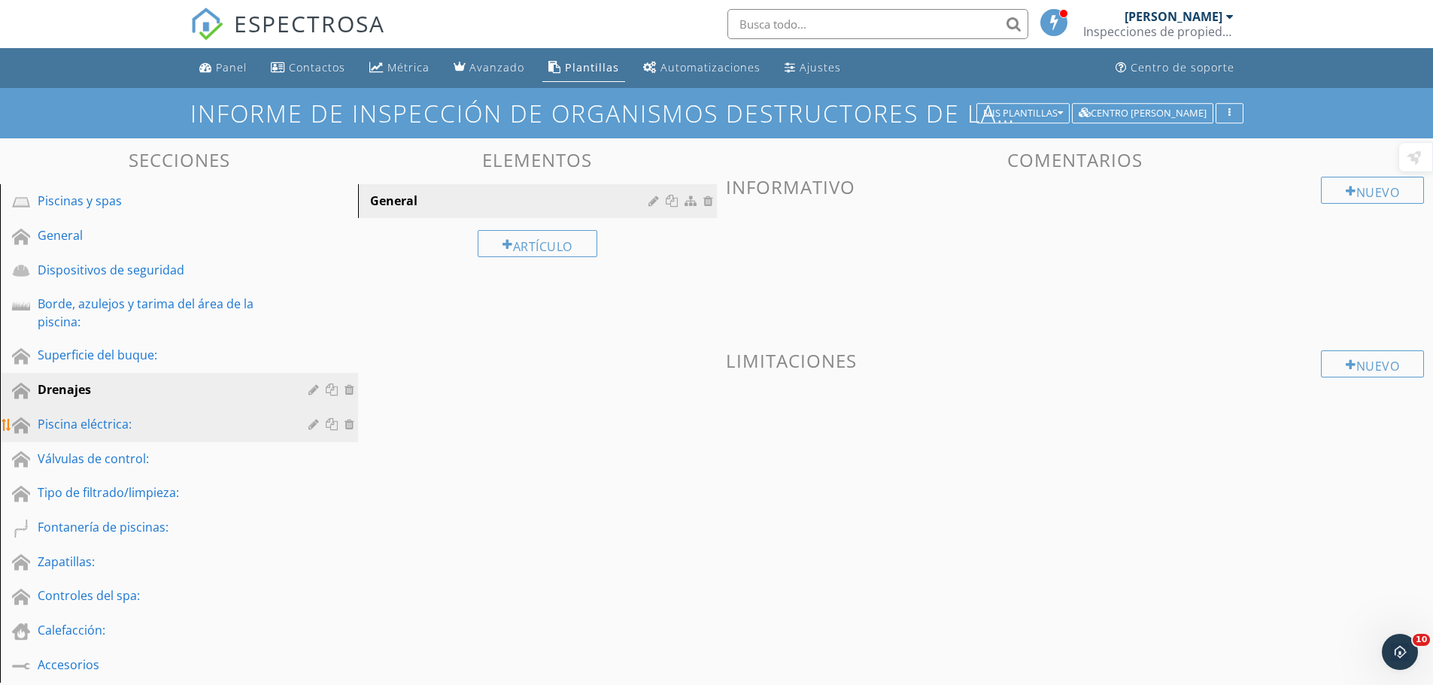
click at [63, 427] on font "Piscina eléctrica:" at bounding box center [85, 424] width 94 height 17
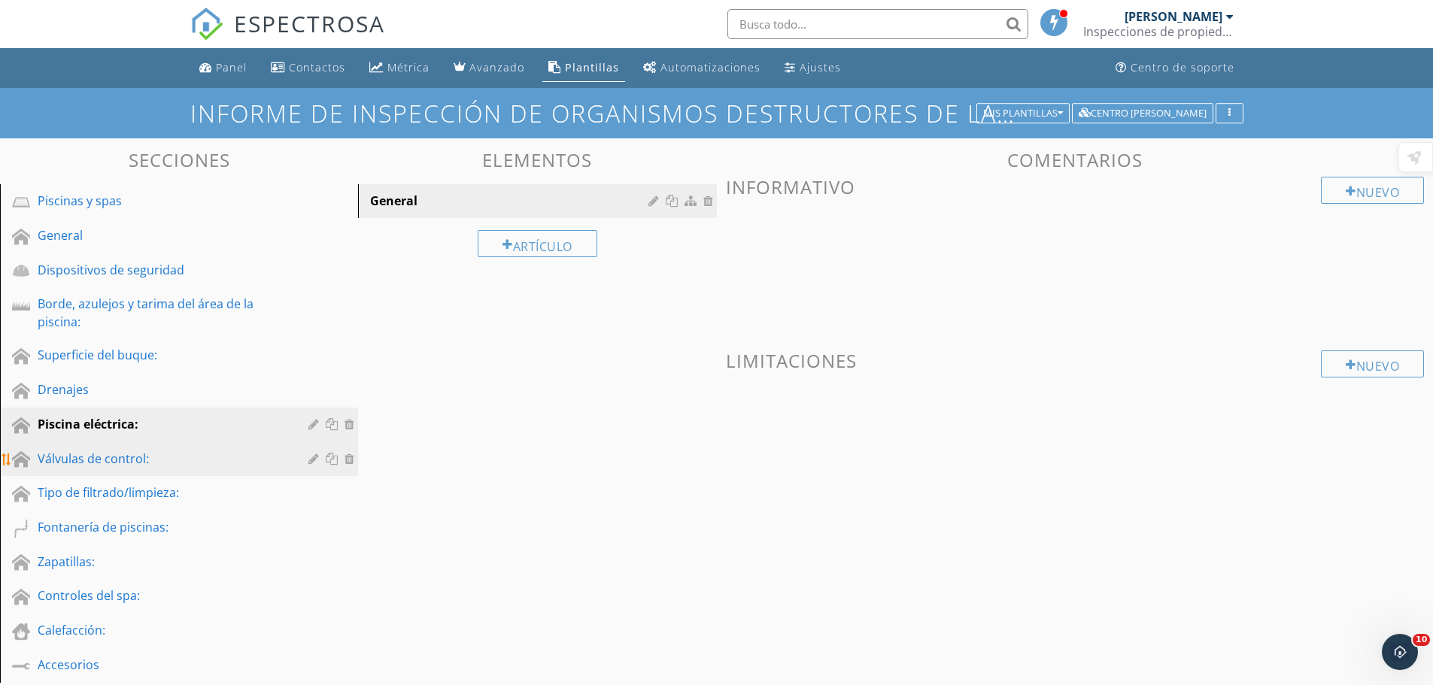
click at [64, 453] on font "Válvulas de control:" at bounding box center [93, 459] width 111 height 17
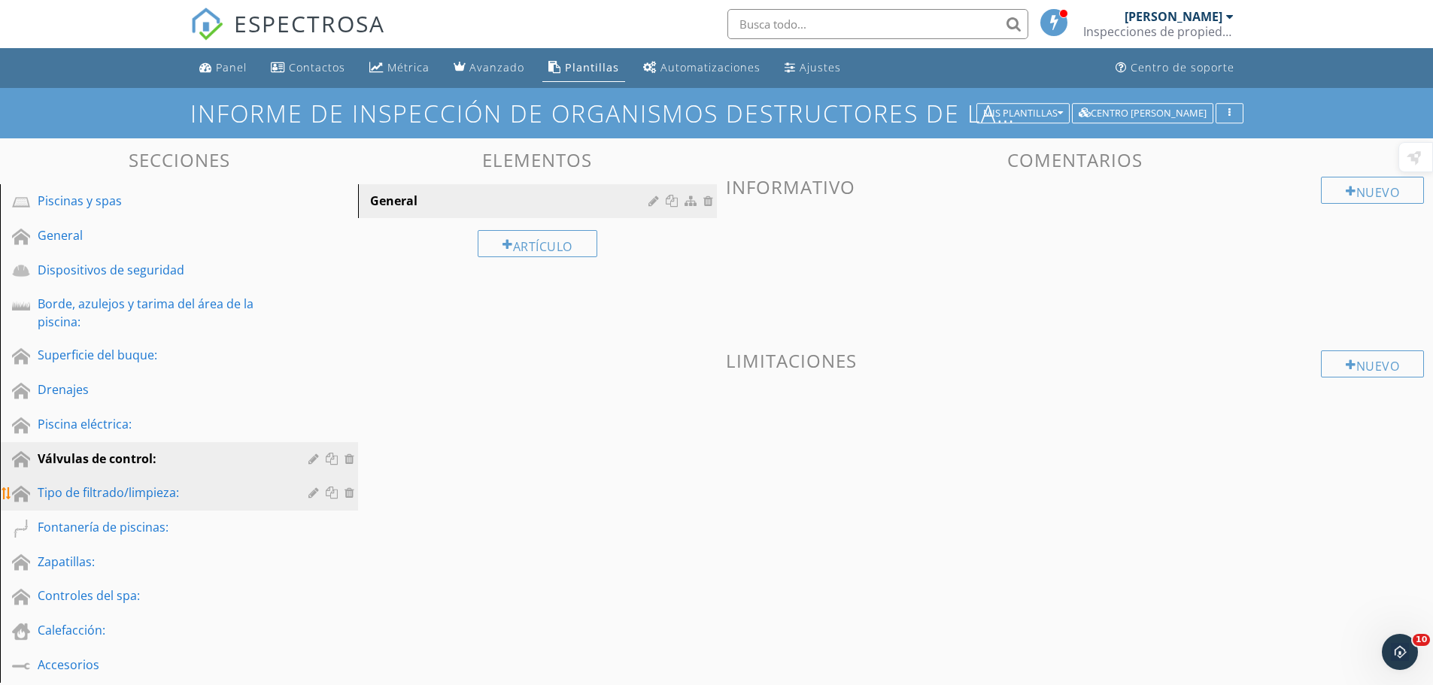
click at [61, 485] on font "Tipo de filtrado/limpieza:" at bounding box center [108, 493] width 141 height 17
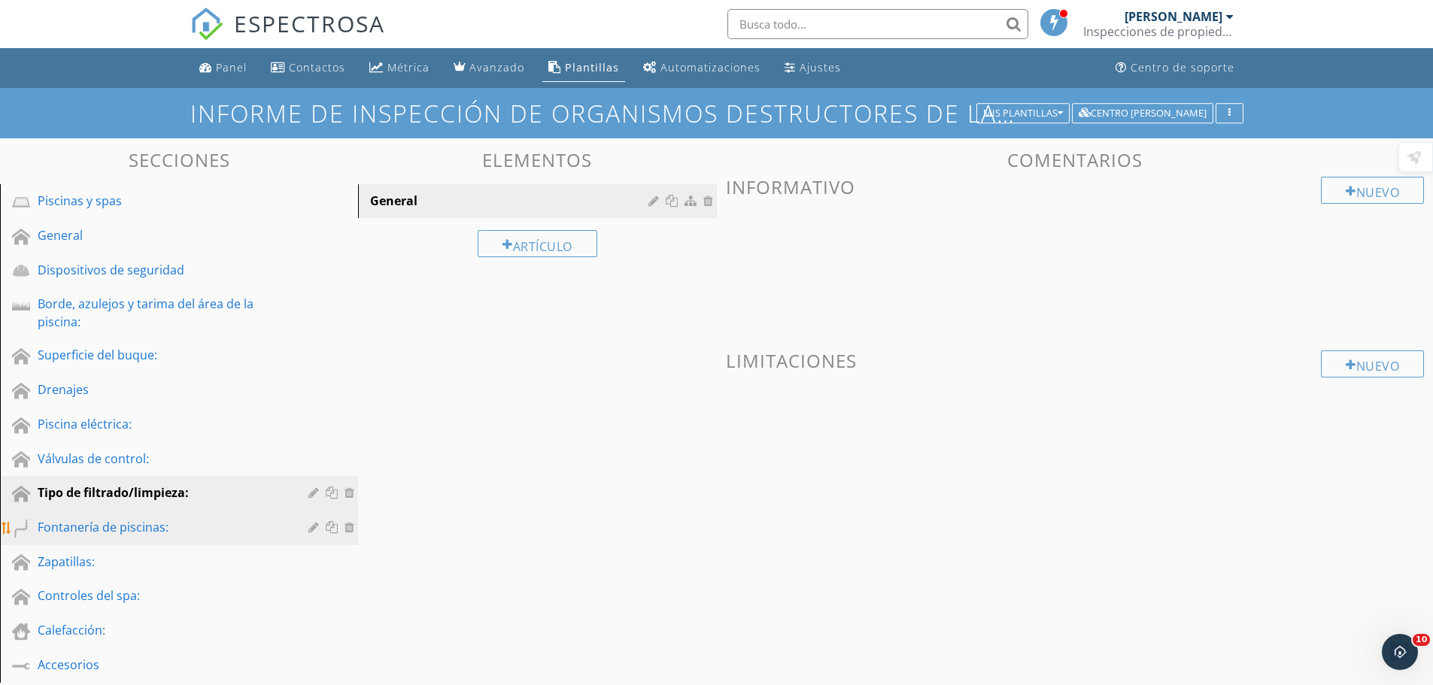
click at [56, 521] on font "Fontanería de piscinas:" at bounding box center [103, 527] width 131 height 17
click at [1229, 11] on div at bounding box center [1230, 17] width 8 height 12
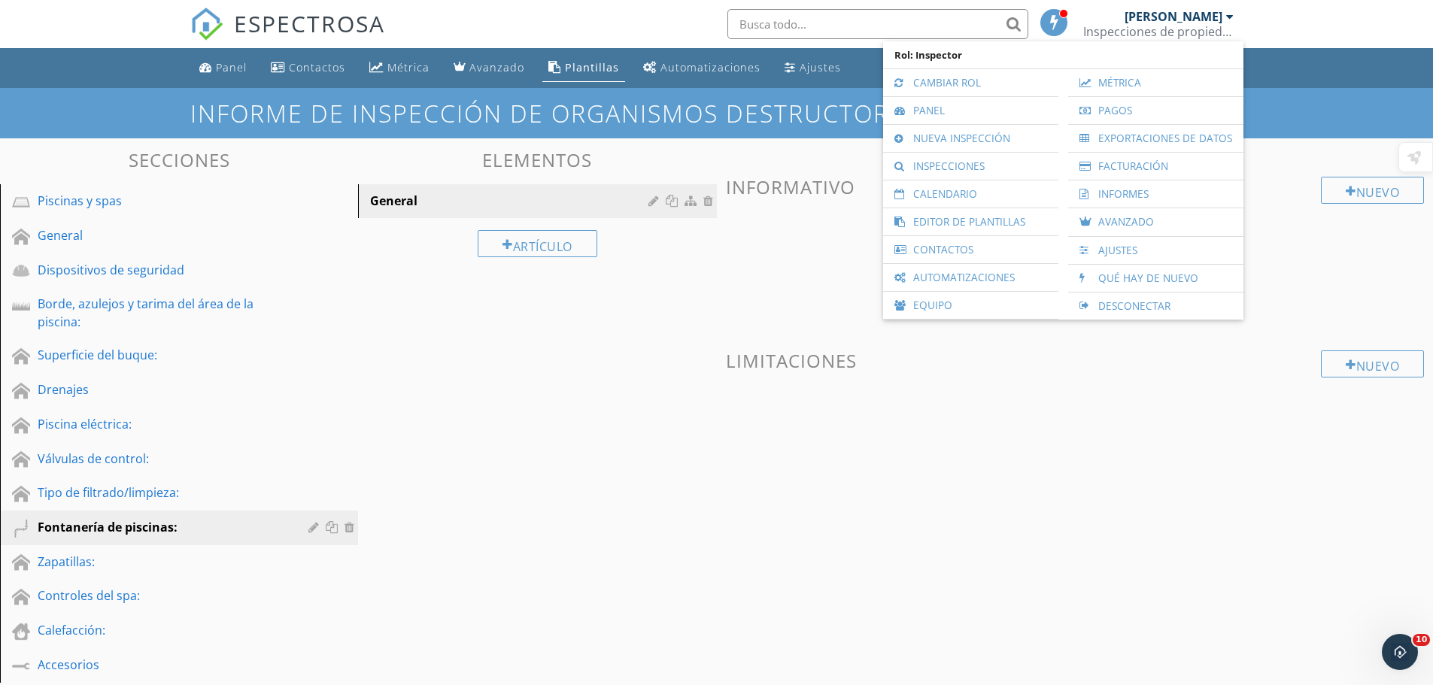
click at [1274, 194] on h3 "Informativo" at bounding box center [1075, 187] width 699 height 20
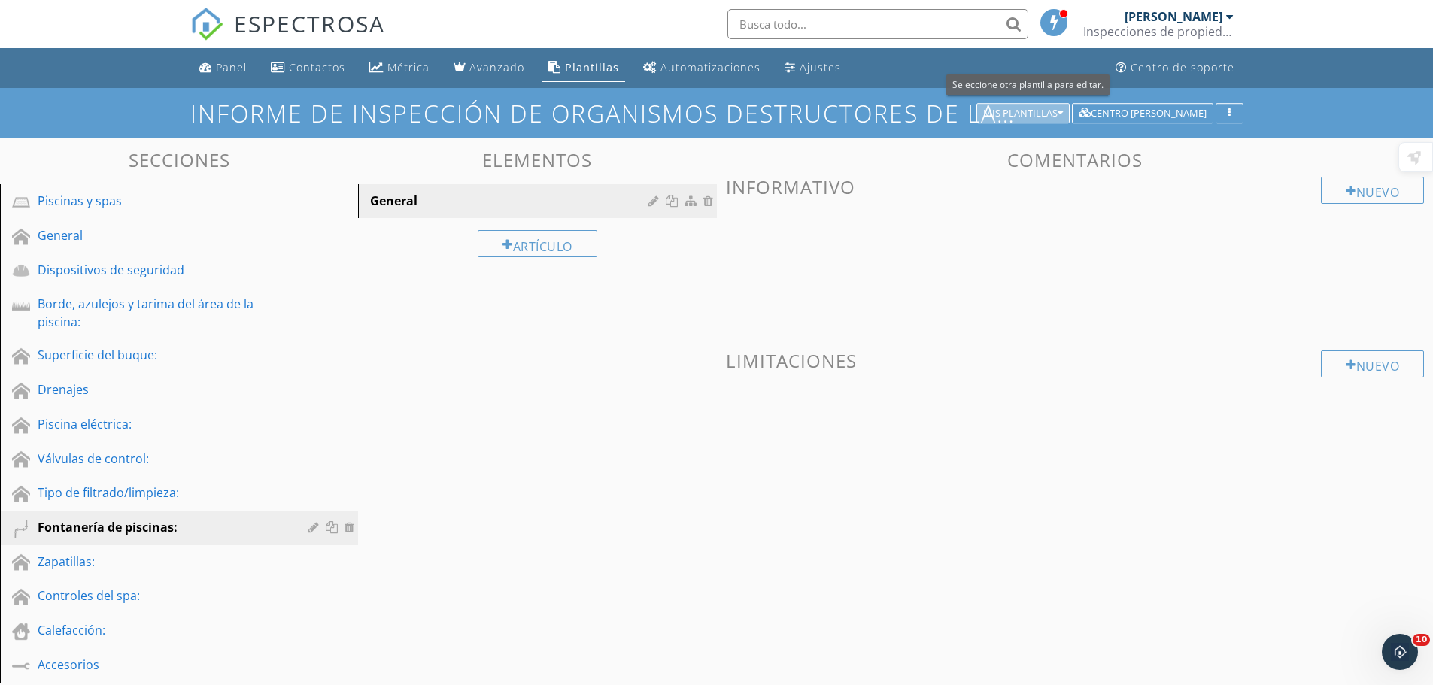
click at [1058, 108] on font "Mis plantillas" at bounding box center [1020, 113] width 74 height 14
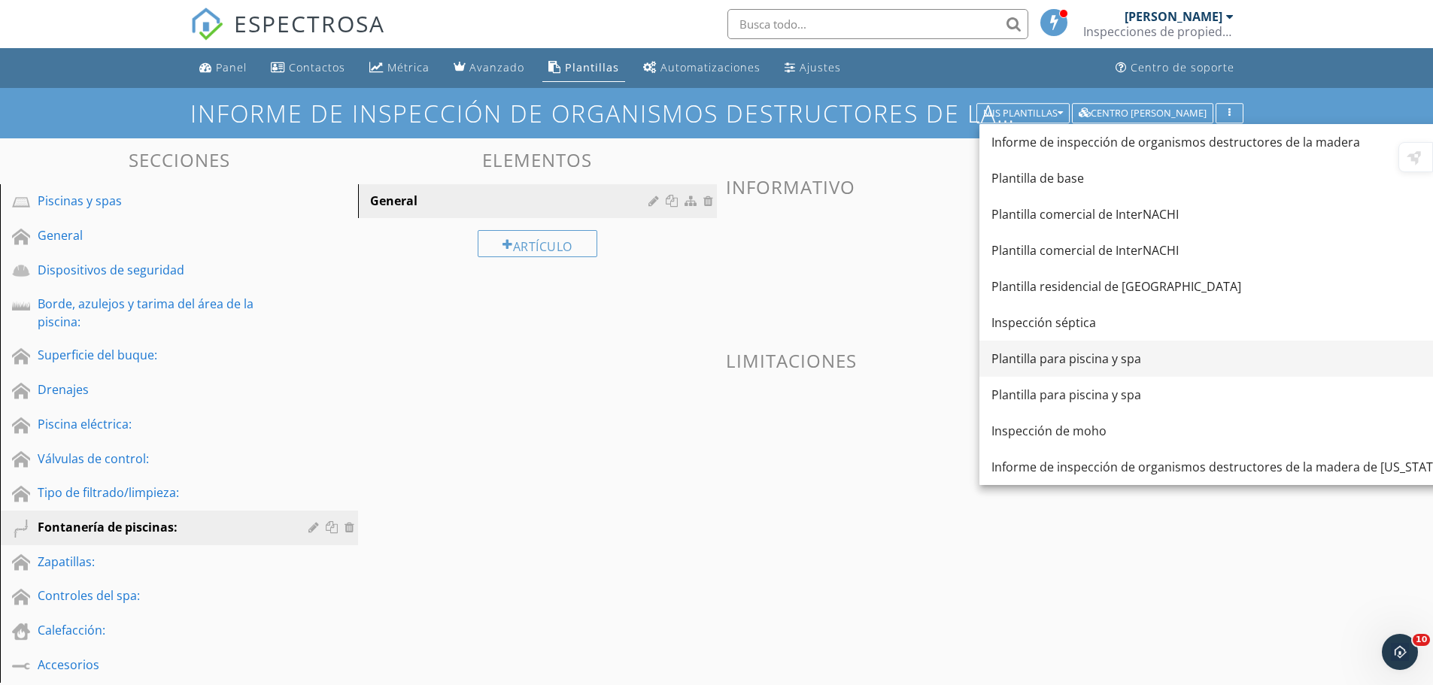
click at [1074, 359] on font "Plantilla para piscina y spa" at bounding box center [1067, 359] width 150 height 17
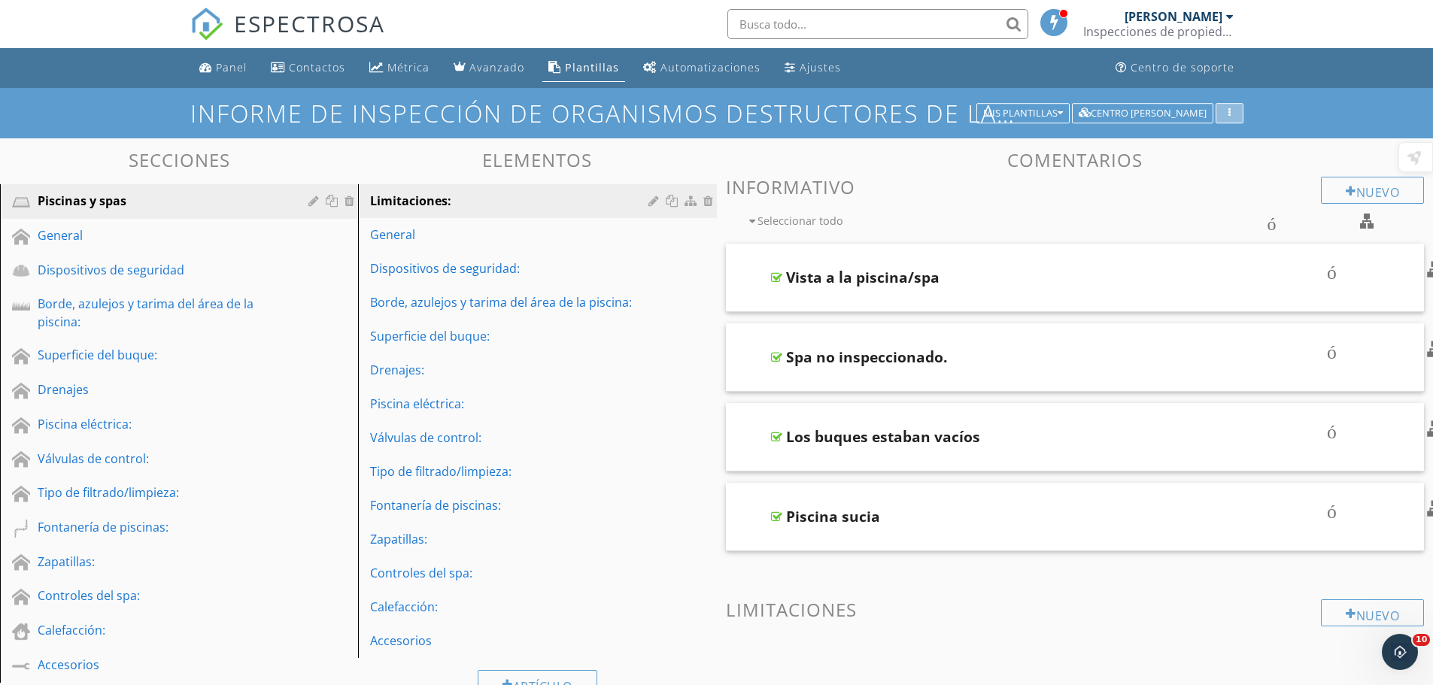
click at [1235, 111] on div "button" at bounding box center [1230, 113] width 14 height 11
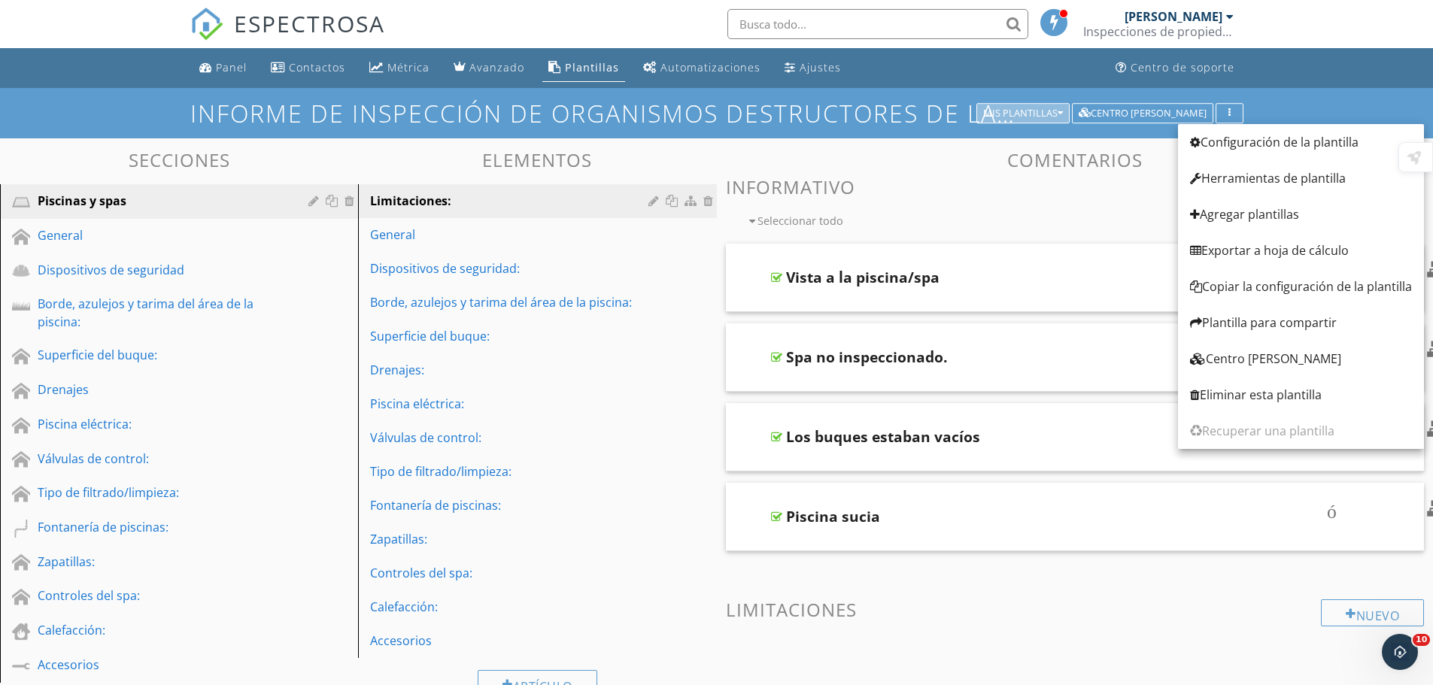
click at [1046, 108] on font "Mis plantillas" at bounding box center [1020, 113] width 74 height 14
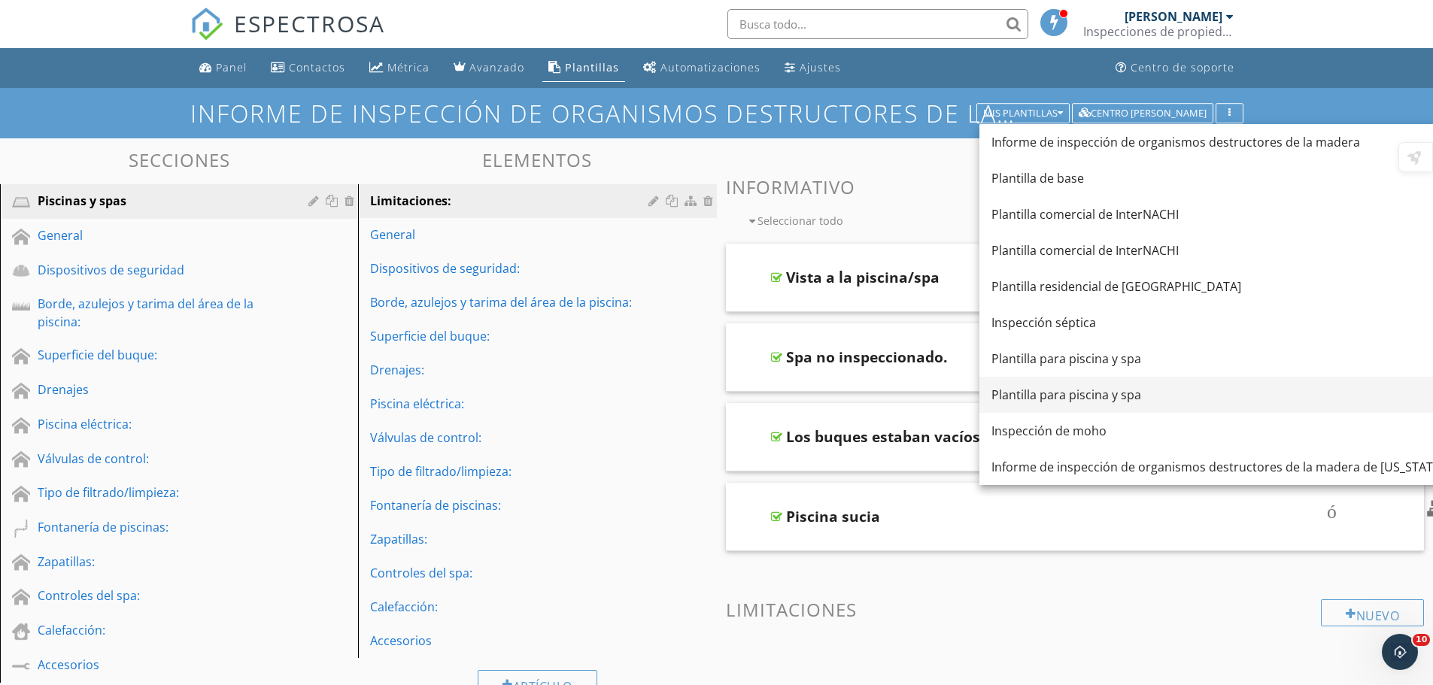
click at [1028, 403] on div "Plantilla para piscina y spa" at bounding box center [1218, 395] width 452 height 18
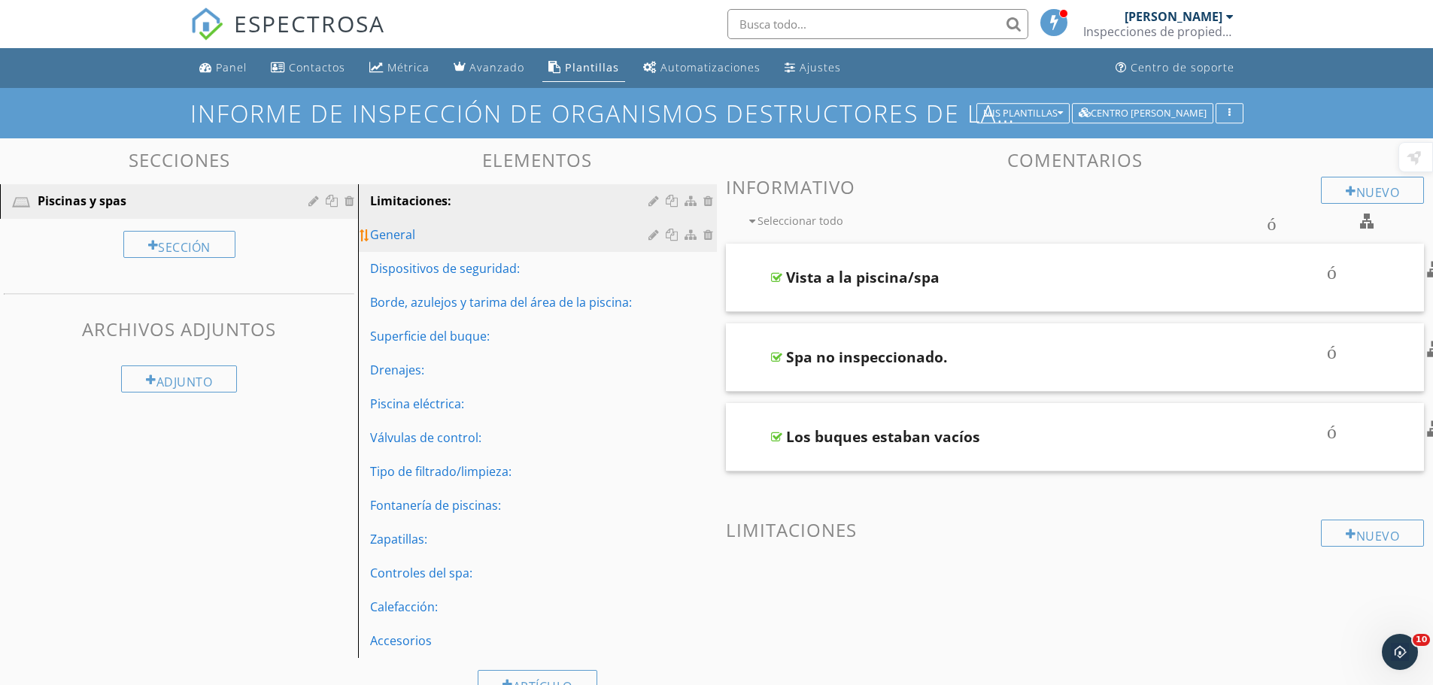
click at [412, 238] on font "General" at bounding box center [392, 234] width 45 height 17
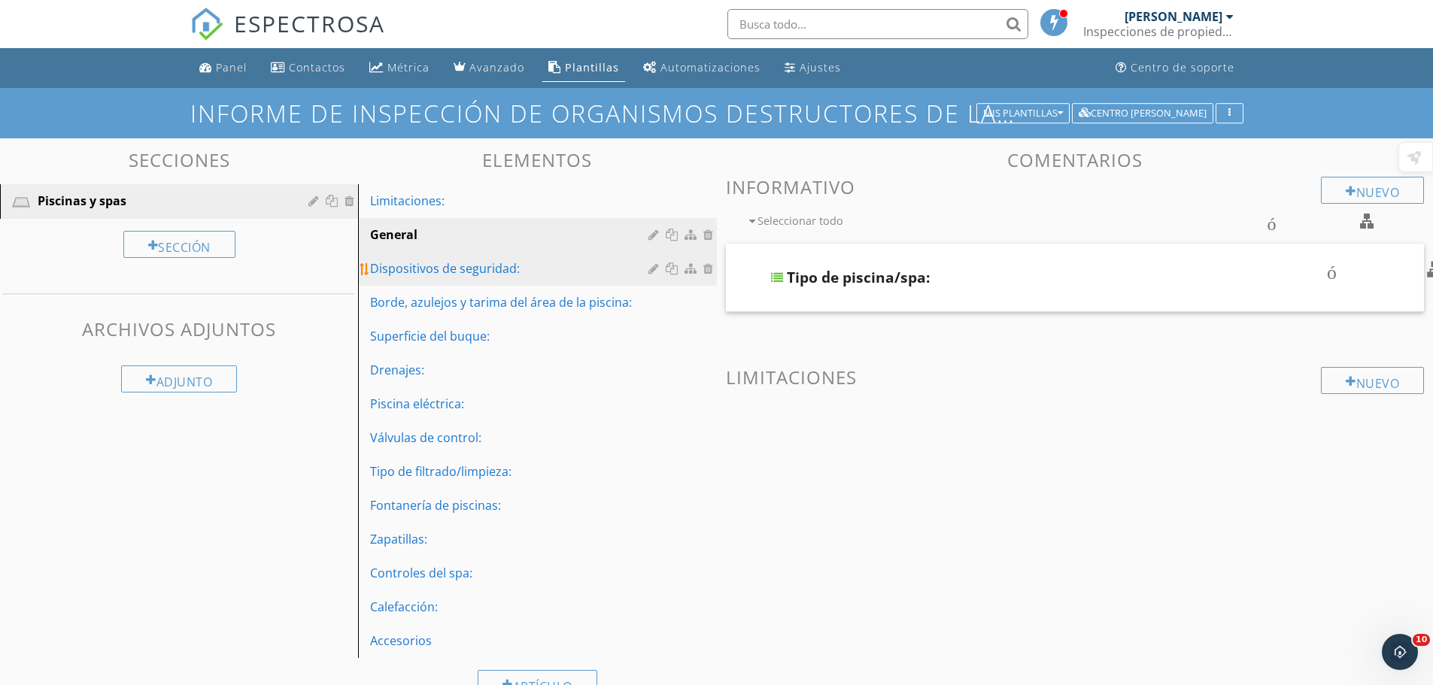
click at [412, 269] on font "Dispositivos de seguridad:" at bounding box center [445, 268] width 150 height 17
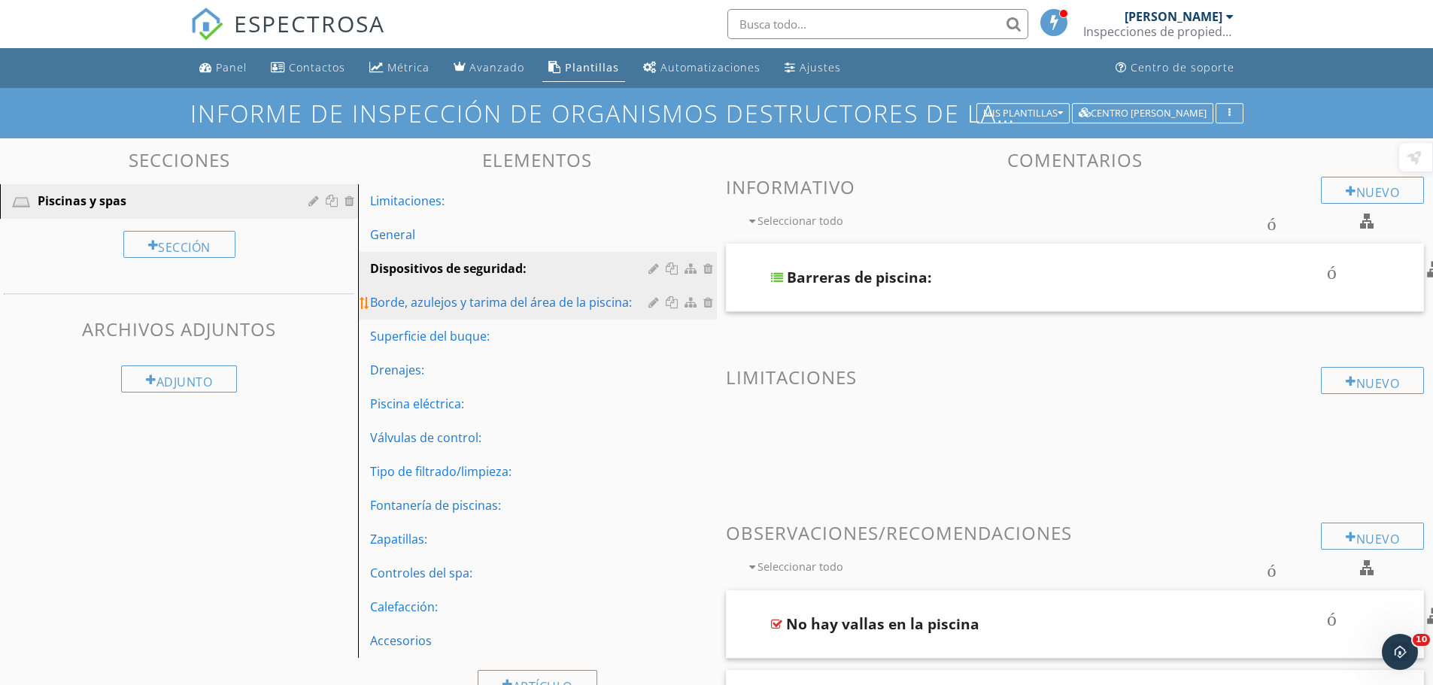
click at [412, 296] on font "Borde, azulejos y tarima del área de la piscina:" at bounding box center [501, 302] width 262 height 17
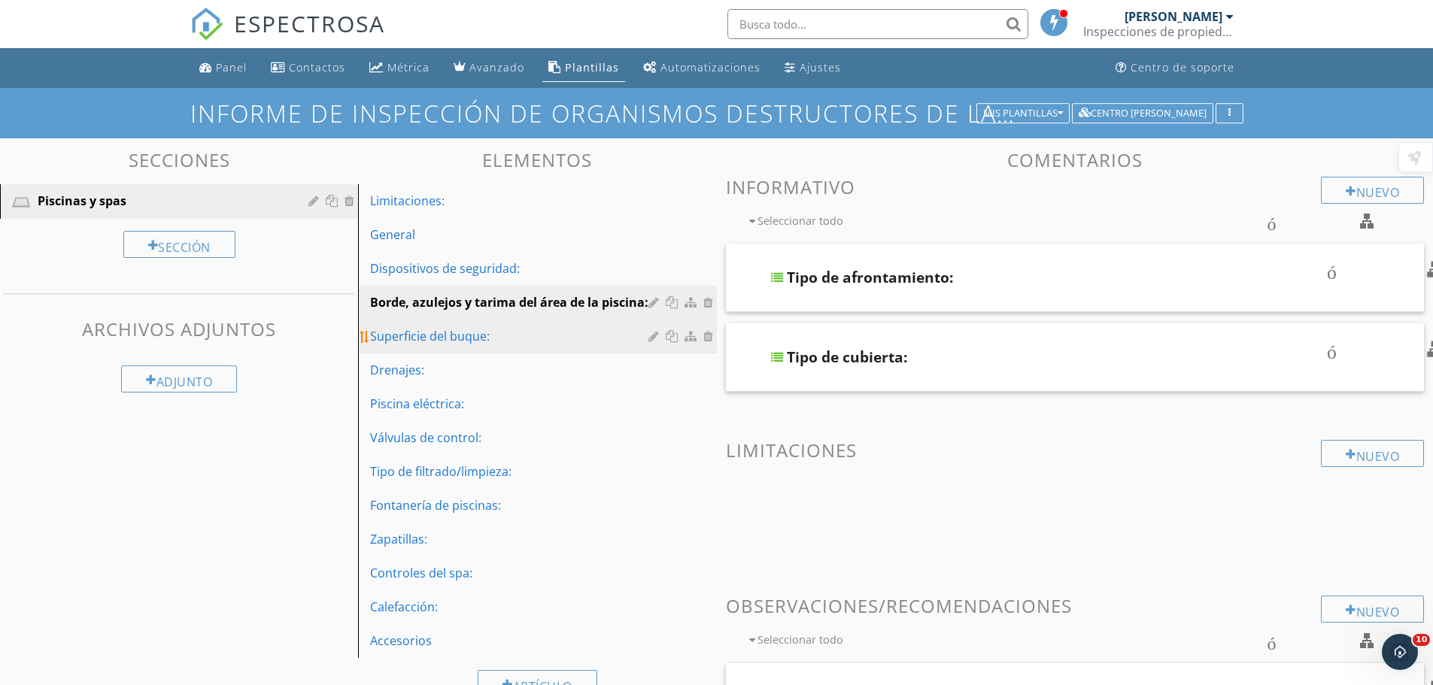
click at [421, 335] on font "Superficie del buque:" at bounding box center [430, 336] width 120 height 17
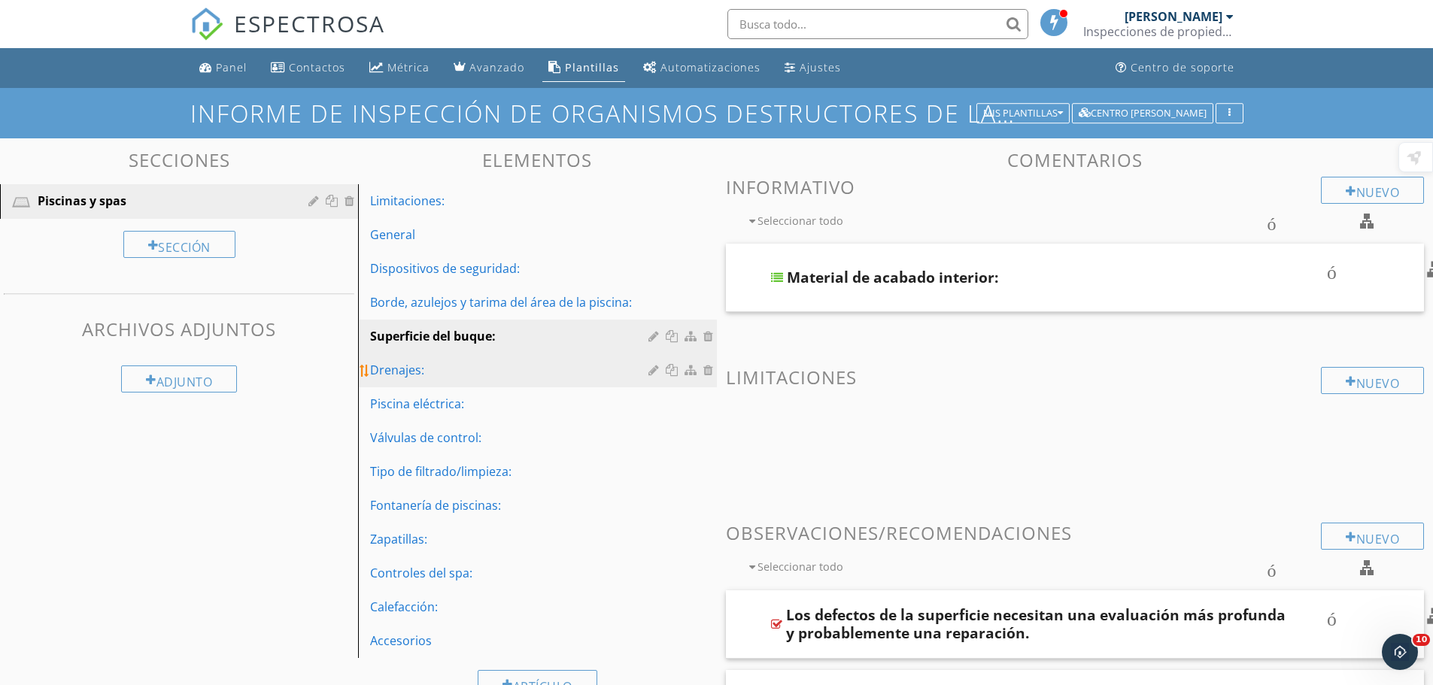
click at [408, 377] on font "Drenajes:" at bounding box center [397, 370] width 54 height 17
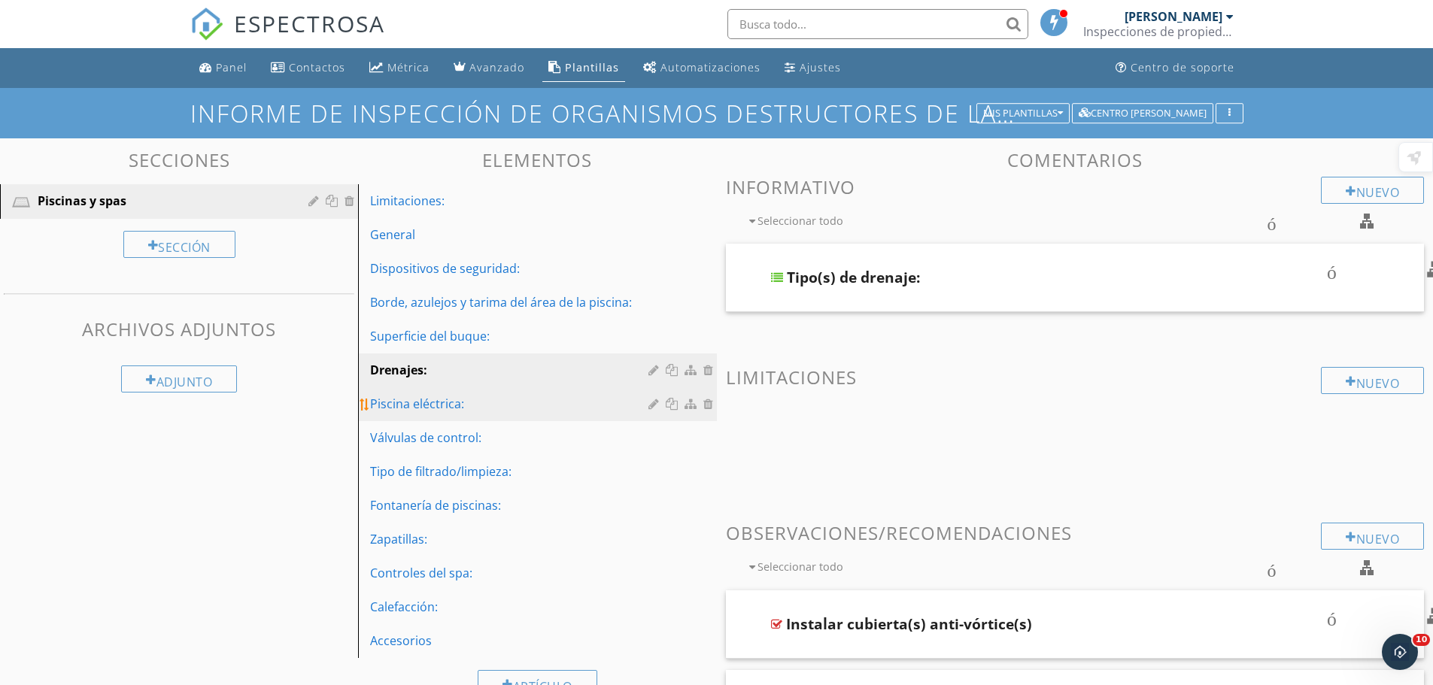
click at [410, 406] on font "Piscina eléctrica:" at bounding box center [417, 404] width 94 height 17
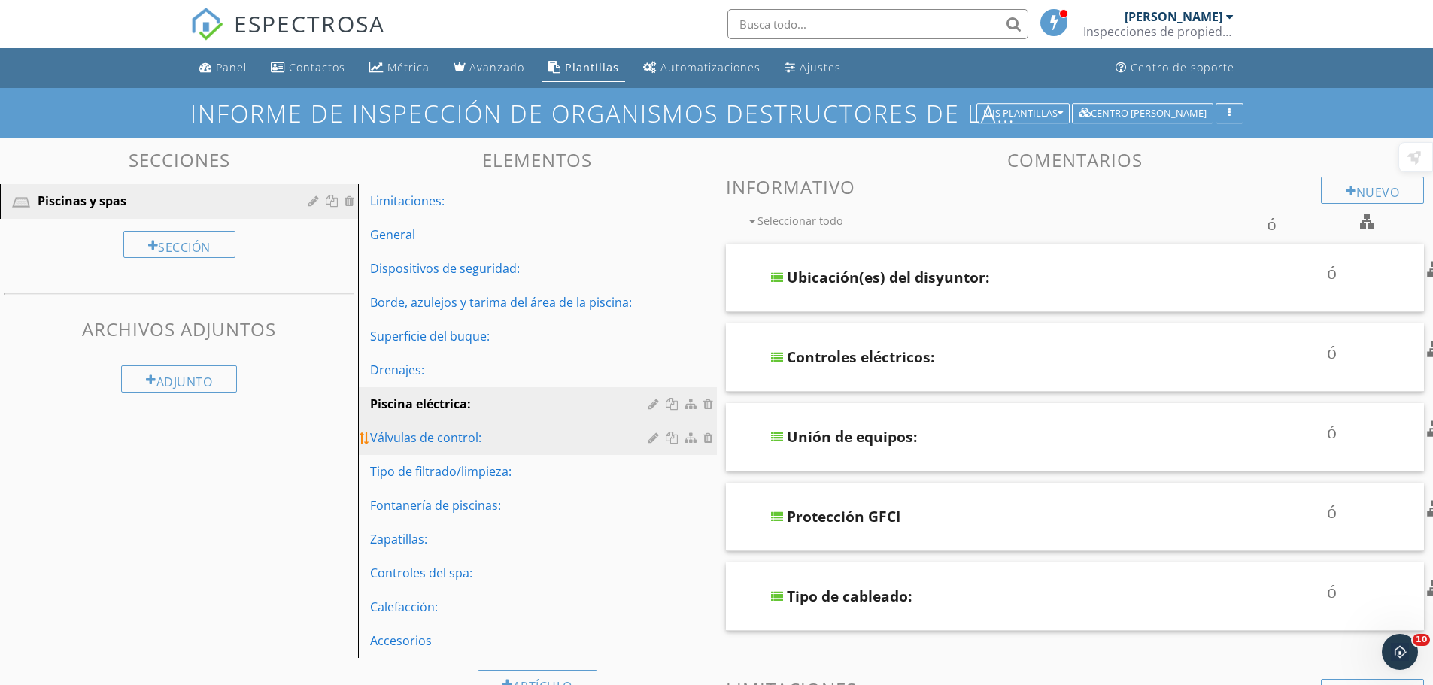
click at [404, 436] on font "Válvulas de control:" at bounding box center [425, 438] width 111 height 17
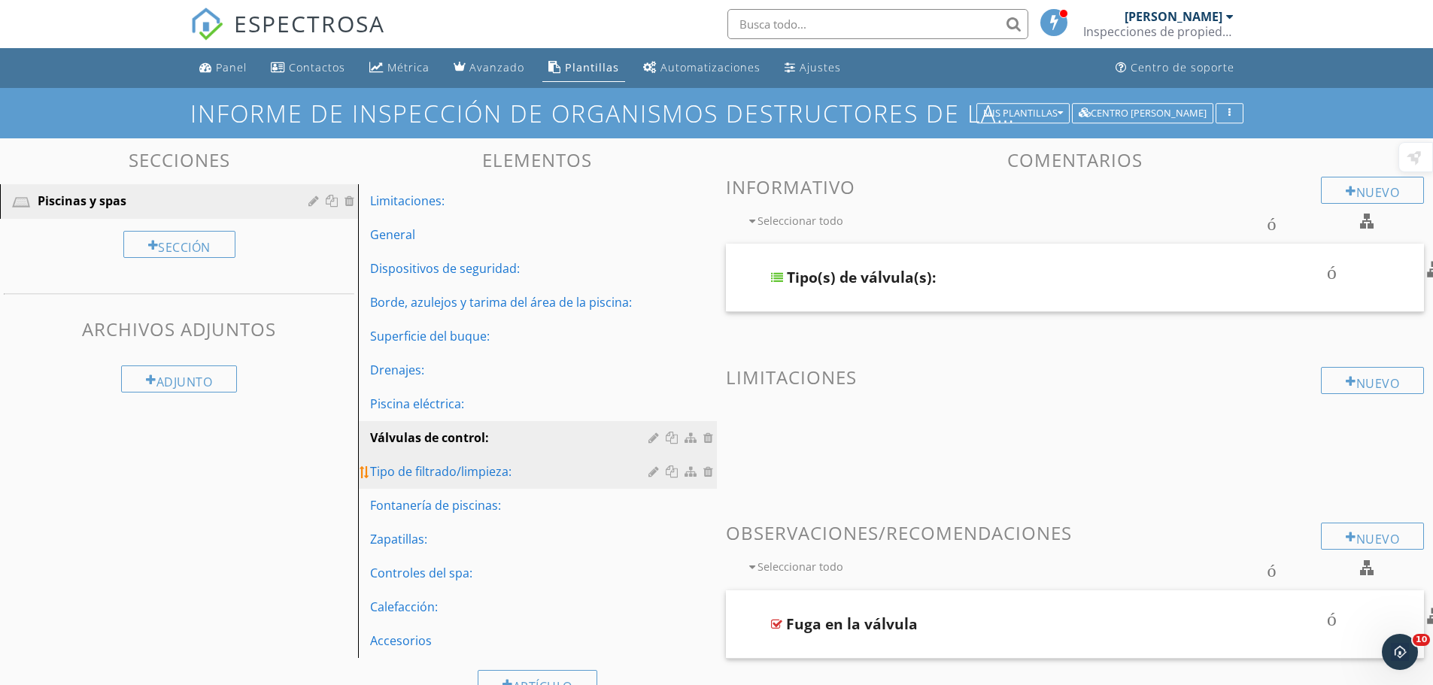
click at [408, 465] on font "Tipo de filtrado/limpieza:" at bounding box center [440, 471] width 141 height 17
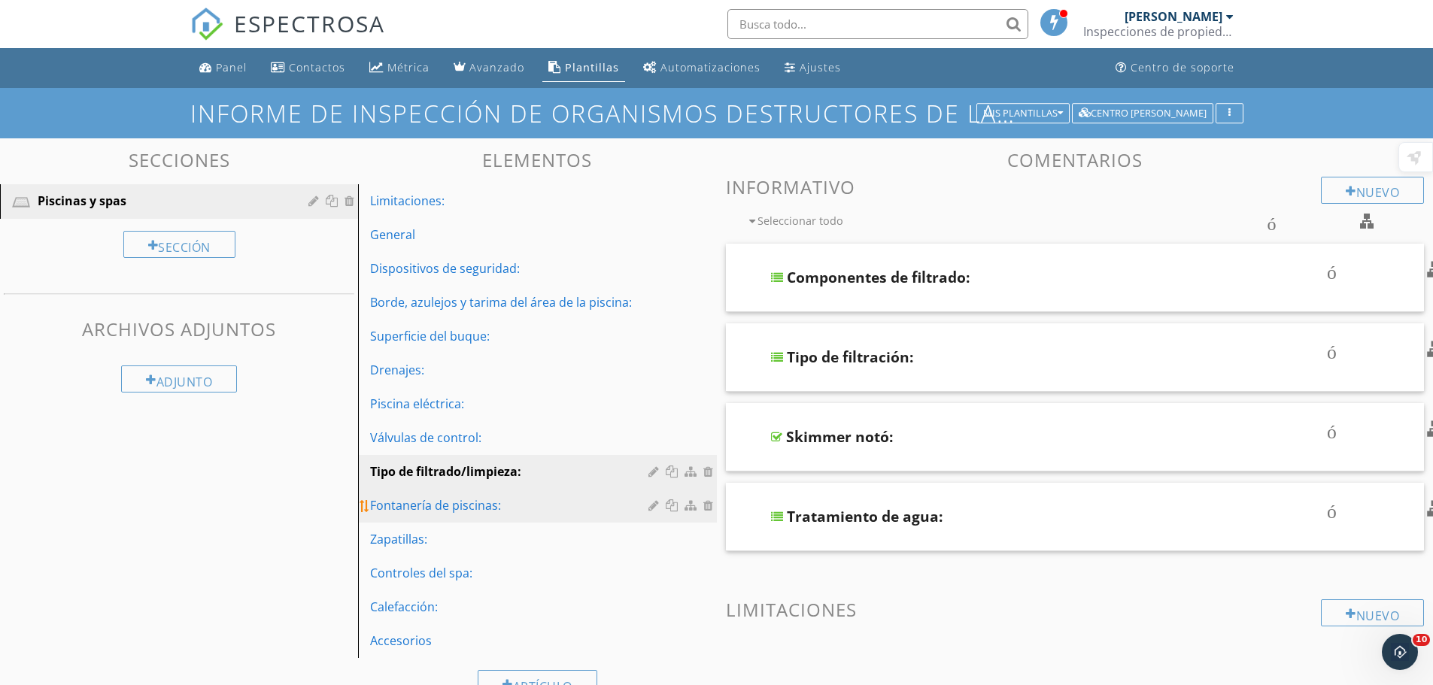
click at [414, 495] on link "Fontanería de piscinas:" at bounding box center [540, 505] width 354 height 33
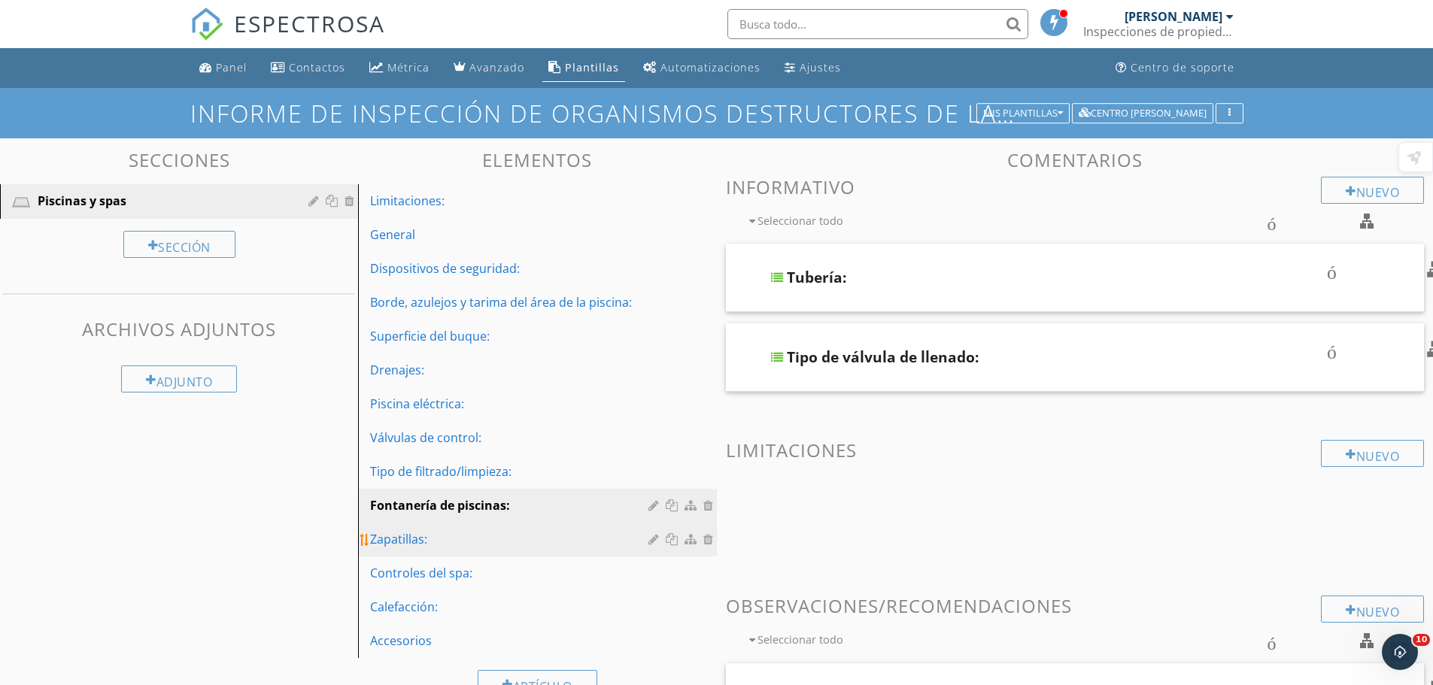
click at [421, 535] on font "Zapatillas:" at bounding box center [398, 539] width 57 height 17
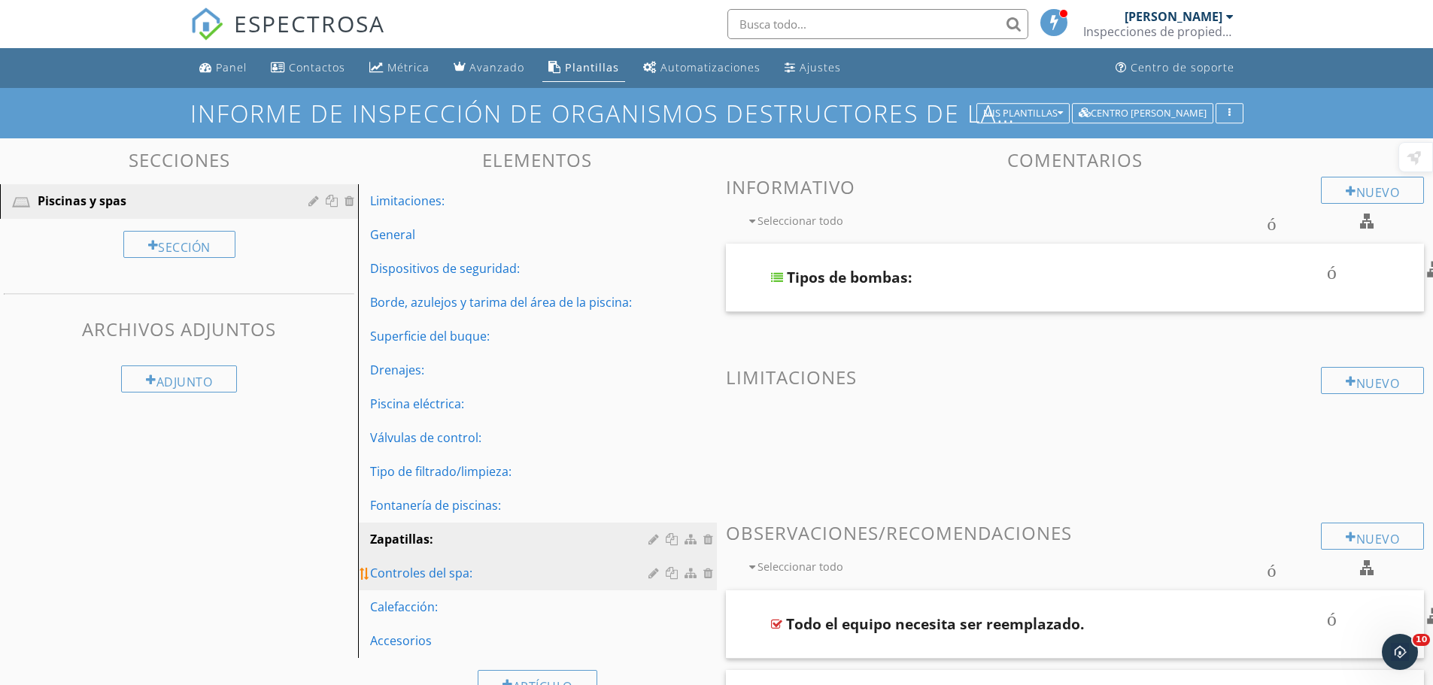
click at [424, 577] on font "Controles del spa:" at bounding box center [421, 573] width 102 height 17
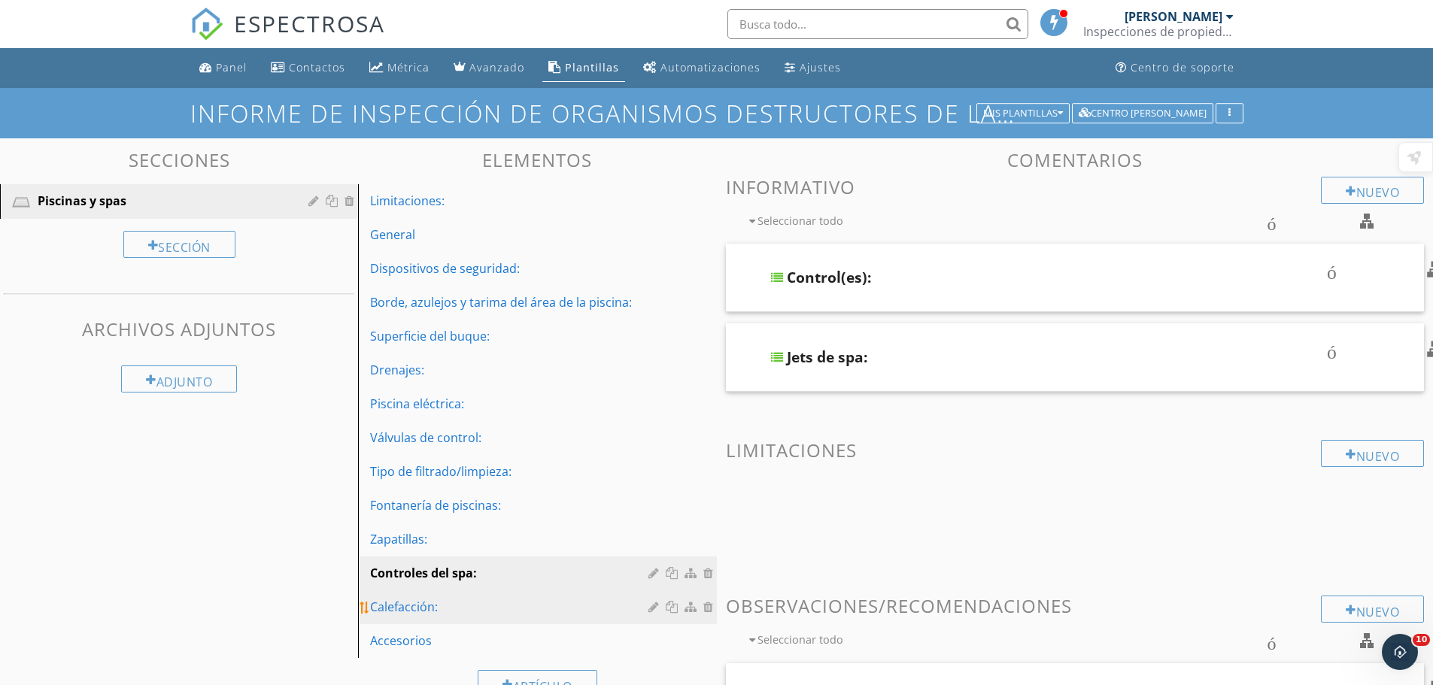
click at [418, 603] on font "Calefacción:" at bounding box center [404, 607] width 68 height 17
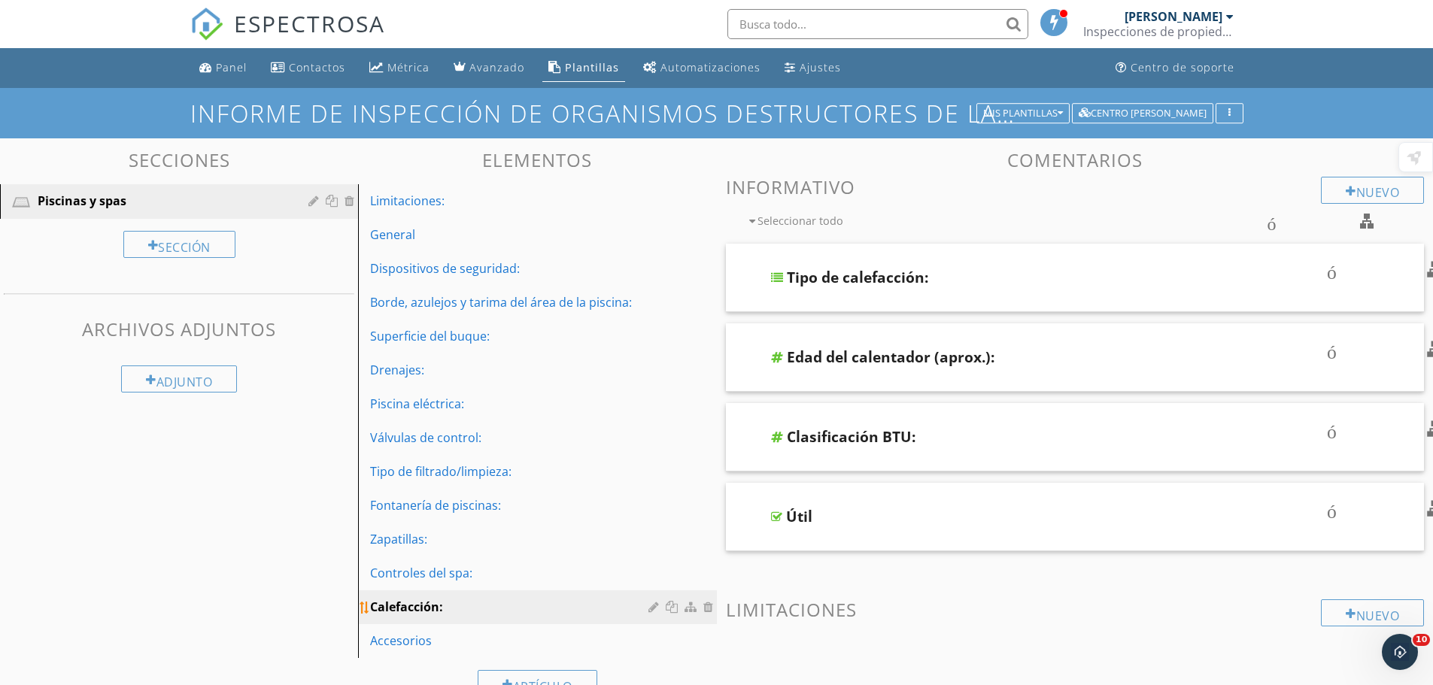
click at [417, 624] on link "Calefacción:" at bounding box center [540, 607] width 354 height 33
click at [1232, 15] on div at bounding box center [1230, 17] width 8 height 12
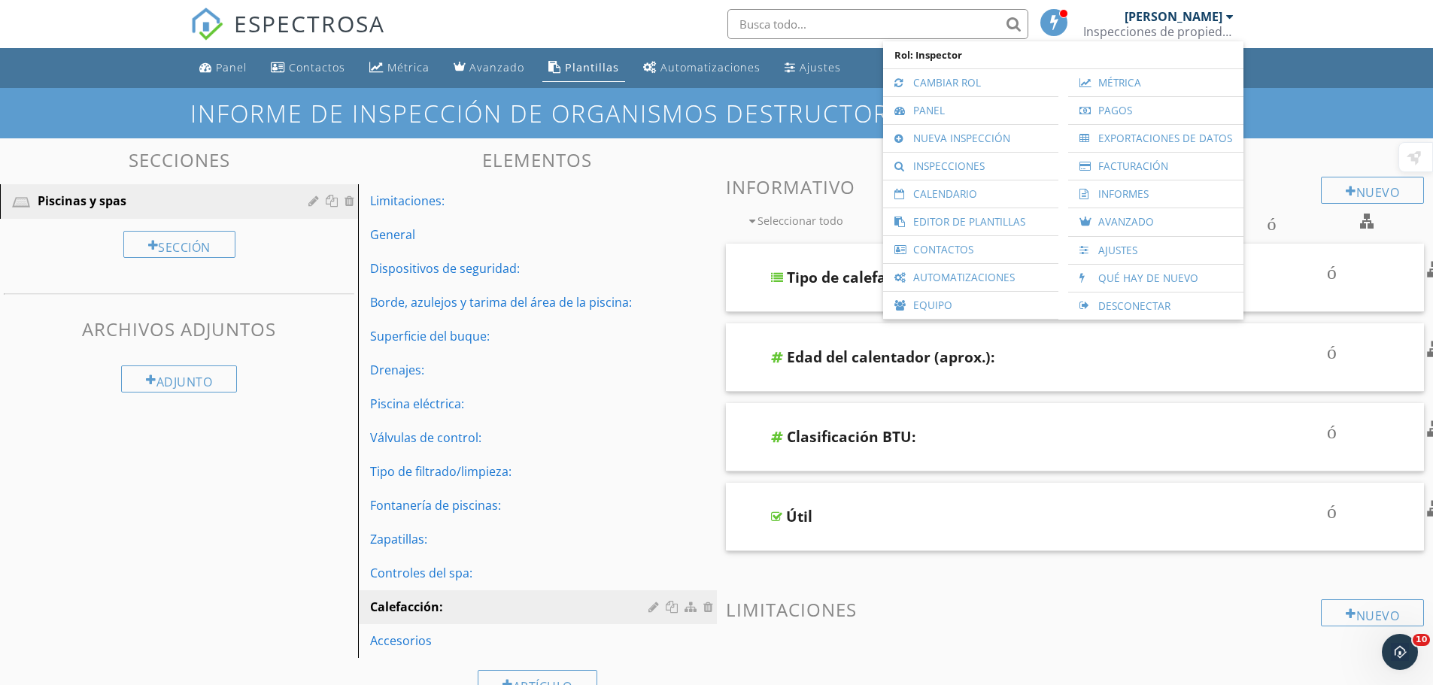
click at [1232, 12] on div at bounding box center [1230, 17] width 8 height 12
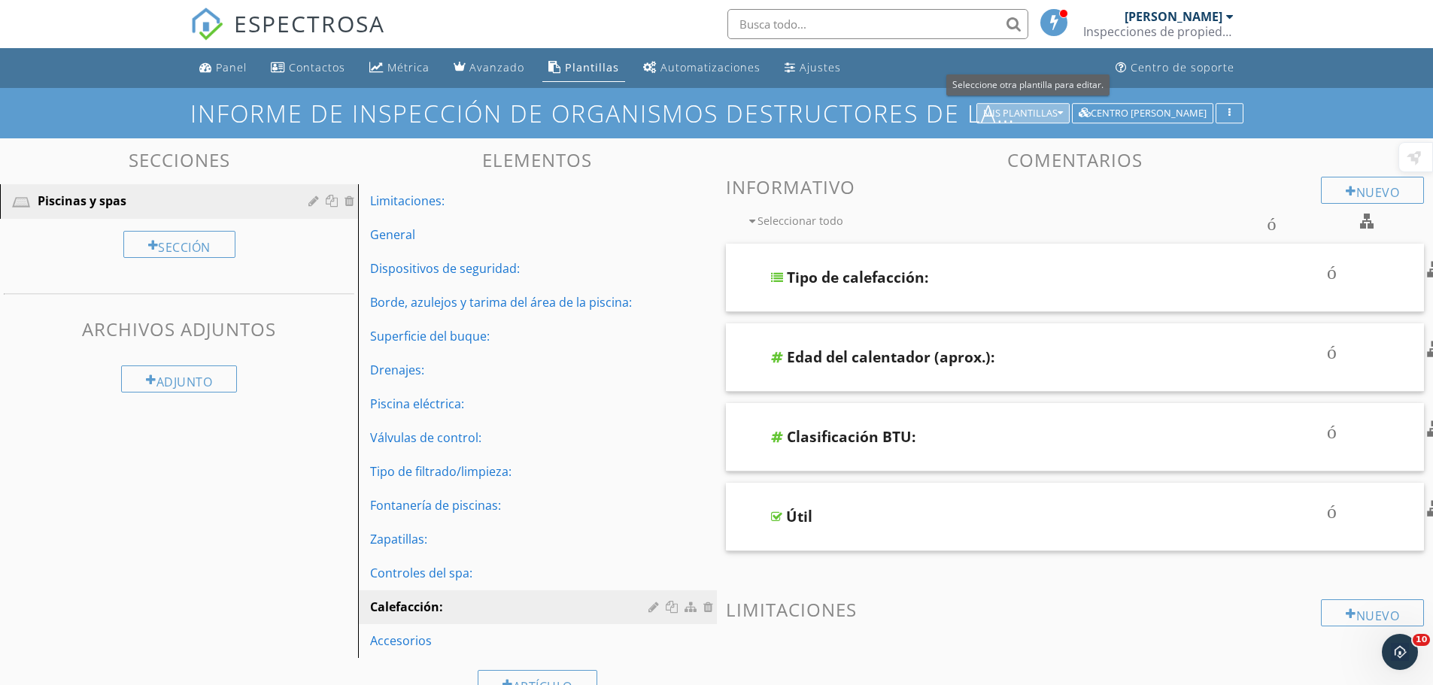
click at [1034, 110] on font "Mis plantillas" at bounding box center [1020, 113] width 74 height 14
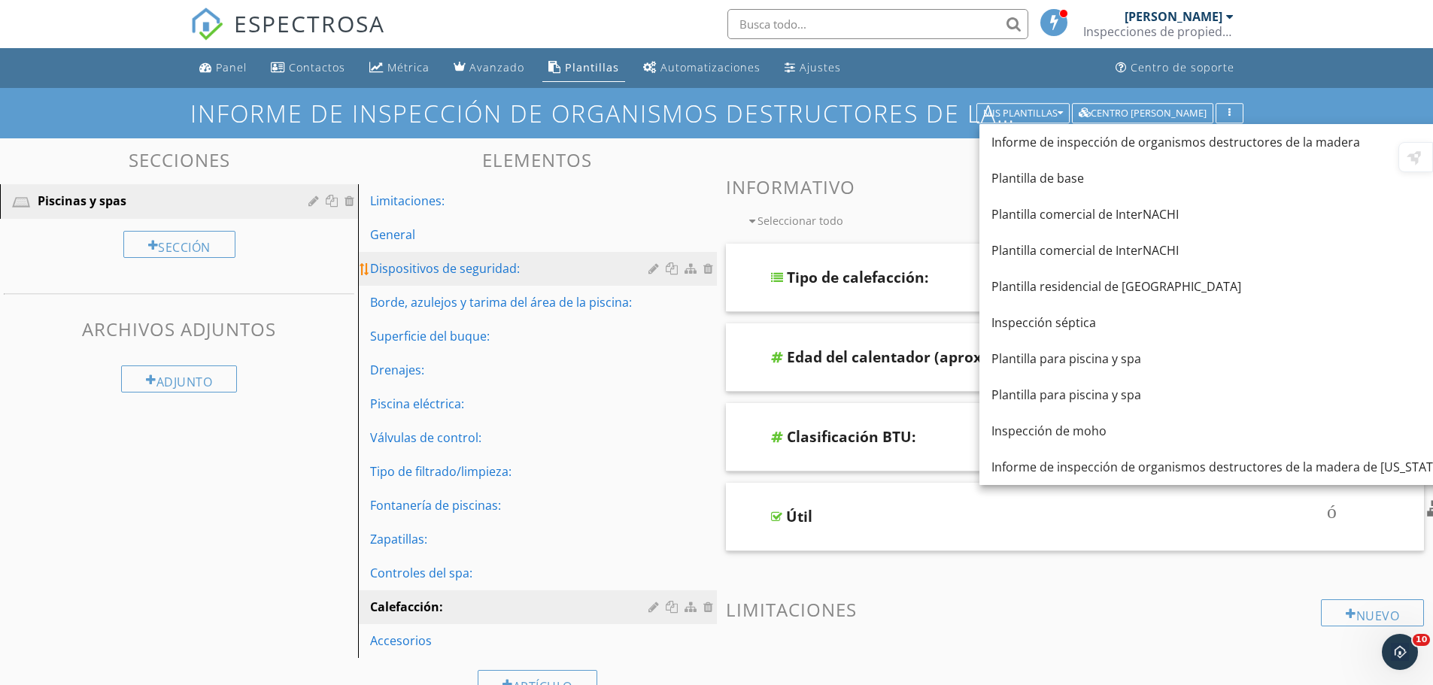
click at [540, 252] on link "Dispositivos de seguridad:" at bounding box center [540, 268] width 354 height 33
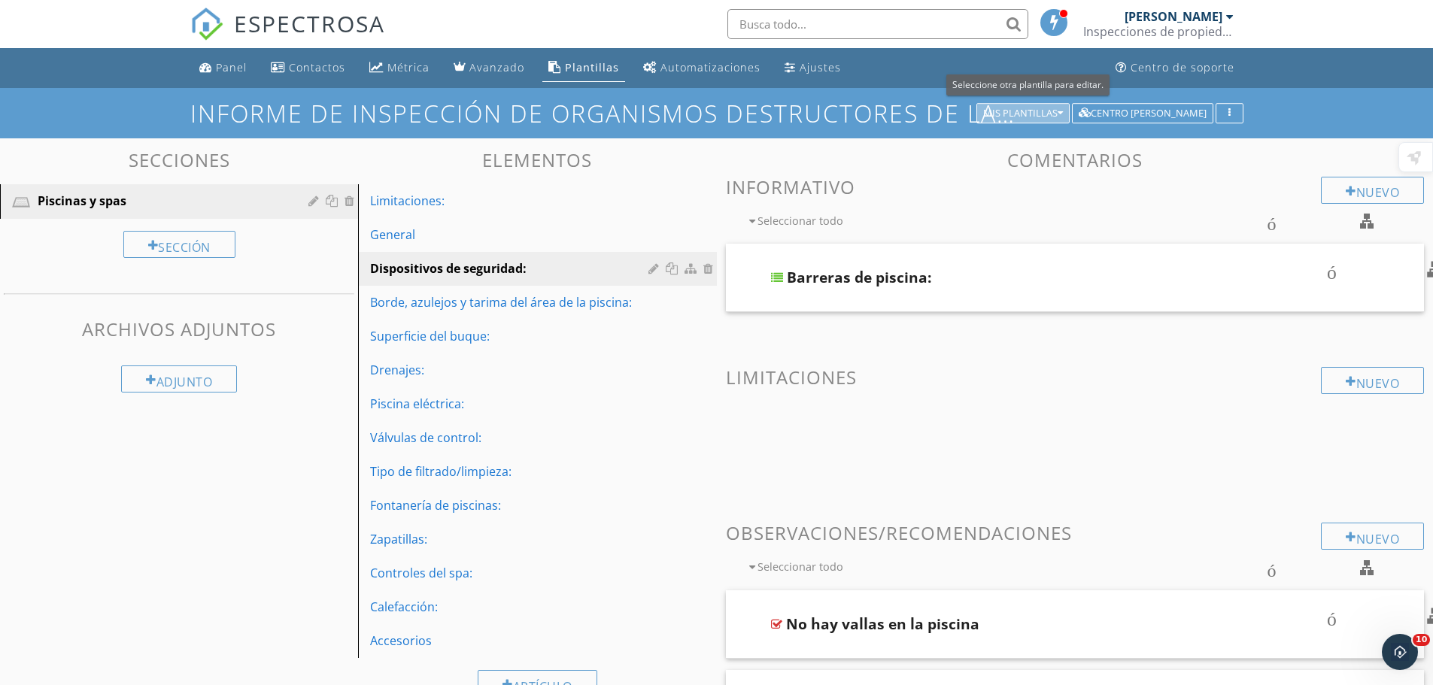
click at [1029, 115] on font "Mis plantillas" at bounding box center [1020, 113] width 74 height 14
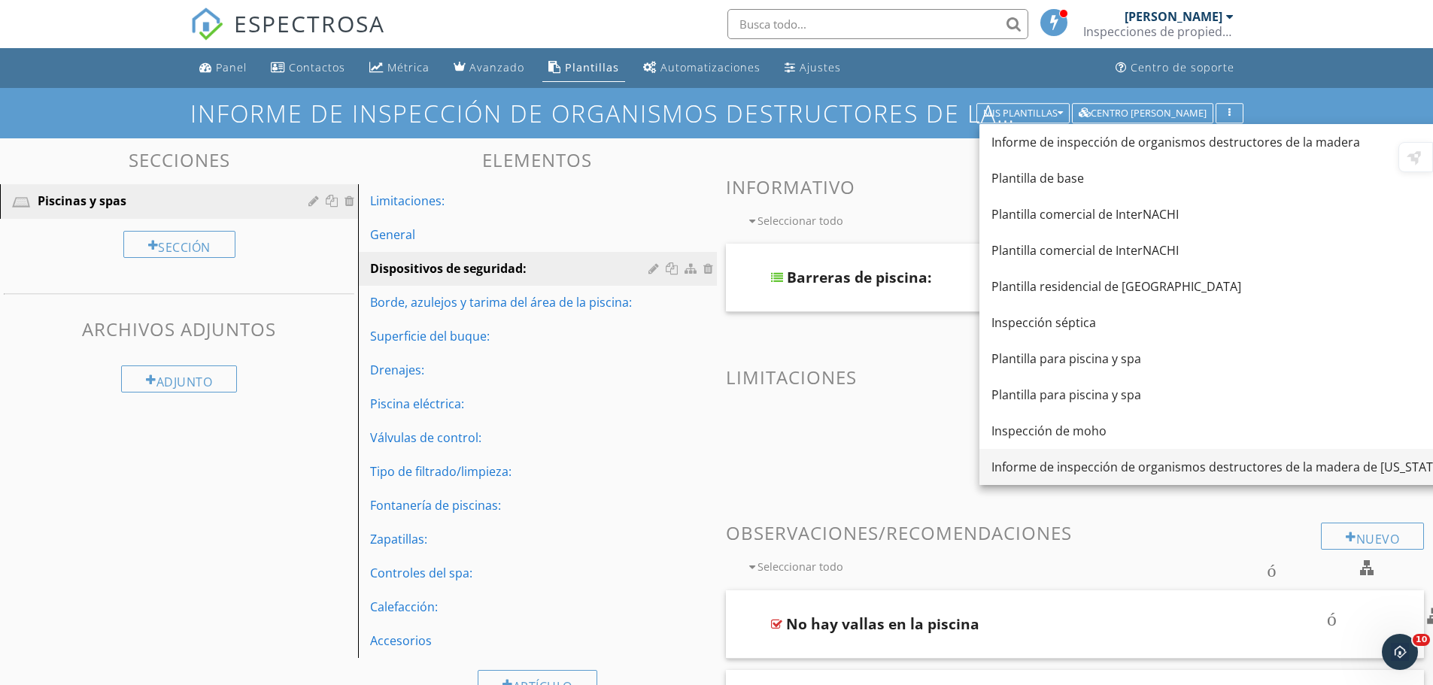
click at [1115, 460] on font "Informe de inspección de organismos destructores de la madera de Florida" at bounding box center [1218, 467] width 452 height 17
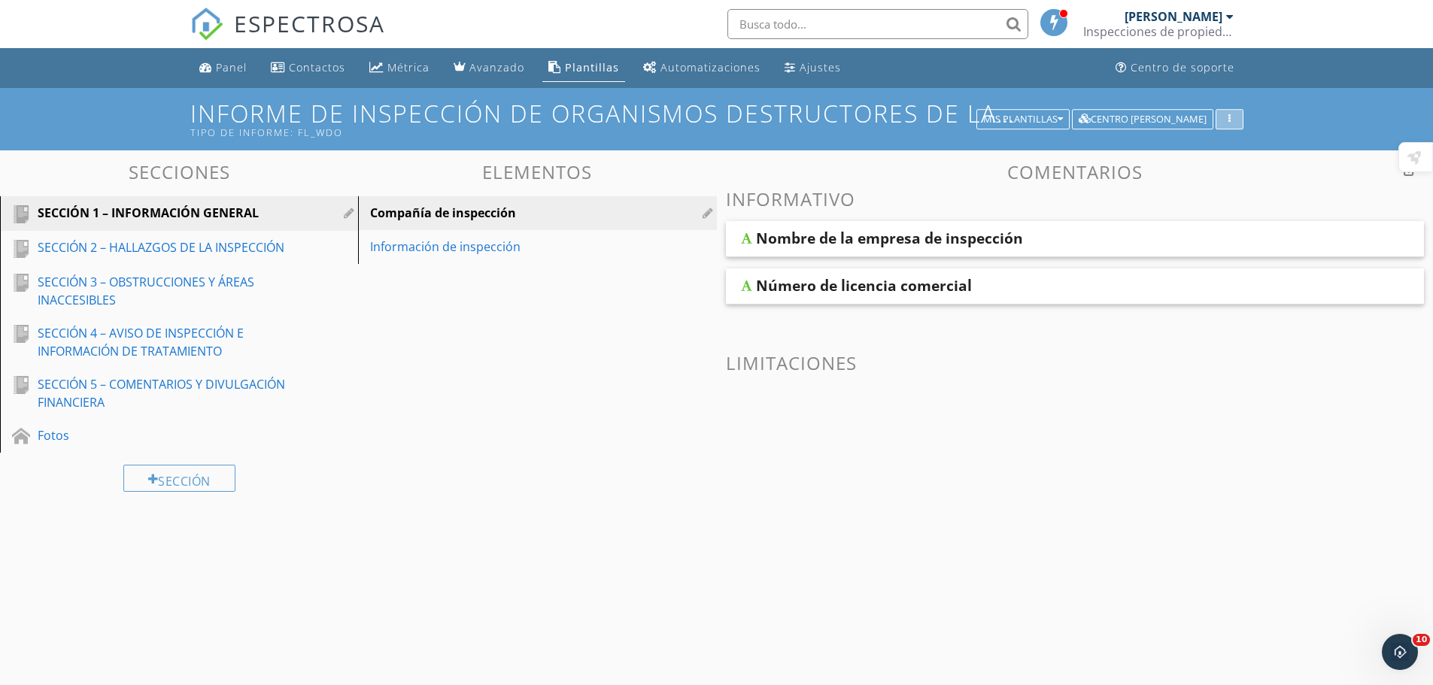
click at [1229, 117] on icon "button" at bounding box center [1230, 119] width 2 height 11
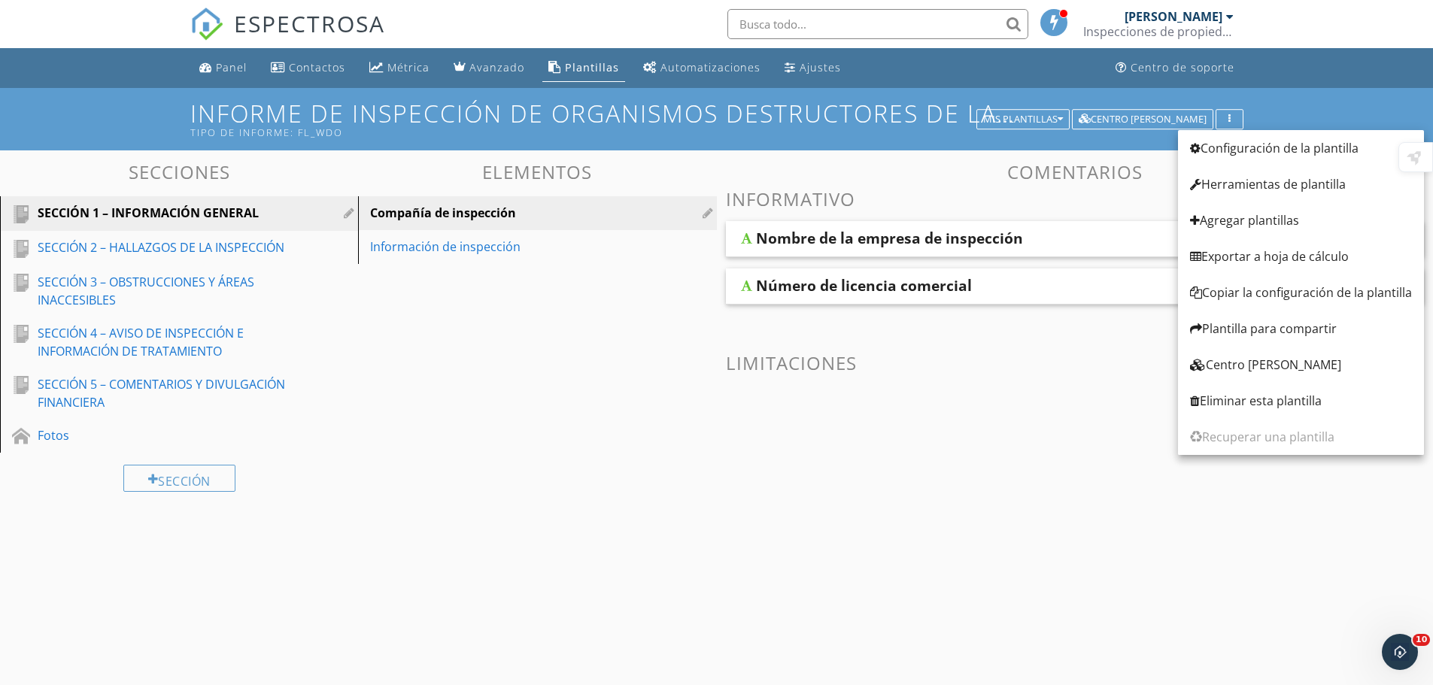
click at [1103, 108] on font "Informe de inspección de organismos destructores de la madera" at bounding box center [649, 113] width 918 height 32
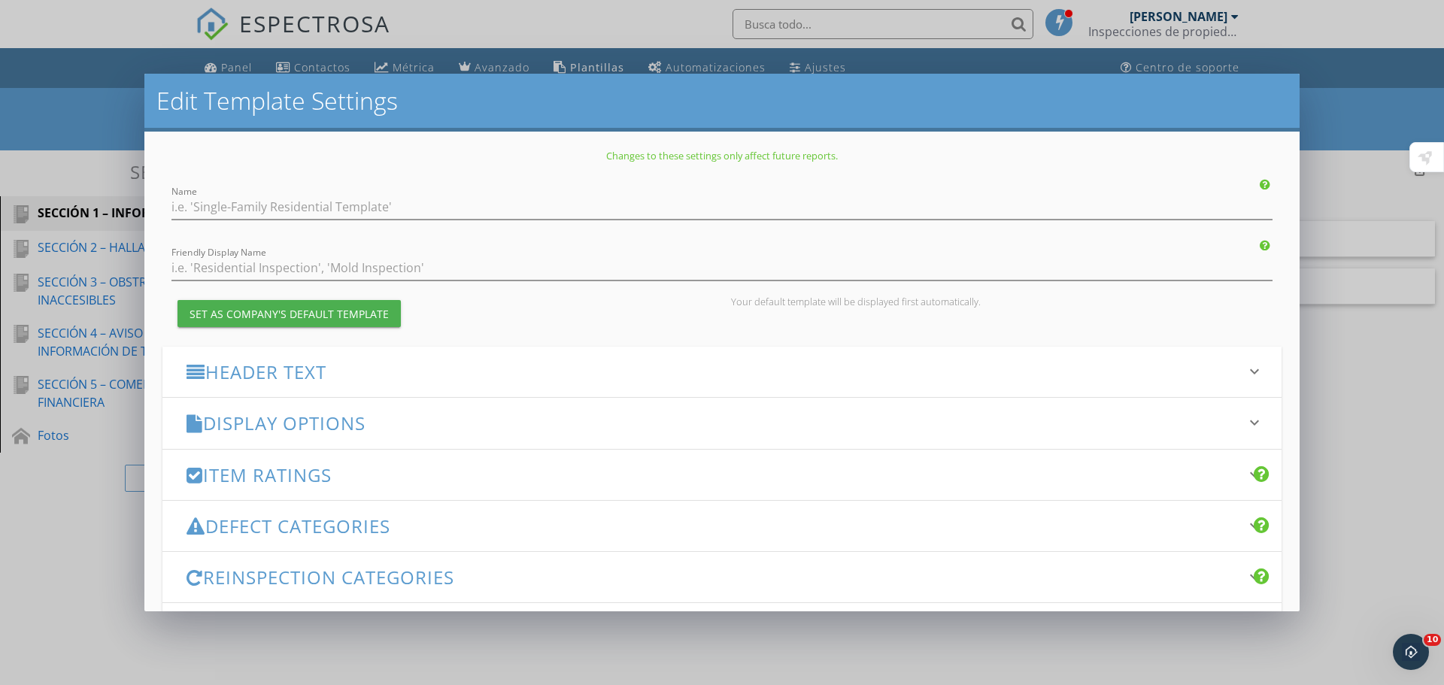
type input "[US_STATE] Wood Destroying Organisms Inspection Report"
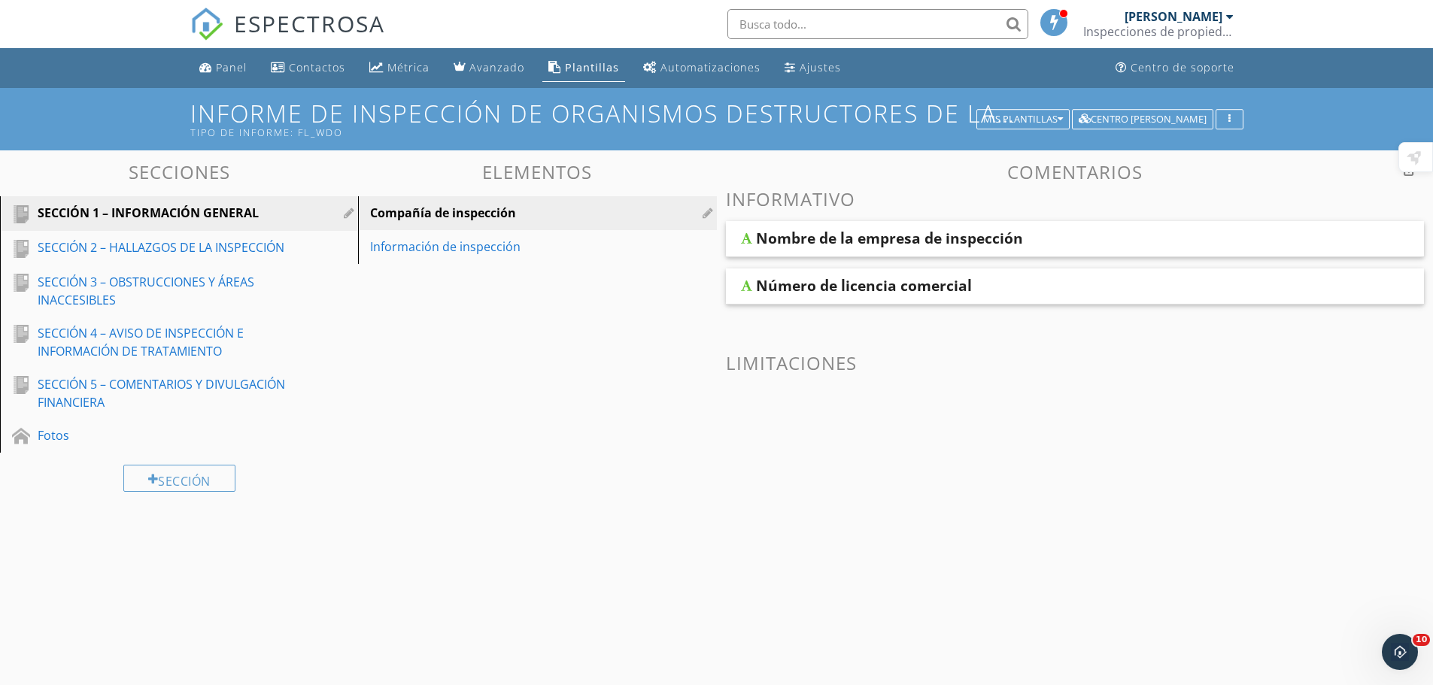
click at [1363, 211] on div at bounding box center [716, 342] width 1433 height 685
click at [606, 62] on font "Plantillas" at bounding box center [592, 67] width 54 height 14
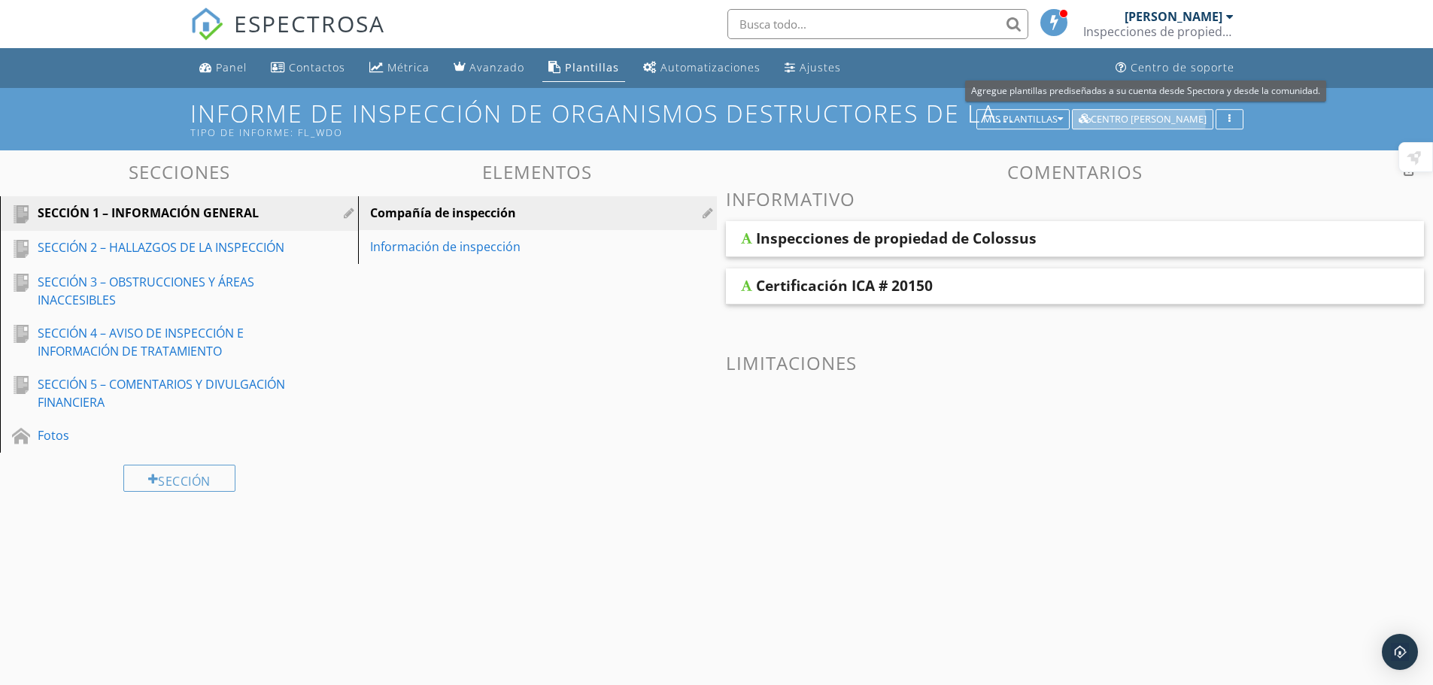
click at [1188, 116] on font "Centro de plantillas" at bounding box center [1149, 119] width 116 height 14
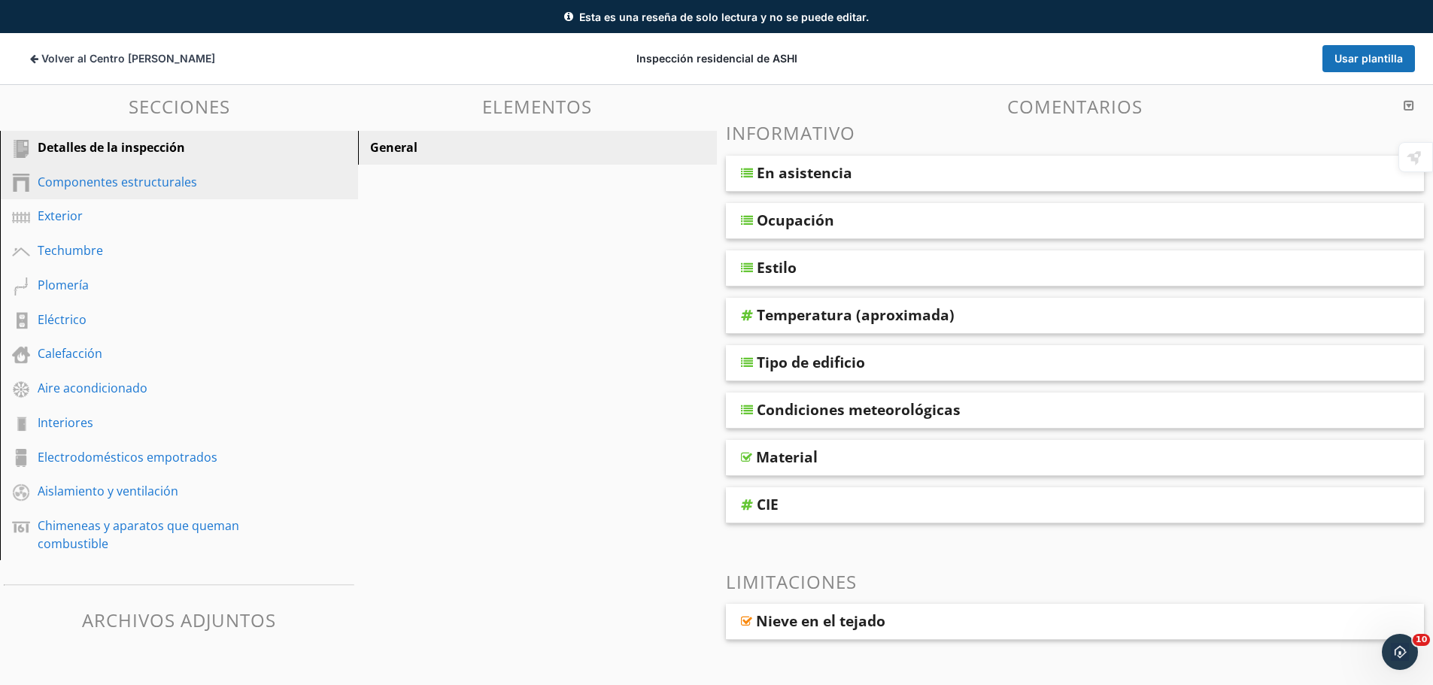
click at [127, 176] on font "Componentes estructurales" at bounding box center [117, 182] width 159 height 17
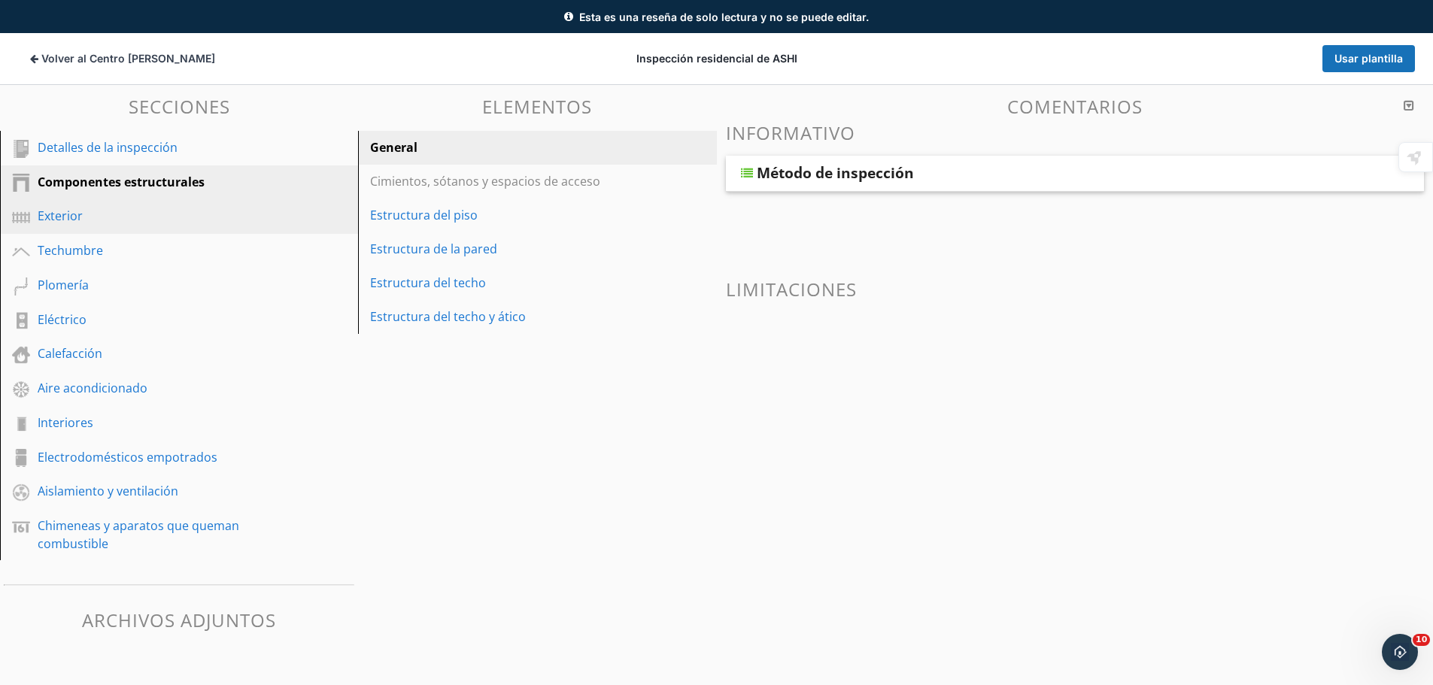
click at [57, 220] on font "Exterior" at bounding box center [60, 216] width 45 height 17
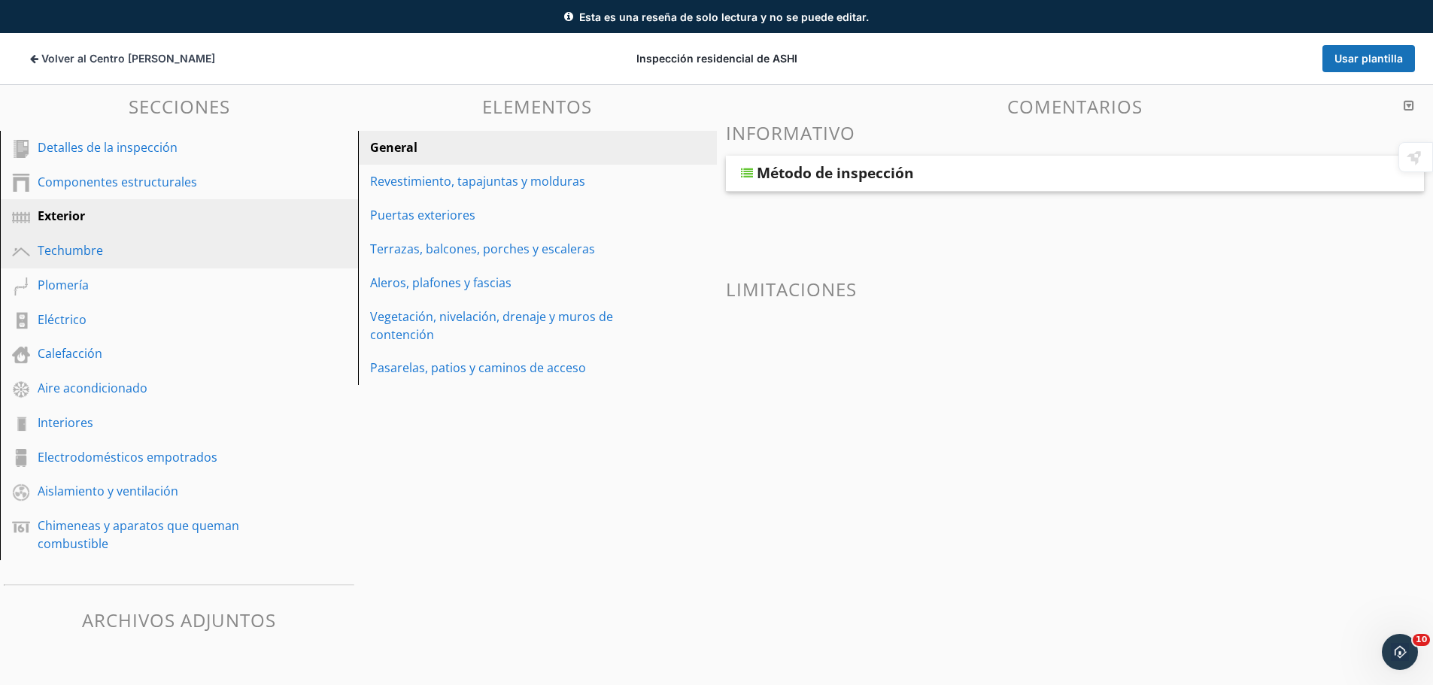
click at [55, 238] on link "Techumbre" at bounding box center [182, 251] width 354 height 35
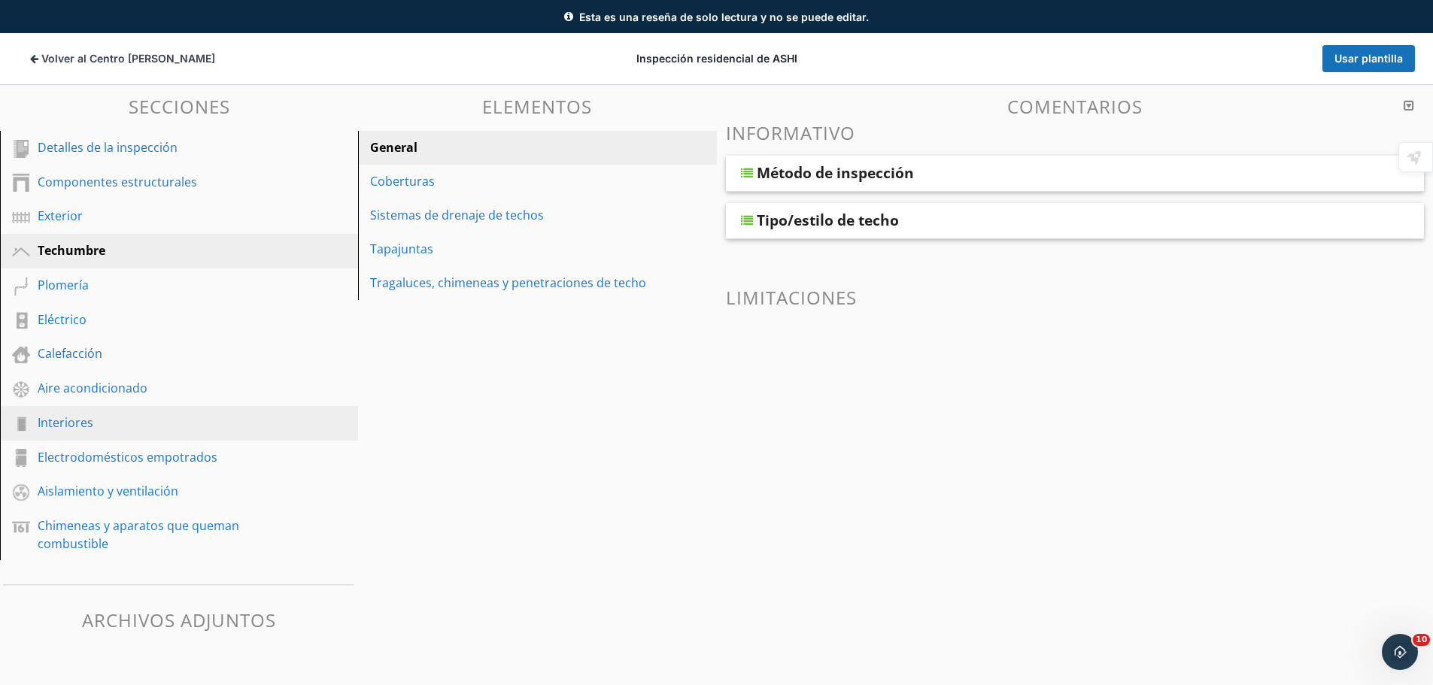
click at [60, 417] on font "Interiores" at bounding box center [66, 423] width 56 height 17
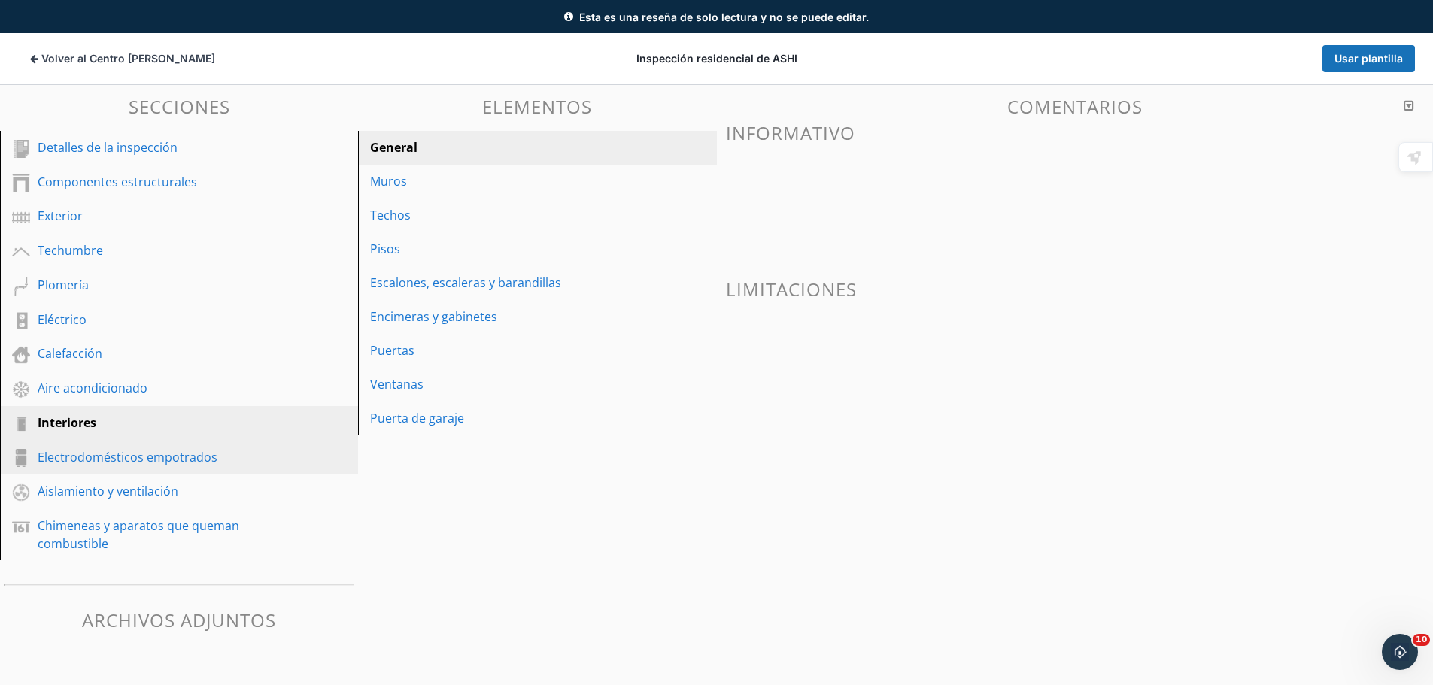
click at [61, 444] on link "Electrodomésticos empotrados" at bounding box center [182, 458] width 354 height 35
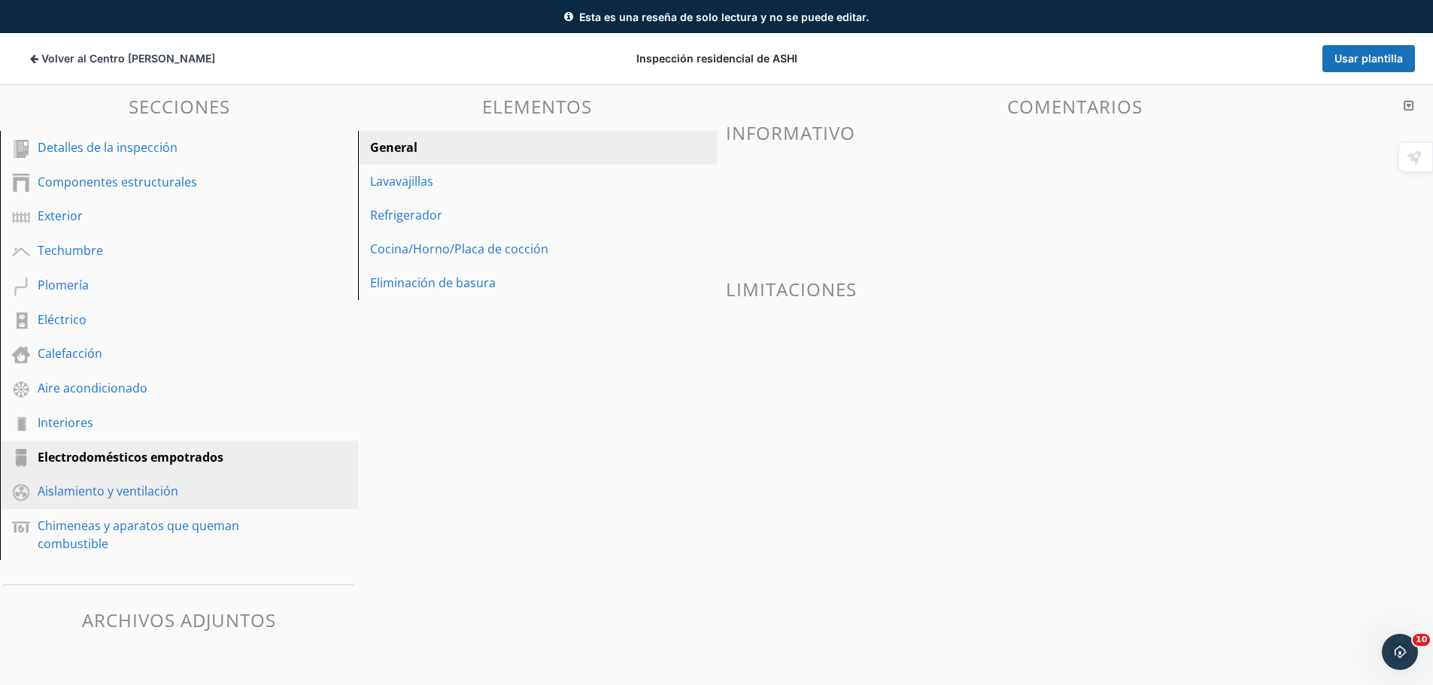
click at [68, 488] on font "Aislamiento y ventilación" at bounding box center [108, 491] width 141 height 17
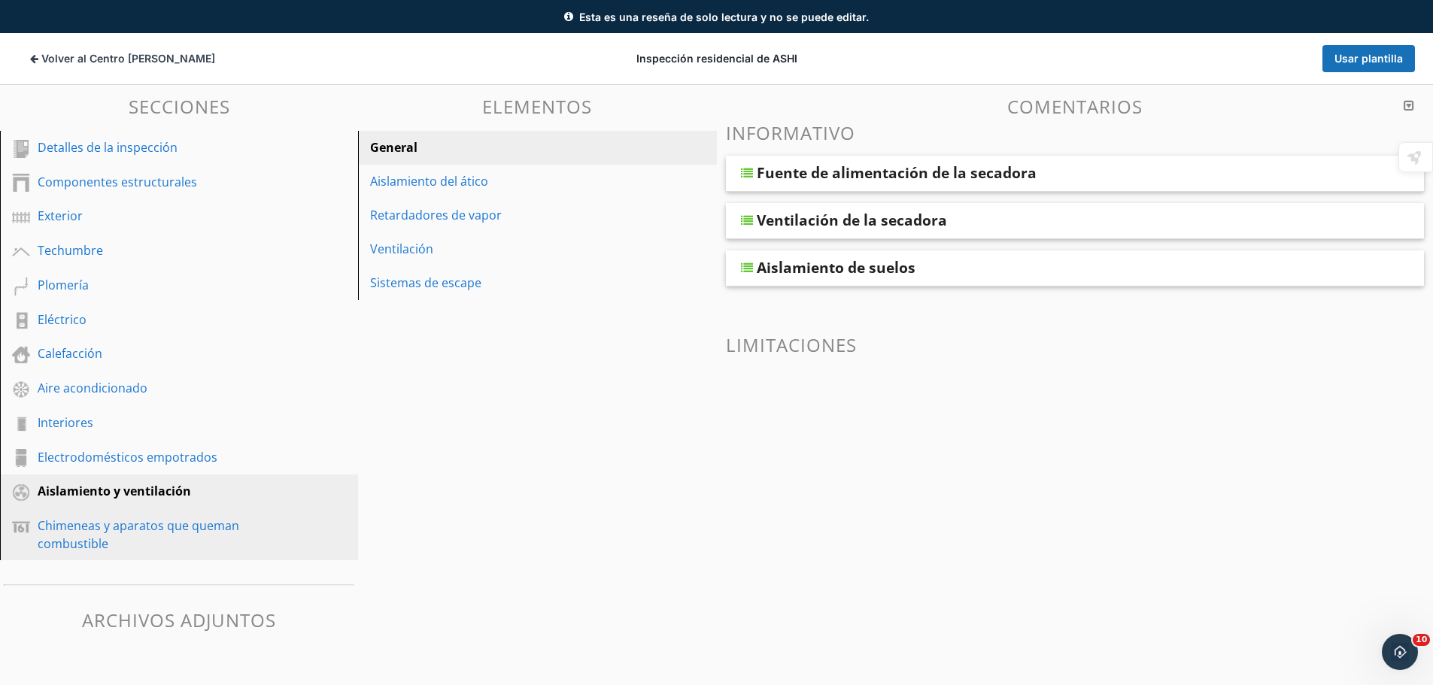
click at [70, 520] on font "Chimeneas y aparatos que queman combustible" at bounding box center [139, 535] width 202 height 35
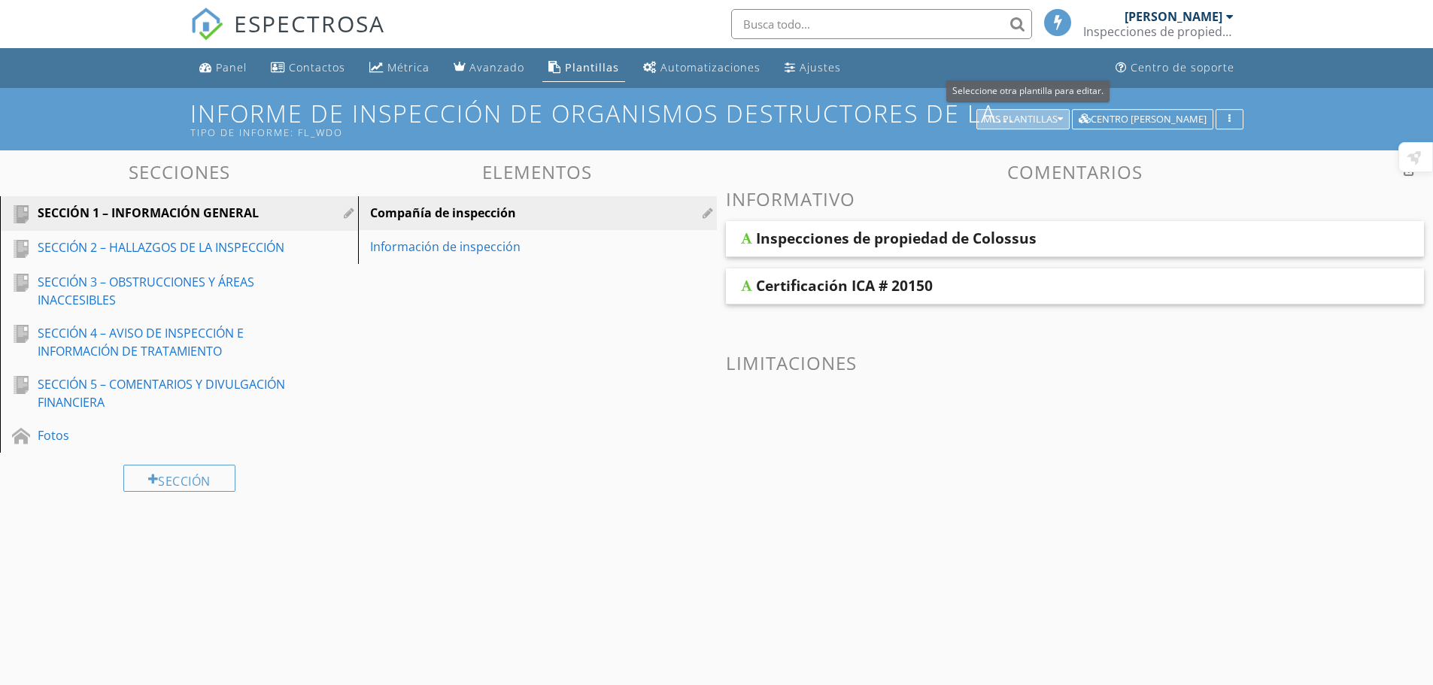
click at [1046, 115] on font "Mis plantillas" at bounding box center [1020, 119] width 74 height 14
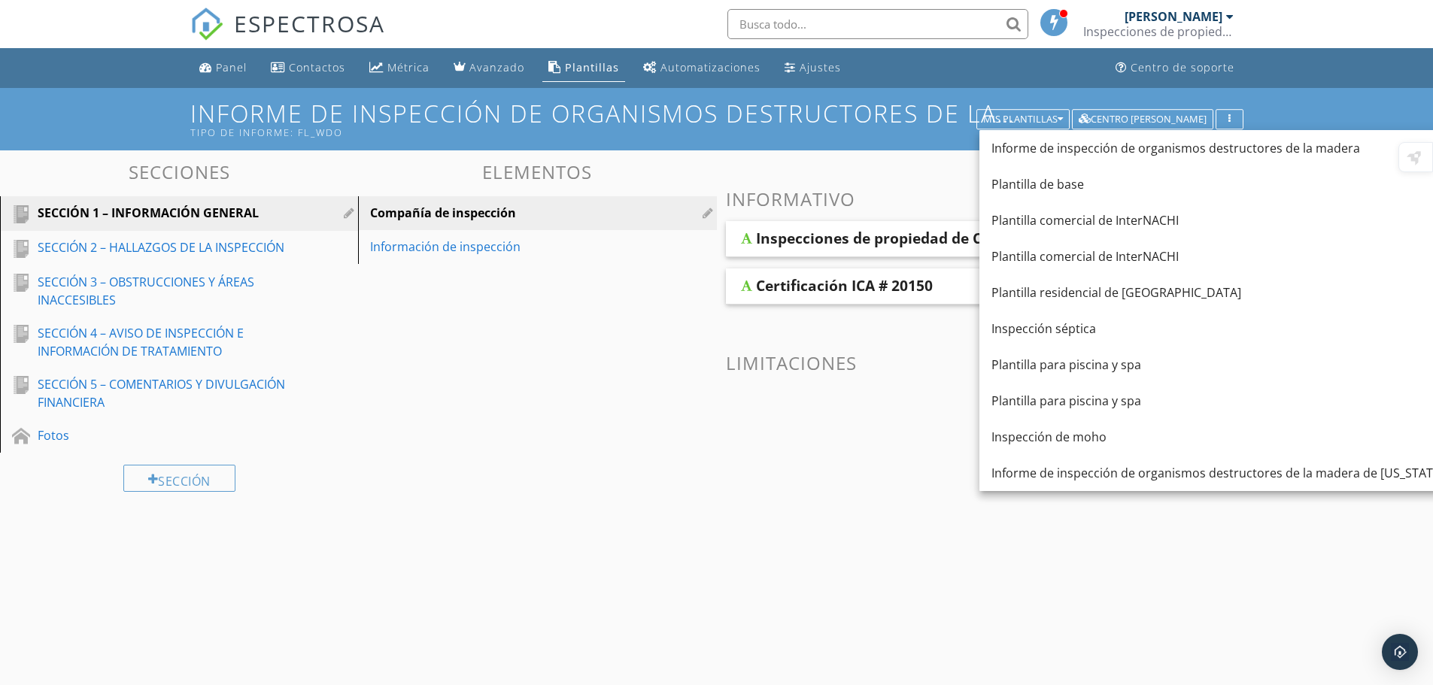
click at [581, 59] on link "Plantillas" at bounding box center [583, 68] width 83 height 28
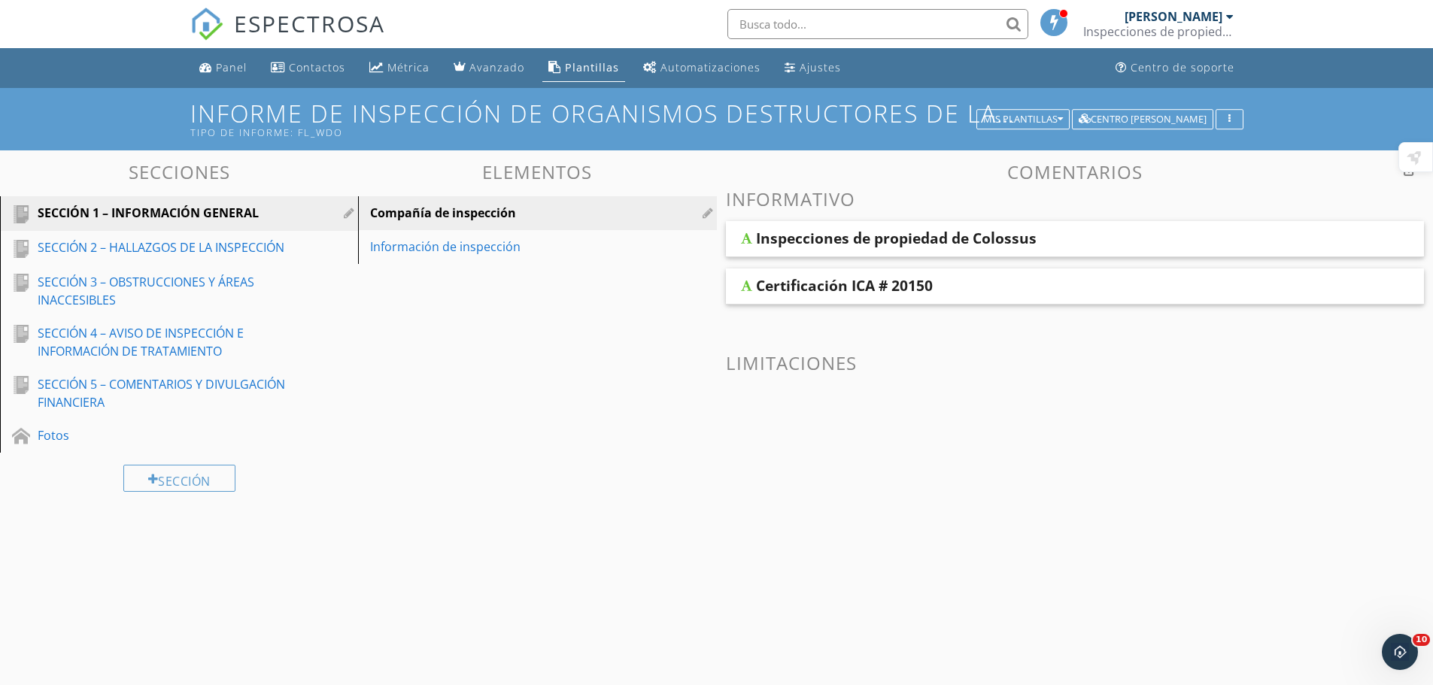
click at [565, 65] on font "Plantillas" at bounding box center [592, 67] width 54 height 14
click at [598, 60] on font "Plantillas" at bounding box center [592, 67] width 54 height 14
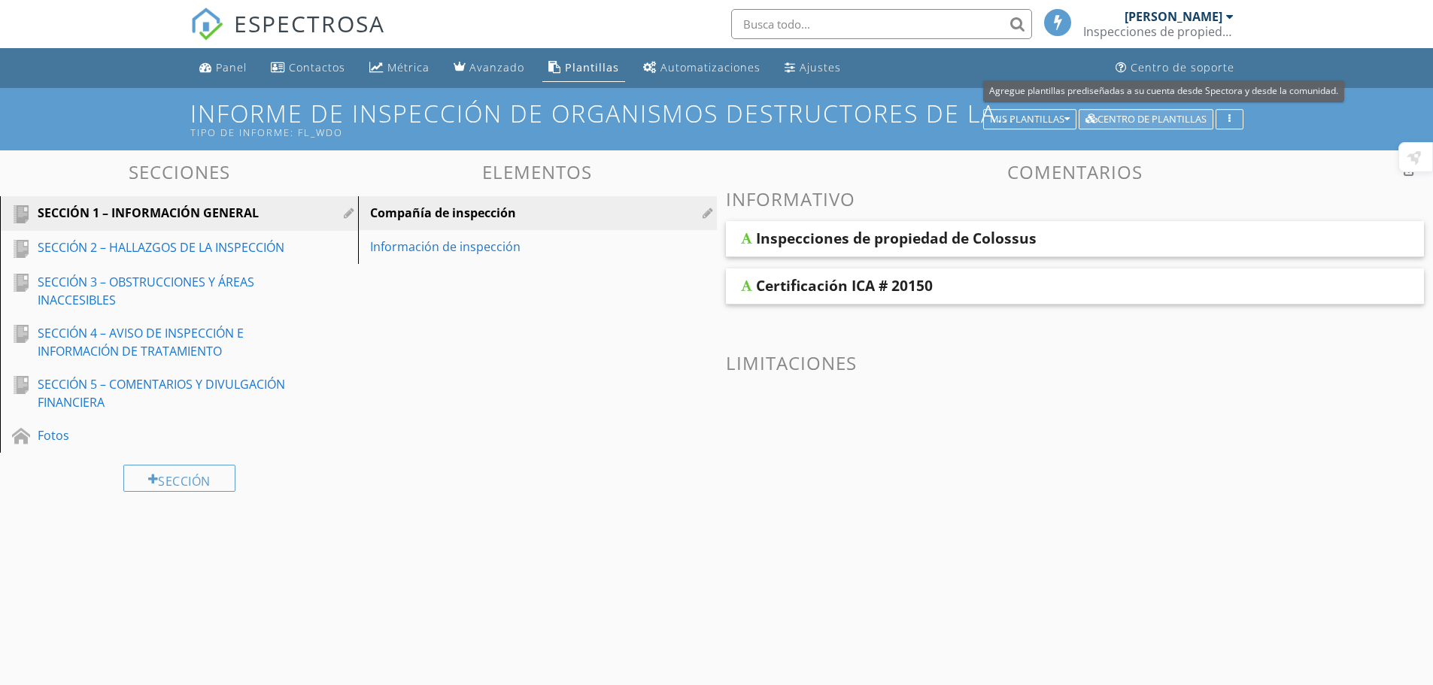
click at [1147, 117] on font "Centro de plantillas" at bounding box center [1152, 119] width 109 height 14
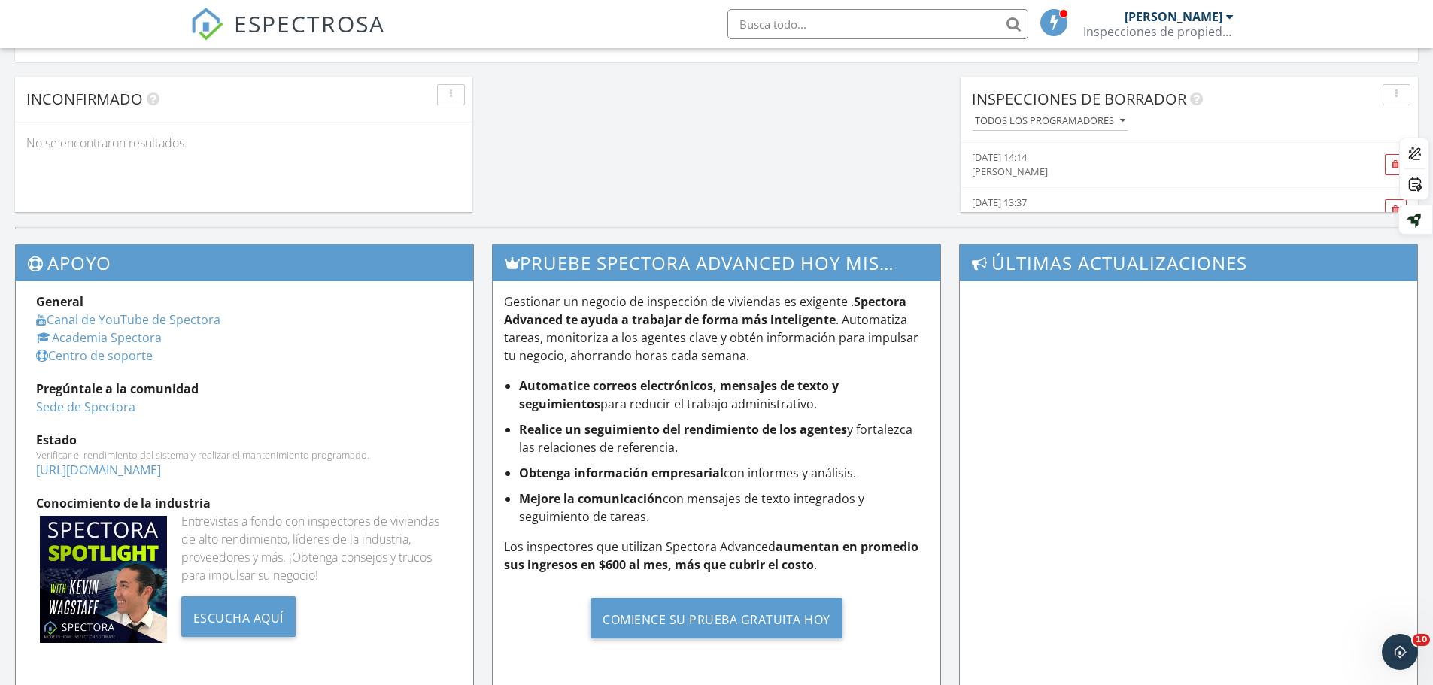
scroll to position [1431, 0]
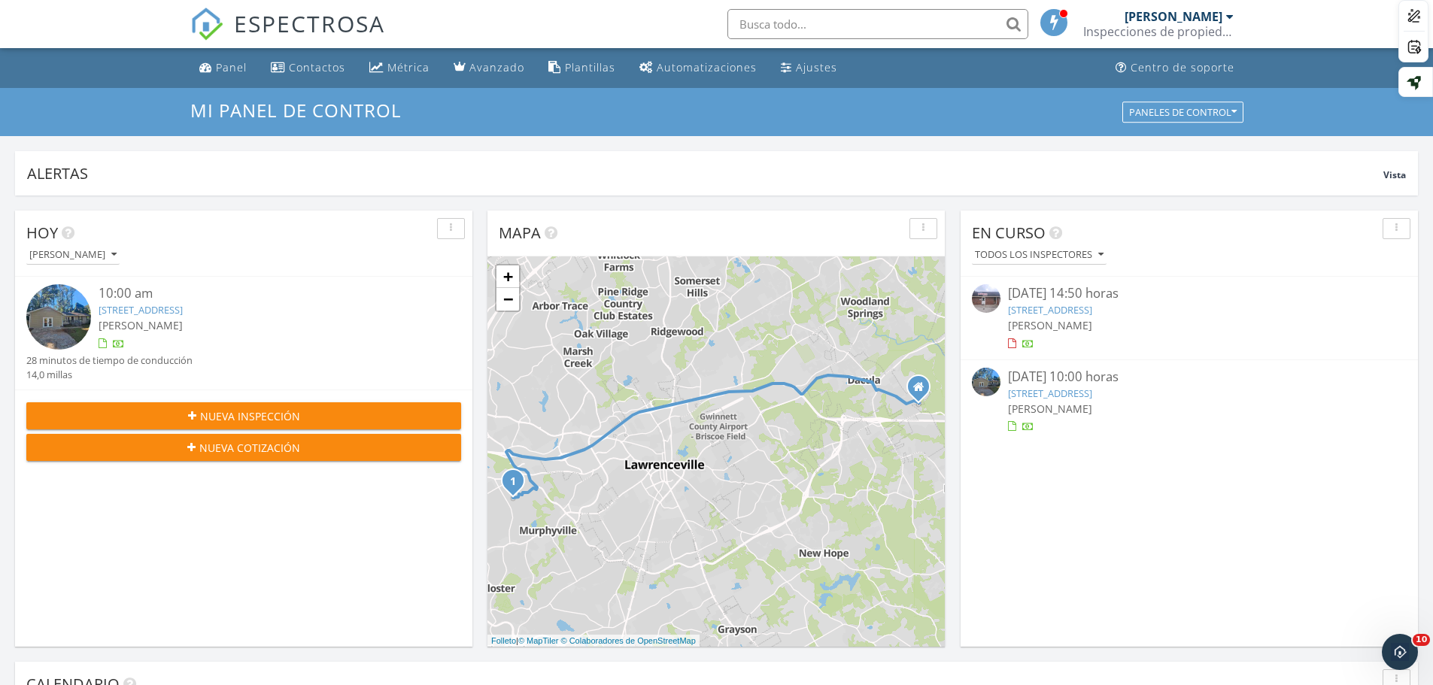
click at [1028, 430] on div at bounding box center [1028, 428] width 12 height 12
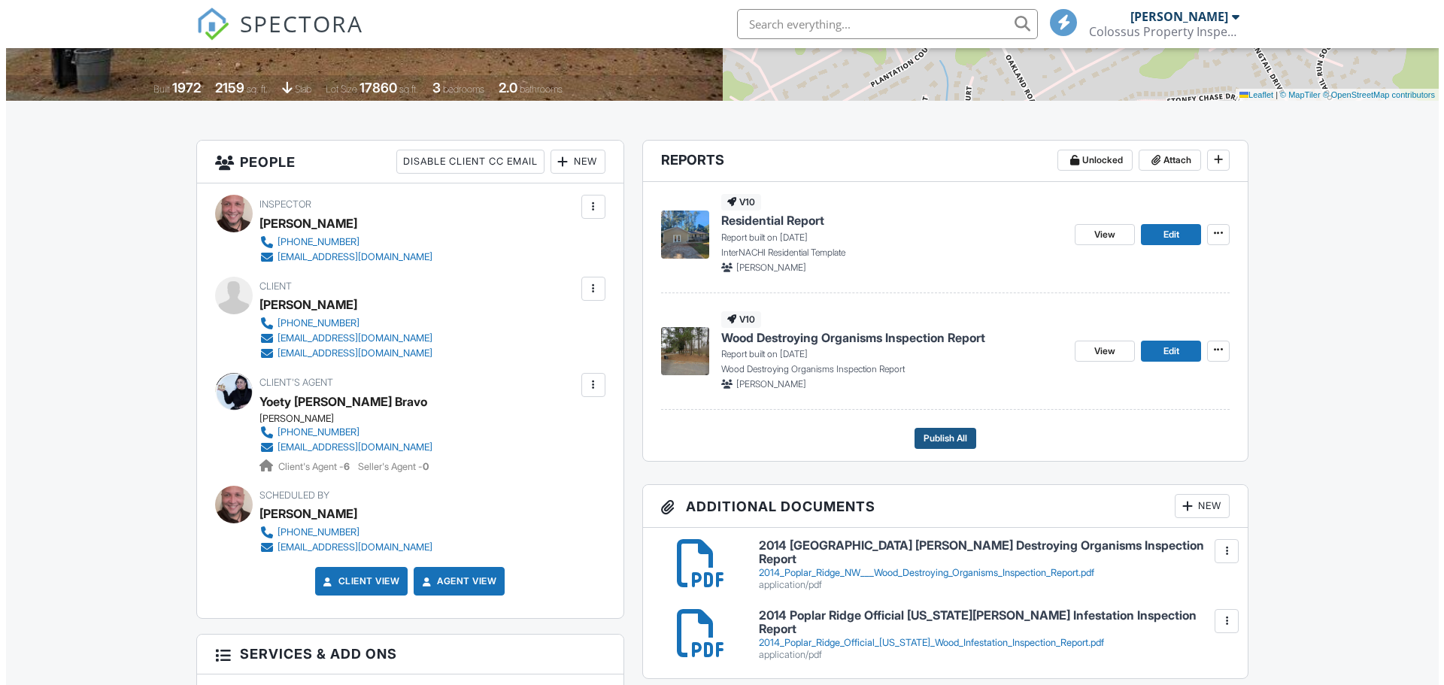
scroll to position [301, 0]
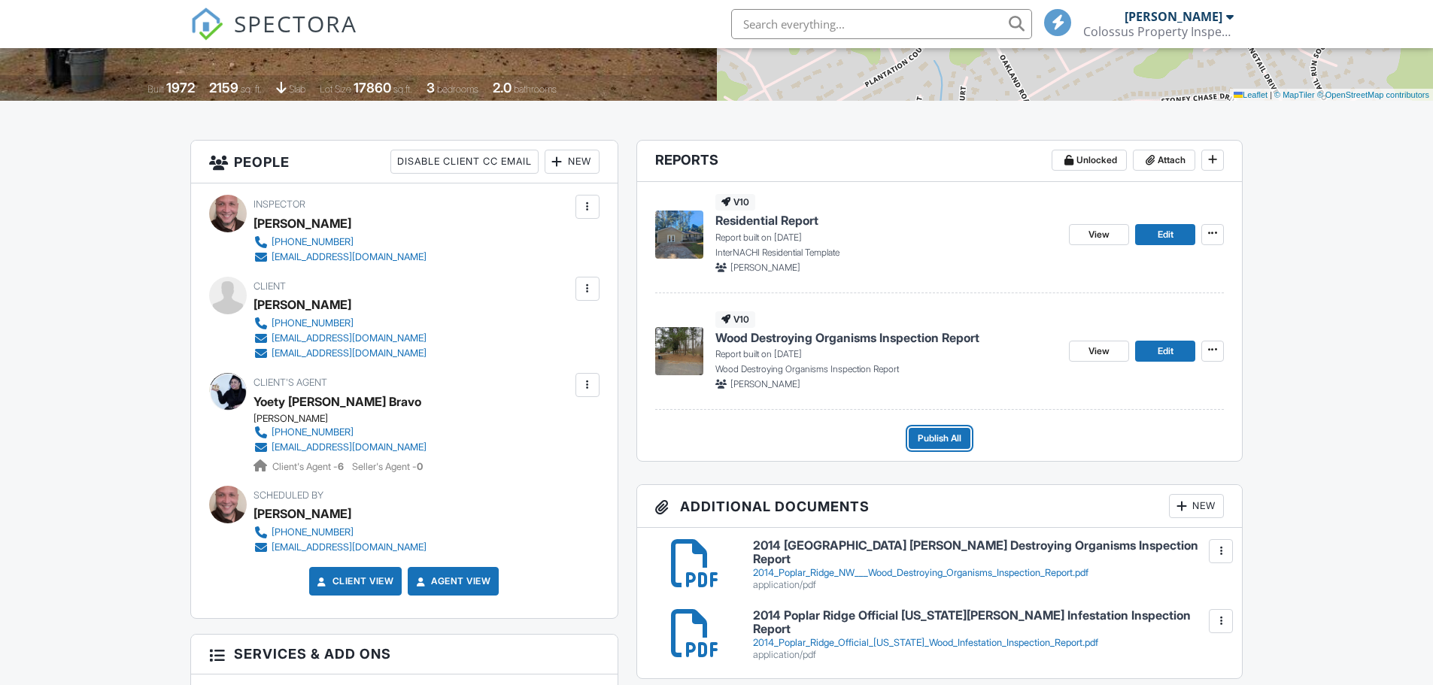
click at [938, 432] on span "Publish All" at bounding box center [940, 438] width 44 height 15
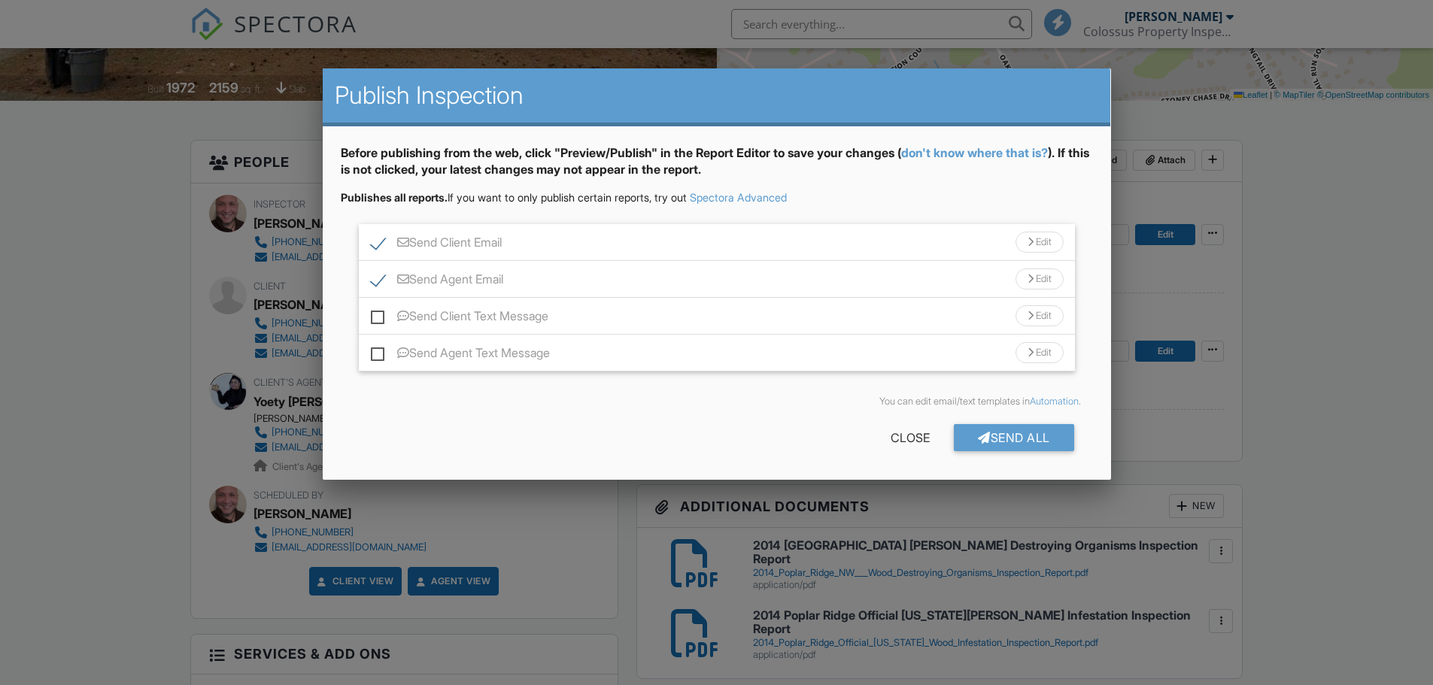
click at [378, 320] on label "Send Client Text Message" at bounding box center [460, 318] width 178 height 19
click at [378, 314] on input "Send Client Text Message" at bounding box center [376, 309] width 10 height 10
checkbox input "true"
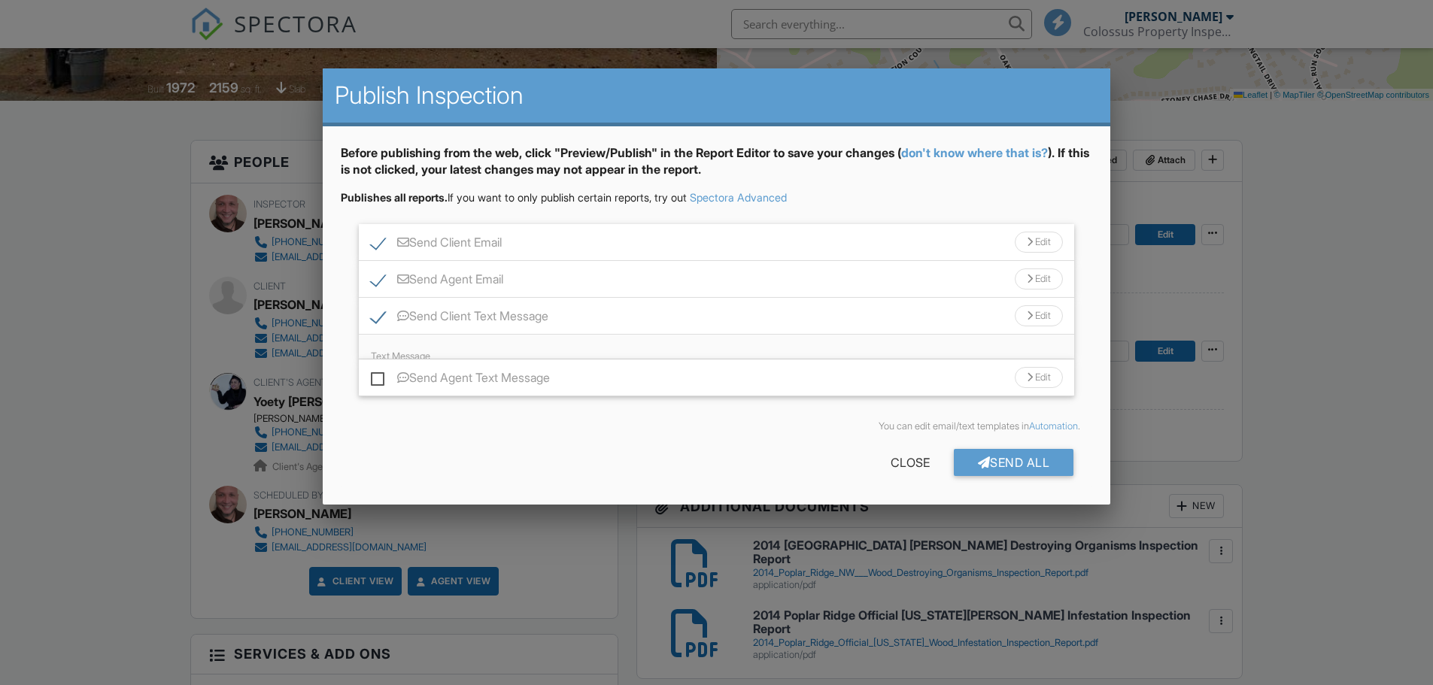
click at [381, 380] on label "Send Agent Text Message" at bounding box center [460, 380] width 179 height 19
click at [381, 375] on input "Send Agent Text Message" at bounding box center [376, 371] width 10 height 10
checkbox input "true"
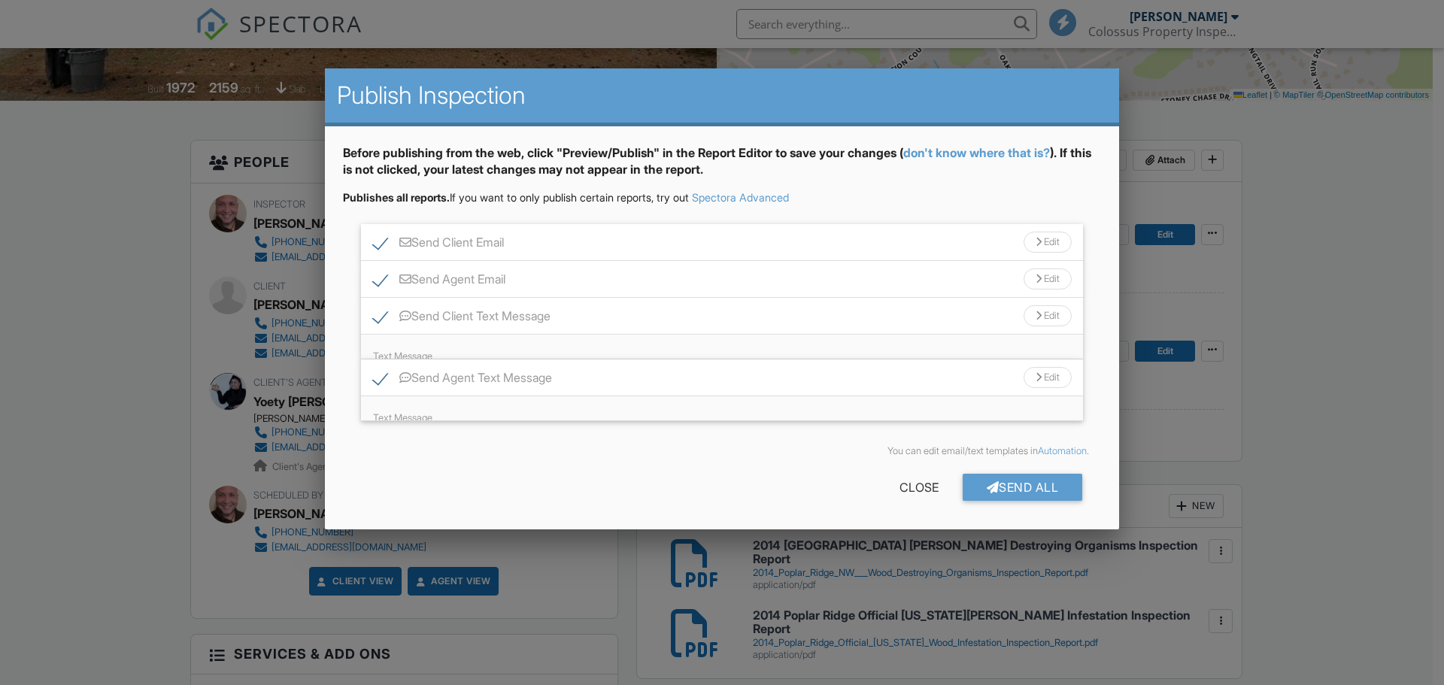
scroll to position [0, 0]
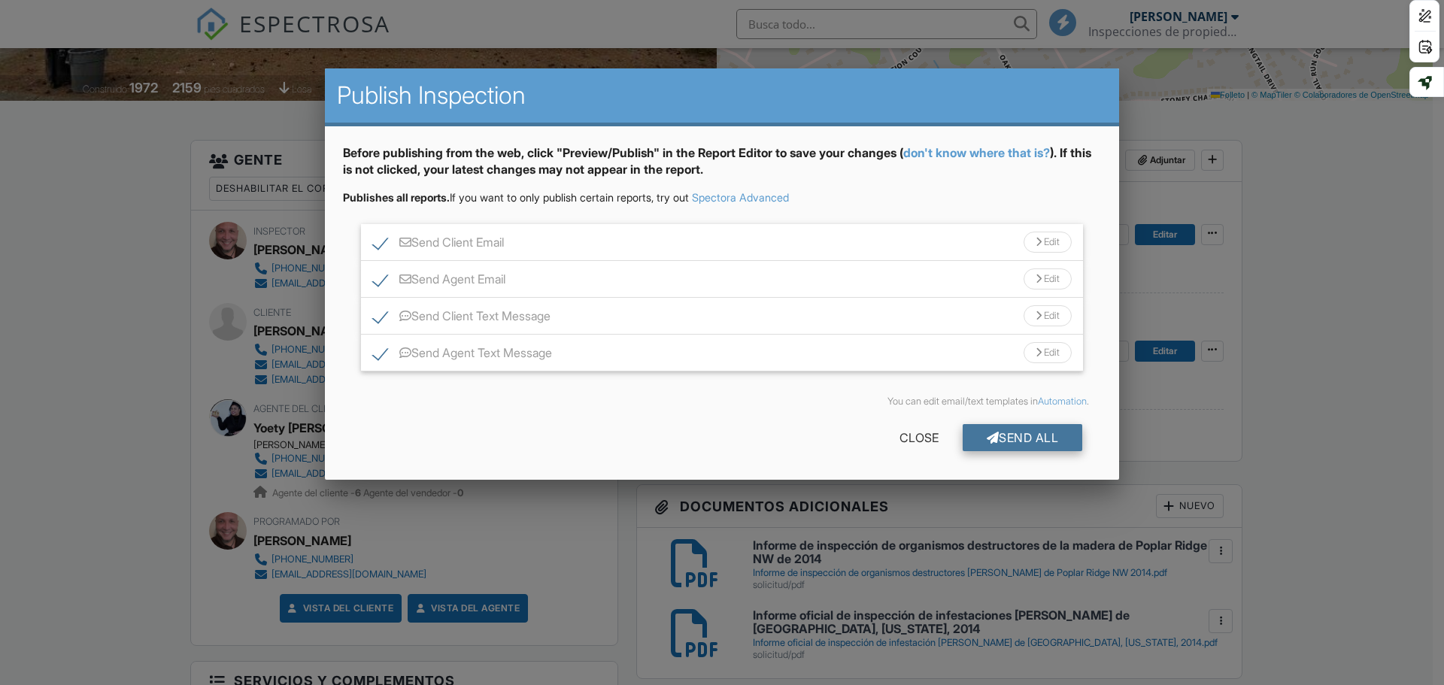
click at [1044, 433] on div "Send All" at bounding box center [1023, 437] width 120 height 27
